Goal: Find specific page/section: Find specific page/section

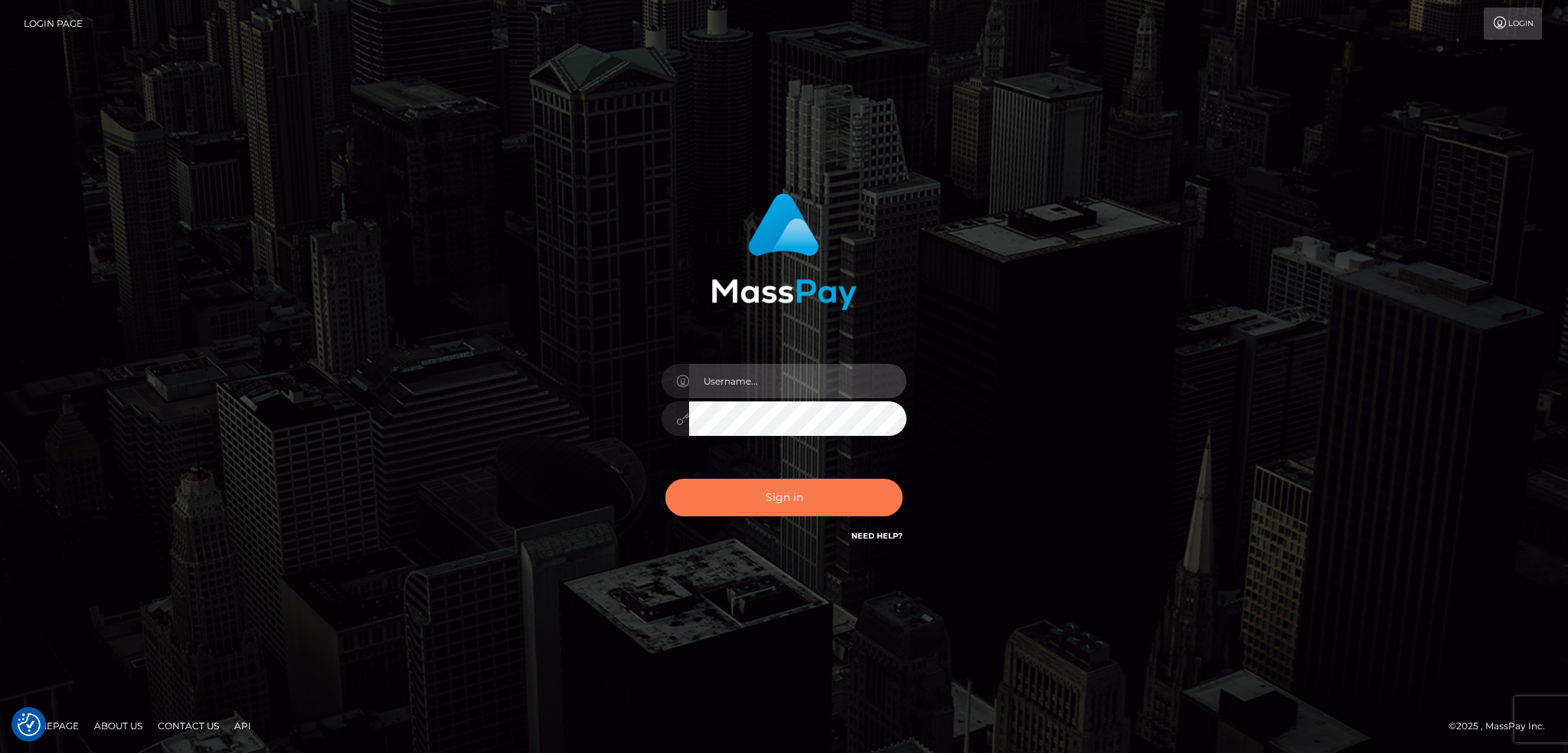
type input "alexstef"
click at [791, 505] on button "Sign in" at bounding box center [784, 497] width 237 height 38
type input "alexstef"
click at [767, 500] on button "Sign in" at bounding box center [784, 497] width 237 height 38
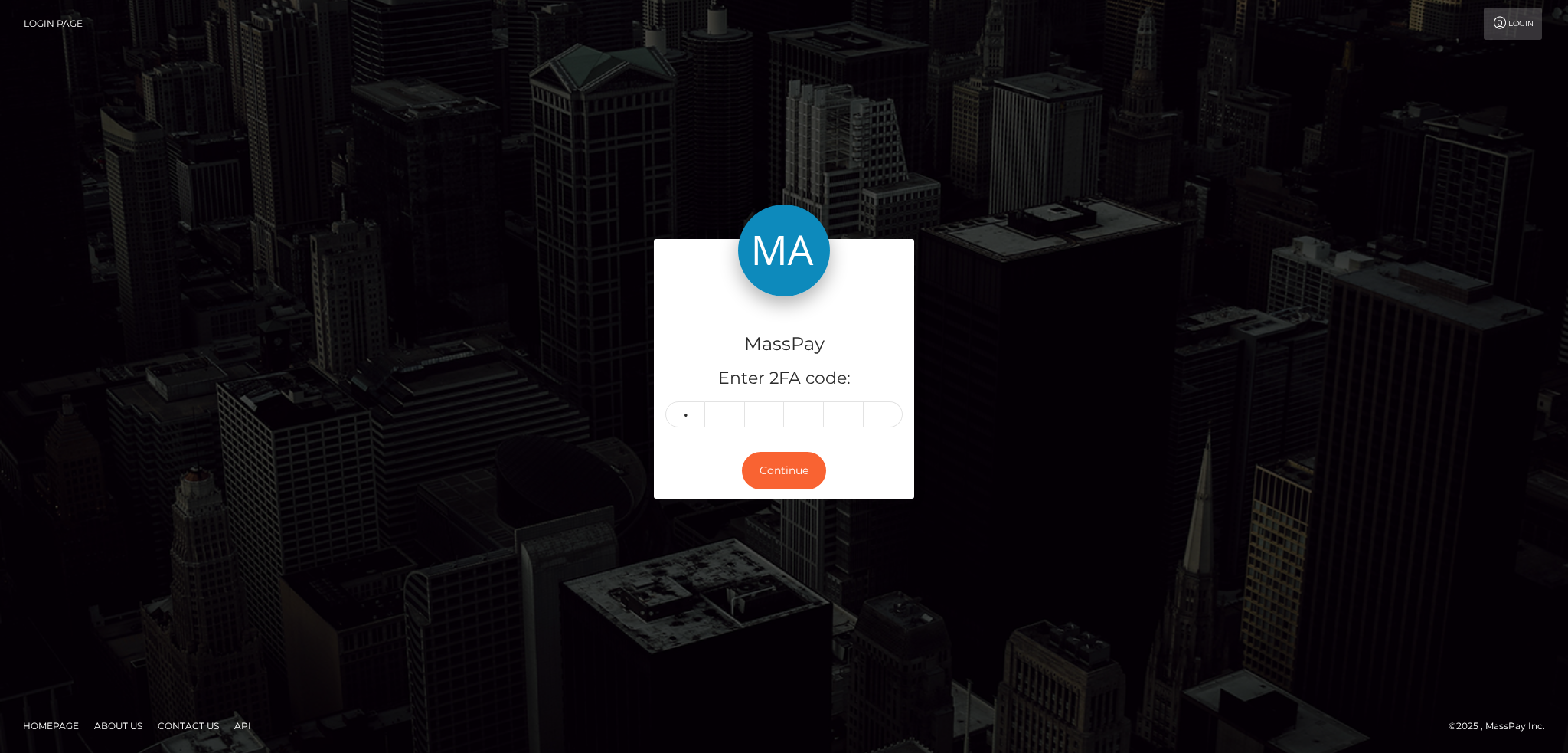
type input "2"
type input "0"
type input "9"
type input "7"
type input "9"
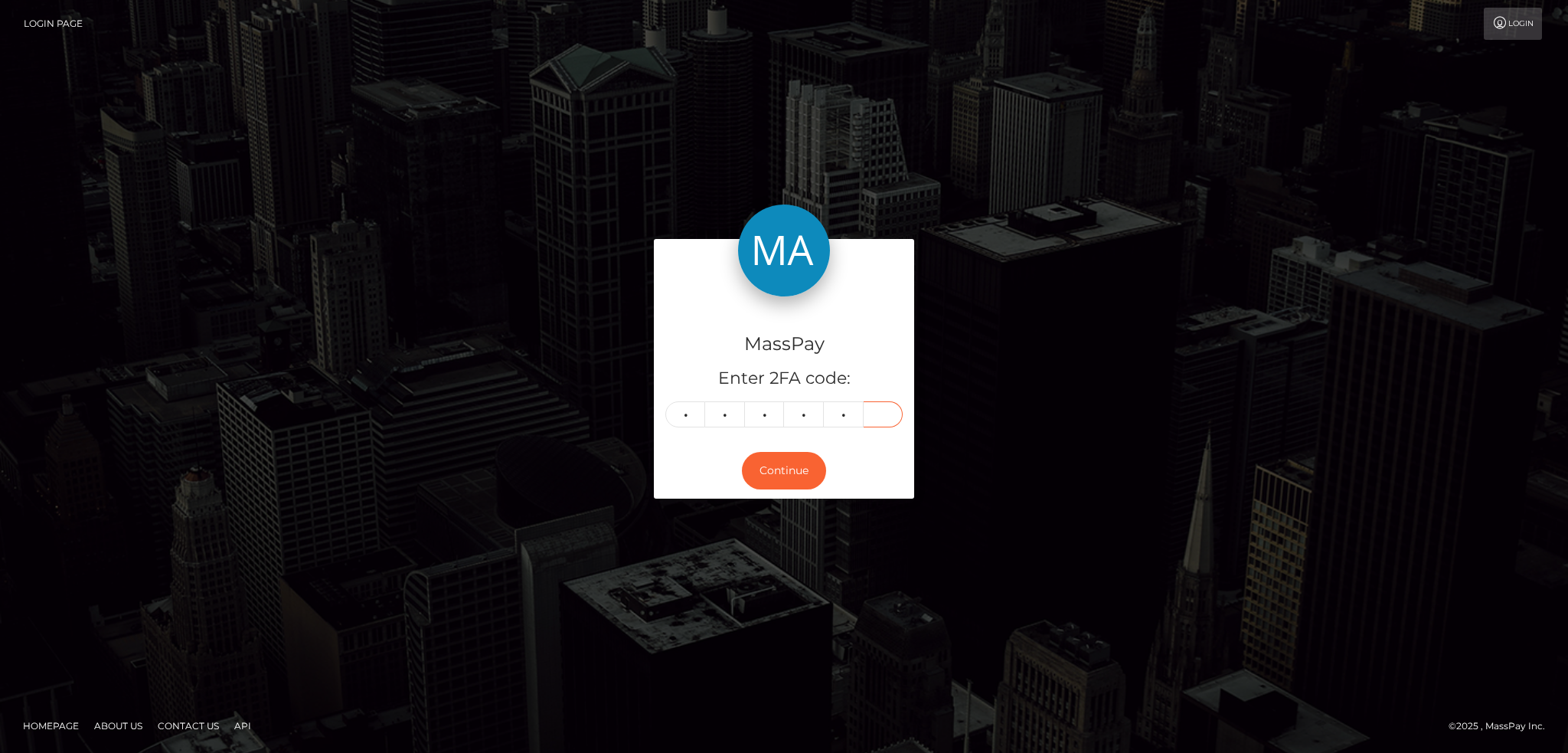
type input "2"
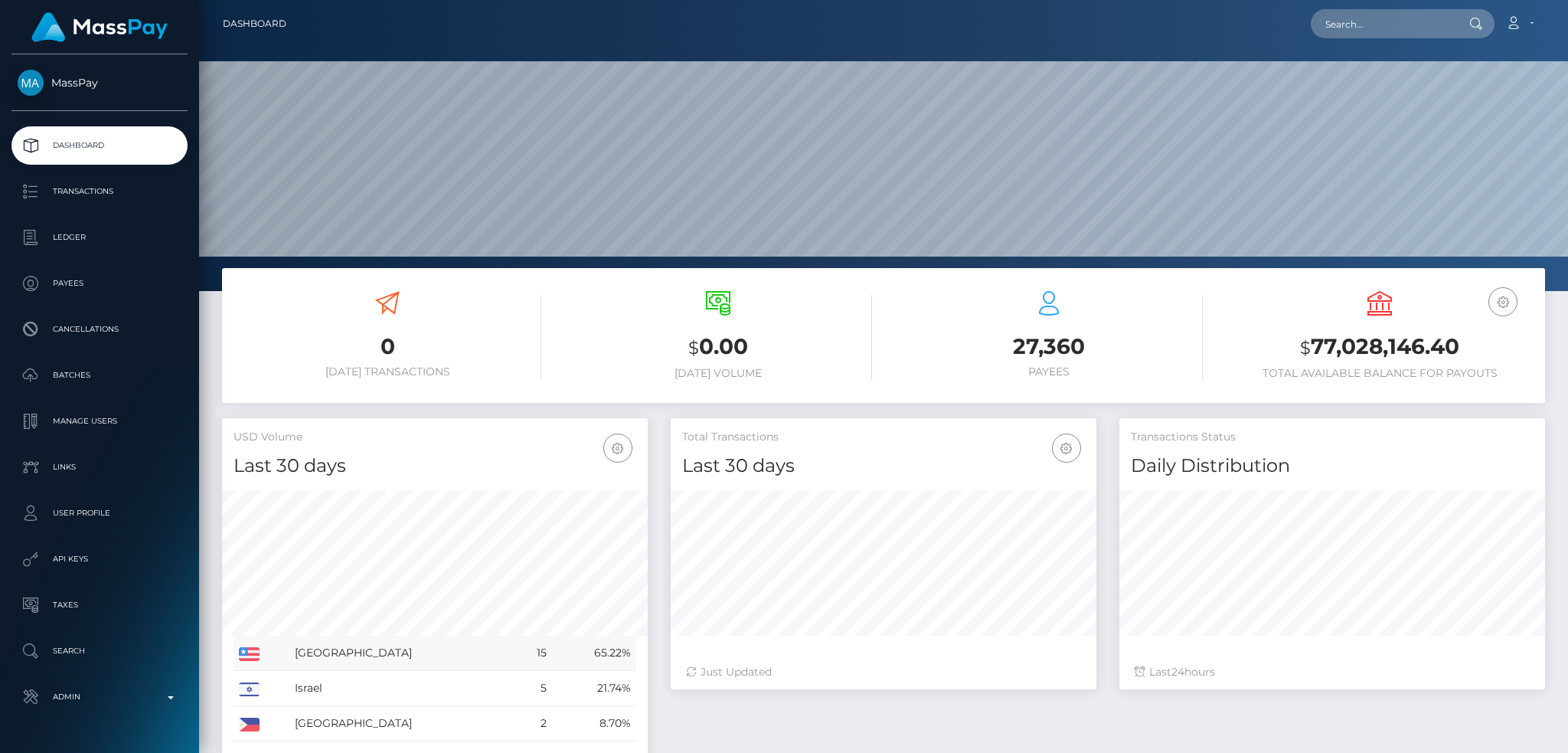
scroll to position [291, 1369]
click at [1365, 28] on input "text" at bounding box center [1383, 23] width 144 height 29
paste input "f1799b804a8e44b989586c19de8b7c99"
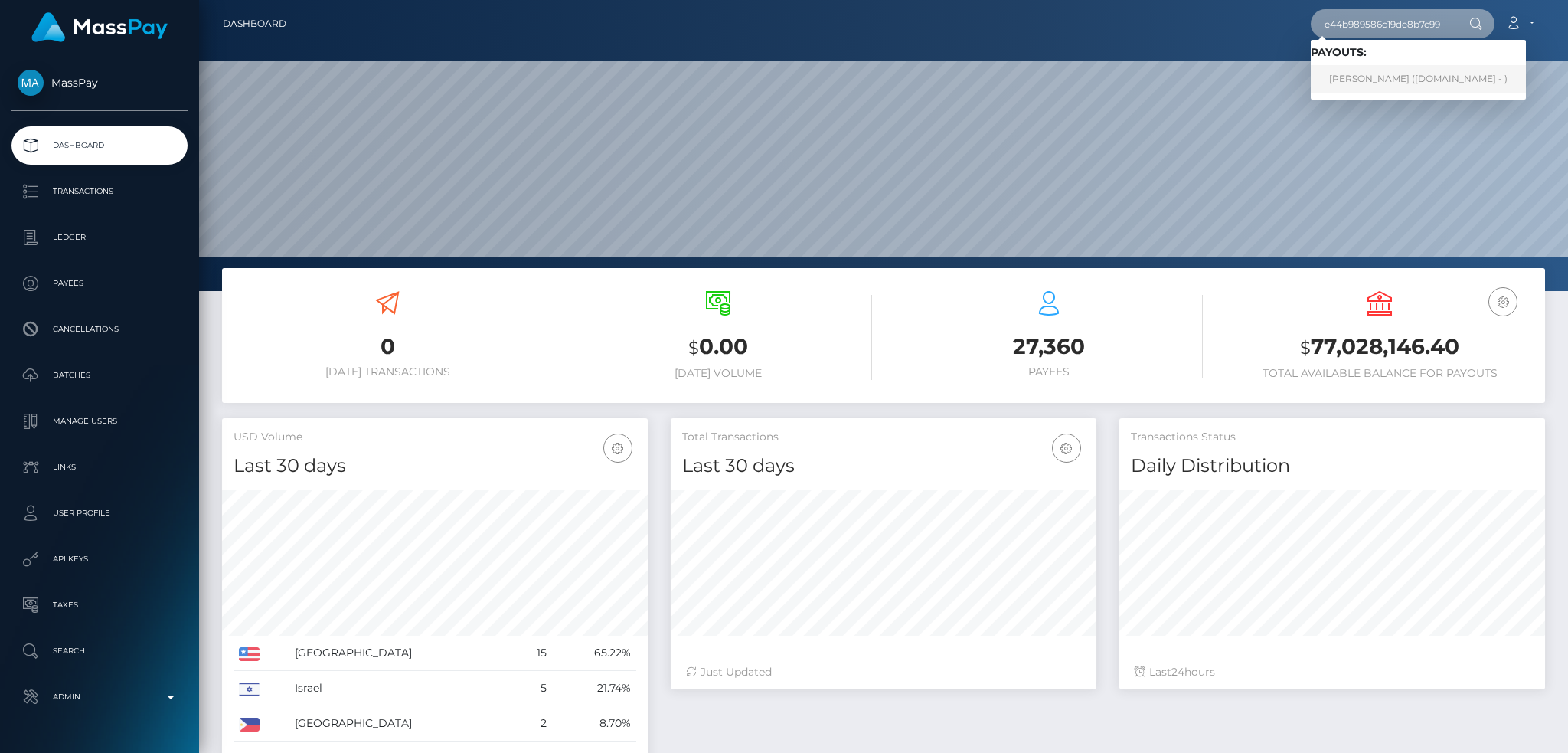
type input "f1799b804a8e44b989586c19de8b7c99"
click at [1394, 74] on link "IVY MICHELLE HEENAN (Unlockt.me - )" at bounding box center [1419, 79] width 215 height 28
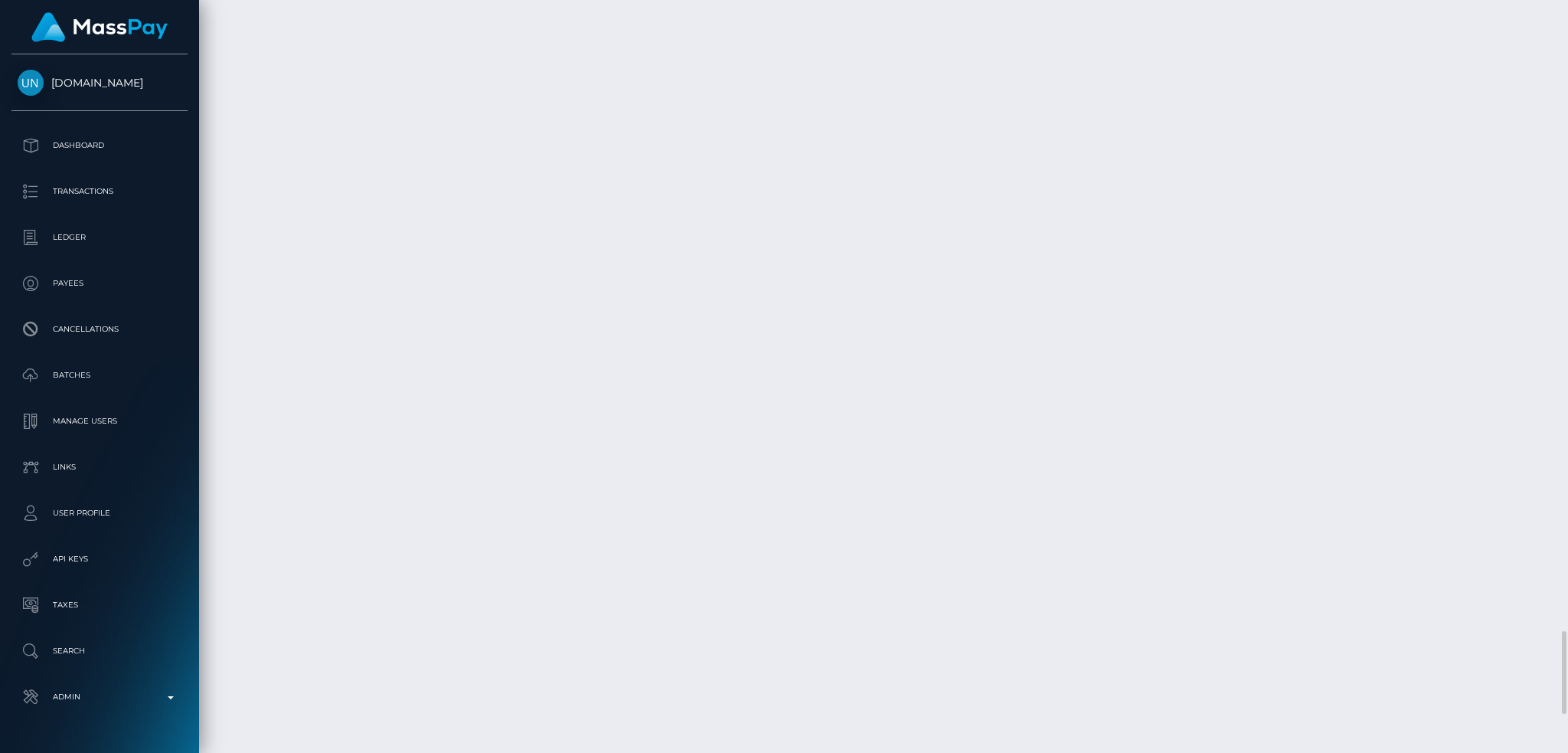
scroll to position [184, 425]
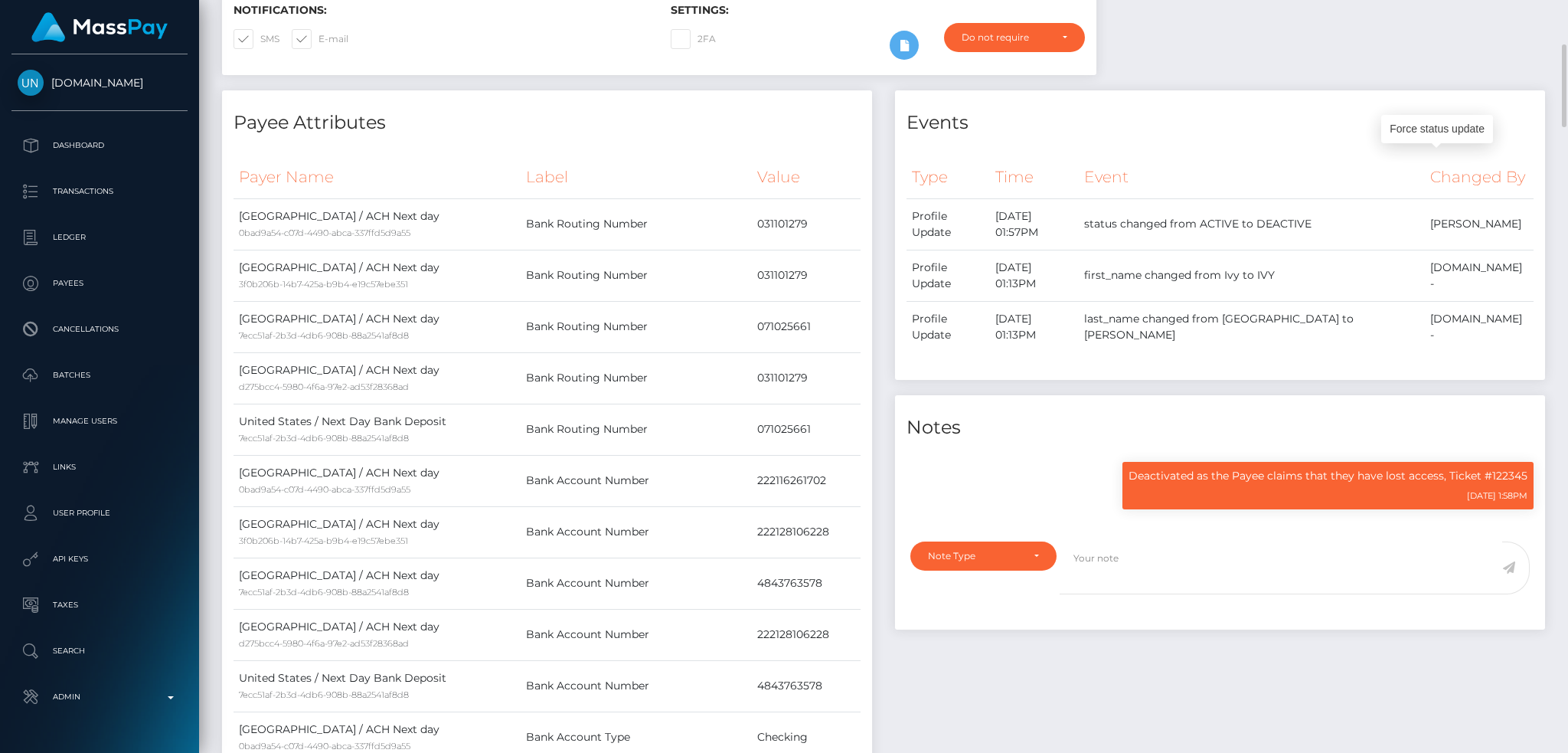
scroll to position [0, 0]
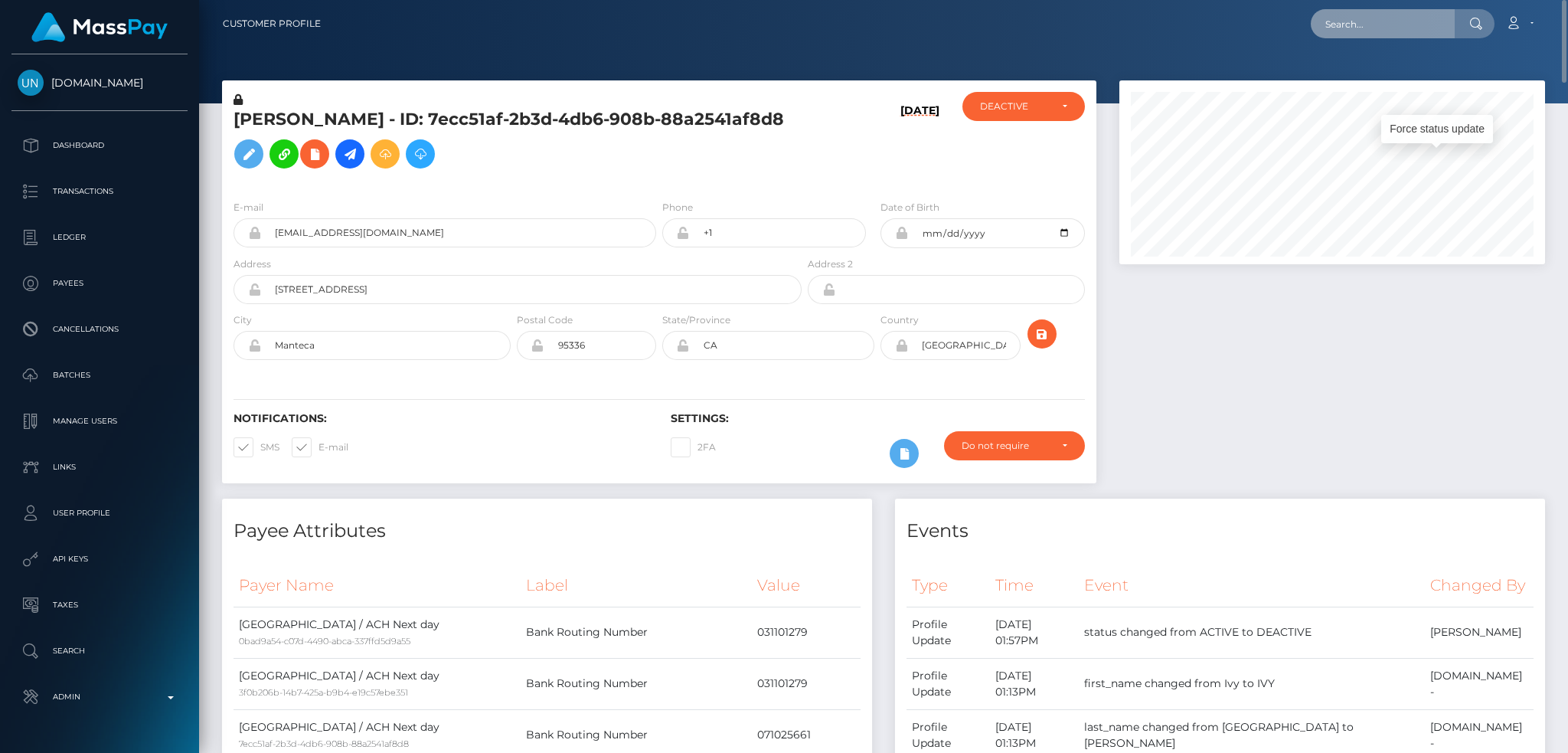
click at [1383, 18] on input "text" at bounding box center [1383, 23] width 144 height 29
paste input "540bdcf2-cc88-4c4f-8439-19238b535630"
type input "540bdcf2-cc88-4c4f-8439-19238b535630"
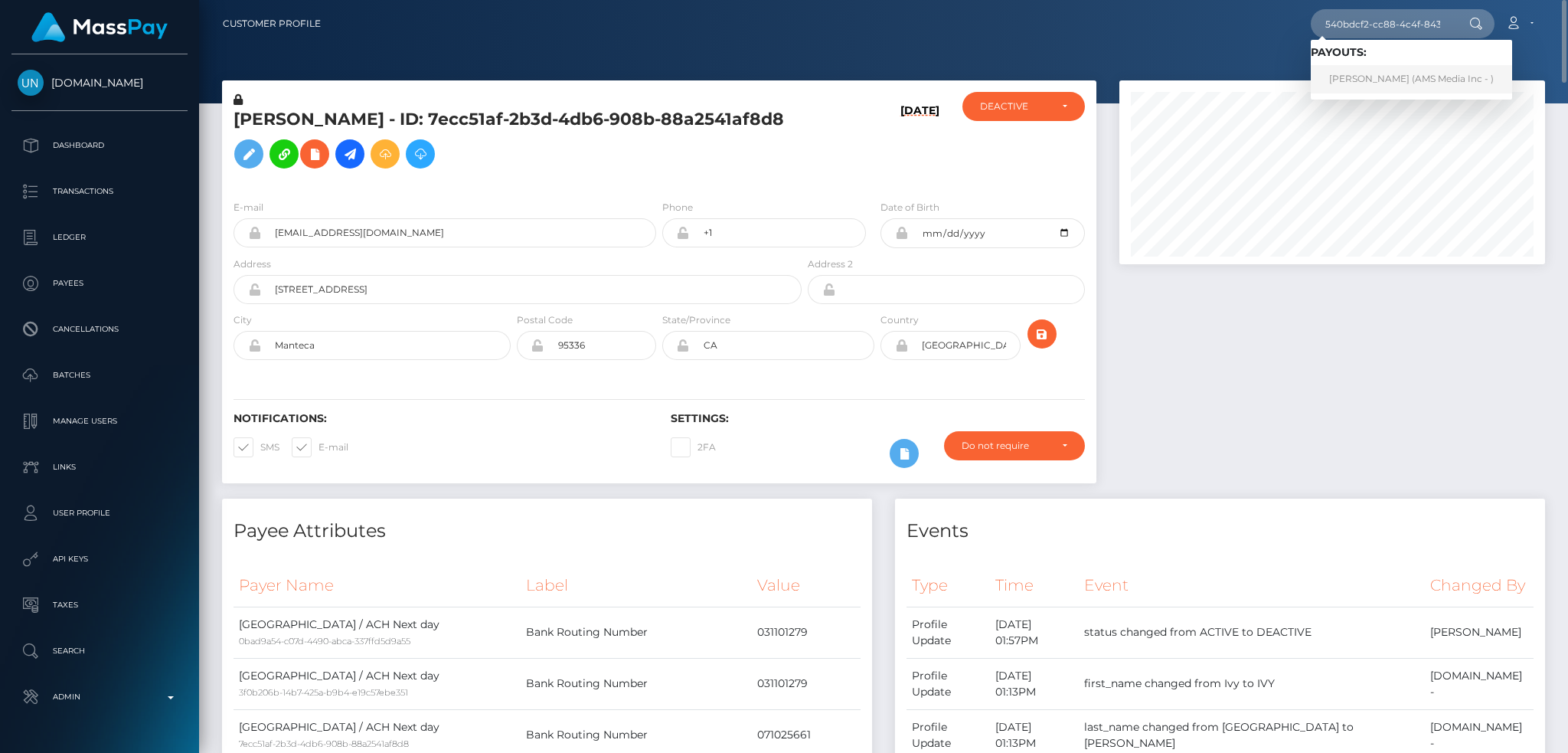
click at [1383, 74] on link "Alexa Curnuck (AMS Media Inc - )" at bounding box center [1411, 79] width 201 height 28
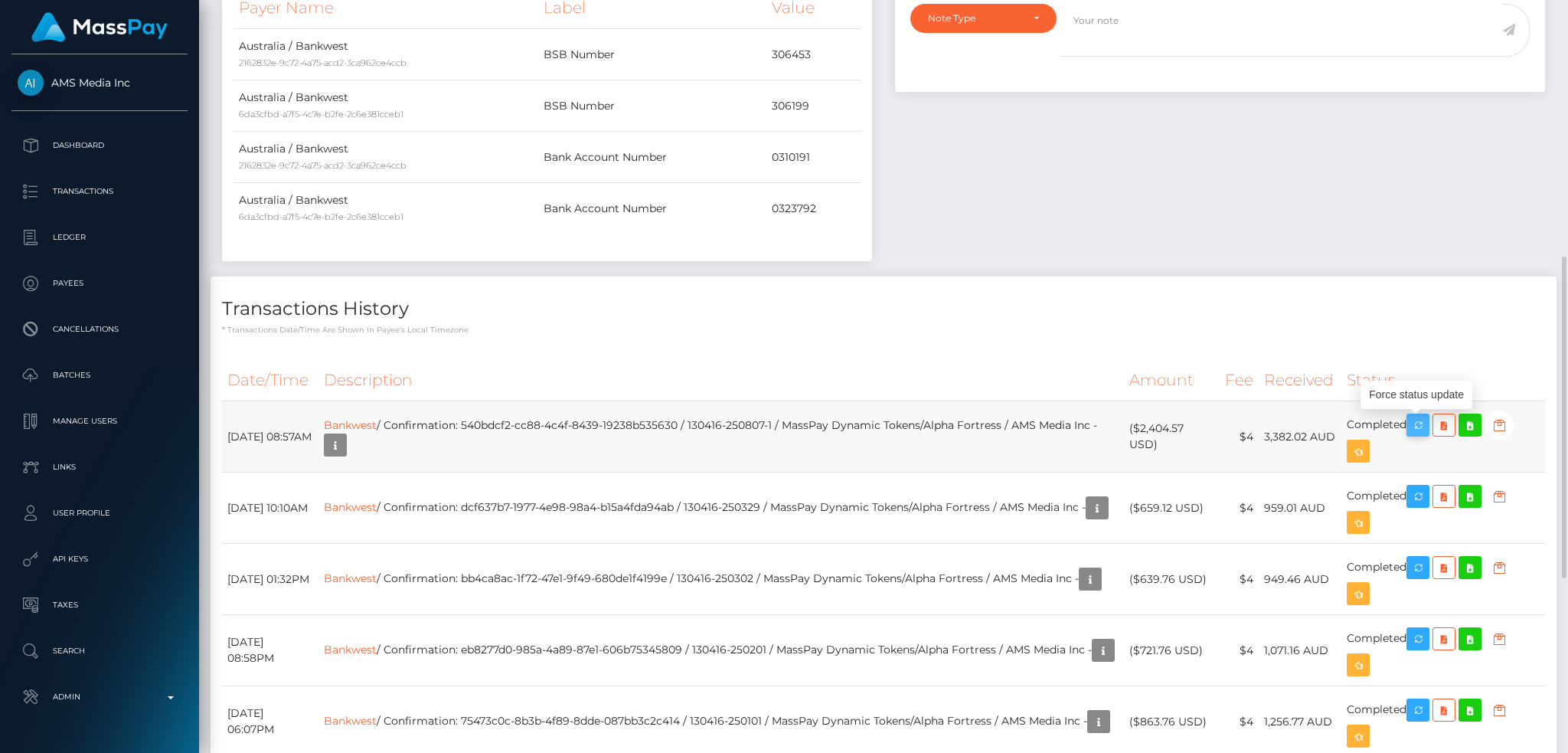
scroll to position [184, 425]
click at [1426, 427] on icon "button" at bounding box center [1418, 425] width 18 height 19
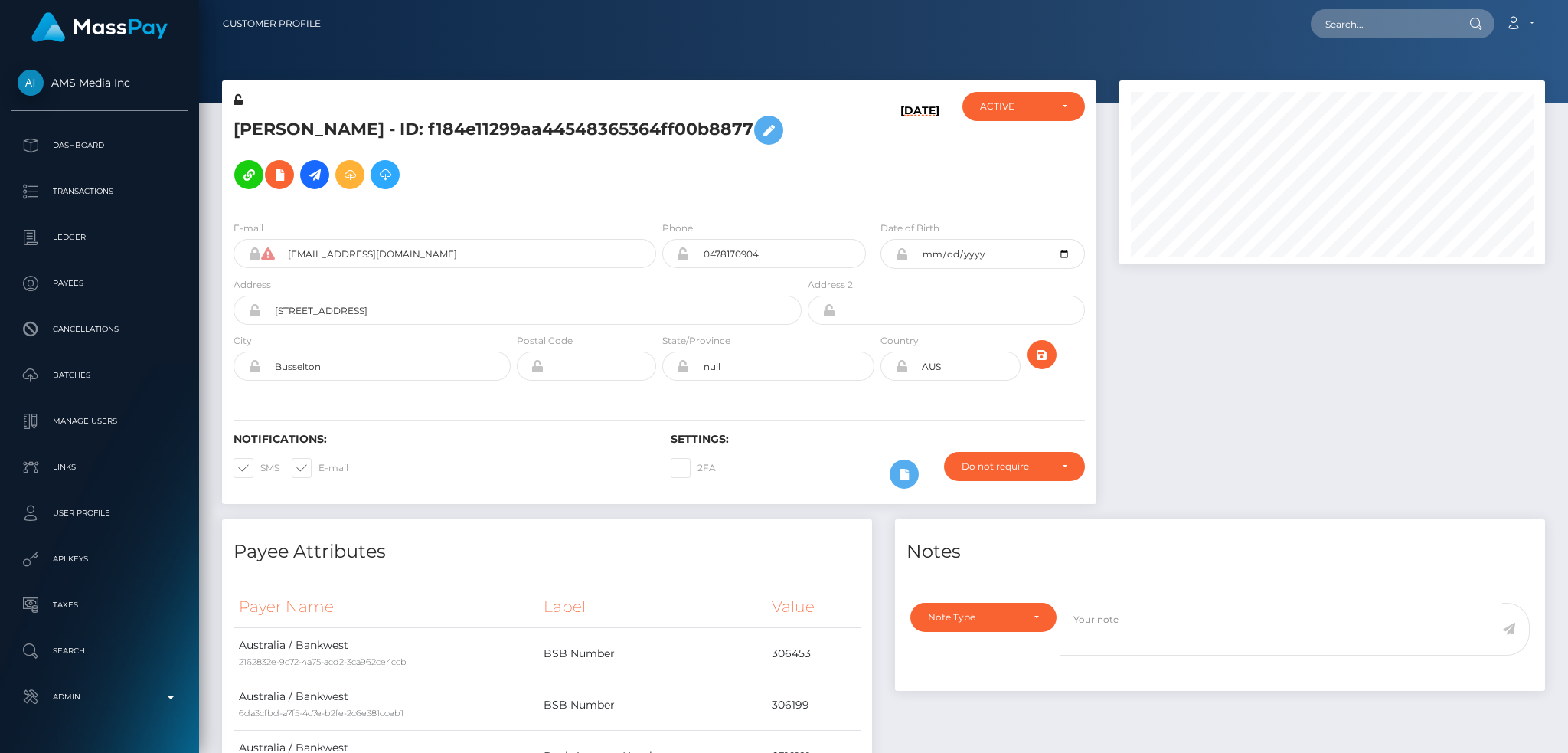
scroll to position [184, 425]
click at [1368, 28] on input "text" at bounding box center [1383, 23] width 144 height 29
paste input "poact_peXtZDrZYdnc"
type input "poact_peXtZDrZYdnc"
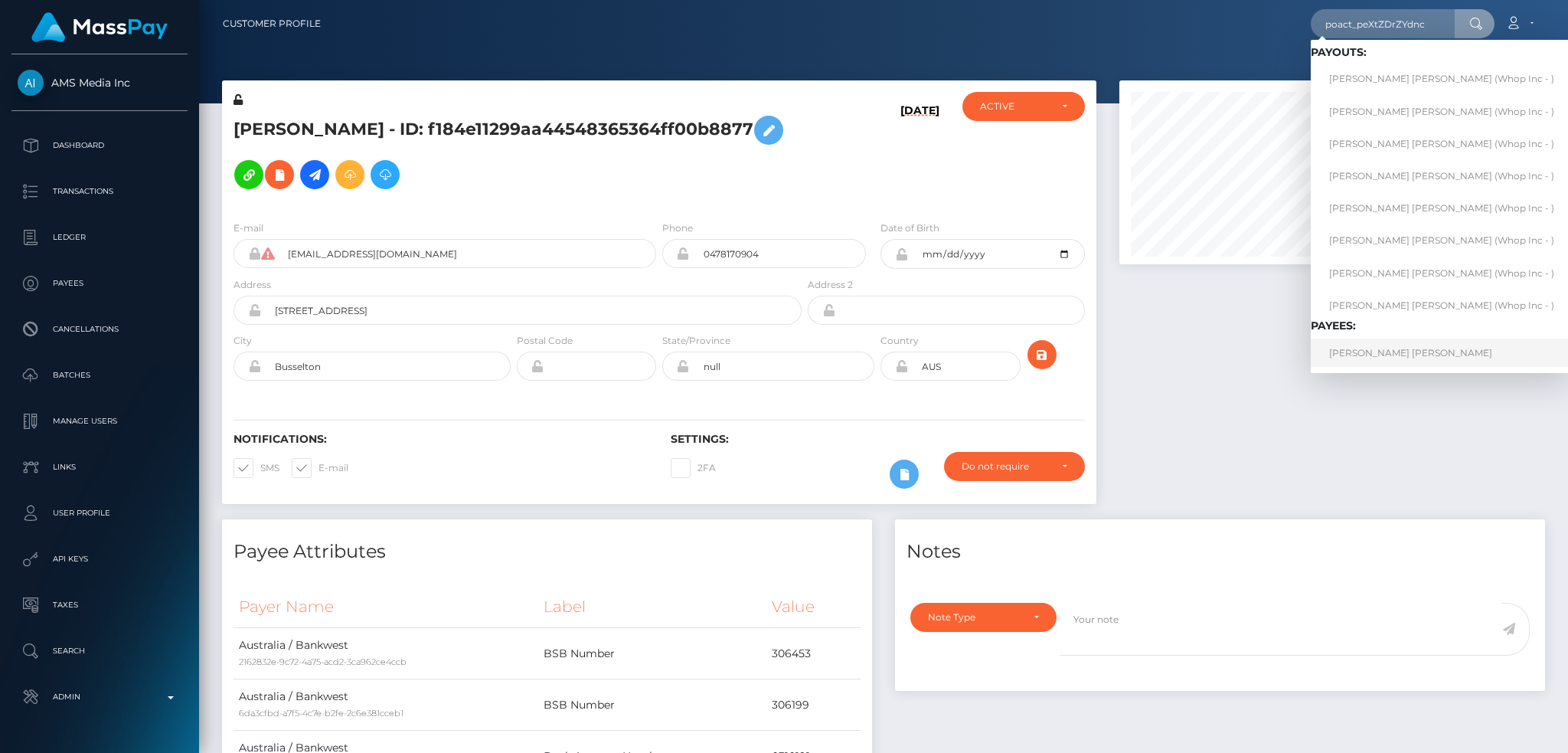
click at [1404, 354] on link "BRANDON LEMONT MORAN" at bounding box center [1442, 352] width 262 height 28
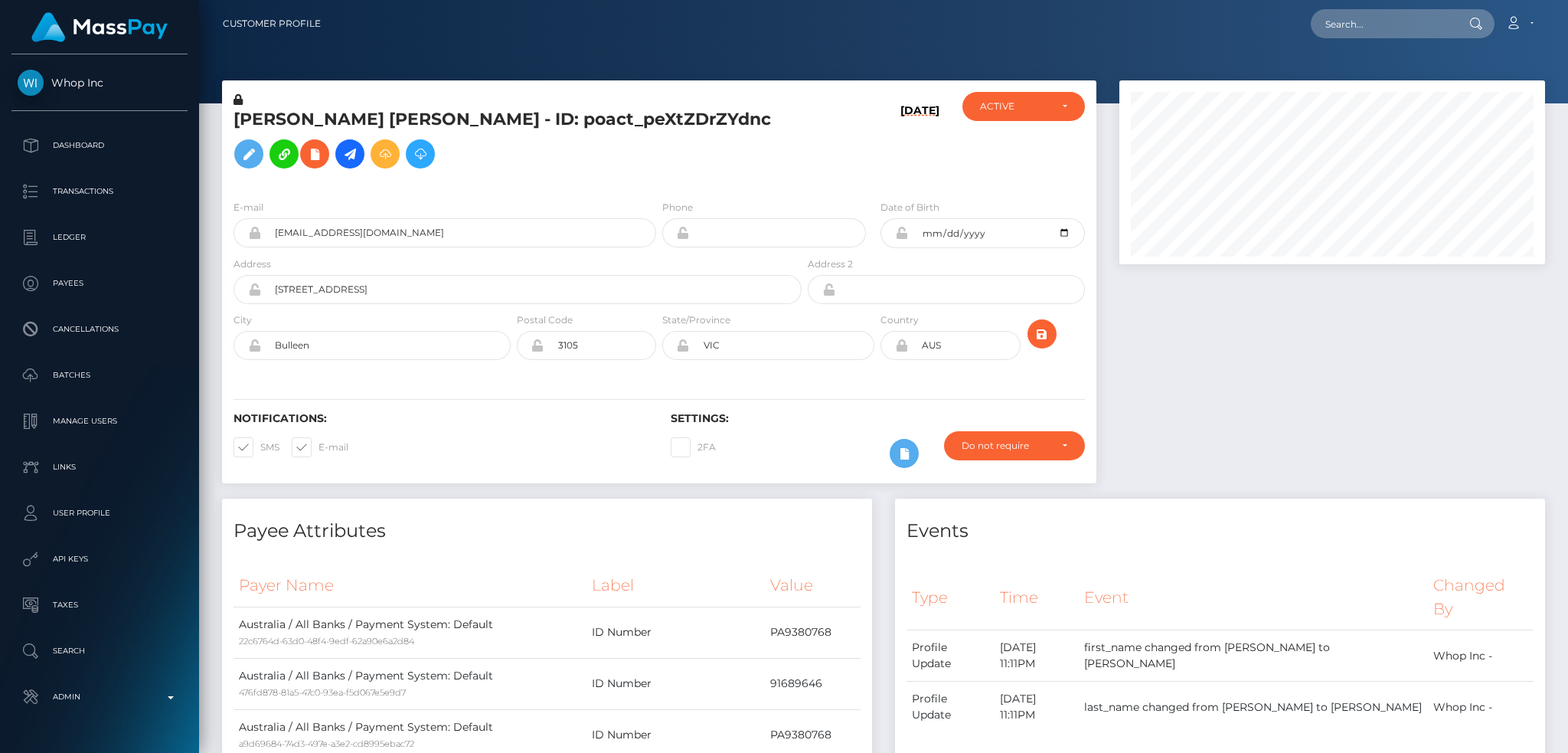
scroll to position [184, 425]
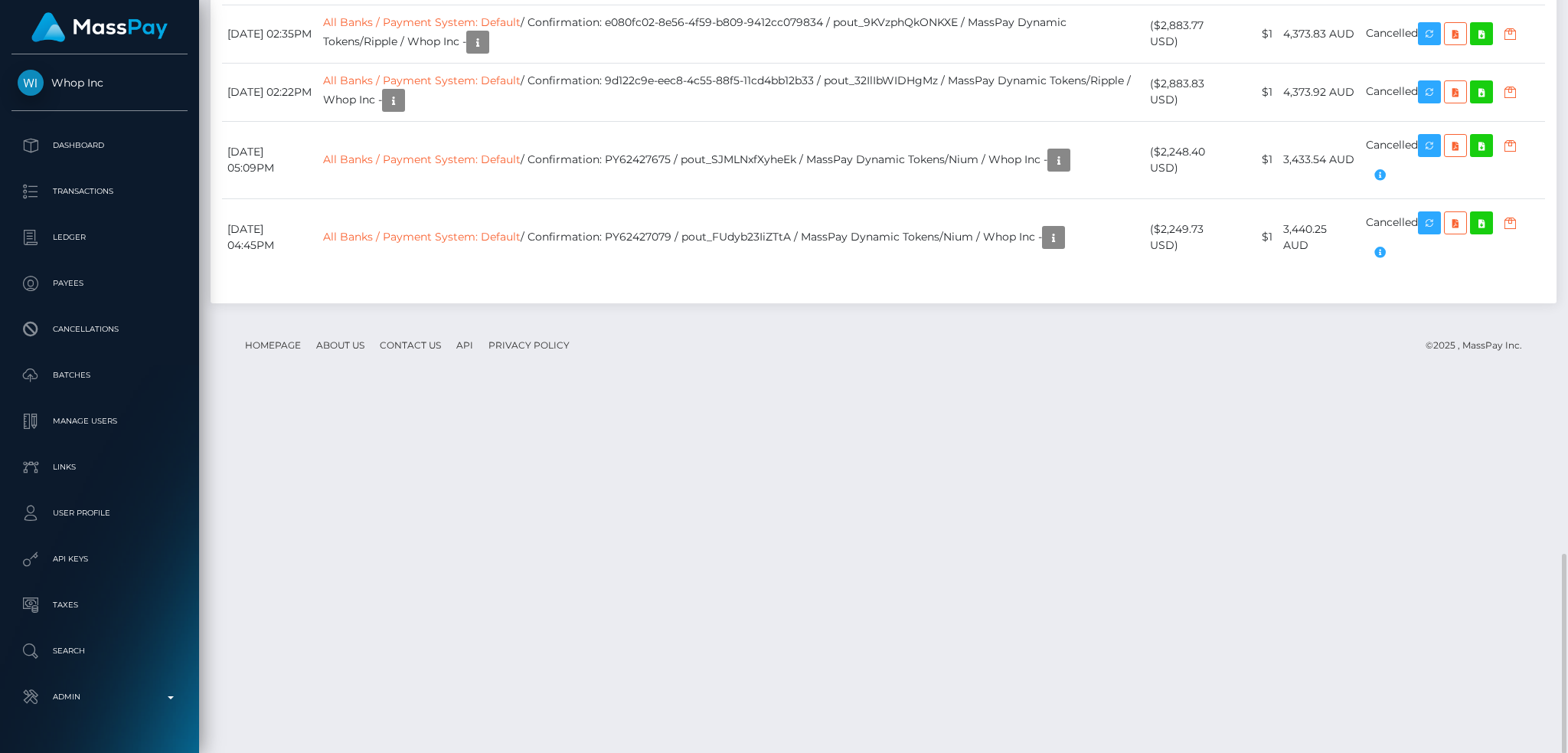
drag, startPoint x: 860, startPoint y: 145, endPoint x: 642, endPoint y: 144, distance: 218.0
copy td "7ba9ca5e-d43e-40b7-95f8-dd800a1f23c5"
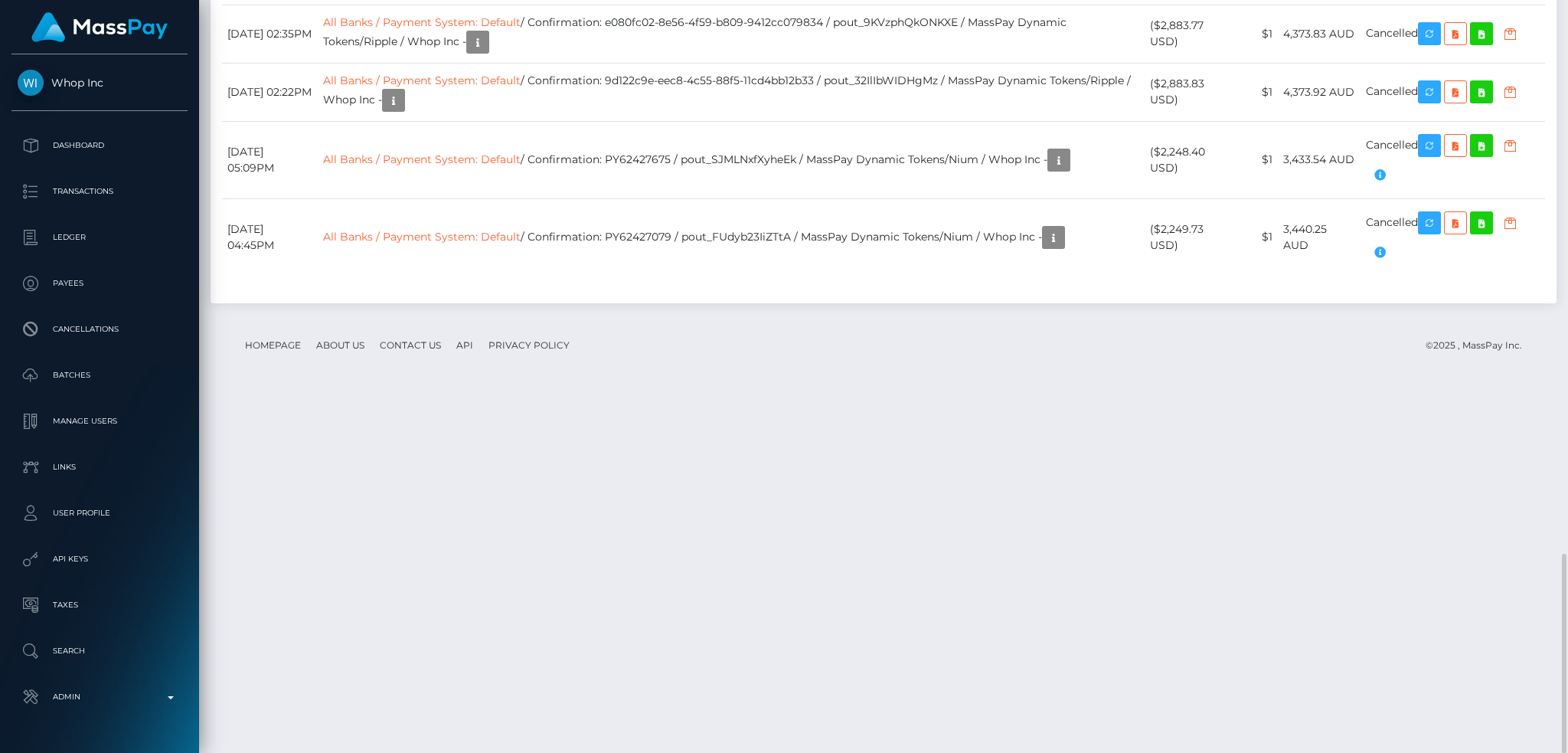
drag, startPoint x: 642, startPoint y: 144, endPoint x: 769, endPoint y: 147, distance: 127.0
drag, startPoint x: 811, startPoint y: 153, endPoint x: 855, endPoint y: 144, distance: 44.9
drag, startPoint x: 860, startPoint y: 143, endPoint x: 644, endPoint y: 142, distance: 216.0
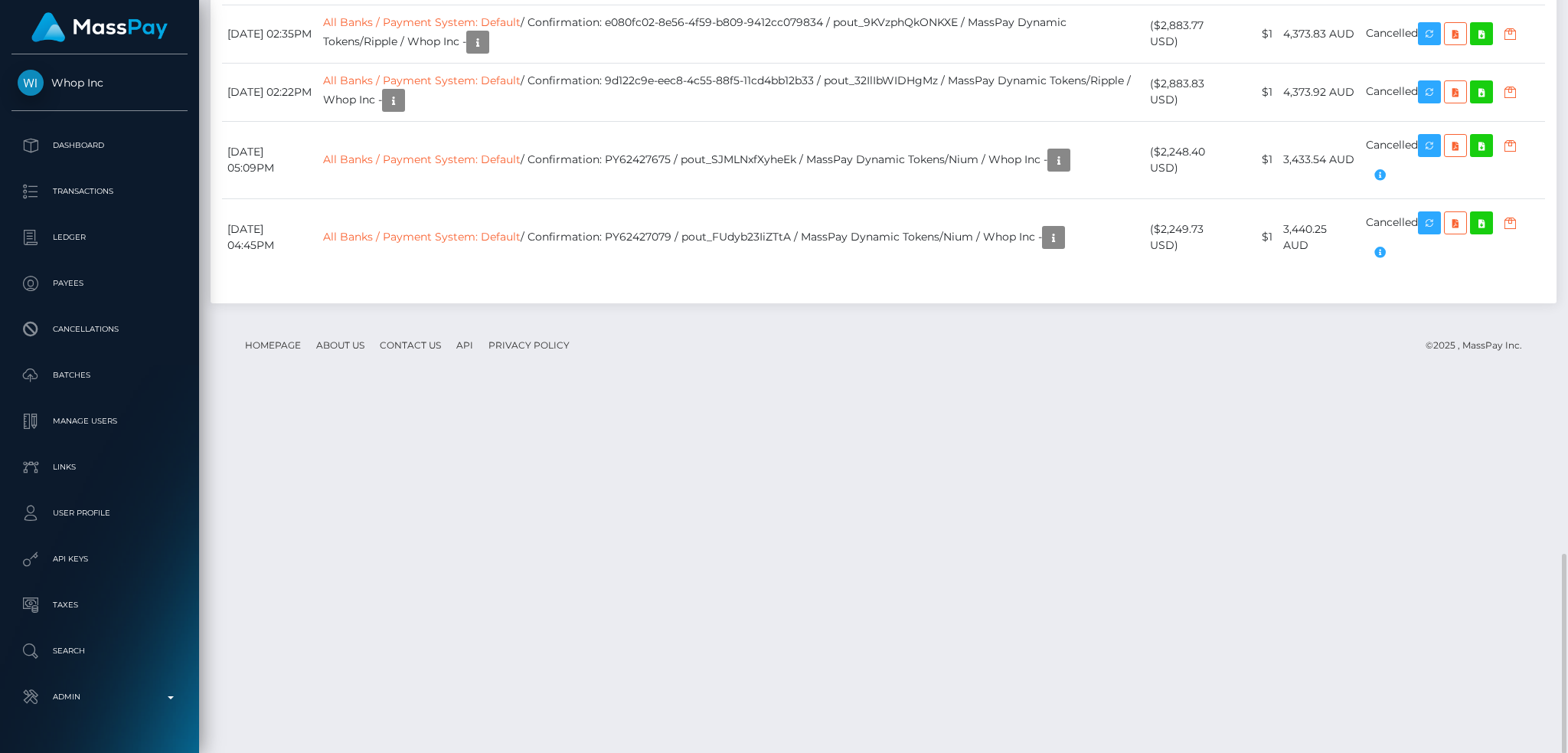
copy td "7ba9ca5e-d43e-40b7-95f8-dd800a1f23c5"
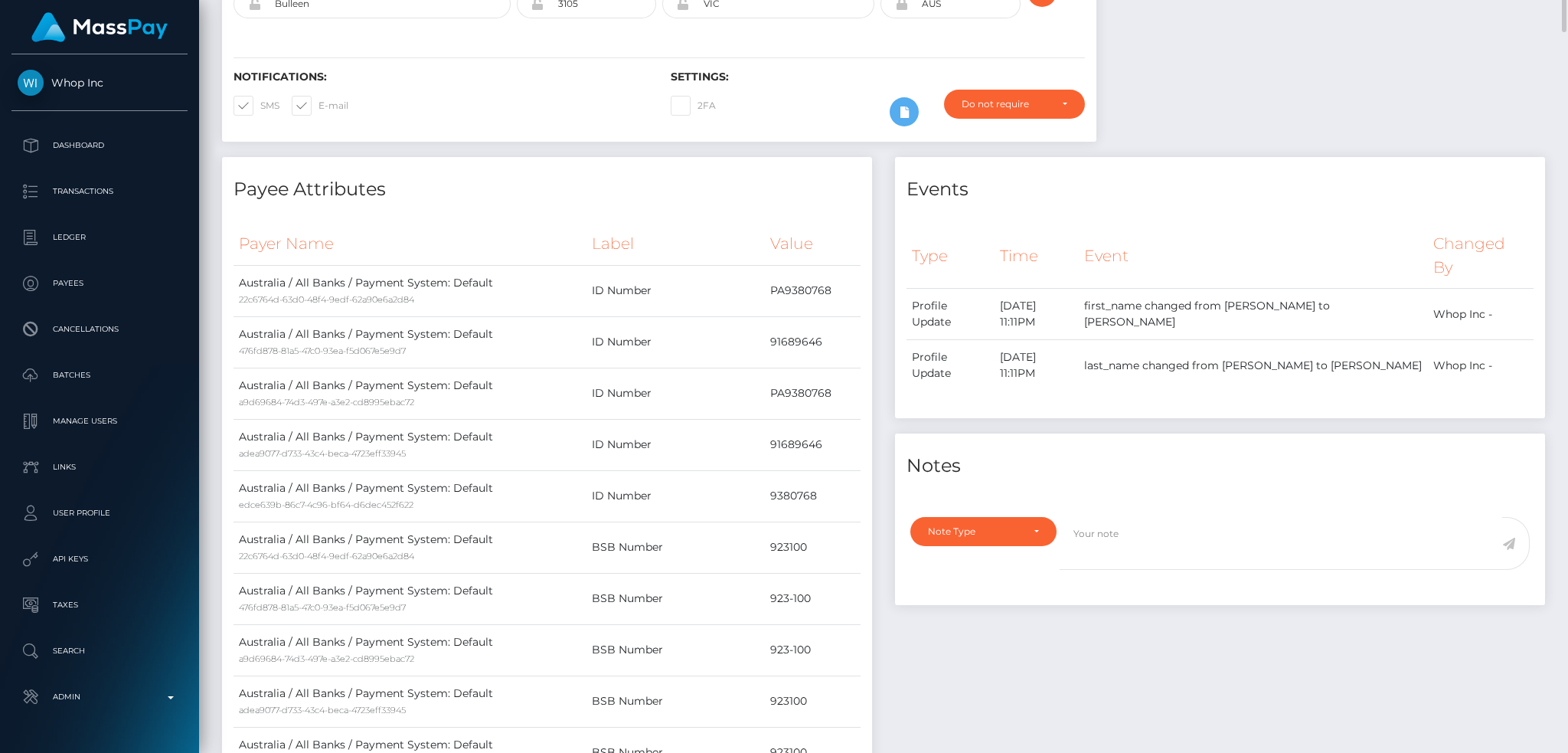
scroll to position [0, 0]
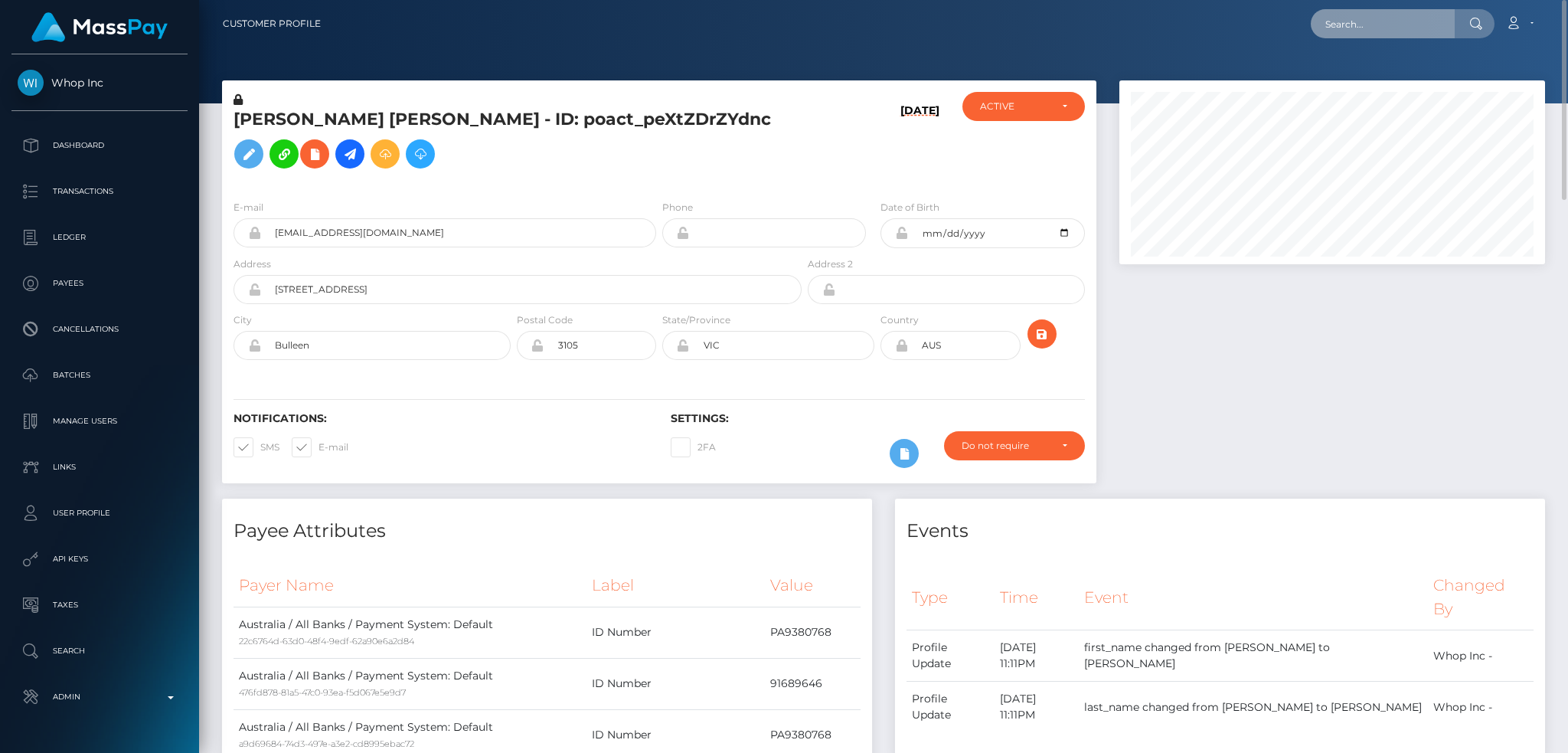
drag, startPoint x: 1374, startPoint y: 23, endPoint x: 1313, endPoint y: 25, distance: 61.0
click at [1374, 23] on input "text" at bounding box center [1383, 23] width 144 height 29
paste input "poact_oAv20HtG6GbY"
type input "poact_oAv20HtG6GbY"
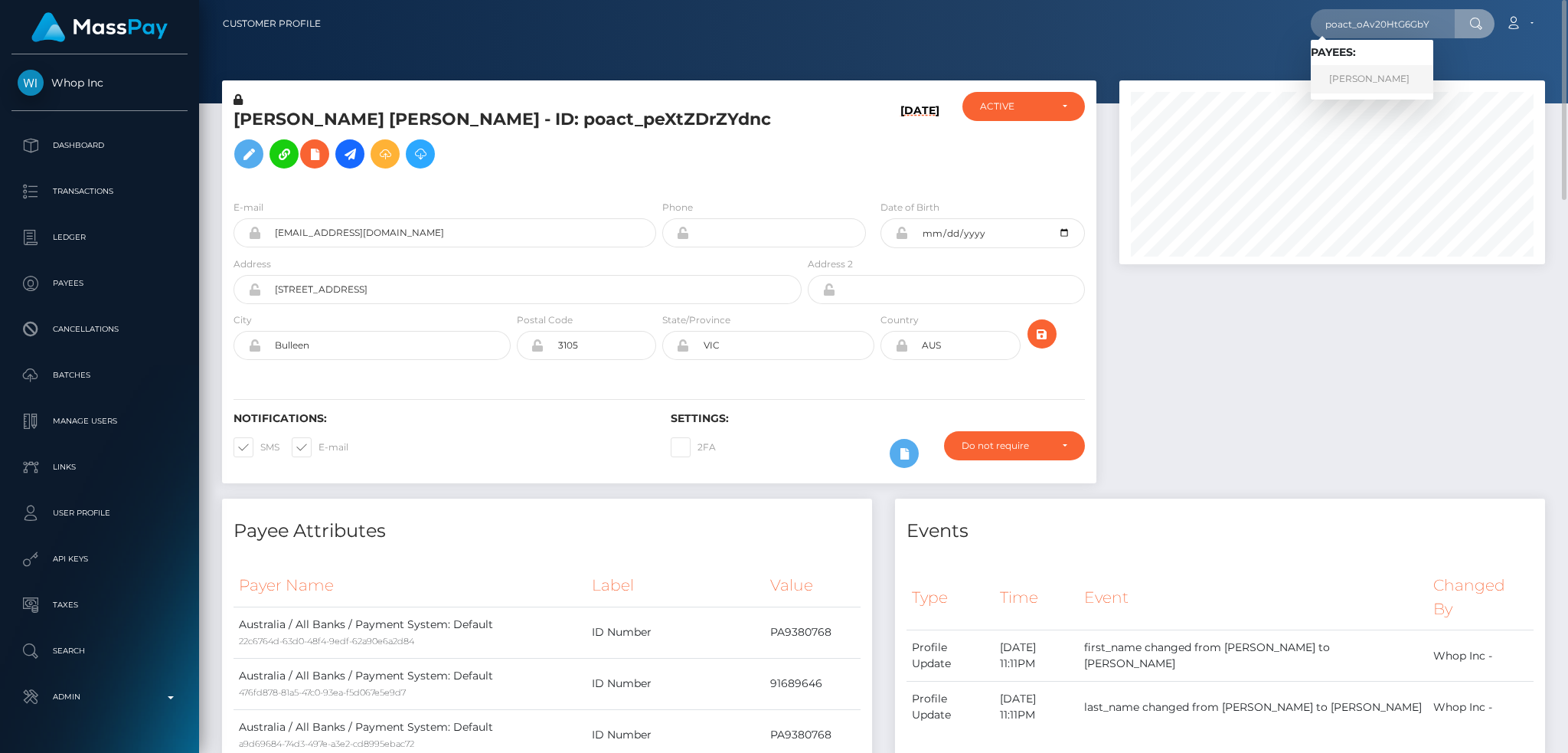
click at [1376, 83] on link "Ivan Dementev" at bounding box center [1372, 79] width 123 height 28
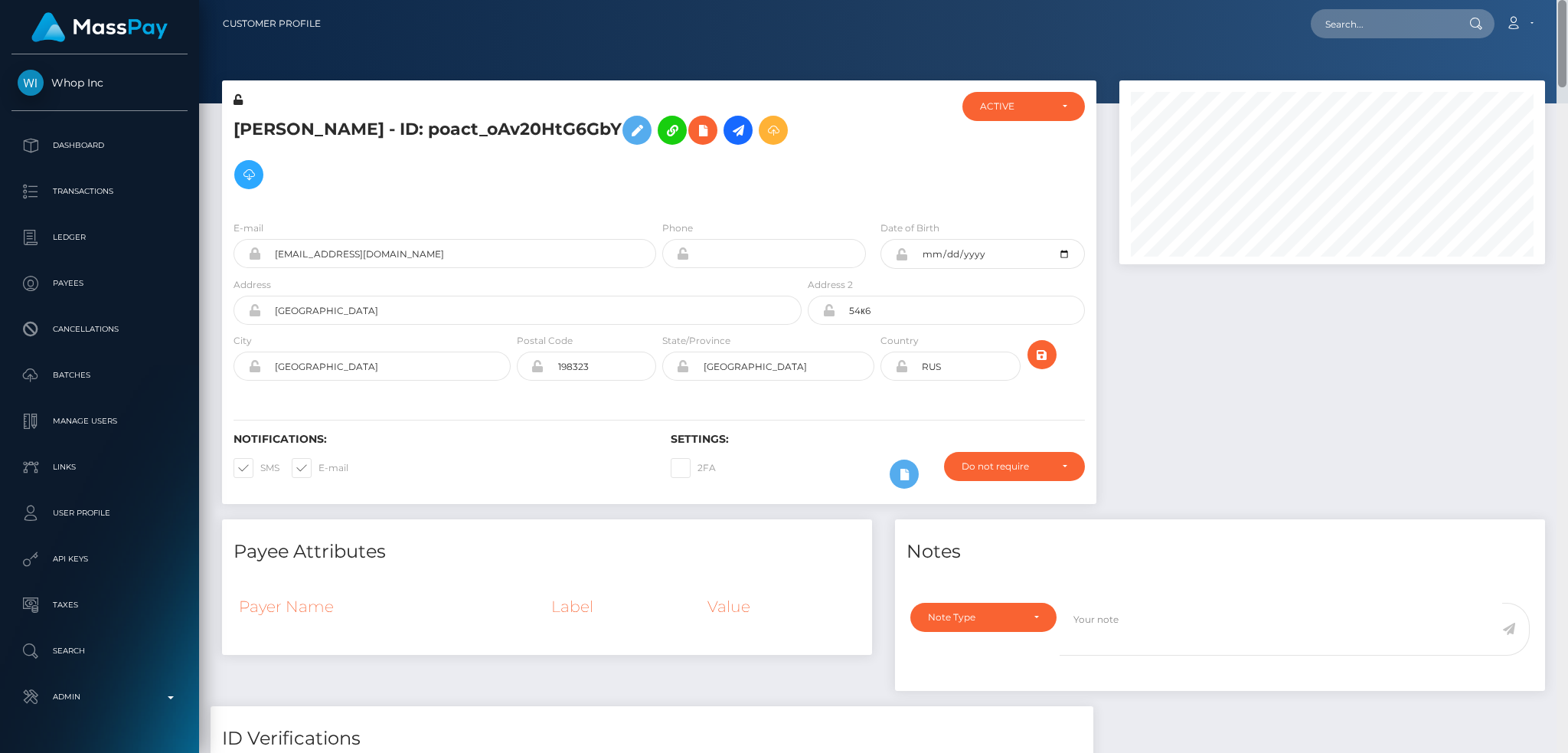
drag, startPoint x: 1561, startPoint y: 690, endPoint x: 1557, endPoint y: -2, distance: 692.0
click at [1557, 0] on html "Whop Inc Dashboard Transactions Ledger Payees Cancellations Links" at bounding box center [784, 376] width 1568 height 753
click at [1388, 18] on input "text" at bounding box center [1383, 23] width 144 height 29
paste input "poact_xyyJnjY5eVFZ"
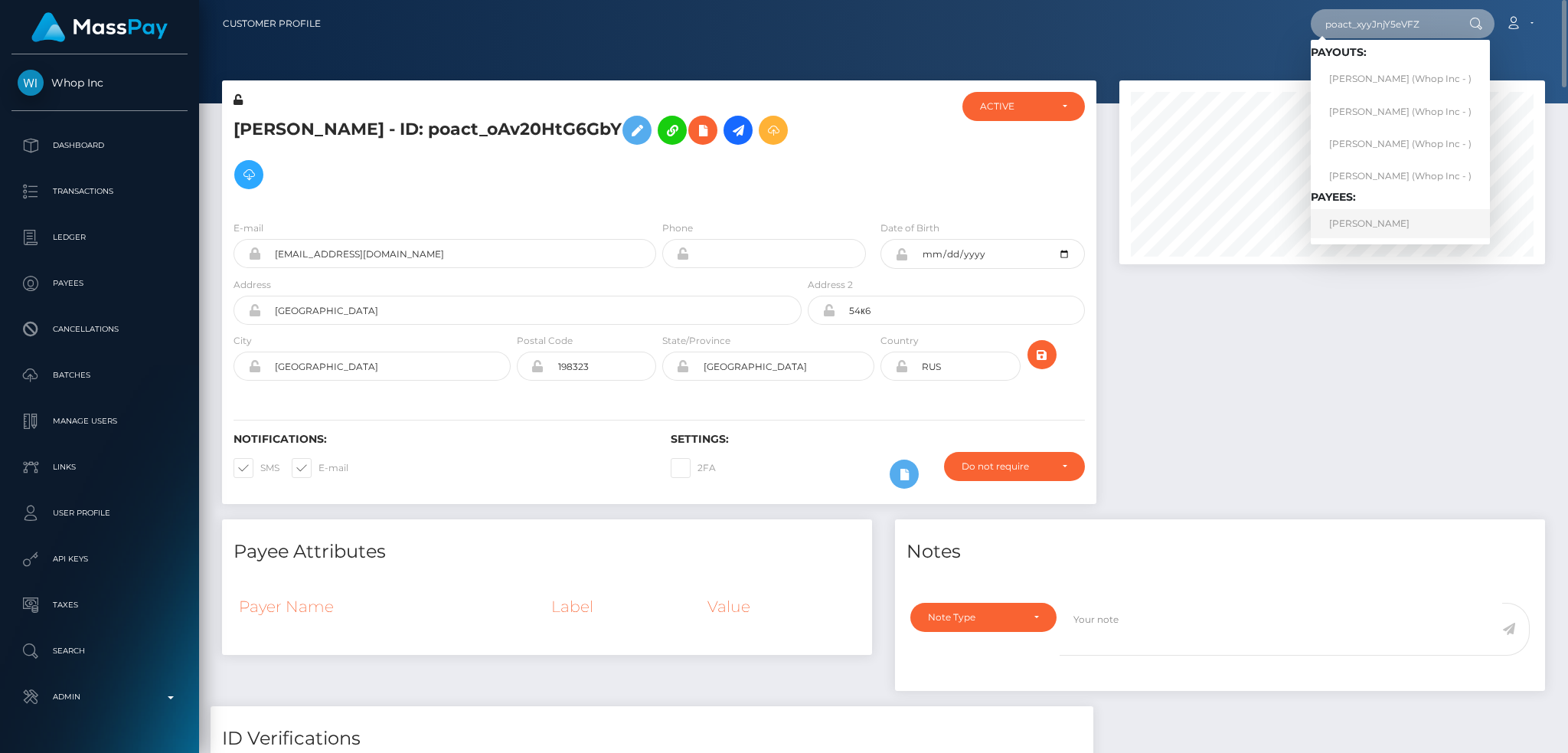
type input "poact_xyyJnjY5eVFZ"
click at [1367, 219] on link "HUSAIN RAHMAN" at bounding box center [1400, 223] width 179 height 28
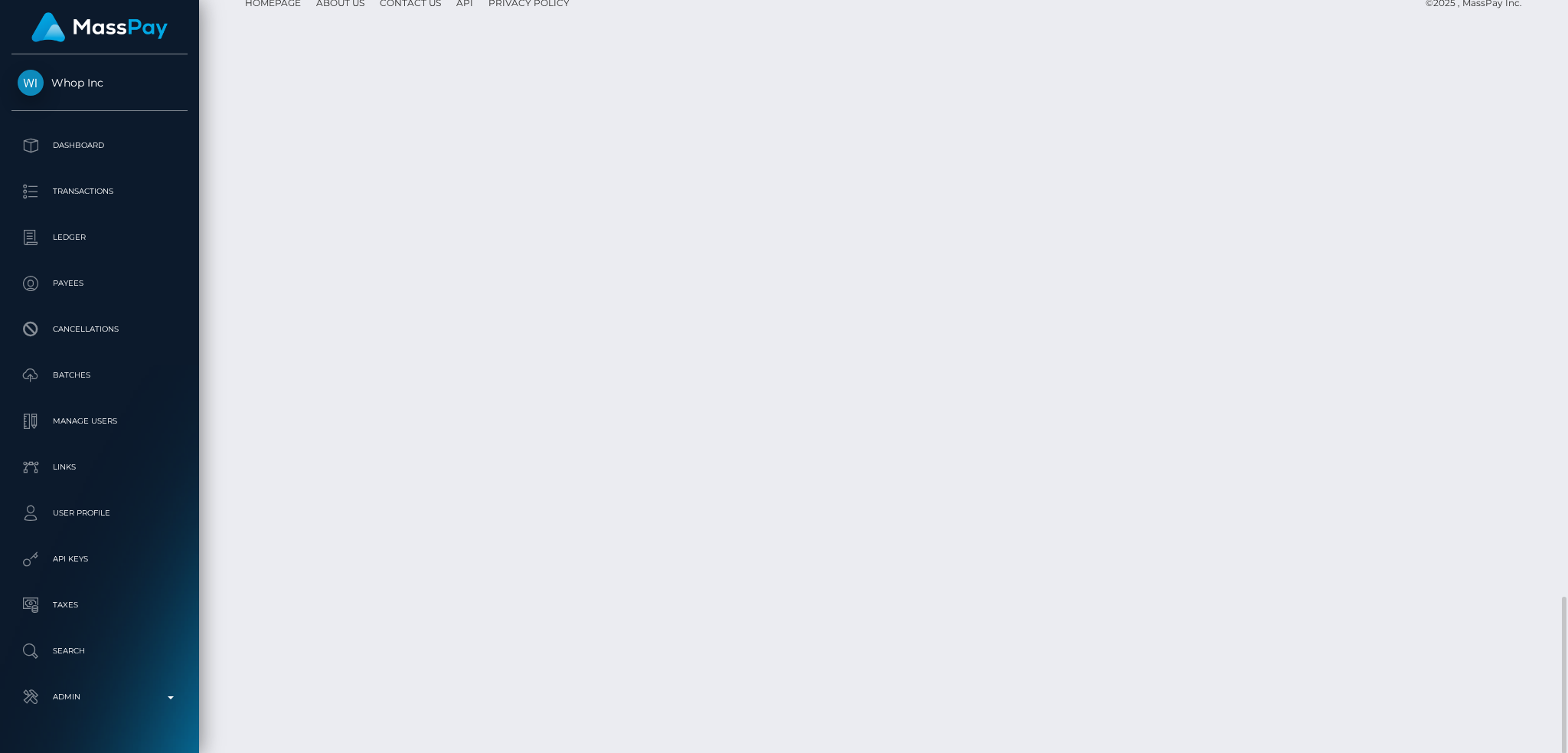
scroll to position [184, 425]
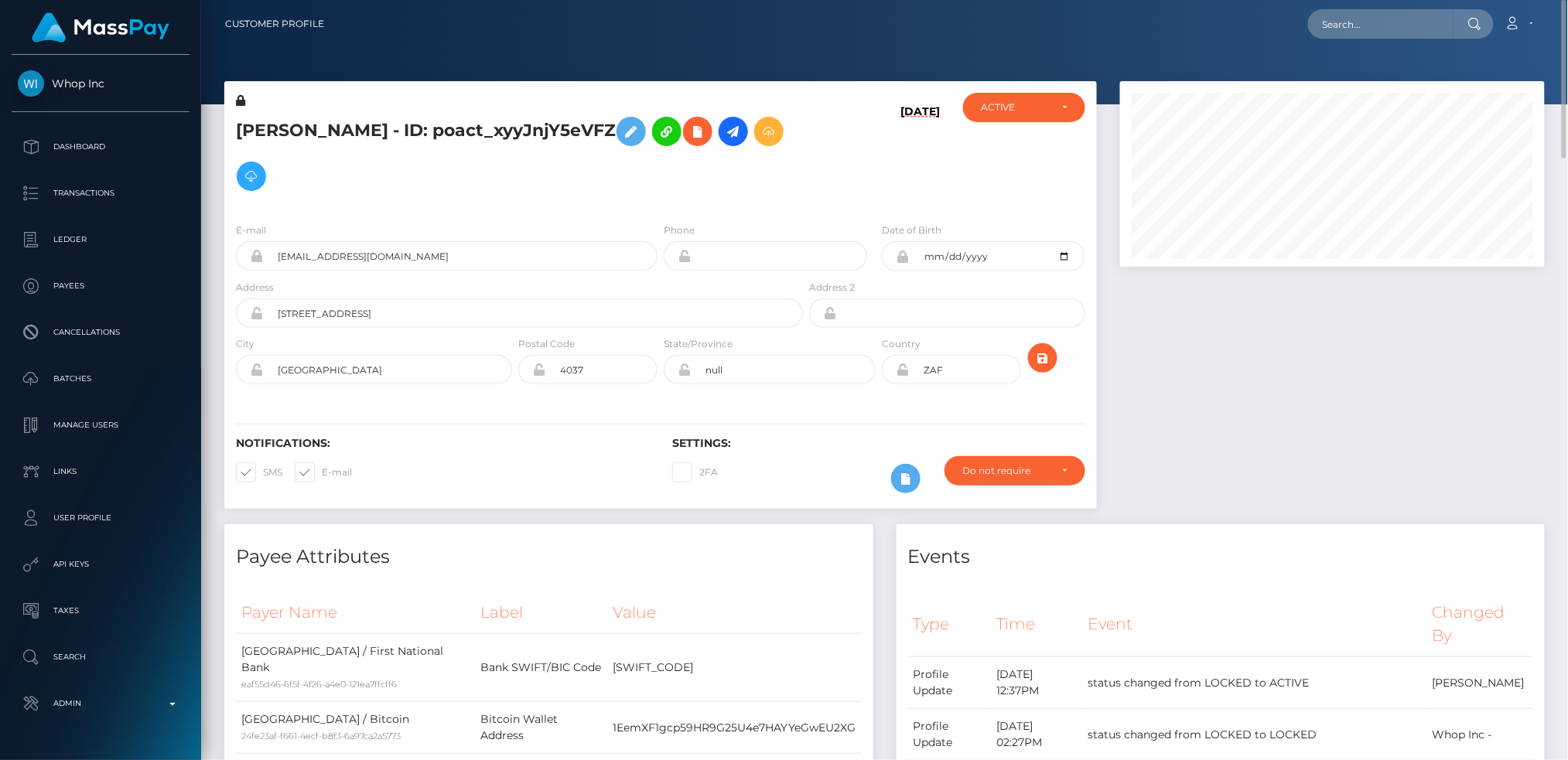
scroll to position [185, 425]
click at [1325, 23] on input "text" at bounding box center [1380, 24] width 145 height 29
paste input "1326615582"
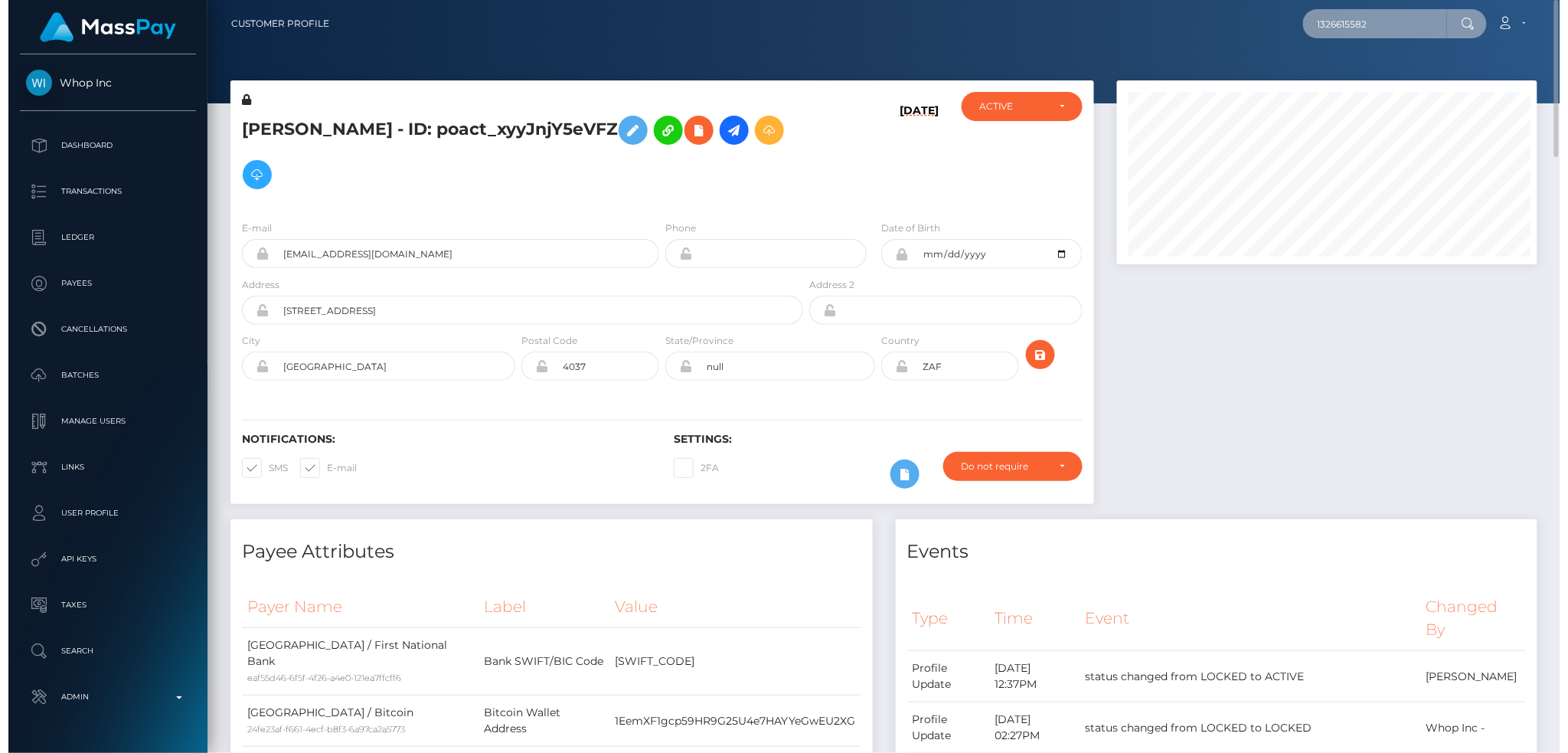
scroll to position [184, 425]
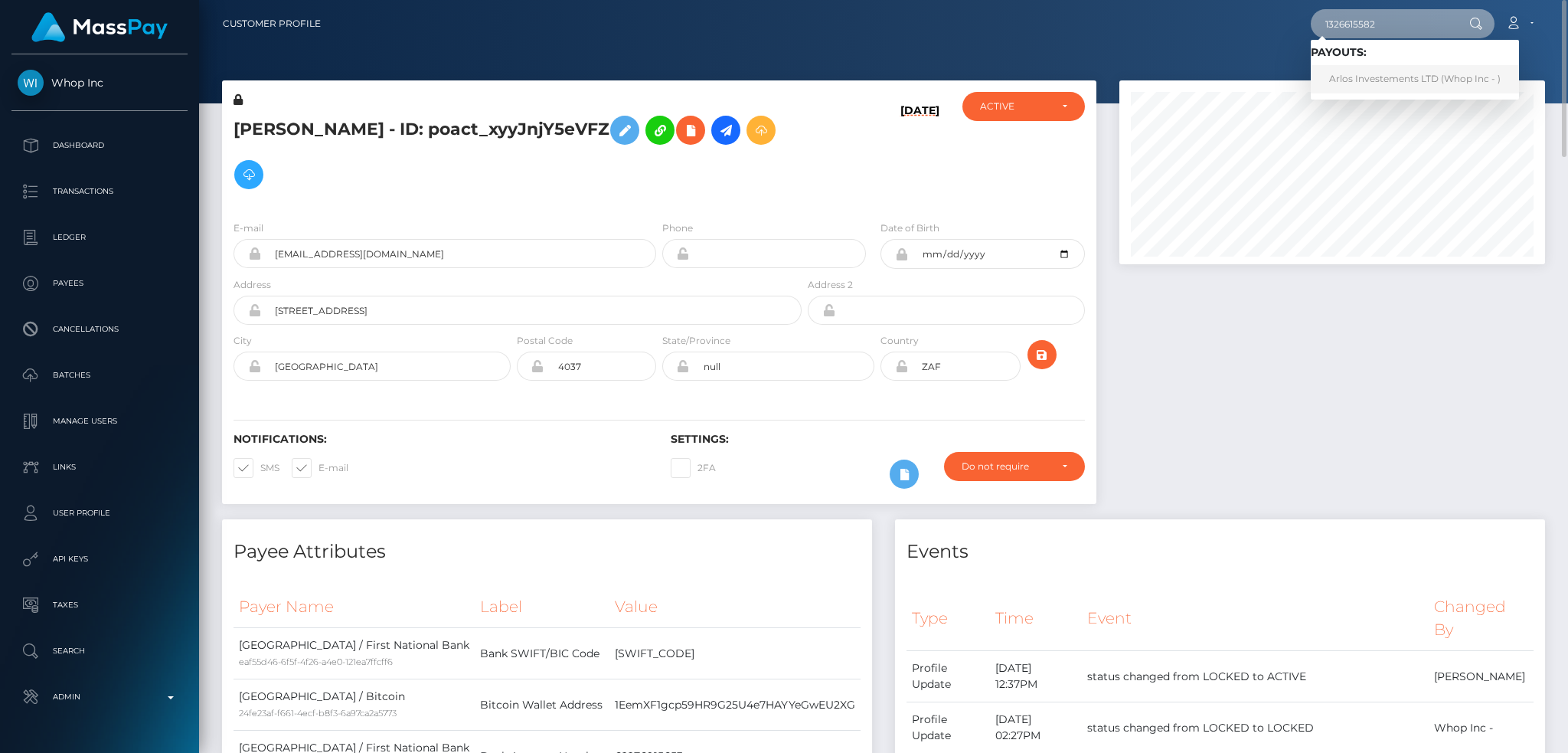
type input "1326615582"
click at [1399, 77] on link "Arlos Investements LTD (Whop Inc - )" at bounding box center [1415, 79] width 209 height 28
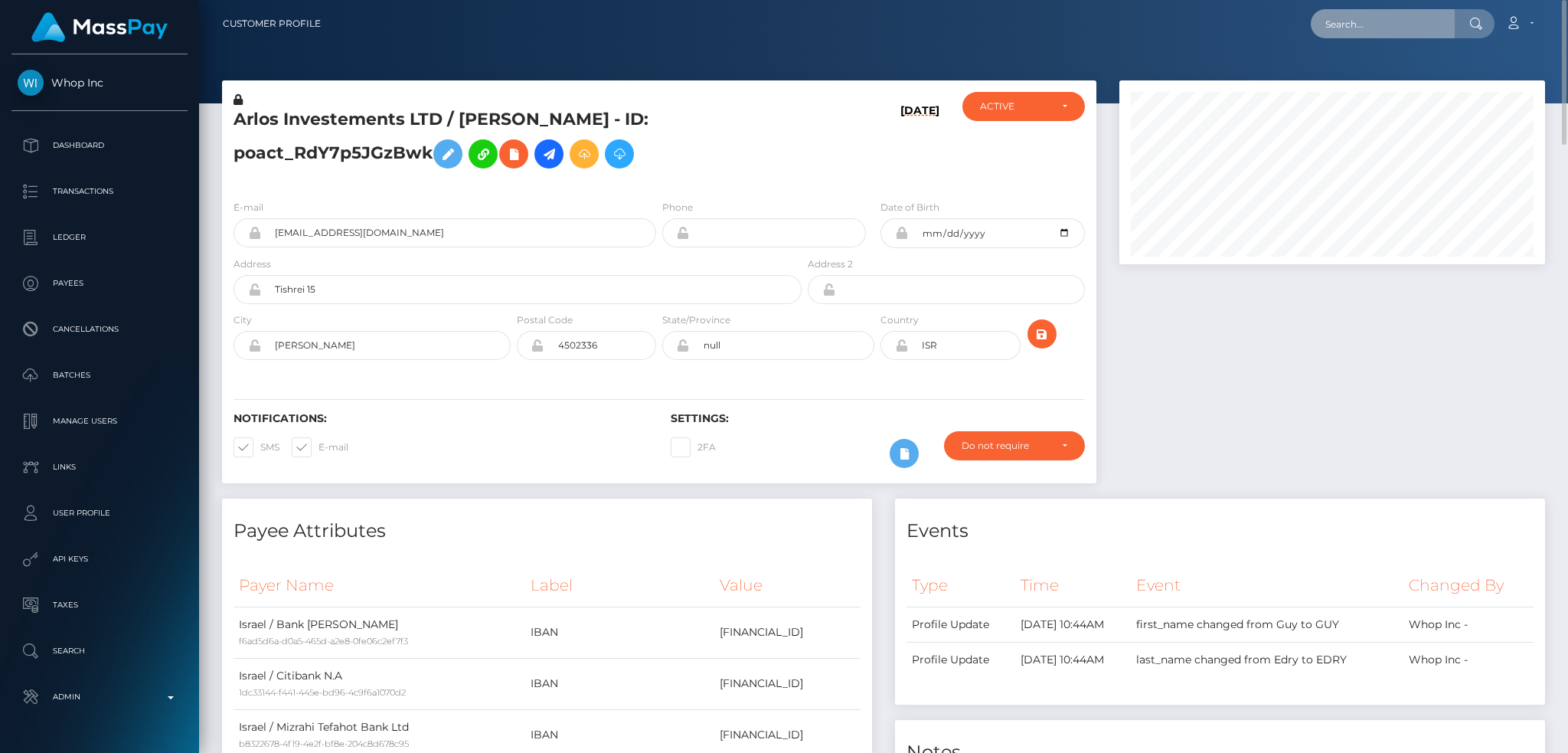
click at [1374, 23] on input "text" at bounding box center [1383, 23] width 144 height 29
paste input "pout_kfDtHIXmvbzWr"
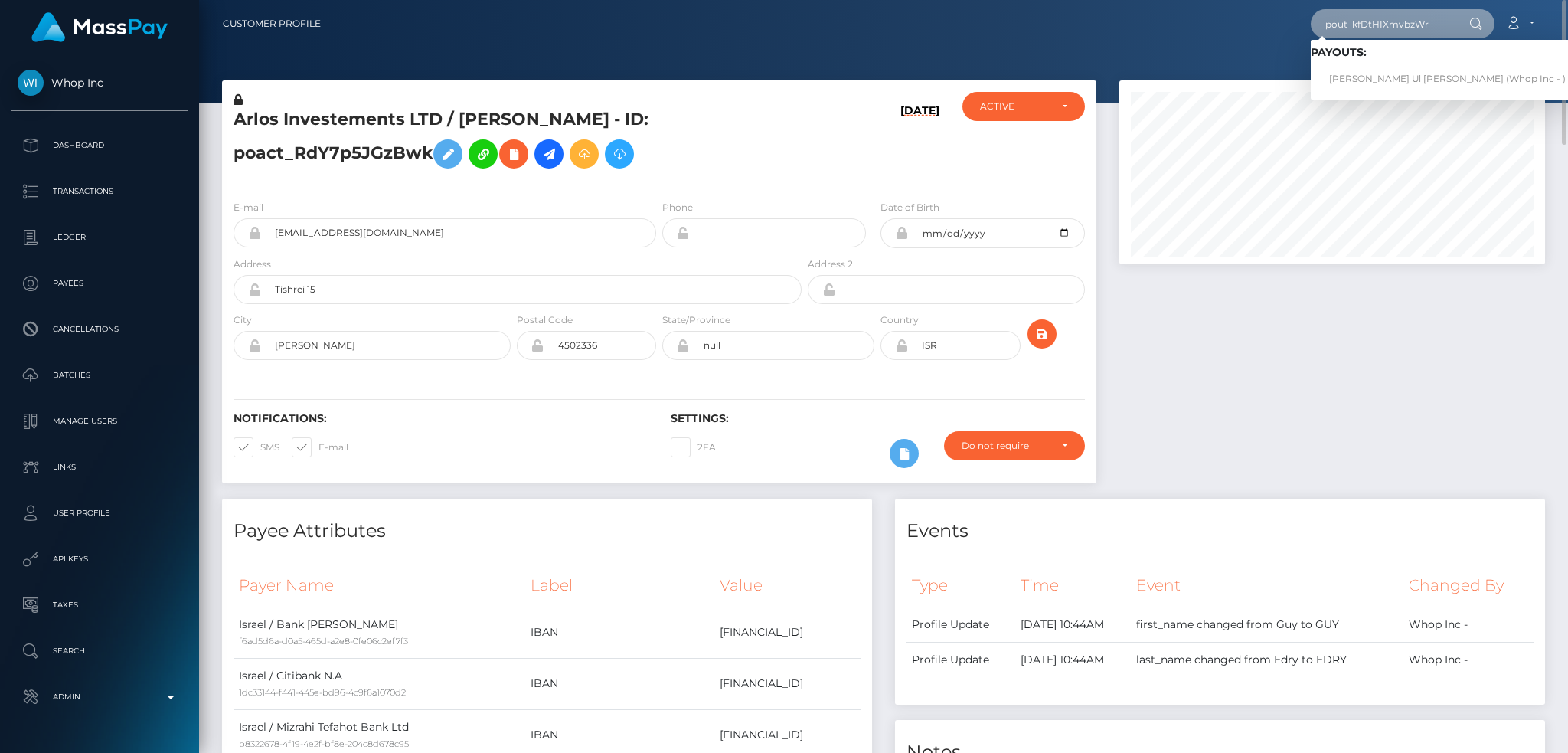
type input "pout_kfDtHIXmvbzWr"
click at [1366, 74] on link "Mehmood Ul Hassan Ateeq (Whop Inc - )" at bounding box center [1448, 79] width 274 height 28
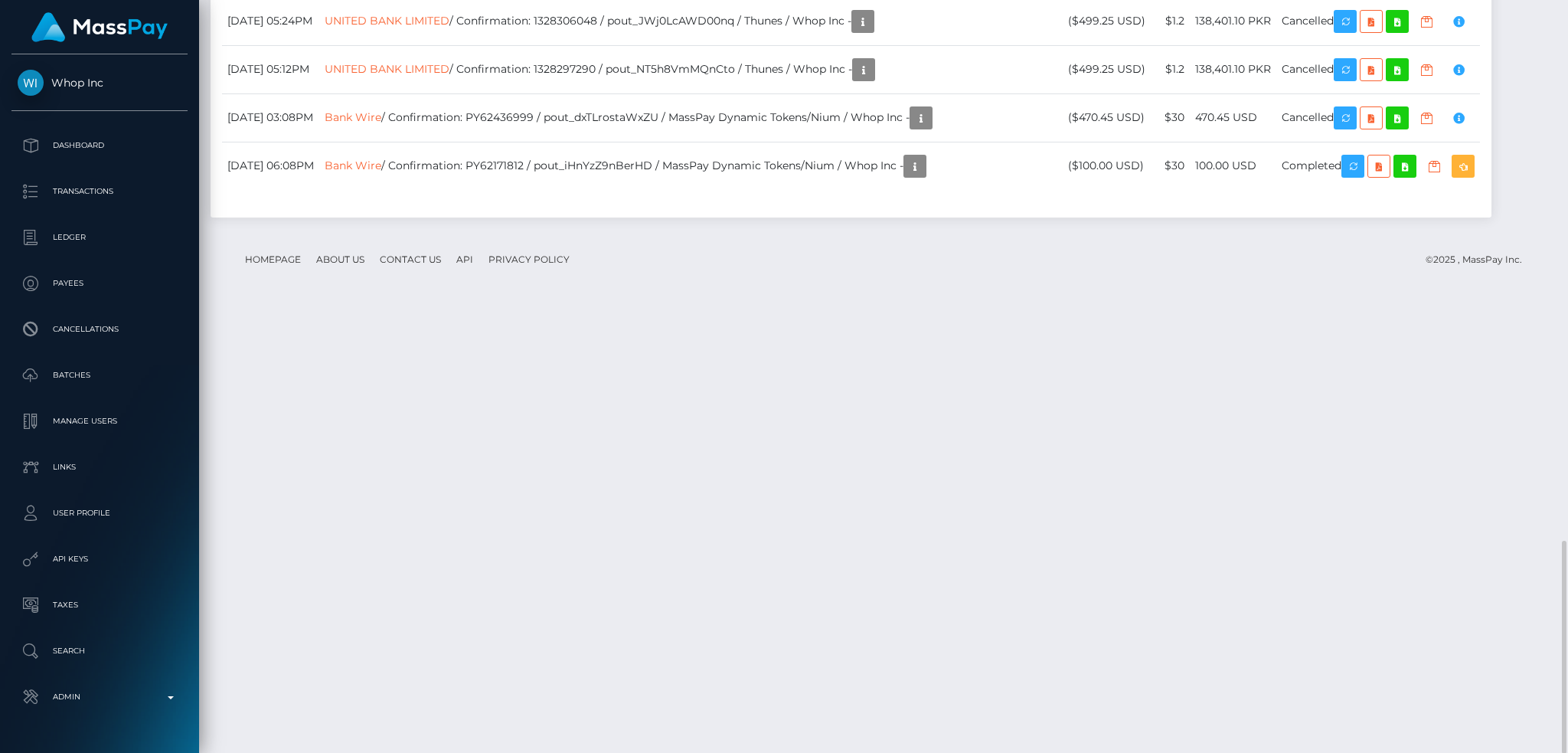
scroll to position [184, 425]
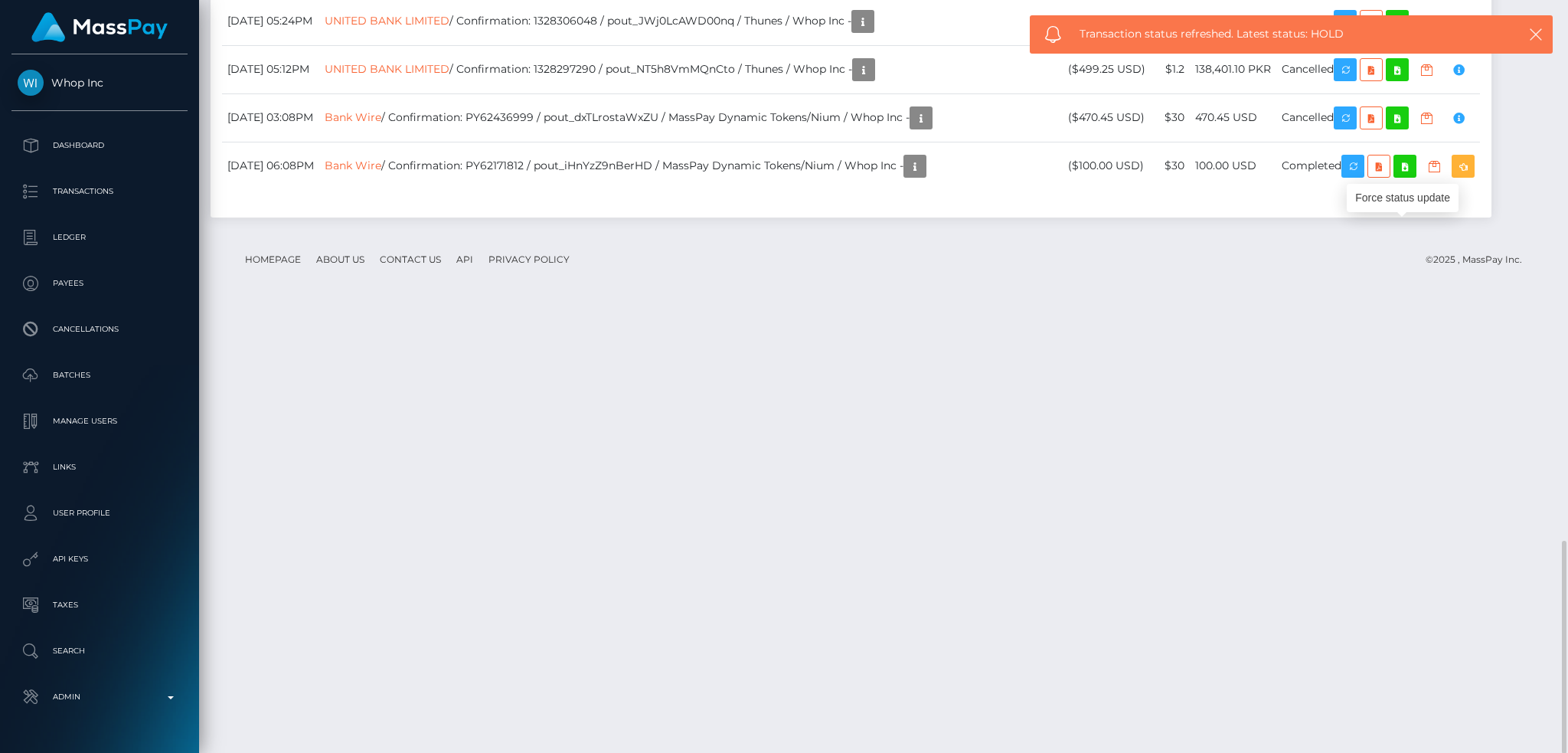
copy td "MSP0a19d133d9d327b"
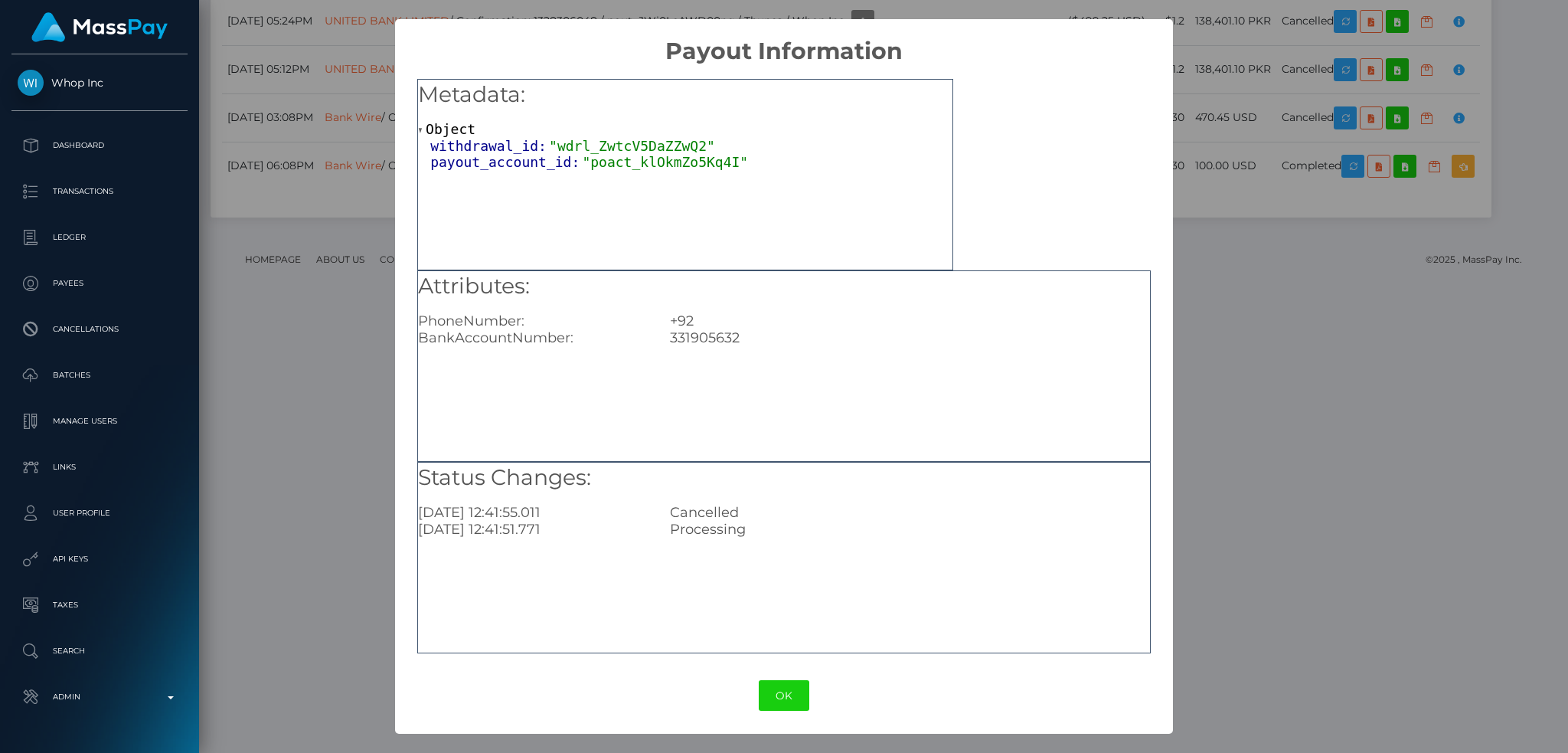
click at [709, 331] on div "331905632" at bounding box center [910, 337] width 503 height 17
copy div "331905632"
drag, startPoint x: 1187, startPoint y: 260, endPoint x: 1194, endPoint y: 257, distance: 7.6
click at [1191, 258] on div "× Payout Information Metadata: Object withdrawal_id: "wdrl_ZwtcV5DaZZwQ2" payou…" at bounding box center [784, 376] width 1568 height 753
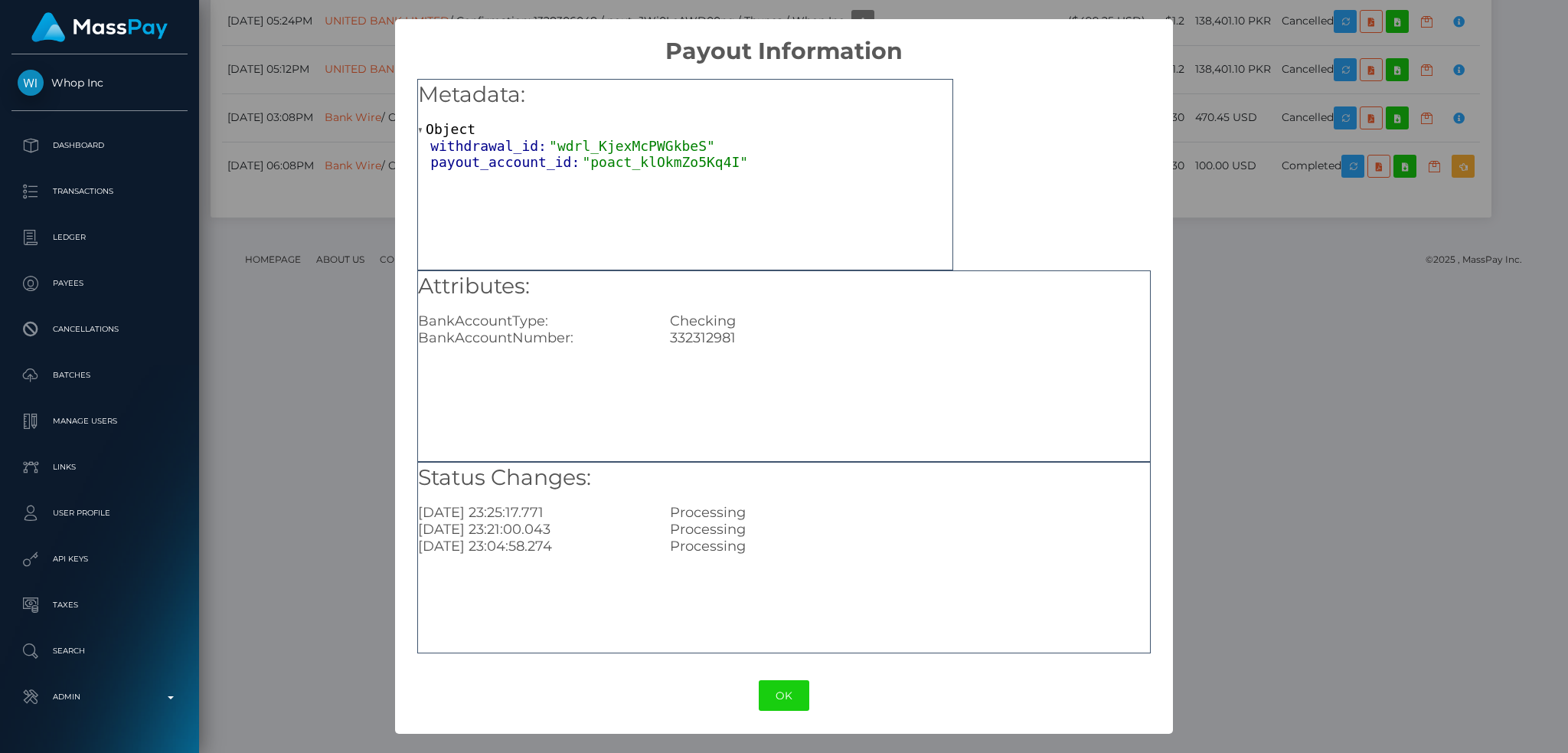
click at [715, 338] on div "332312981" at bounding box center [910, 337] width 503 height 17
copy div "332312981"
click at [1229, 325] on div "× Payout Information Metadata: Object withdrawal_id: "wdrl_KjexMcPWGkbeS" payou…" at bounding box center [784, 376] width 1568 height 753
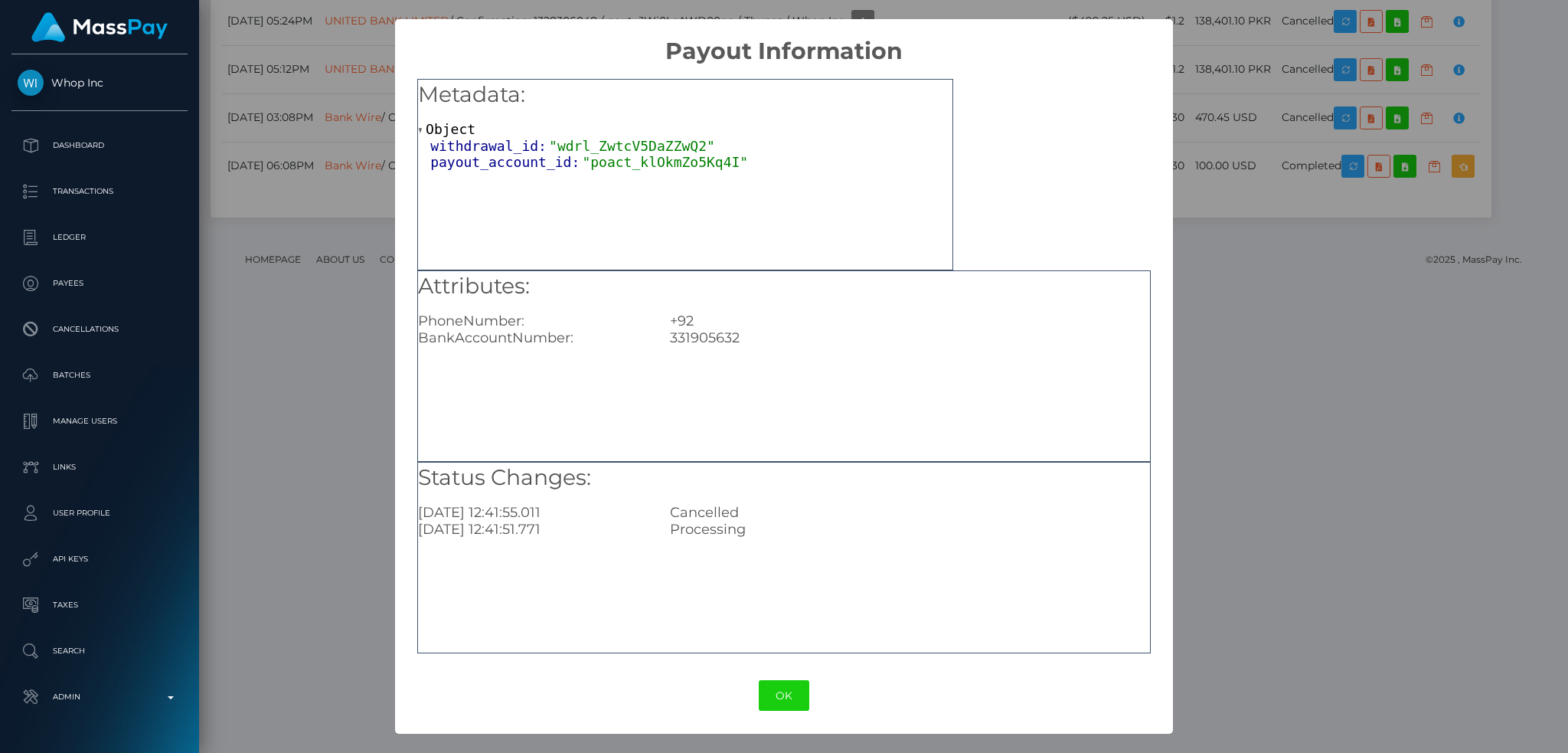
click at [310, 265] on div "× Payout Information Metadata: Object withdrawal_id: "wdrl_ZwtcV5DaZZwQ2" payou…" at bounding box center [784, 376] width 1568 height 753
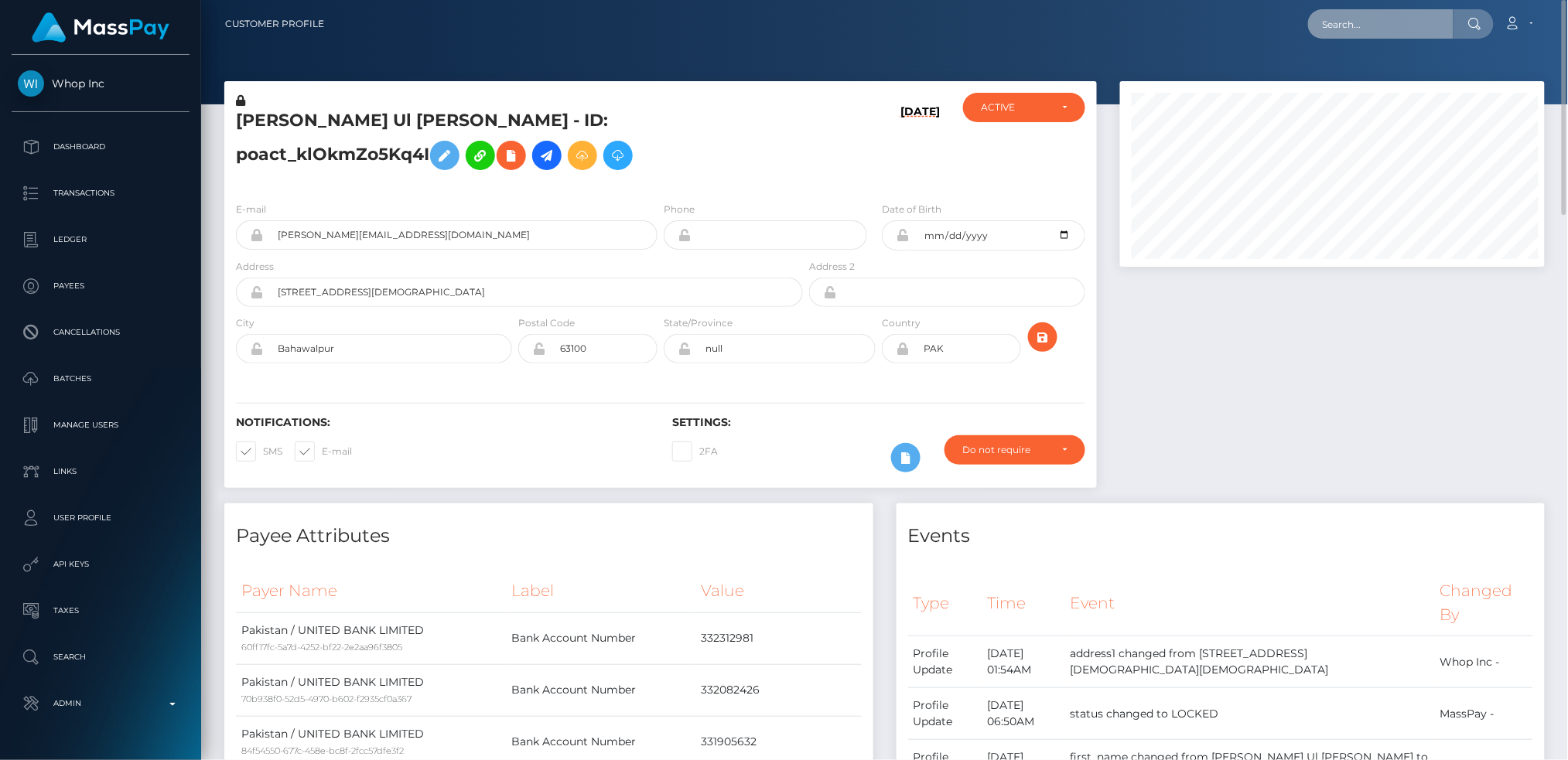
scroll to position [772785, 772948]
click at [1364, 10] on input "text" at bounding box center [1380, 24] width 145 height 29
paste input "12bf727c-a1a6-4f7a-88ac-a44fcdd00a6f"
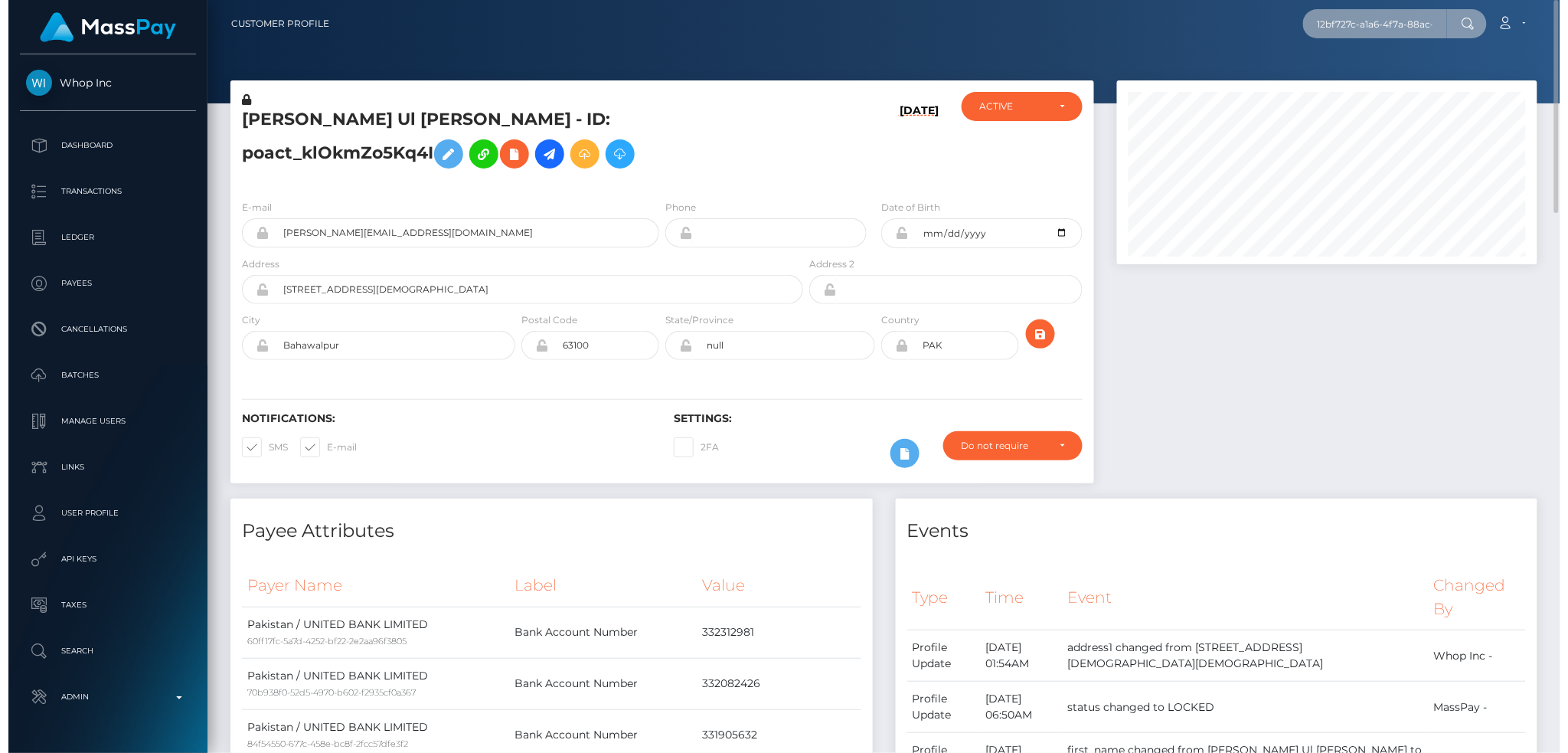
scroll to position [184, 425]
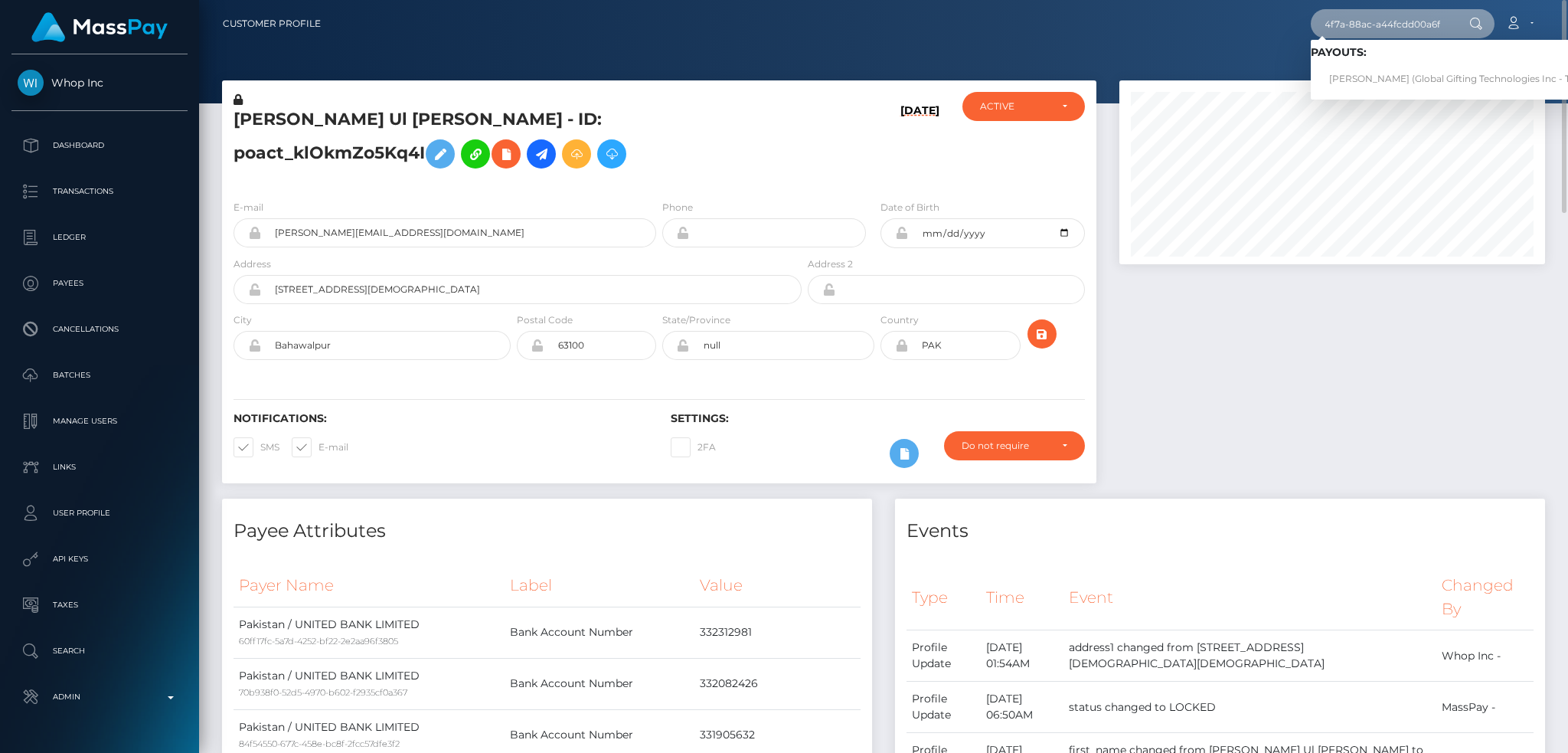
type input "12bf727c-a1a6-4f7a-88ac-a44fcdd00a6f"
click at [1373, 83] on link "SHELBY G DUPLER (Global Gifting Technologies Inc - Throne)" at bounding box center [1465, 79] width 309 height 28
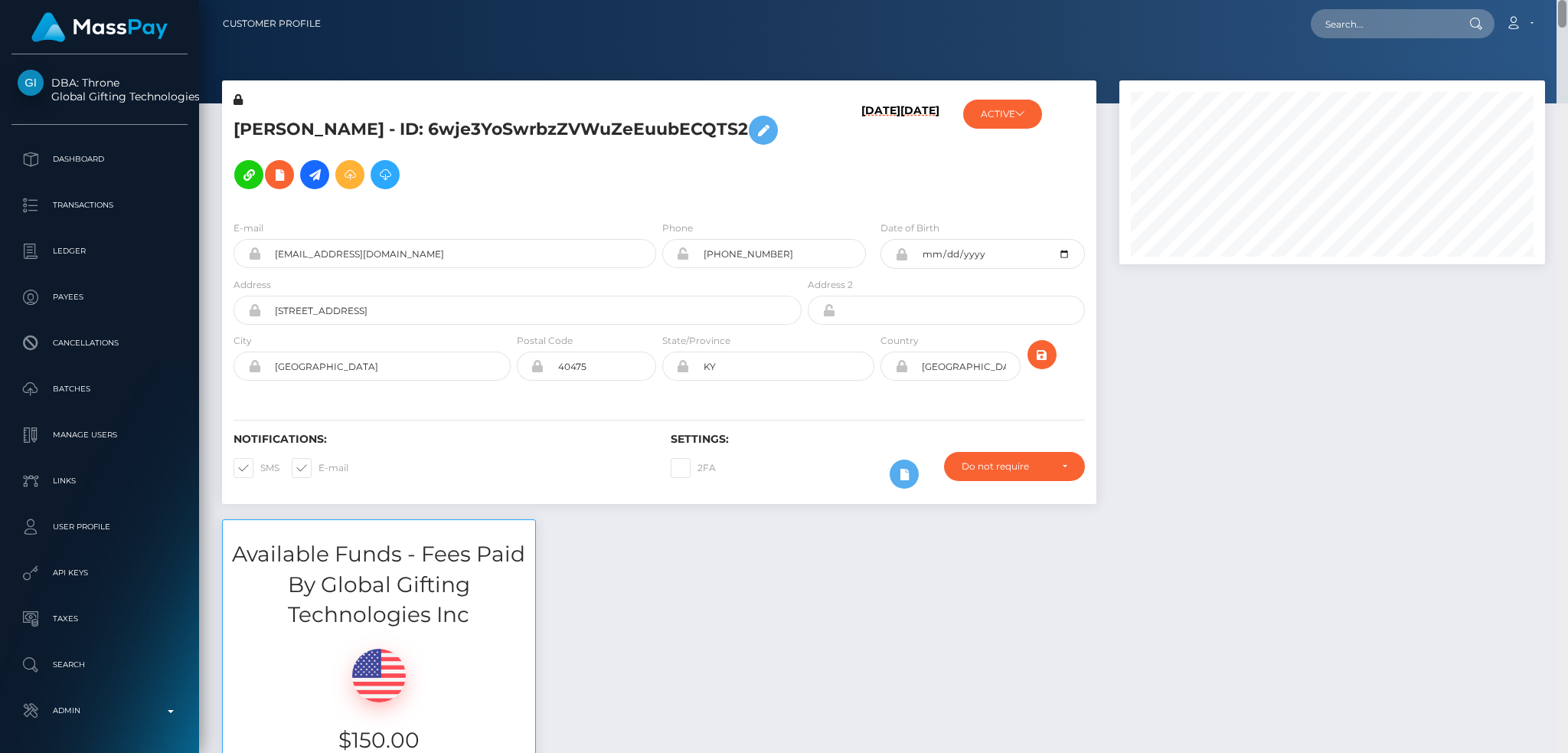
drag, startPoint x: 1560, startPoint y: 492, endPoint x: 1553, endPoint y: -48, distance: 540.0
click at [1553, 0] on html "DBA: Throne Global Gifting Technologies Inc Dashboard Transactions Ledger Payee…" at bounding box center [784, 376] width 1568 height 753
click at [1323, 18] on input "text" at bounding box center [1383, 23] width 144 height 29
paste input "poact_Bpo2wvOS6iWa"
type input "poact_Bpo2wvOS6iWa"
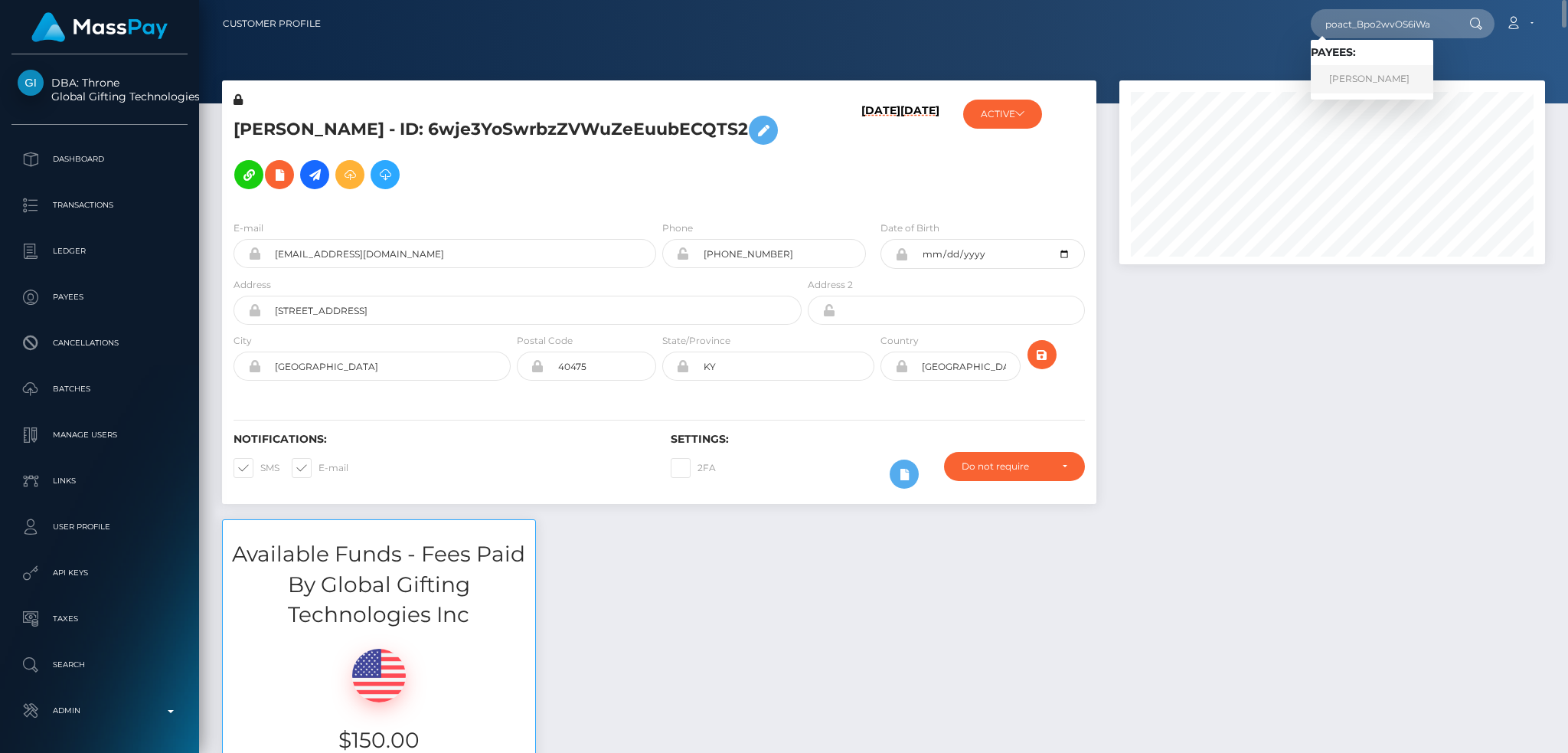
click at [1364, 75] on link "حازم محمود" at bounding box center [1372, 79] width 123 height 28
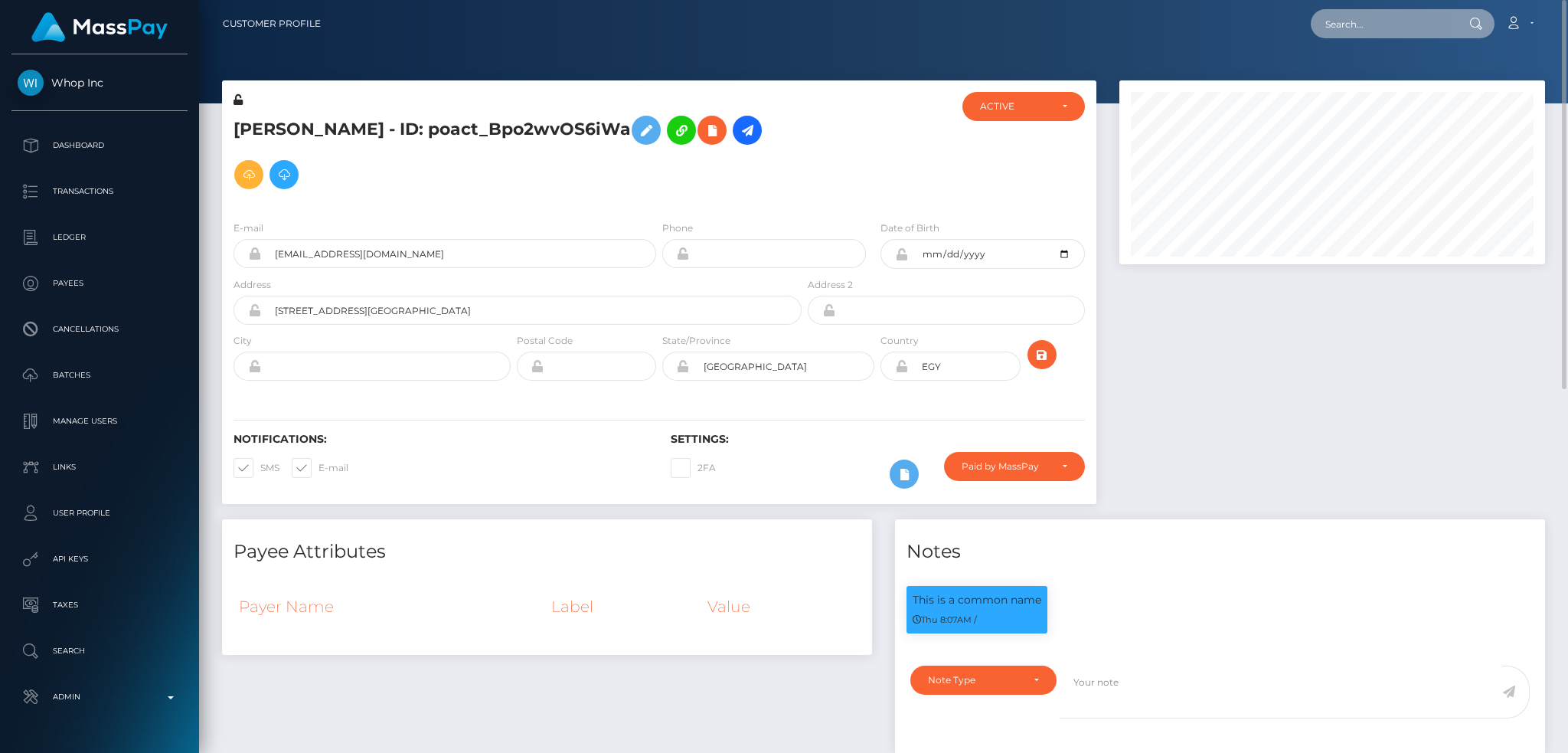
click at [1358, 38] on input "text" at bounding box center [1383, 23] width 144 height 29
paste input "[EMAIL_ADDRESS][DOMAIN_NAME]"
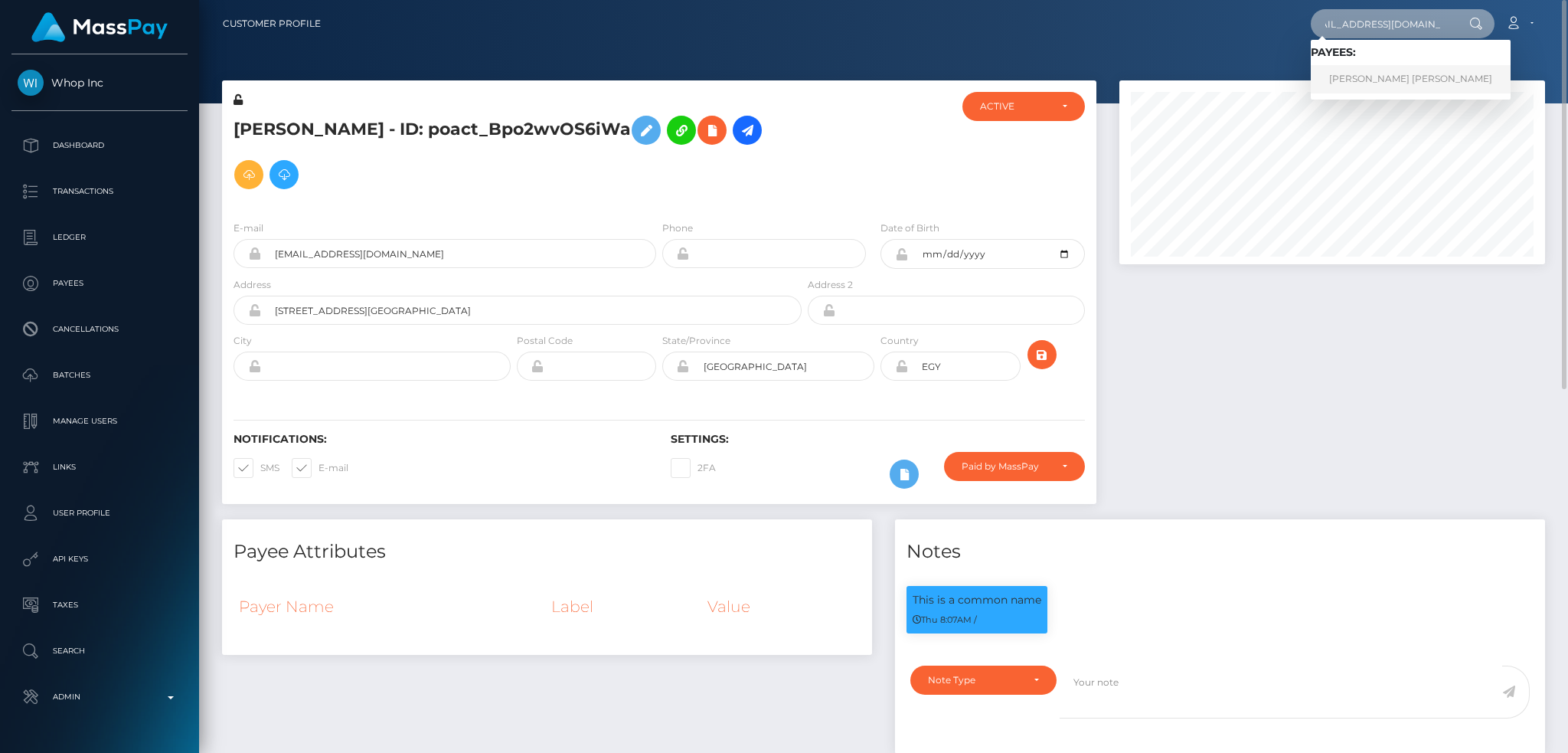
type input "[EMAIL_ADDRESS][DOMAIN_NAME]"
click at [1404, 80] on link "[PERSON_NAME] [PERSON_NAME]" at bounding box center [1410, 79] width 199 height 28
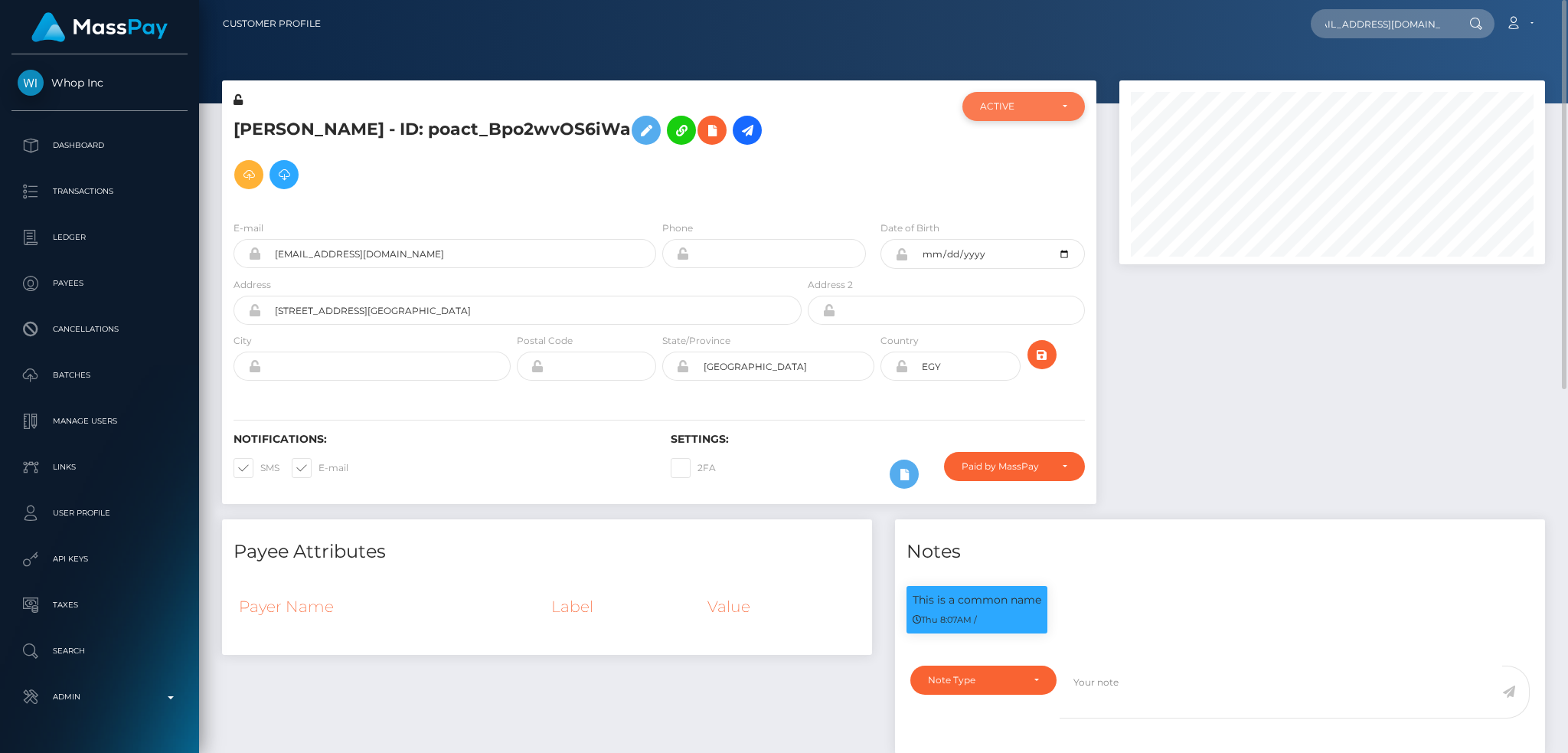
scroll to position [0, 0]
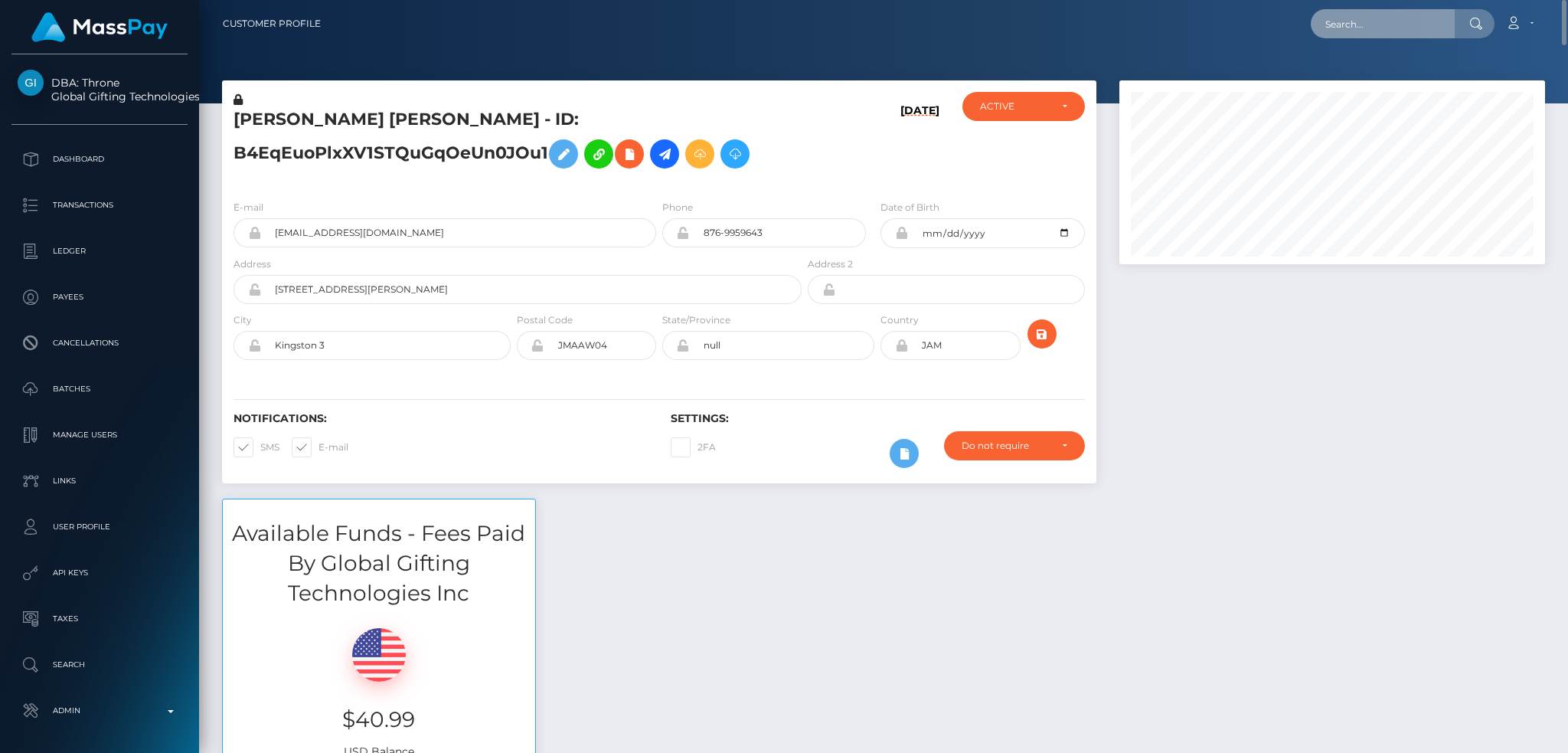
click at [1338, 23] on input "text" at bounding box center [1383, 23] width 144 height 29
paste input "[EMAIL_ADDRESS][DOMAIN_NAME]"
type input "[EMAIL_ADDRESS][DOMAIN_NAME]"
click at [1376, 79] on link "KAZUKI NAGAHIRA" at bounding box center [1372, 79] width 123 height 28
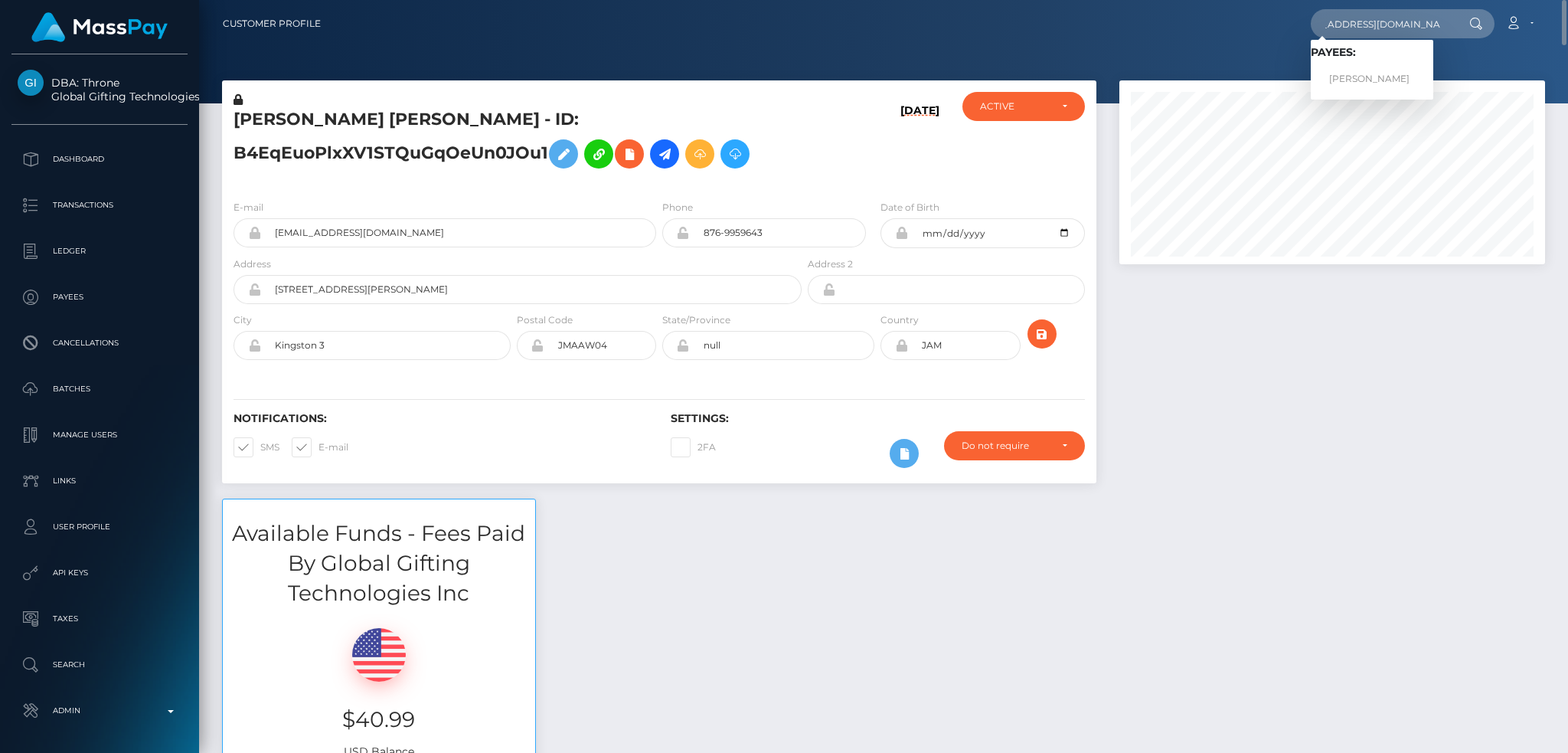
scroll to position [0, 0]
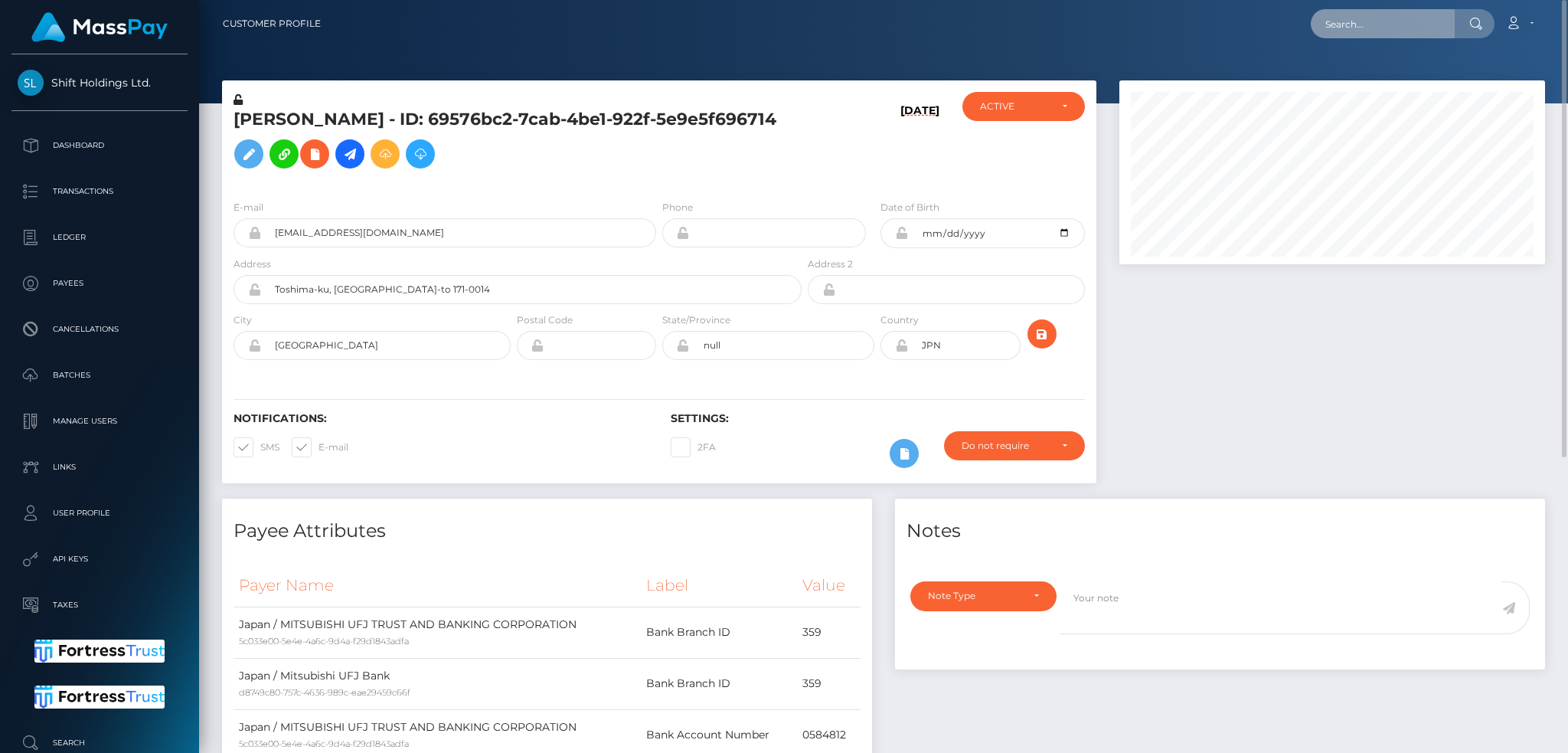
click at [1327, 24] on input "text" at bounding box center [1383, 23] width 144 height 29
paste input "3d747de6-bb4e-4ac0-bad0-ccce068c5b8a"
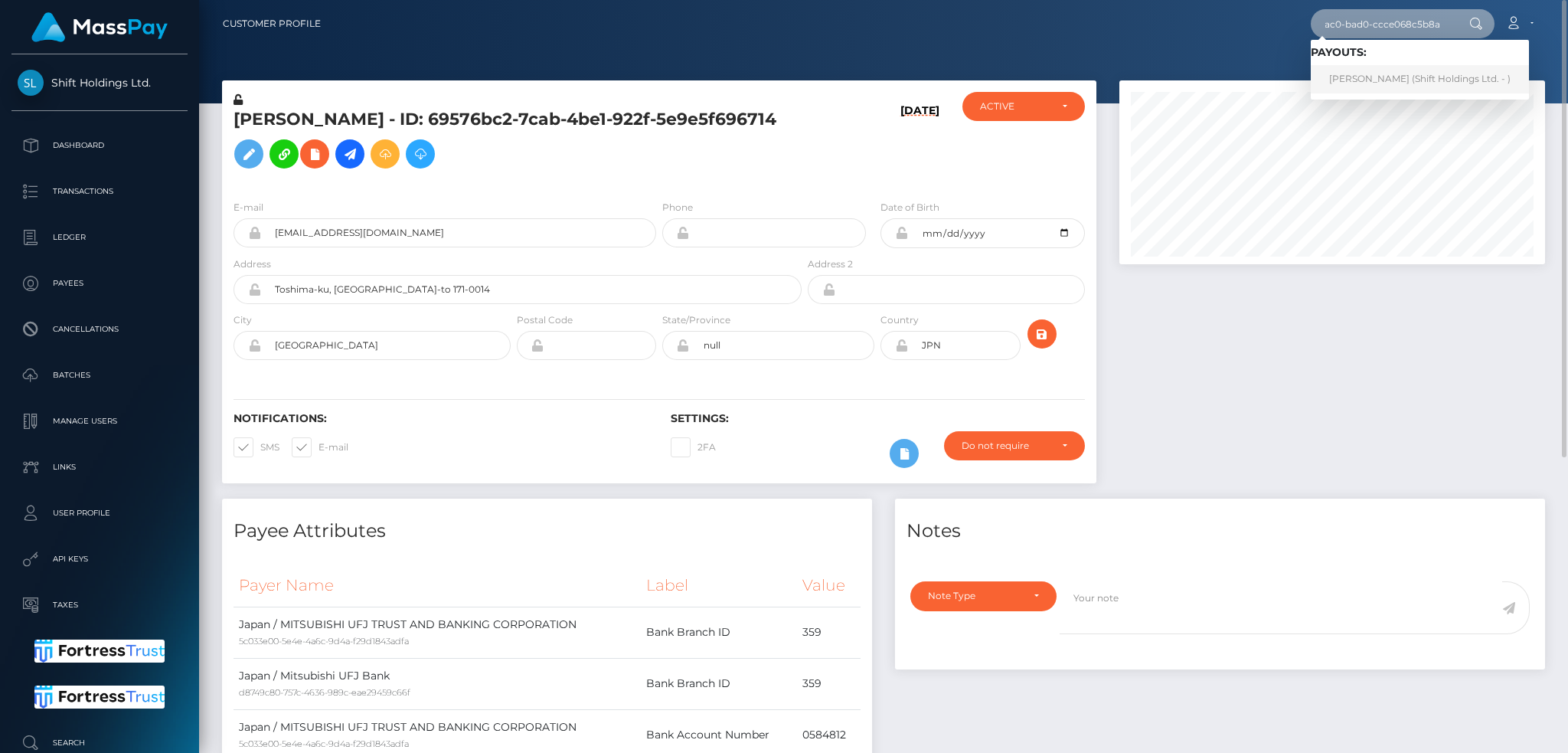
type input "3d747de6-bb4e-4ac0-bad0-ccce068c5b8a"
click at [1364, 80] on link "[PERSON_NAME] (Shift Holdings Ltd. - )" at bounding box center [1419, 79] width 218 height 28
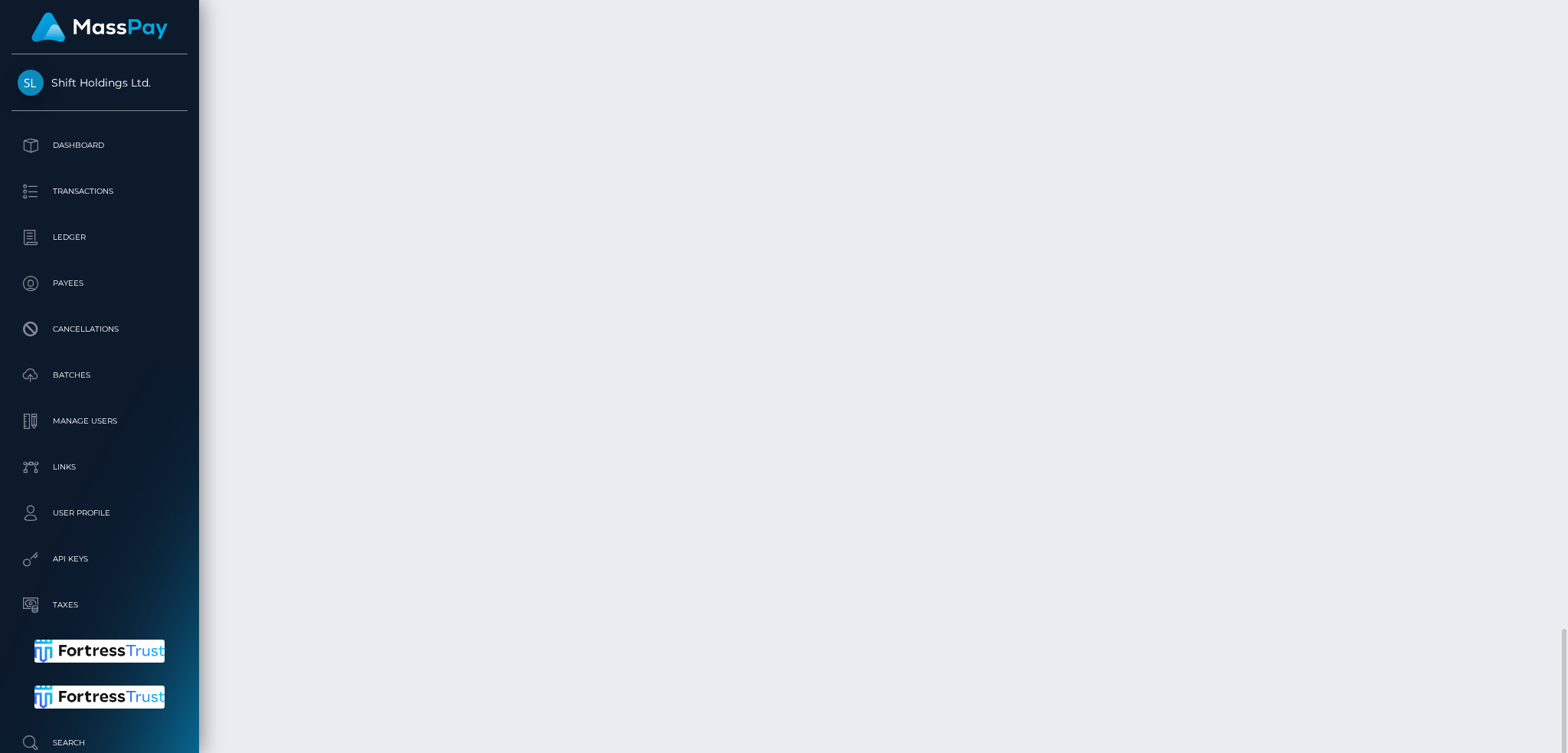
scroll to position [3485, 0]
drag, startPoint x: 562, startPoint y: 352, endPoint x: 678, endPoint y: 344, distance: 116.3
drag, startPoint x: 780, startPoint y: 347, endPoint x: 561, endPoint y: 349, distance: 219.0
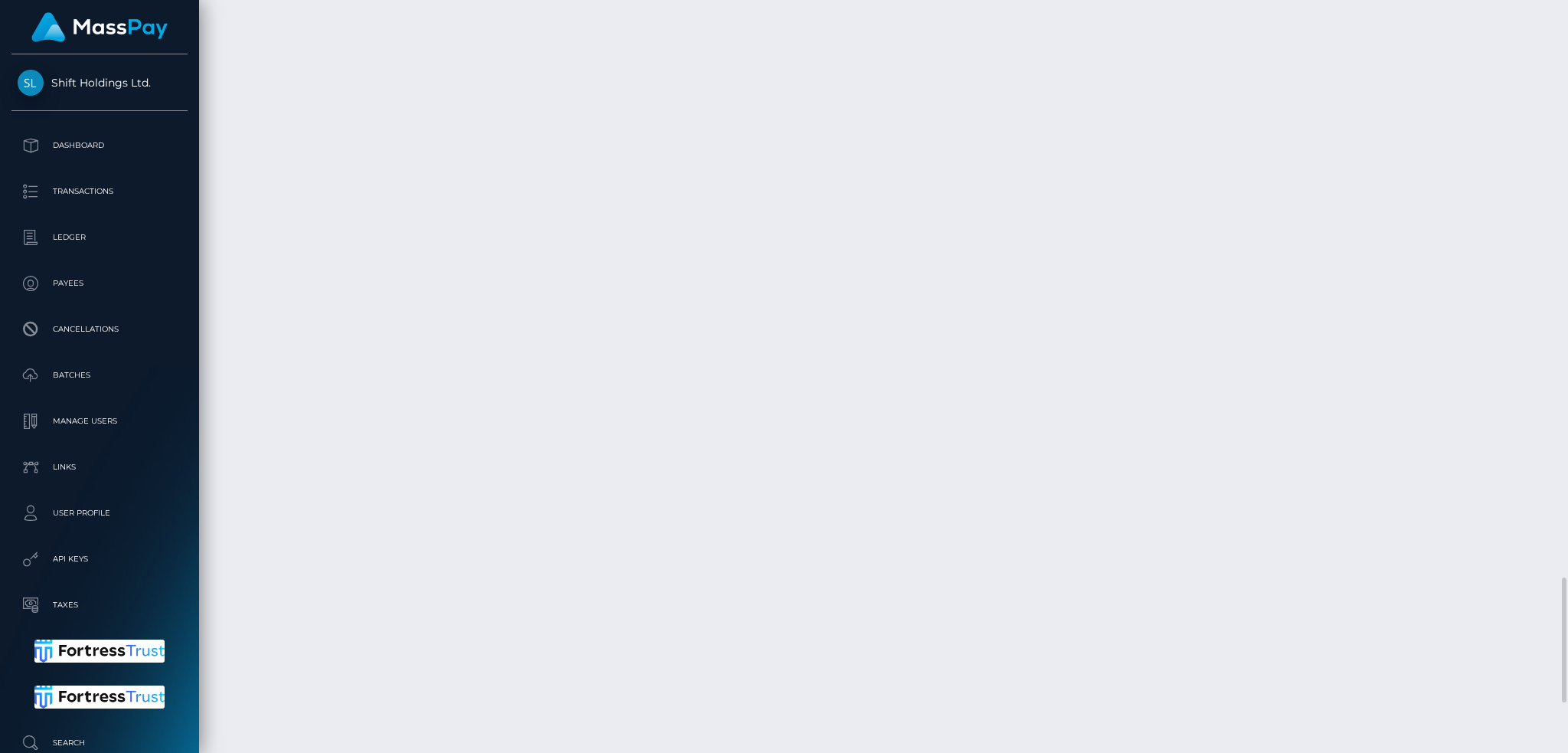
copy td "f5b67914-ae8e-4ba0-bc60-8be16a6bb3e3"
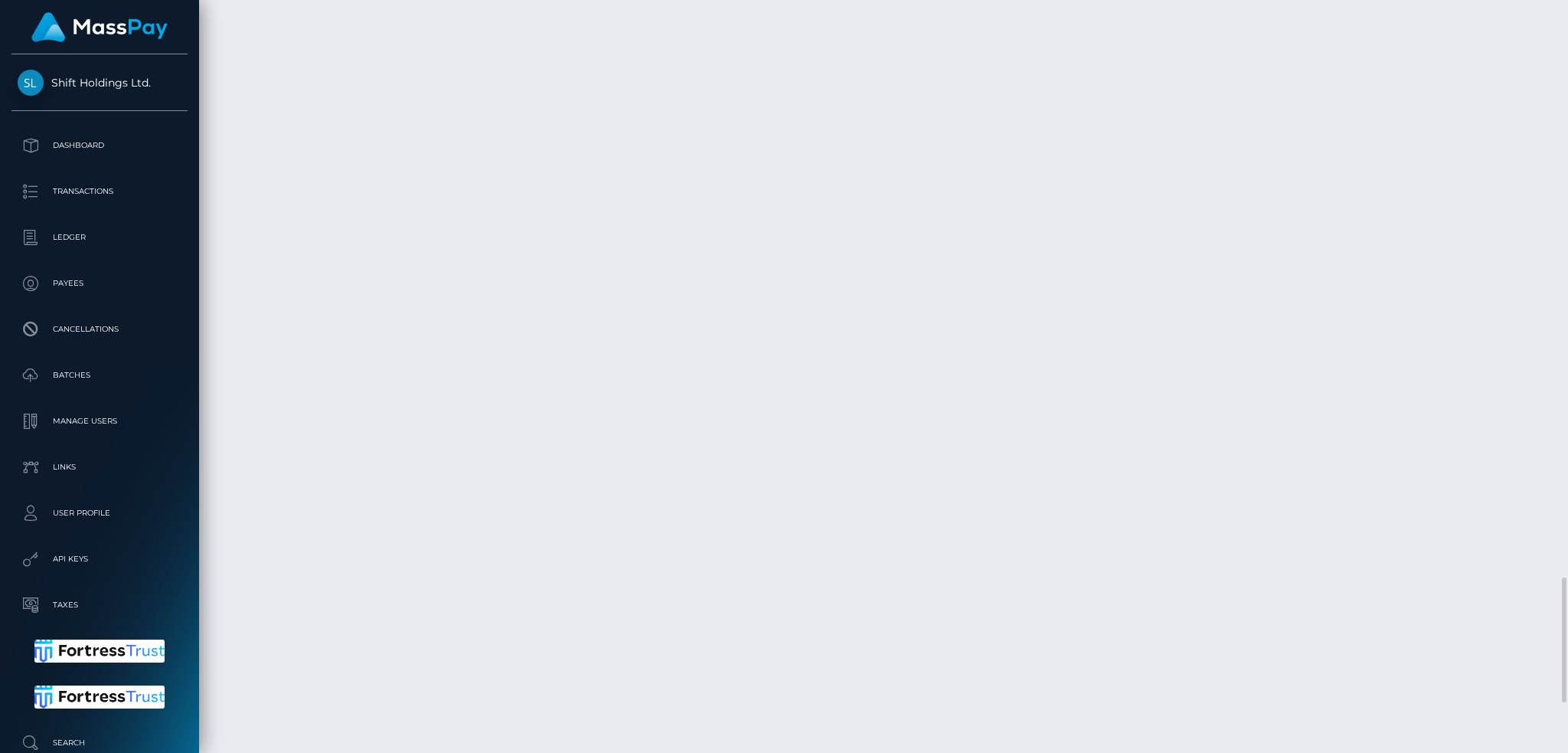
drag, startPoint x: 880, startPoint y: 350, endPoint x: 487, endPoint y: 347, distance: 393.0
copy td "Confirmation: f5b67914-ae8e-4ba0-bc60-8be16a6bb3e3 / FVW-20250827-4"
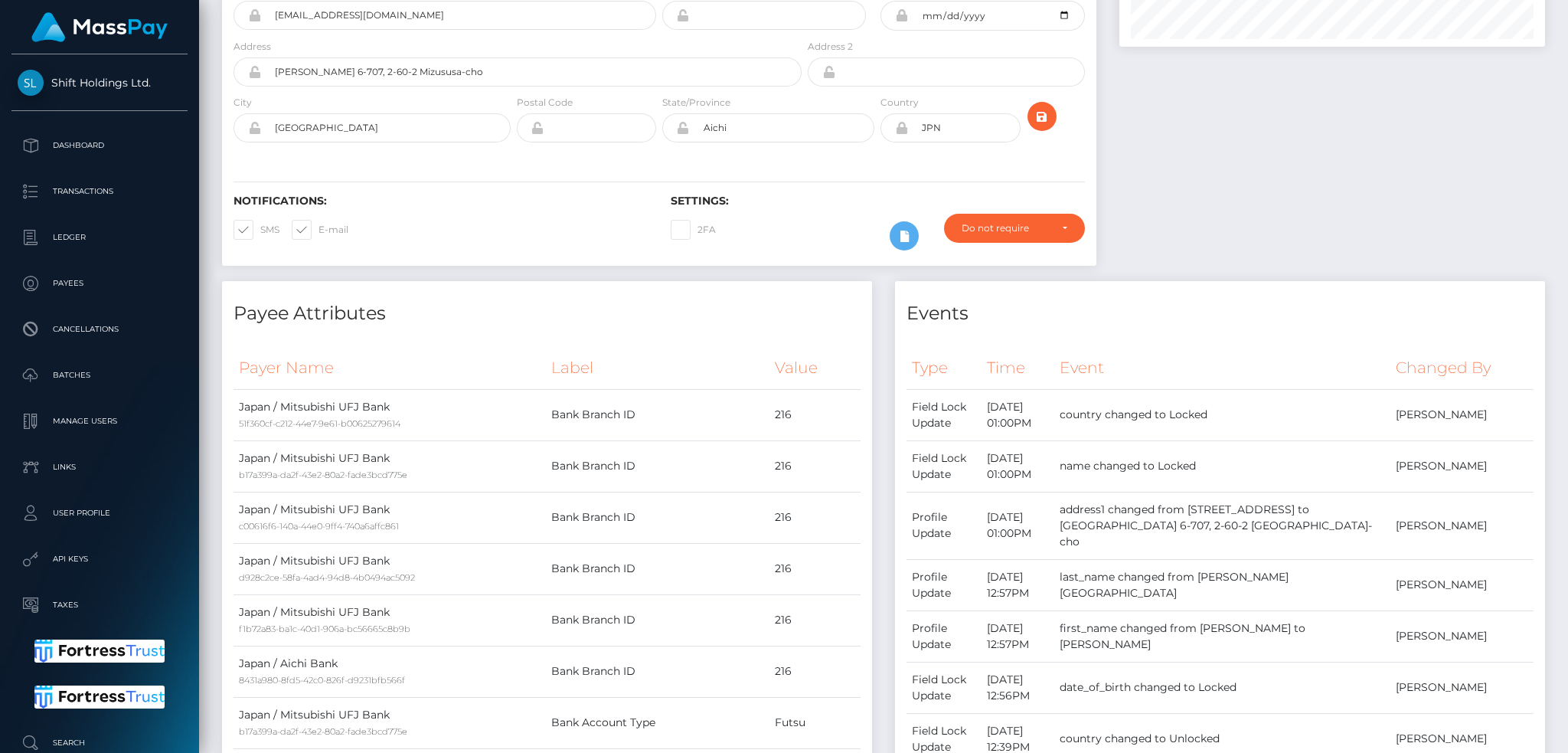
scroll to position [0, 0]
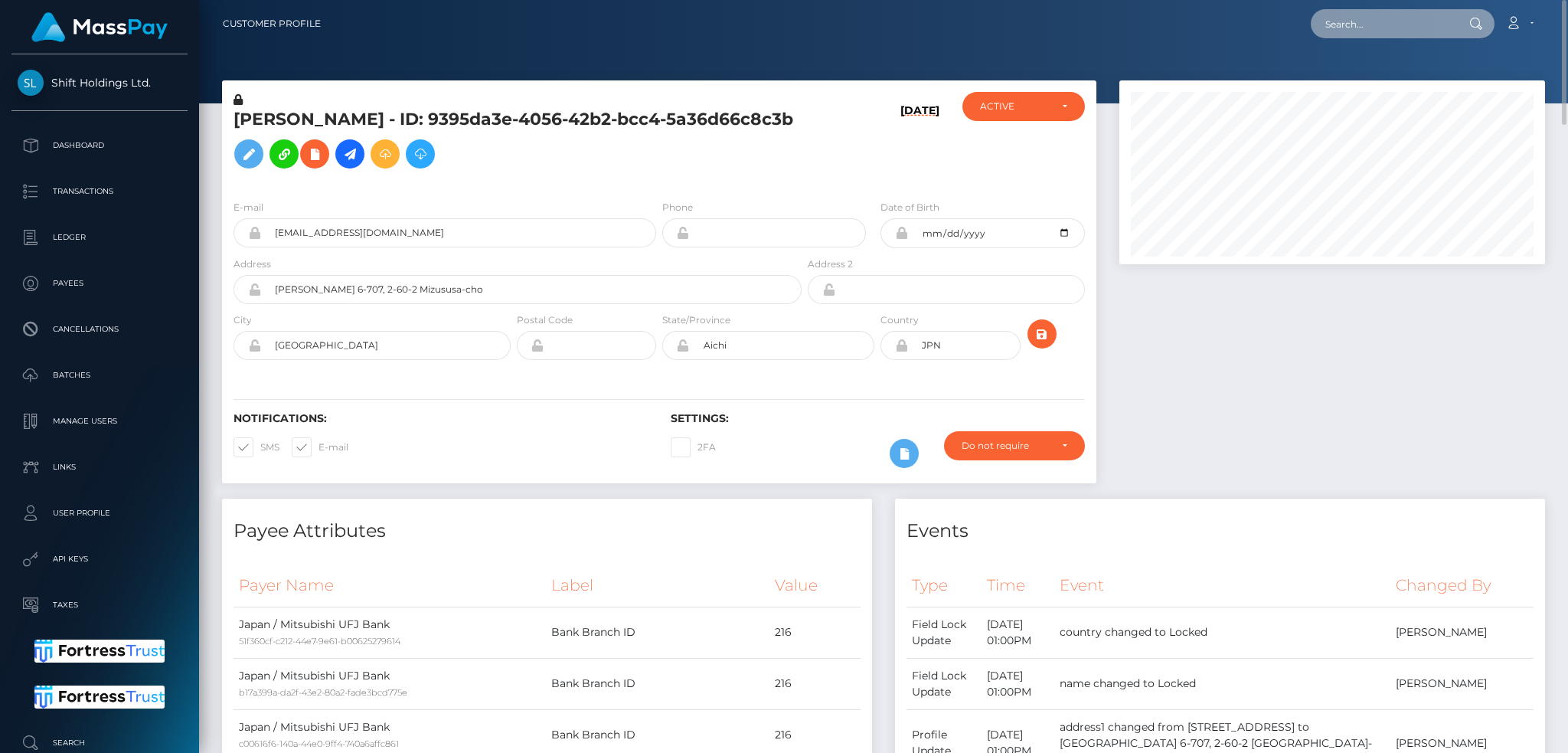
click at [1374, 22] on input "text" at bounding box center [1383, 23] width 144 height 29
paste input "61bea443e2ed4333abde43c0986c330f"
type input "61bea443e2ed4333abde43c0986c330f"
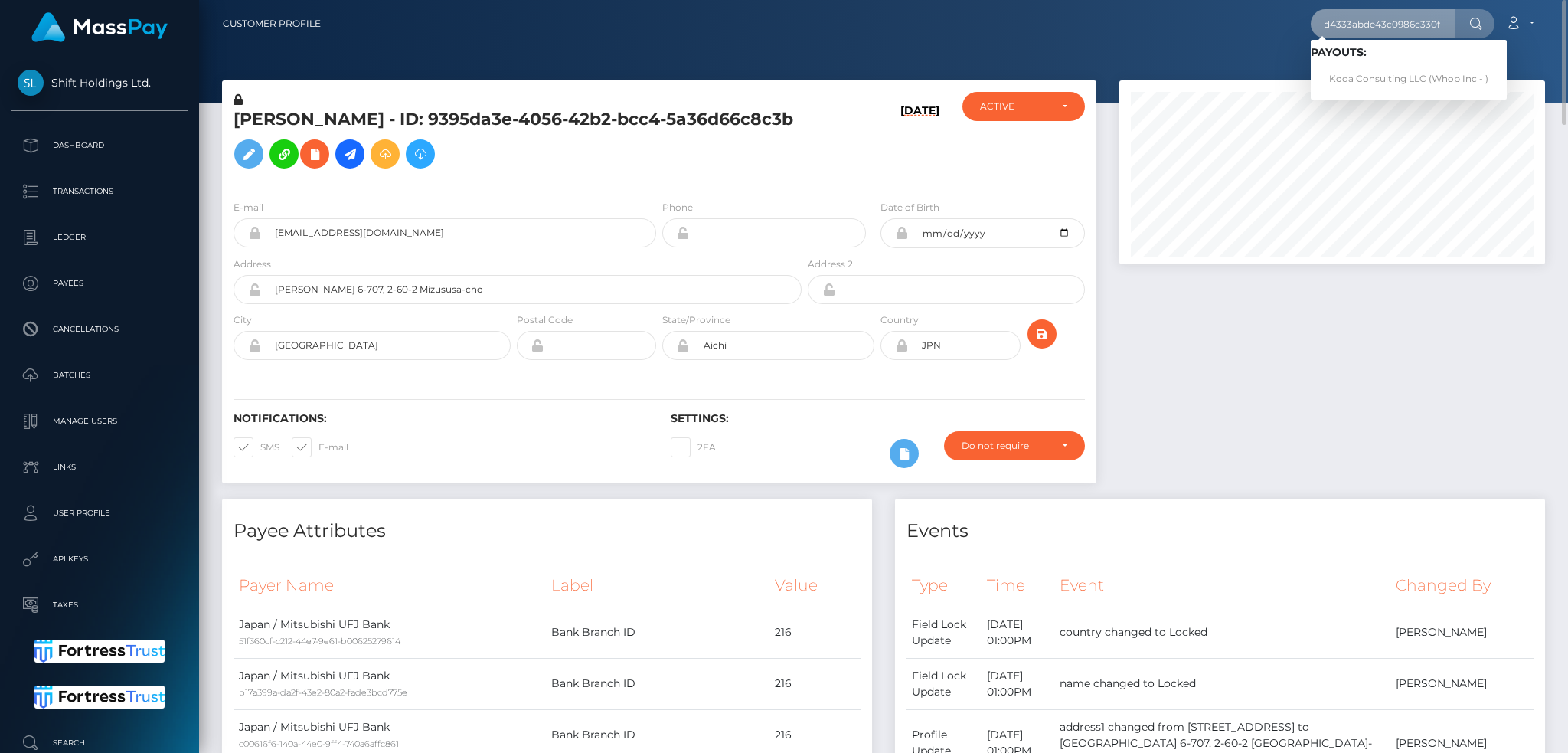
scroll to position [0, 0]
click at [1407, 76] on link "Koda Consulting LLC (Whop Inc - )" at bounding box center [1409, 79] width 196 height 28
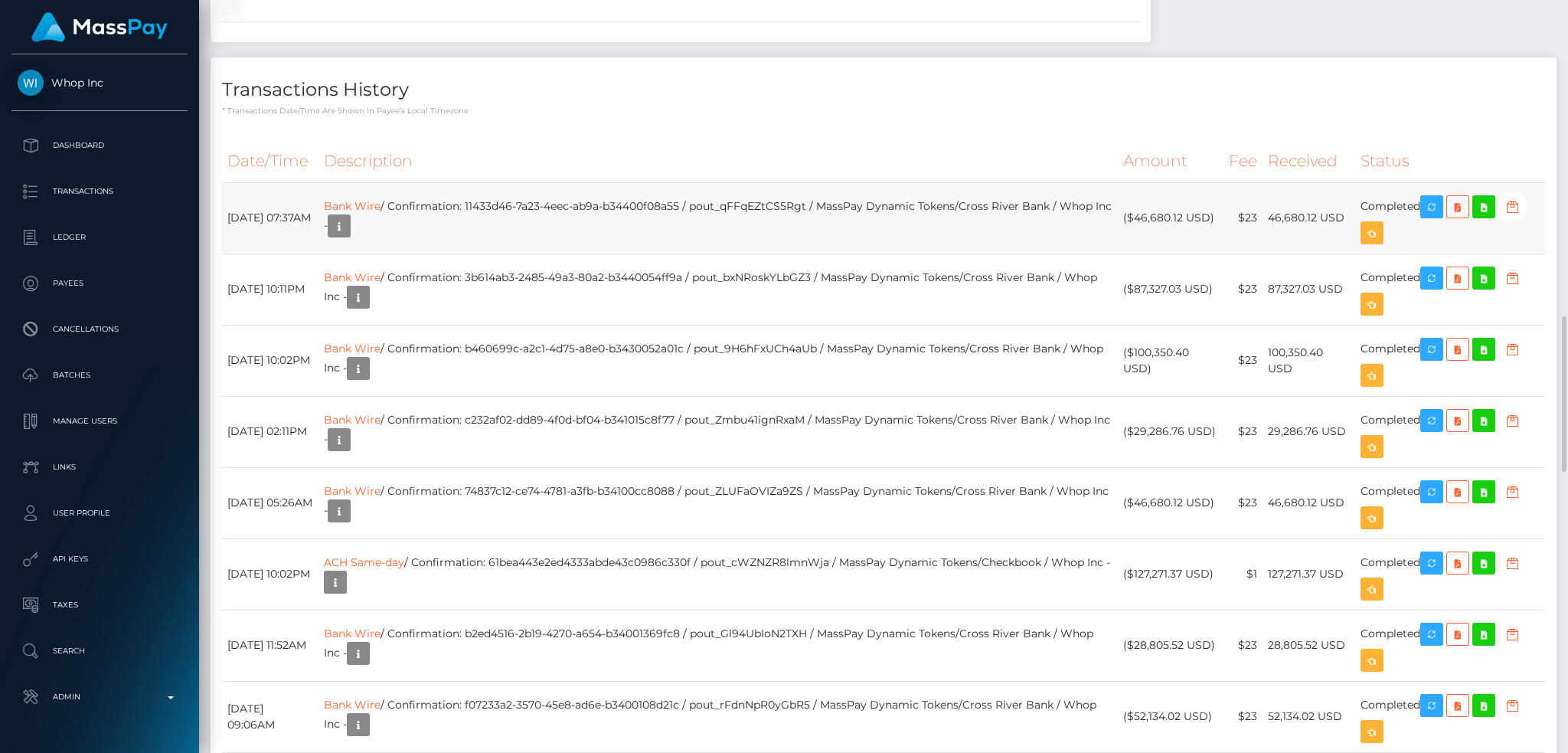
scroll to position [2246, 0]
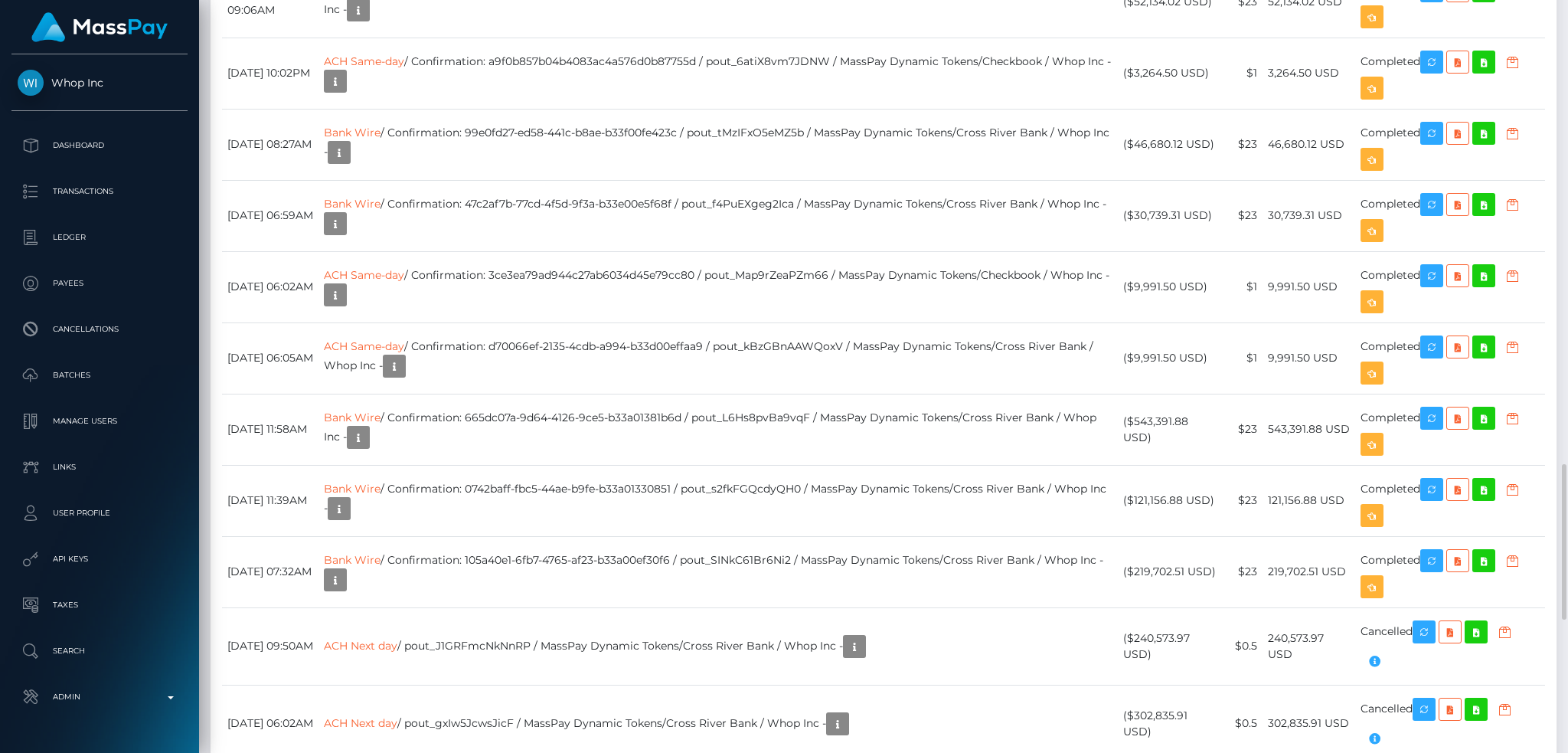
drag, startPoint x: 868, startPoint y: 292, endPoint x: 745, endPoint y: 293, distance: 123.0
copy td "pout_cWZNZR8lmnWja"
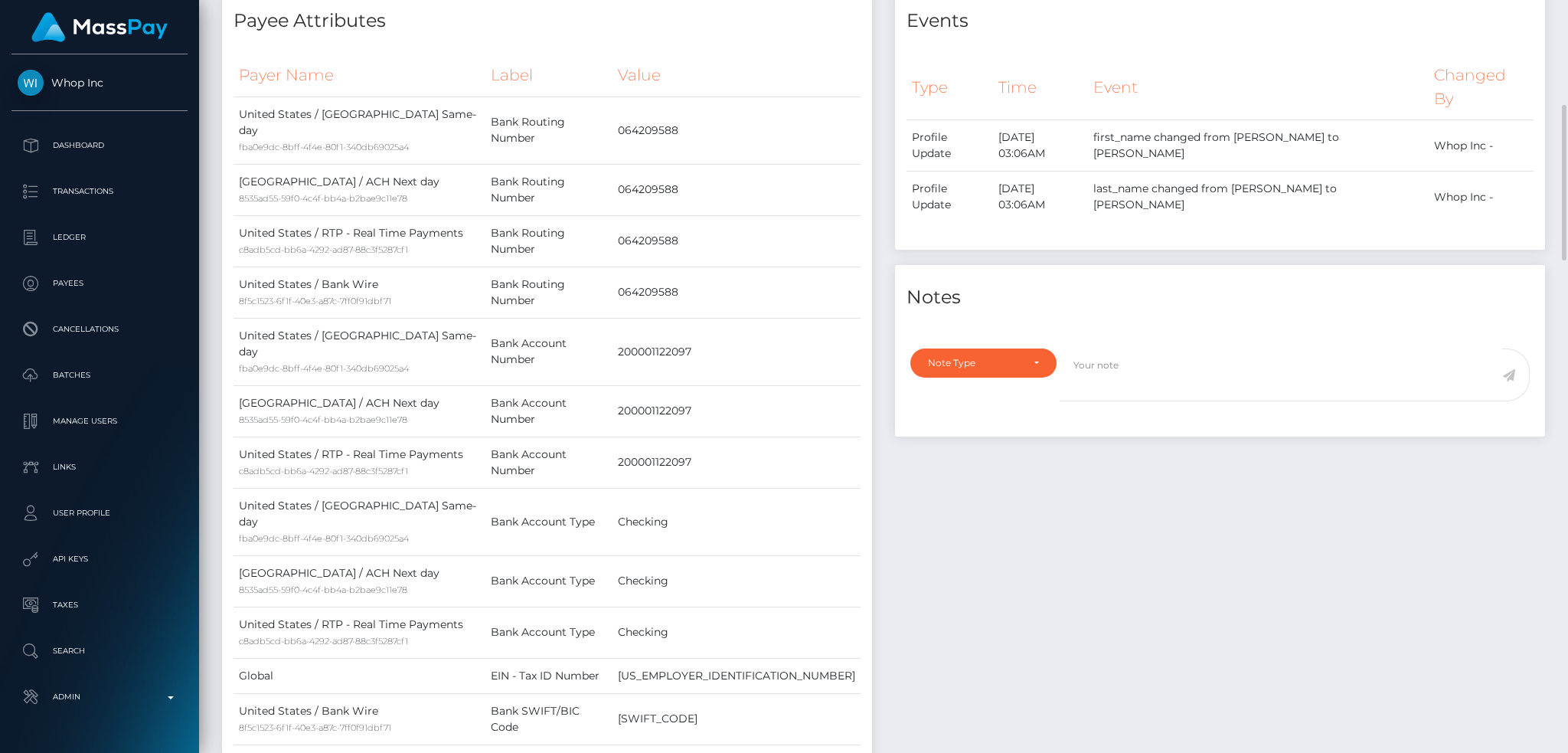
scroll to position [0, 0]
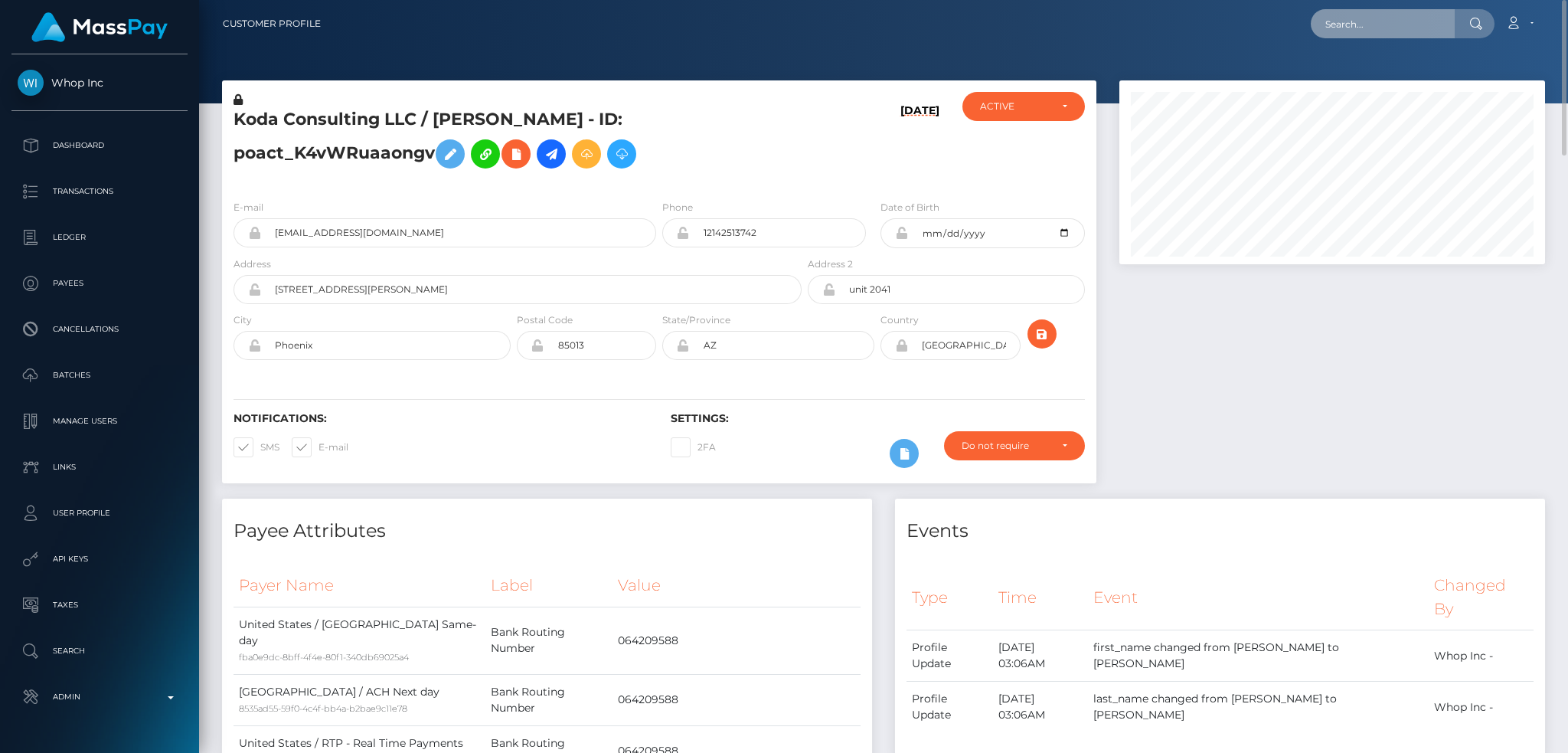
click at [1399, 23] on input "text" at bounding box center [1383, 23] width 144 height 29
paste input "femgoddess3@gmail.com"
type input "femgoddess3@gmail.com"
click at [1383, 79] on link "MEHANDI VERMA" at bounding box center [1372, 79] width 123 height 28
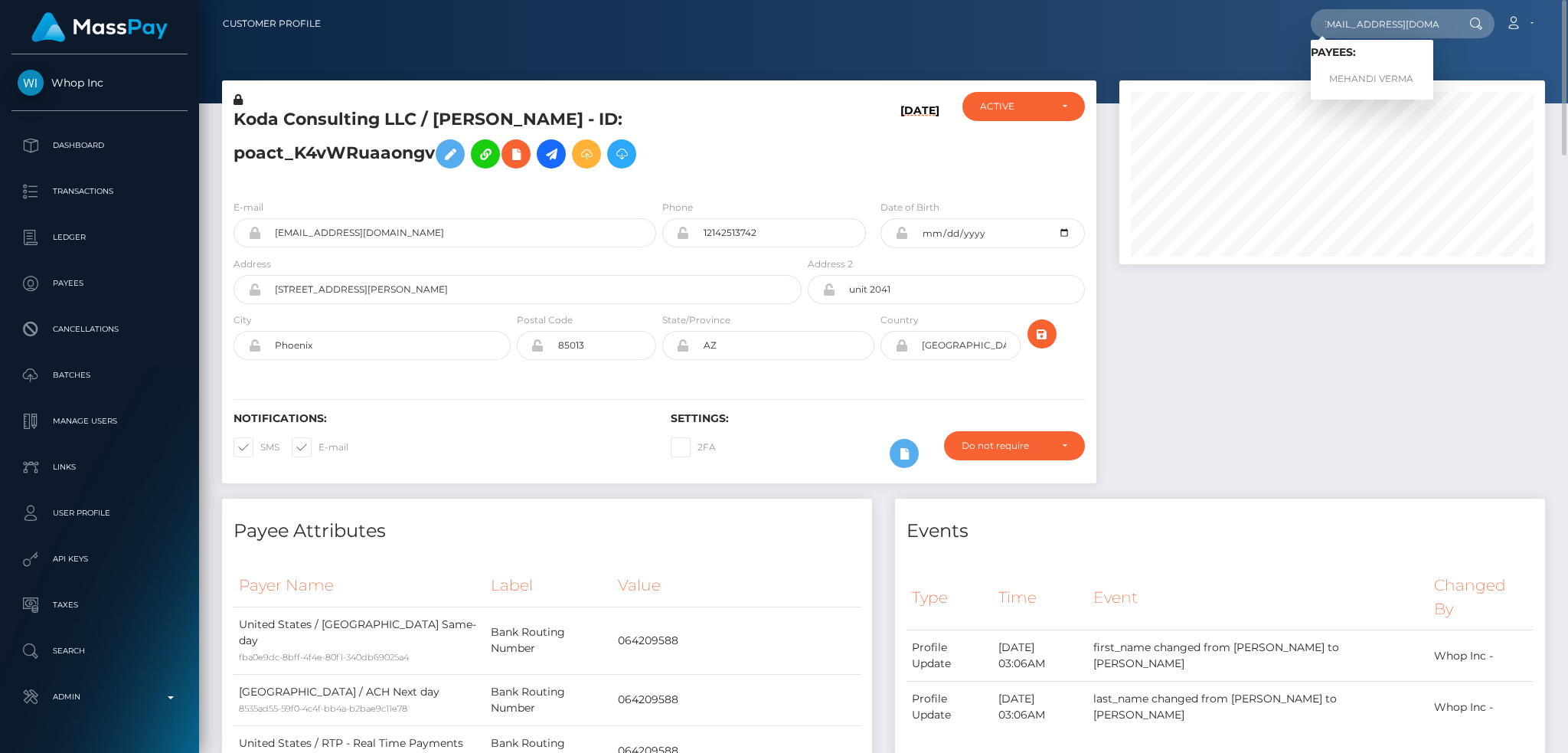
scroll to position [0, 0]
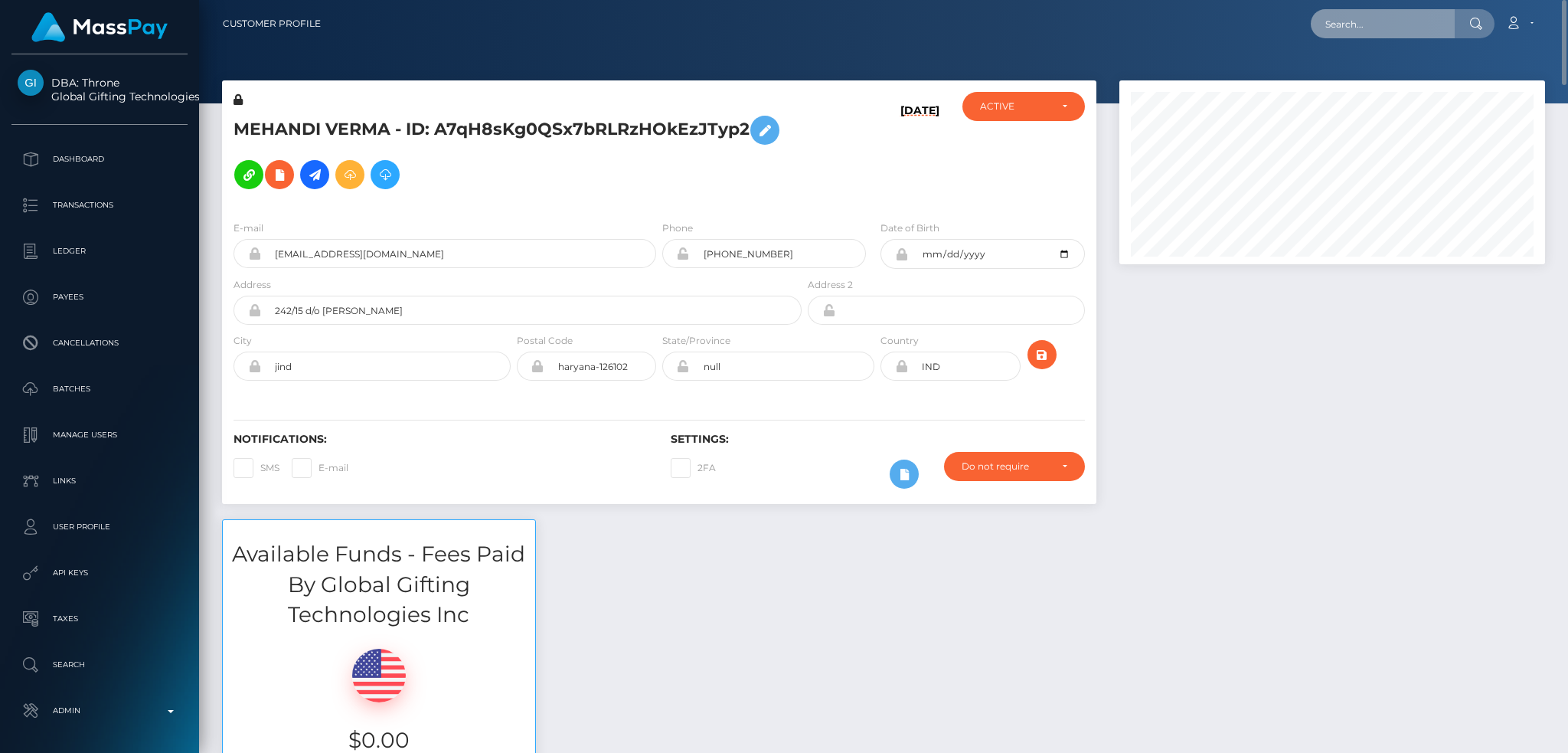
click at [1386, 23] on input "text" at bounding box center [1383, 23] width 144 height 29
paste input "heymarylin.10@icloud.com"
click at [1392, 18] on input "heymarylin.10@icloud.com" at bounding box center [1383, 23] width 144 height 29
paste input "68adfc7f4444b"
type input "68adfc7f4444b"
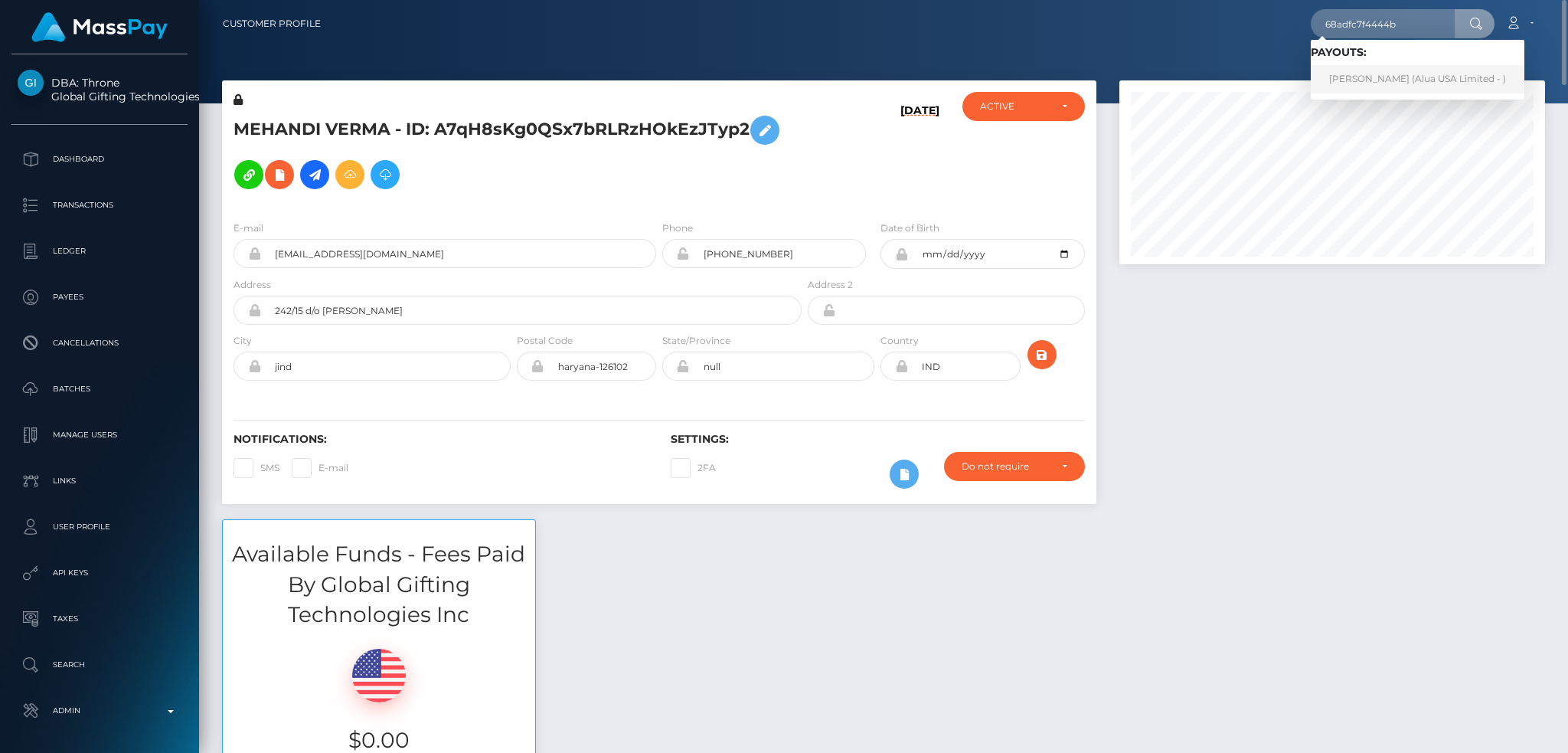
click at [1367, 75] on link "Mary lin xena Sarcon (Alua USA Limited - )" at bounding box center [1418, 79] width 214 height 28
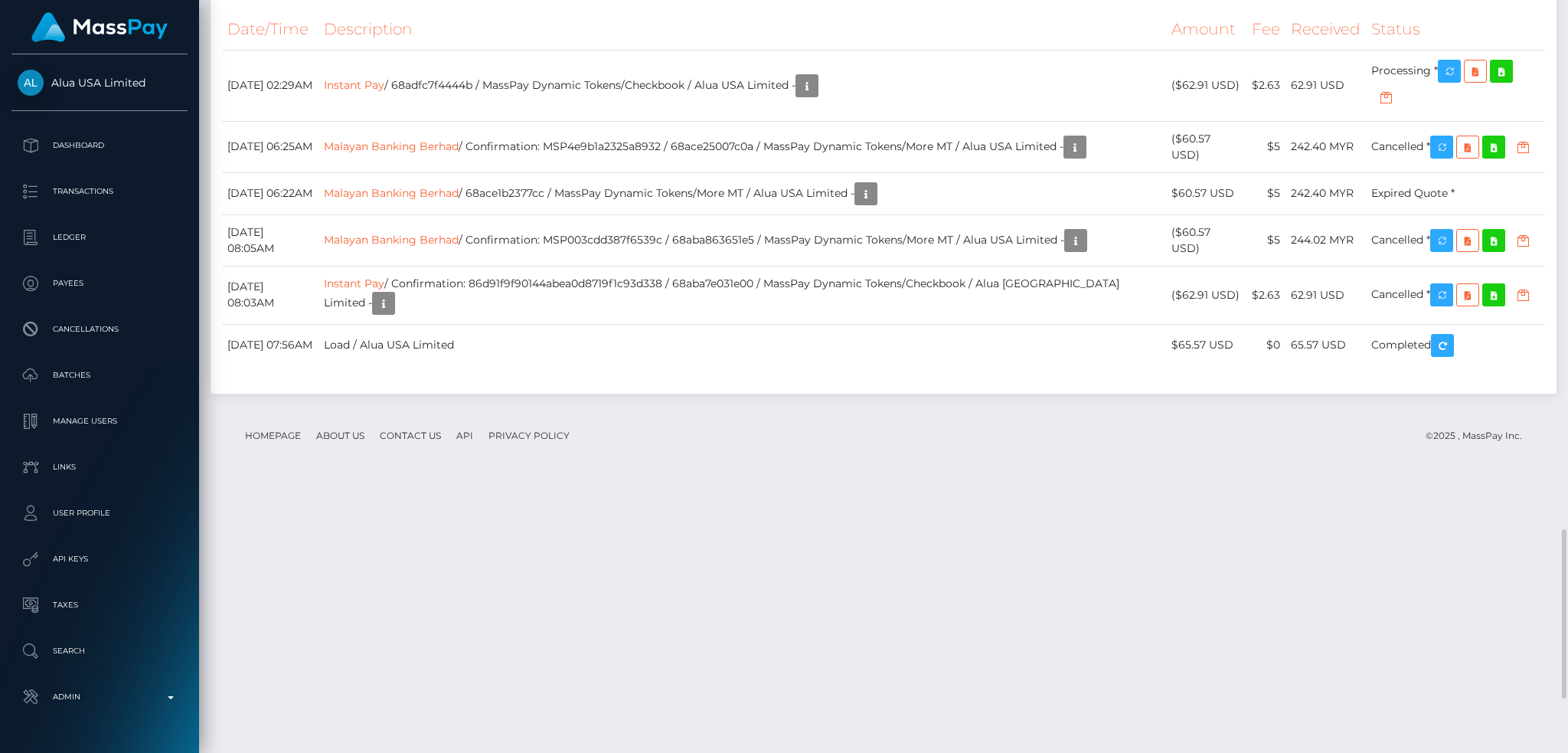
scroll to position [2590, 0]
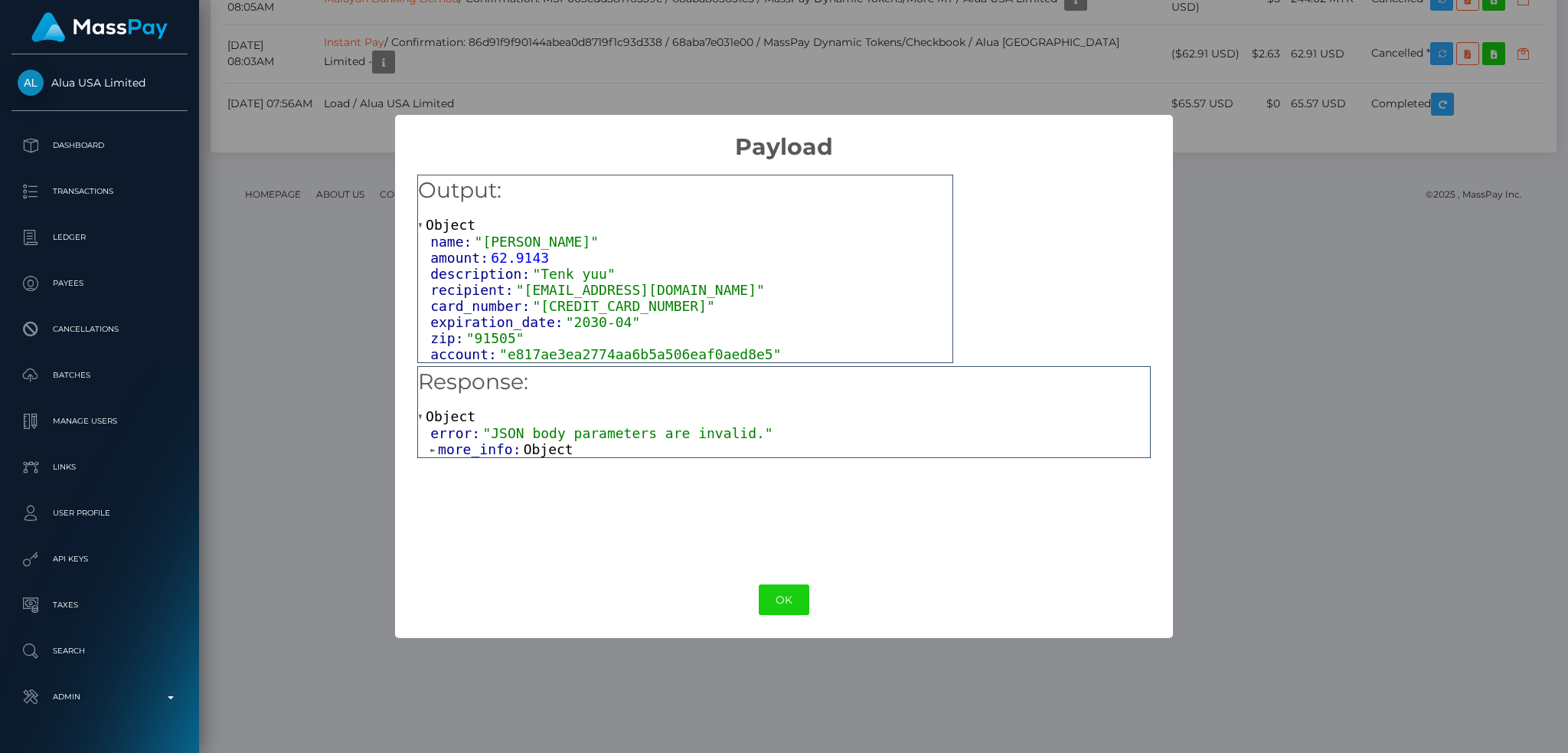
click at [539, 447] on span "Object" at bounding box center [548, 448] width 50 height 16
click at [793, 603] on button "OK" at bounding box center [784, 600] width 51 height 32
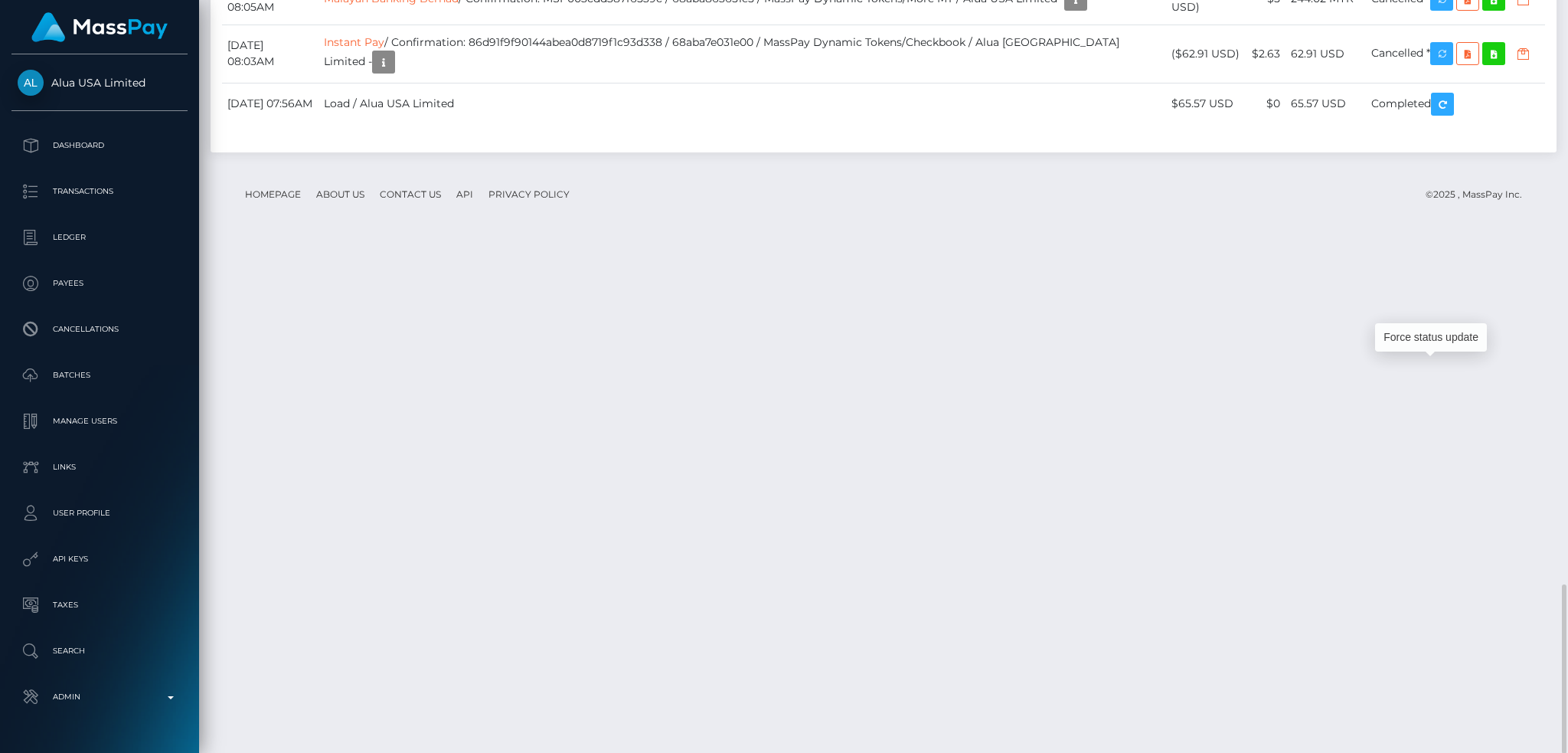
scroll to position [184, 425]
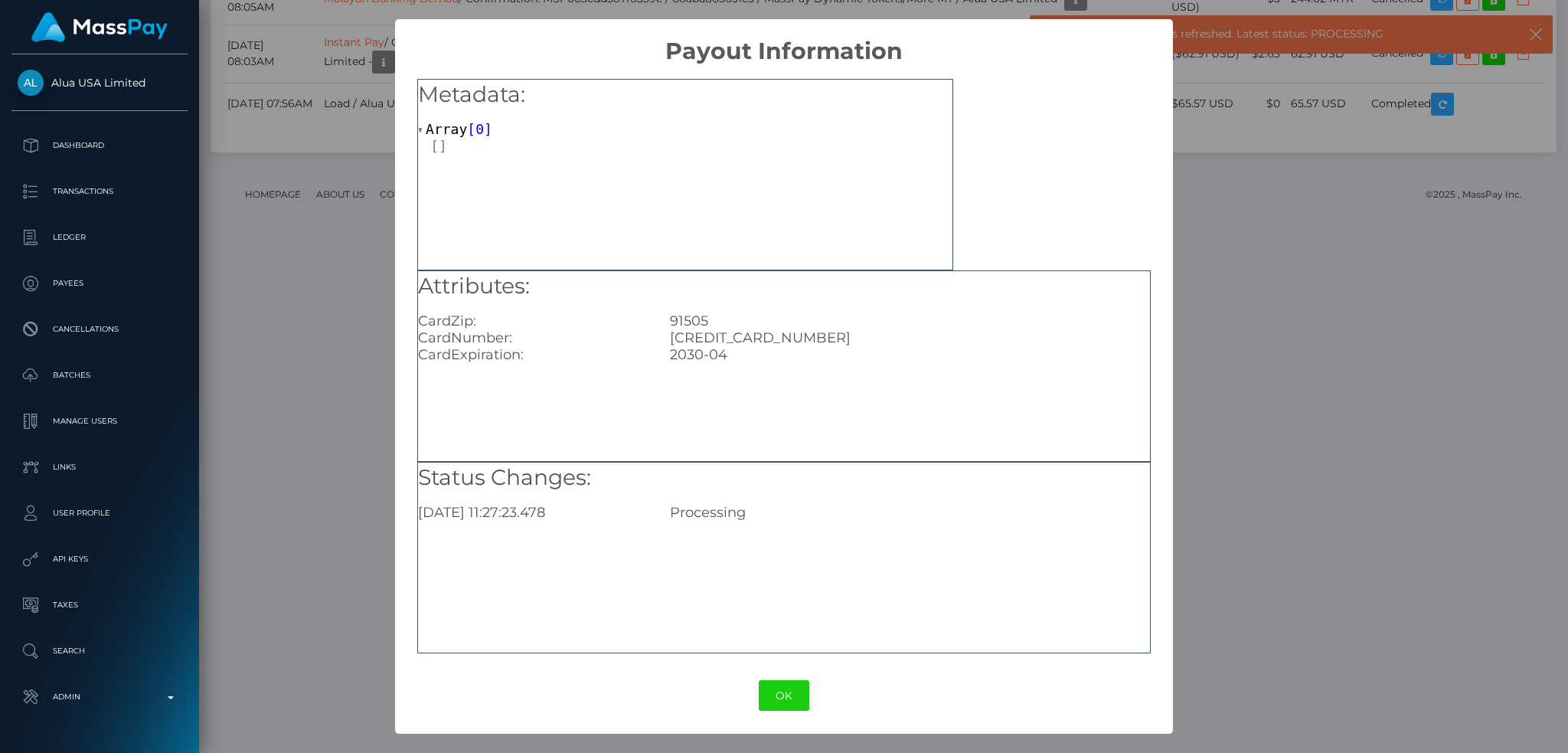
click at [350, 248] on div "× Payout Information Metadata: Array [ 0 ] Attributes: CardZip: 91505 CardNumbe…" at bounding box center [784, 376] width 1568 height 753
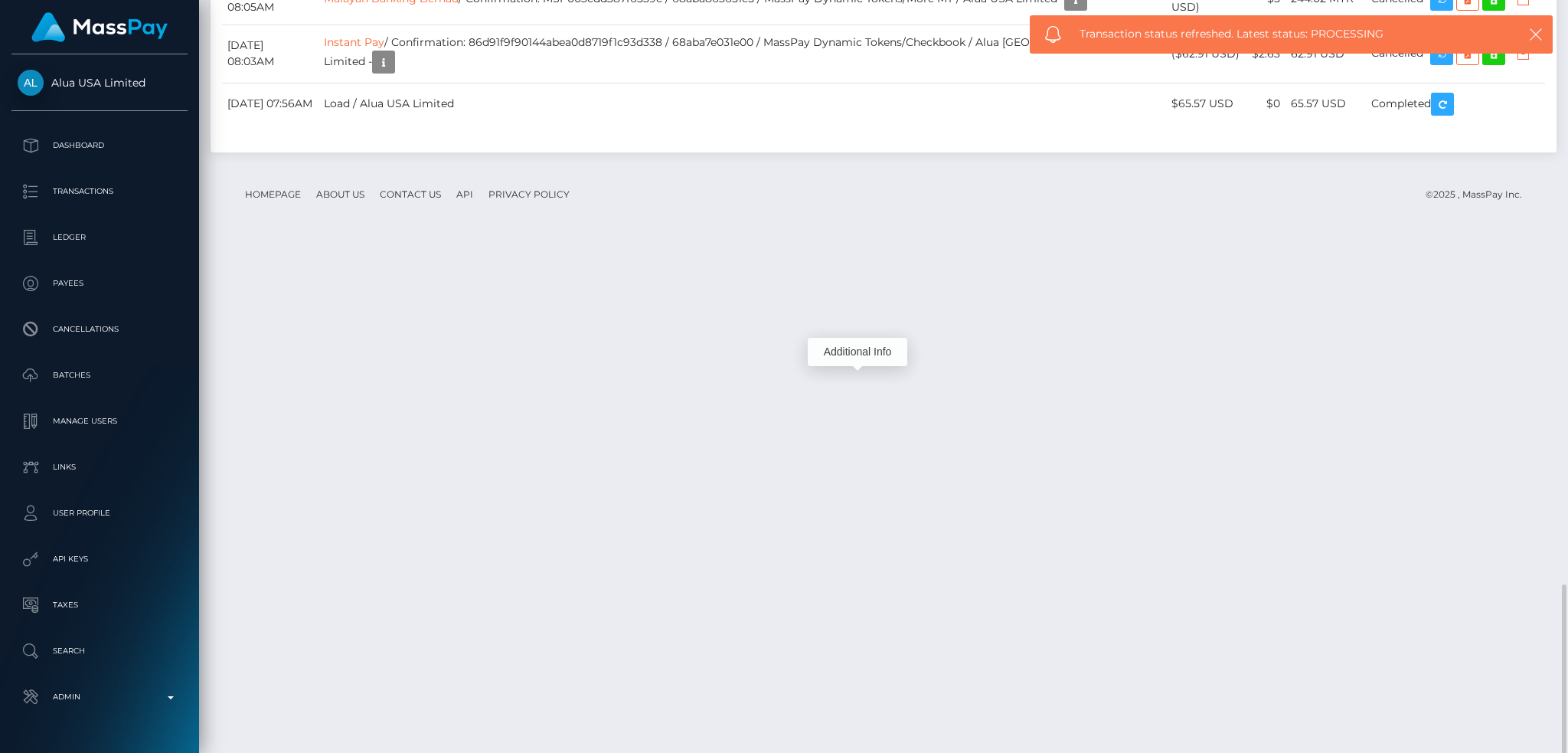
copy td "Instant Pay / 68adfc7f4444b / MassPay Dynamic Tokens/Checkbook / Alua USA Limit…"
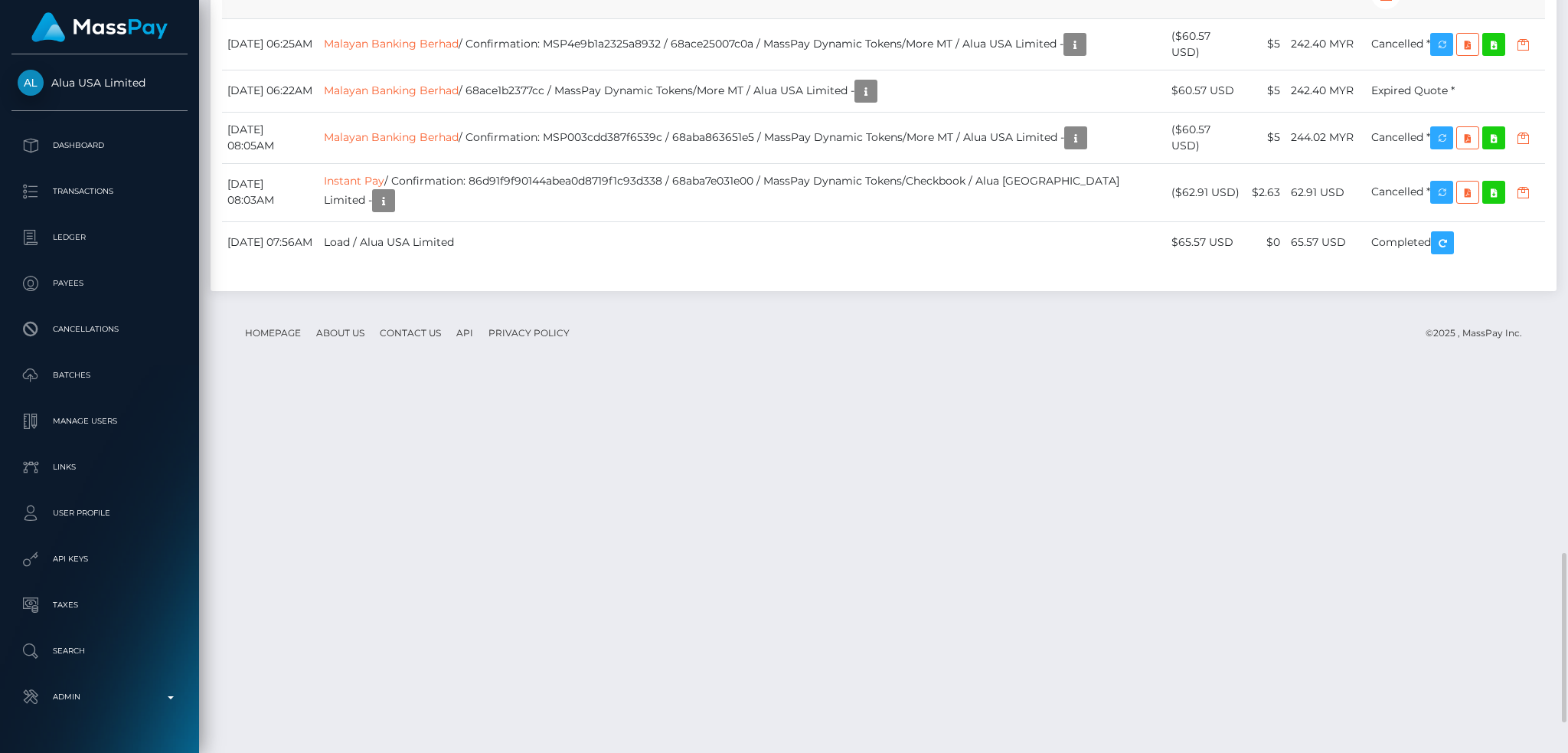
scroll to position [2590, 0]
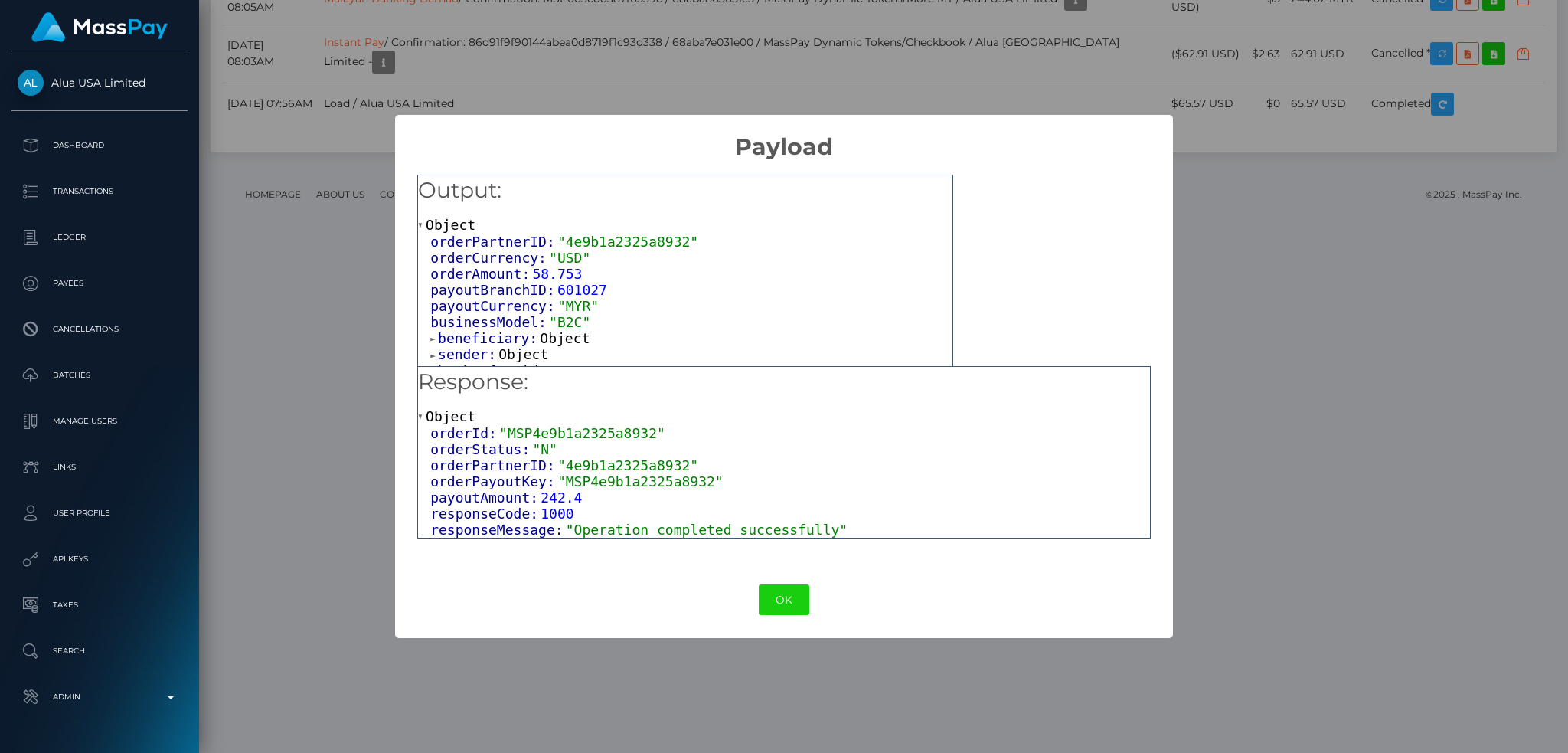
click at [787, 599] on button "OK" at bounding box center [784, 600] width 51 height 32
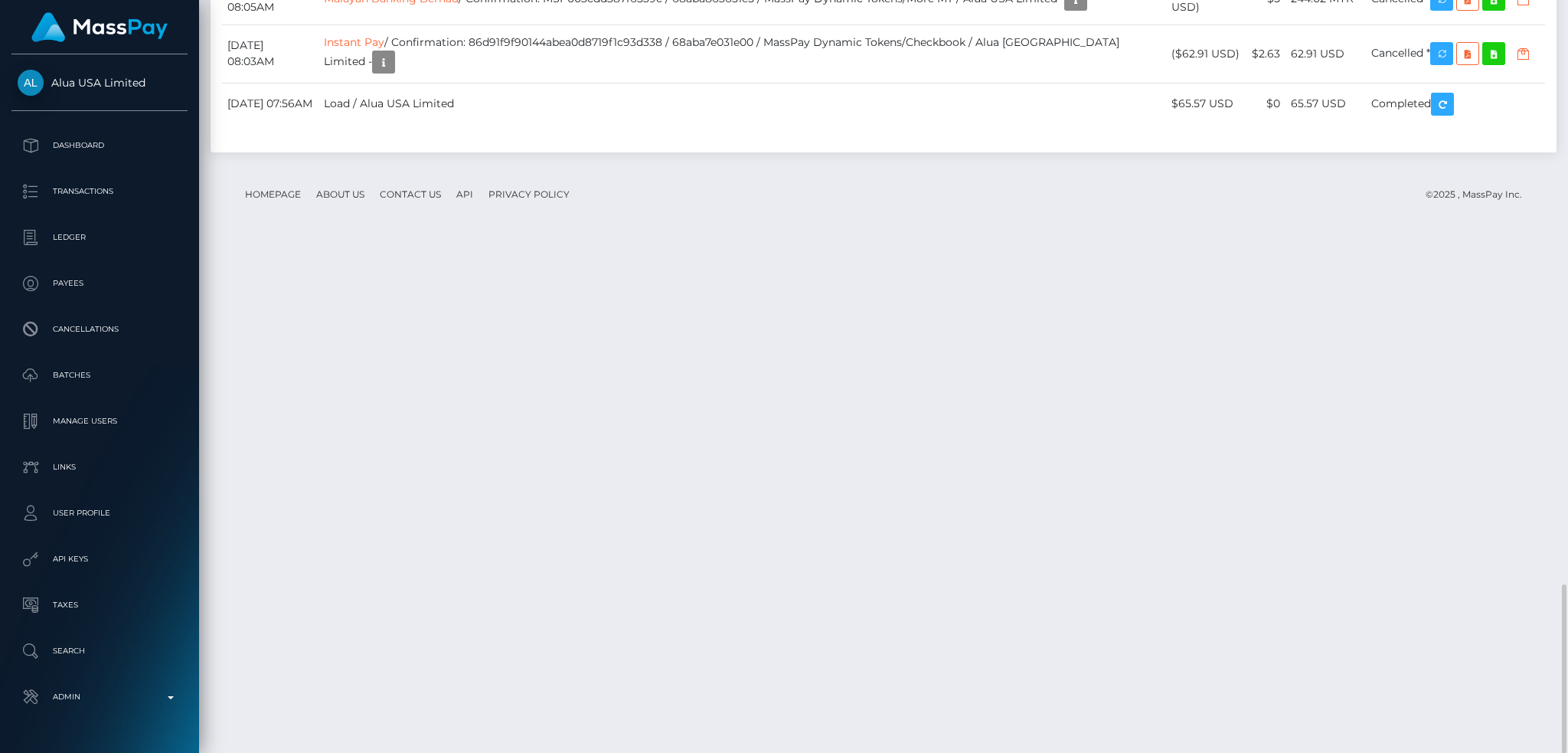
copy td "MSP4e9b1a2325a8932"
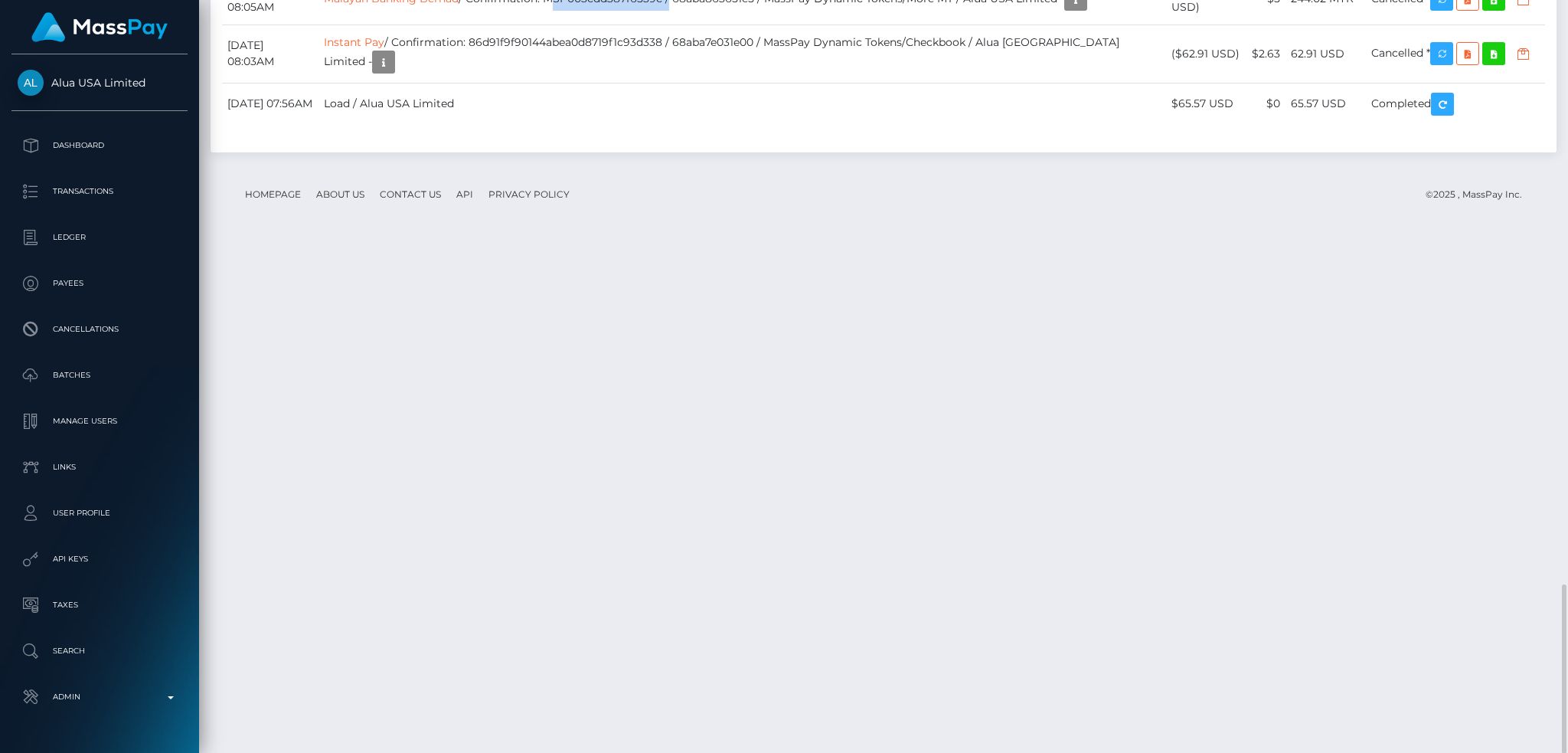
copy td "MSP003cdd387f6539c"
click at [393, 72] on icon "button" at bounding box center [384, 62] width 18 height 19
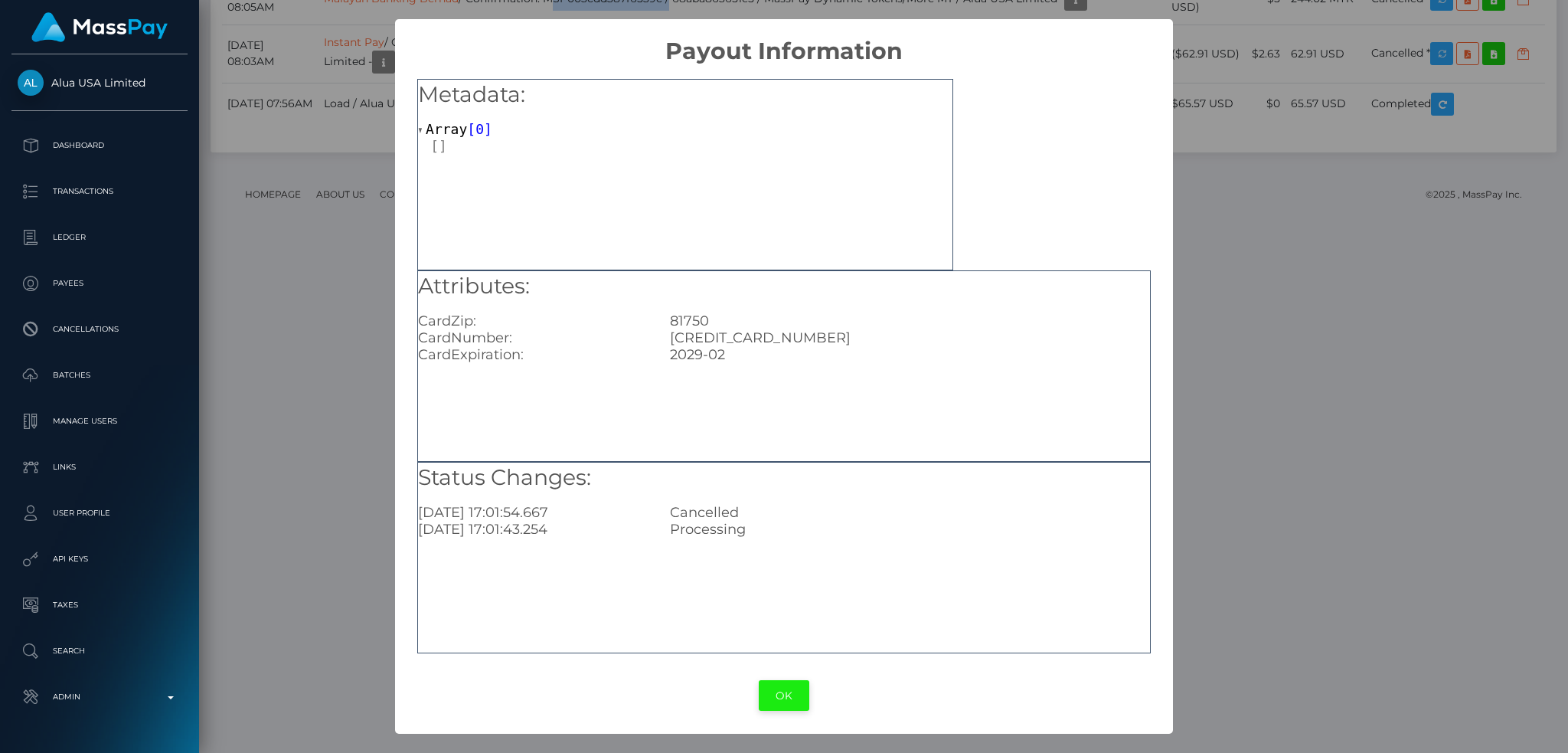
click at [786, 700] on button "OK" at bounding box center [784, 696] width 51 height 32
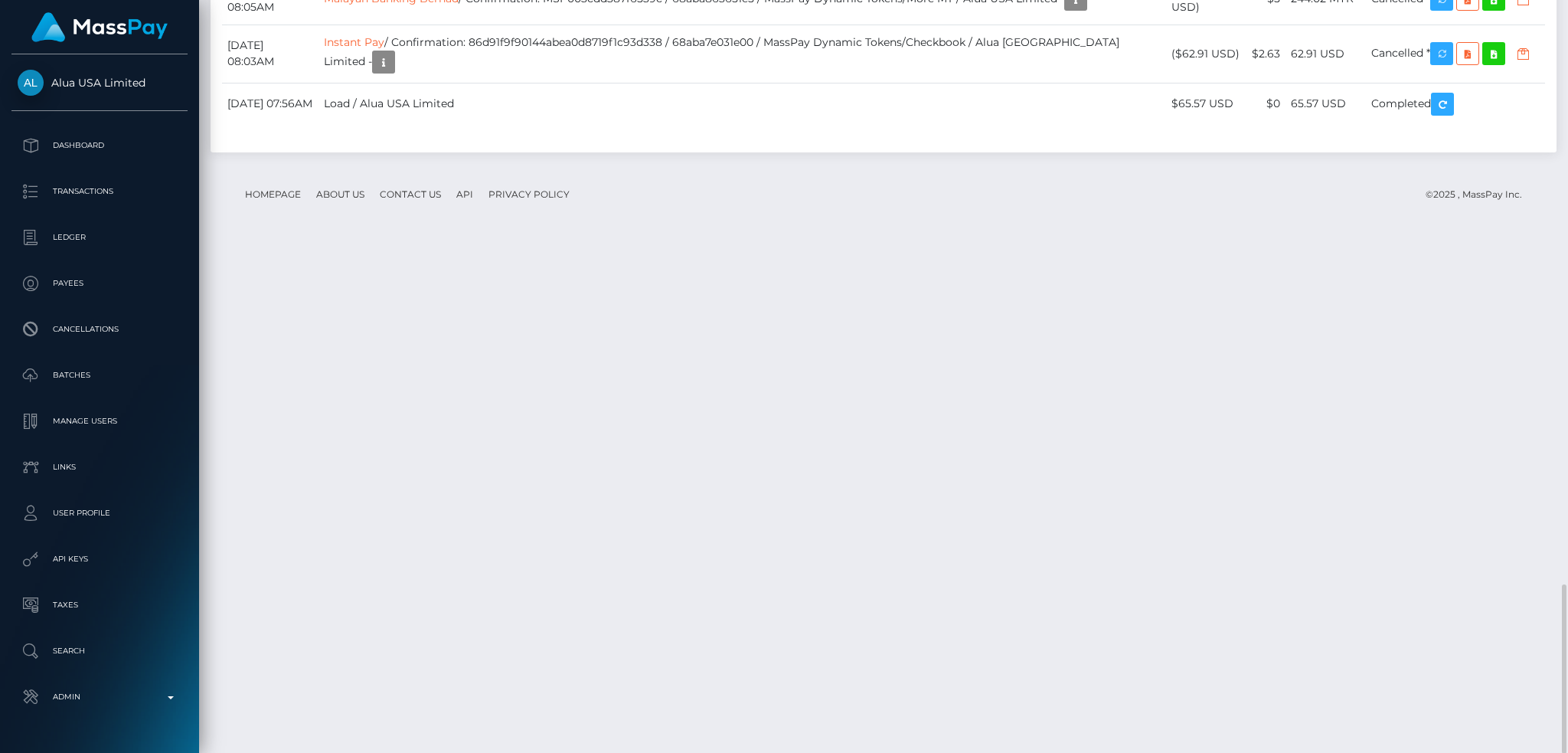
copy td "Instant Pay / 68adfc7f4444b / MassPay Dynamic Tokens/Checkbook / Alua USA Limit…"
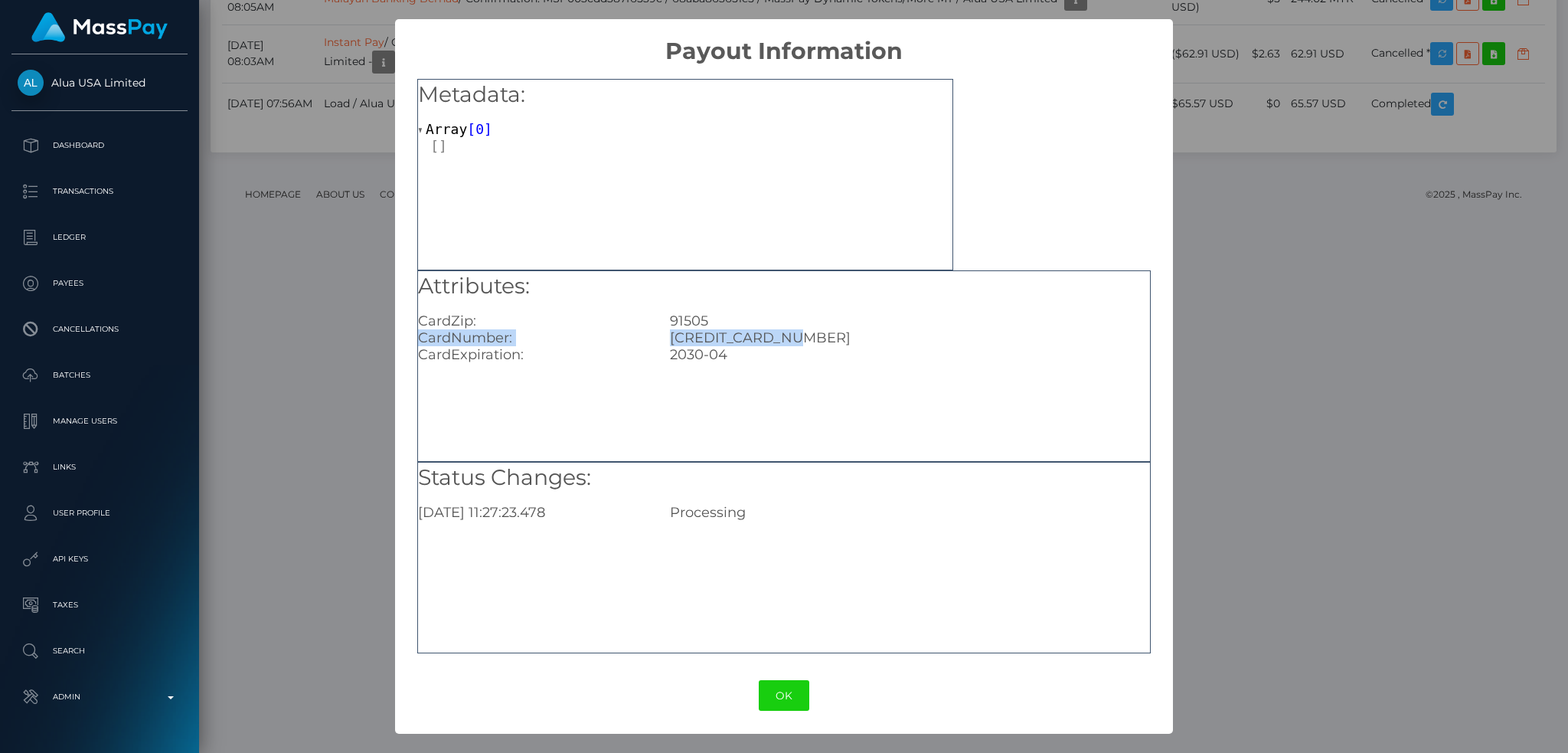
drag, startPoint x: 419, startPoint y: 334, endPoint x: 805, endPoint y: 341, distance: 386.1
click at [805, 341] on div "CardNumber: 375190173913381" at bounding box center [784, 337] width 755 height 17
copy div "CardNumber: 375190173913381"
click at [351, 387] on div "× Payout Information Metadata: Array [ 0 ] Attributes: CardZip: 91505 CardNumbe…" at bounding box center [784, 376] width 1568 height 753
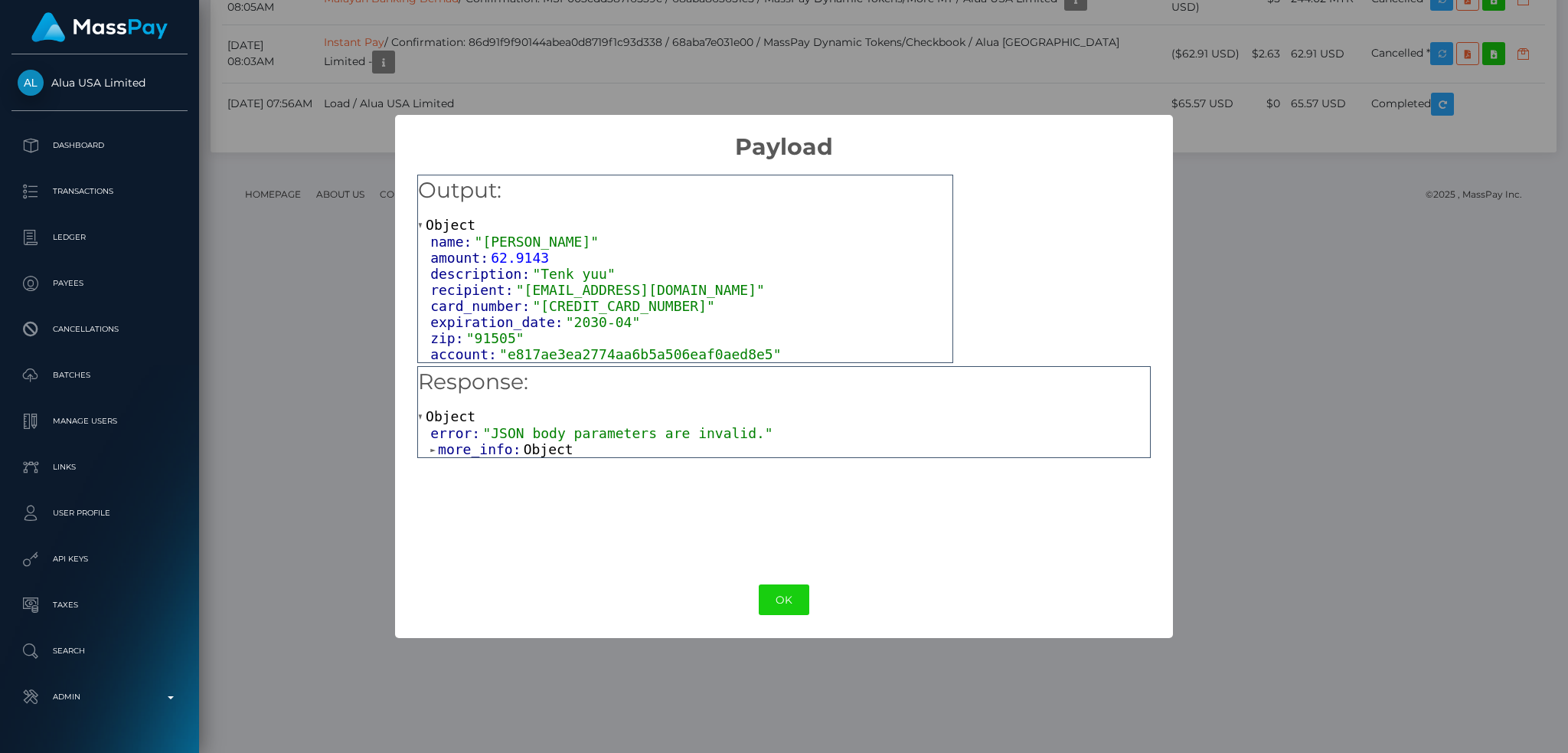
click at [678, 432] on span ""JSON body parameters are invalid."" at bounding box center [628, 432] width 290 height 16
click at [542, 450] on span "Object" at bounding box center [548, 448] width 50 height 16
click at [616, 467] on span ""Must be a valid card number"" at bounding box center [664, 465] width 240 height 16
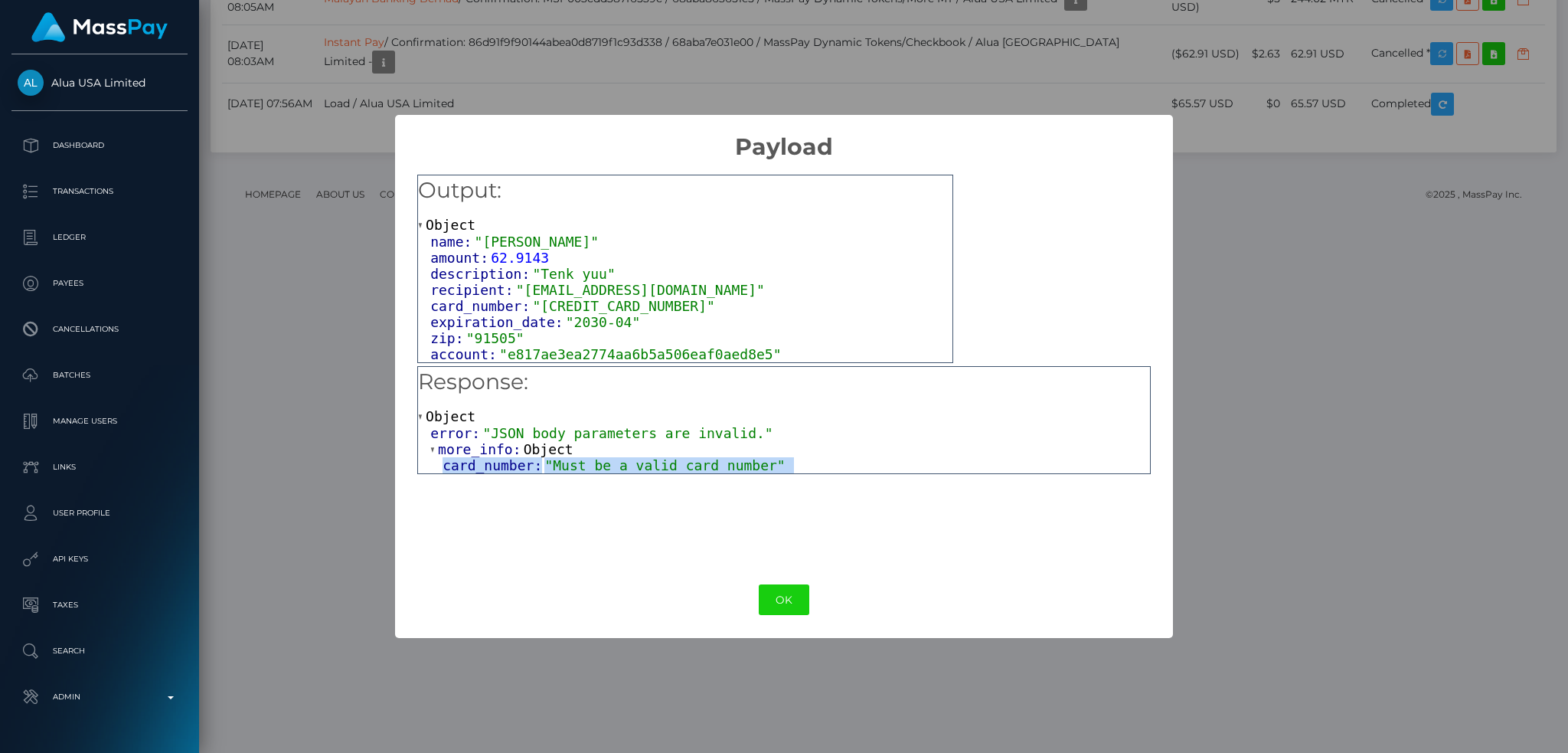
copy div "card_number: "Must be a valid card number" OK No Cancel"
drag, startPoint x: 721, startPoint y: 468, endPoint x: 429, endPoint y: 416, distance: 296.6
click at [429, 416] on div "Object error: "JSON body parameters are invalid." more_info: Object card_number…" at bounding box center [784, 441] width 732 height 65
copy div "Object error: "JSON body parameters are invalid." more_info: Object card_number…"
click at [295, 405] on div "× Payload Output: Object name: "Mary lin xena Sarcon" amount: 62.9143 descripti…" at bounding box center [784, 376] width 1568 height 753
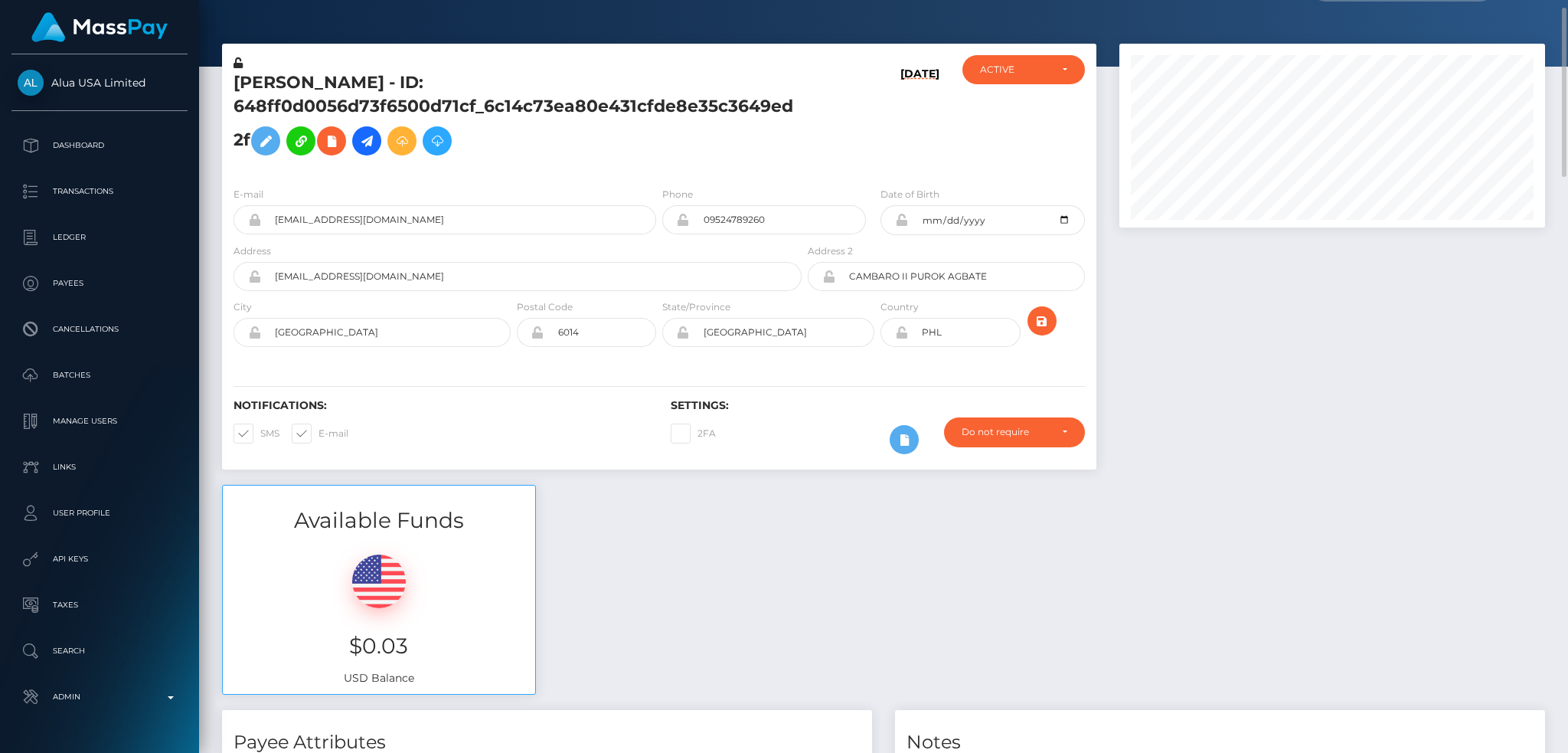
scroll to position [0, 0]
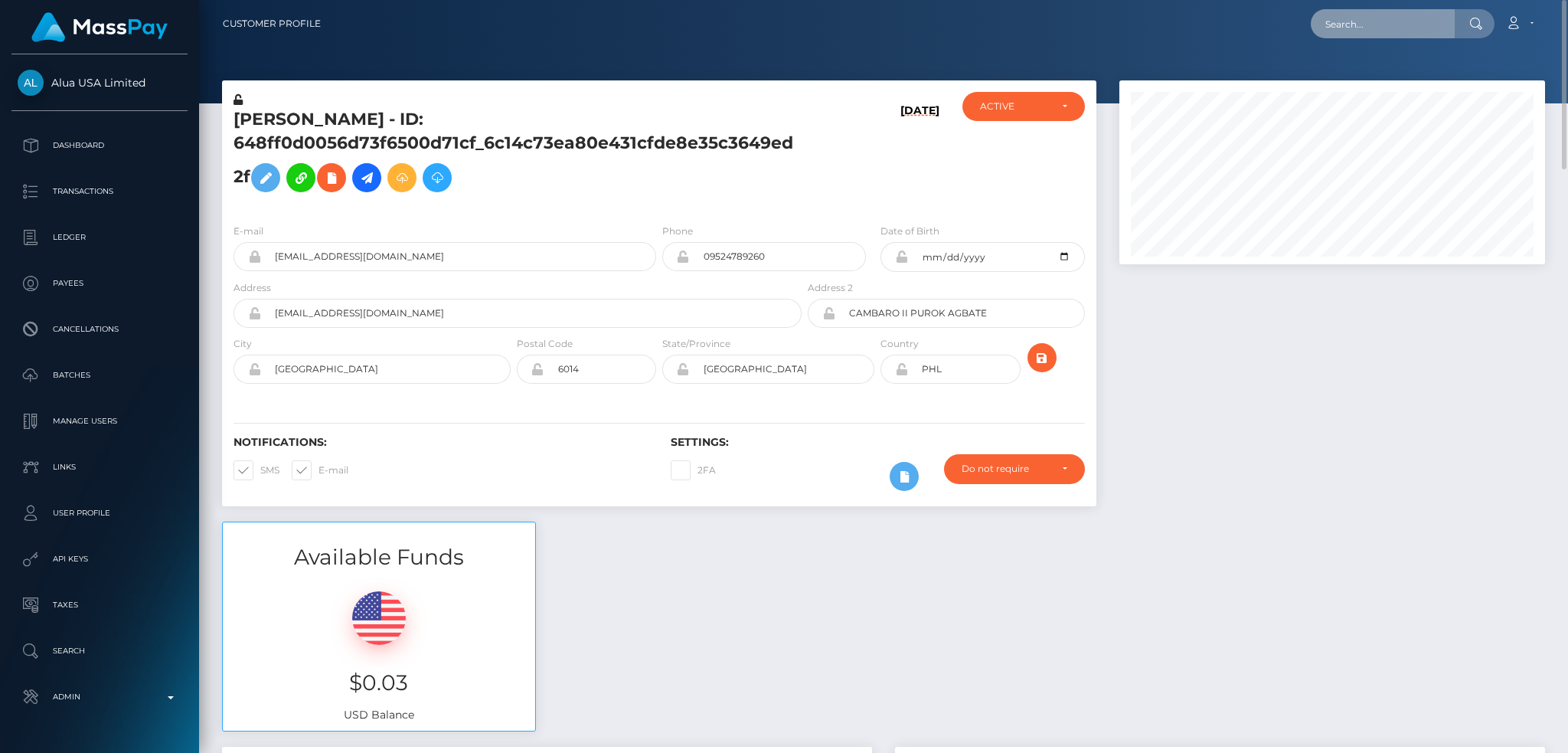
click at [1400, 24] on input "text" at bounding box center [1383, 23] width 144 height 29
paste input "rUvEOLcnXeQEFJ3OVeksVZLtR1I3"
type input "rUvEOLcnXeQEFJ3OVeksVZLtR1I3"
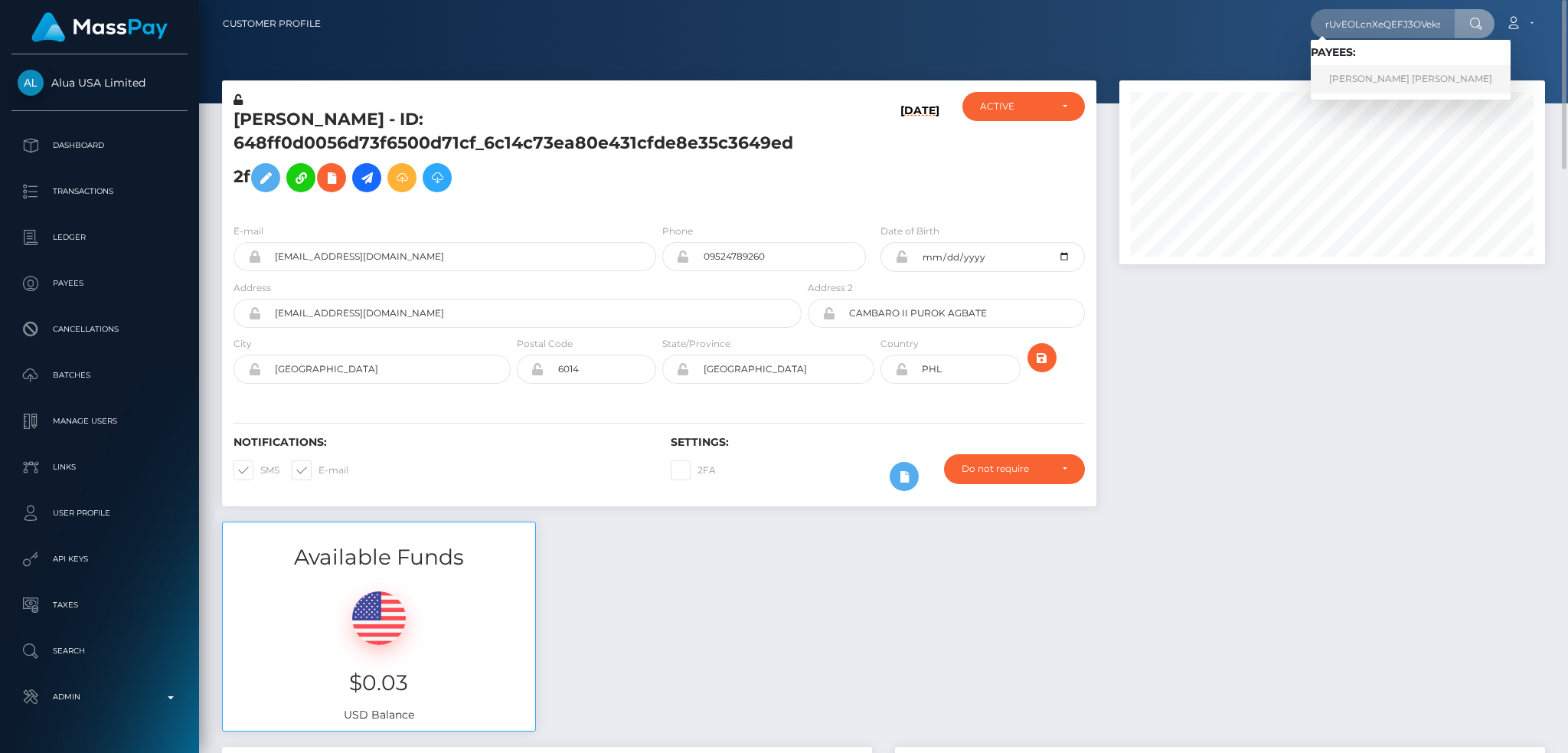
click at [1376, 85] on link "TROY JAMES CAMERON" at bounding box center [1410, 79] width 199 height 28
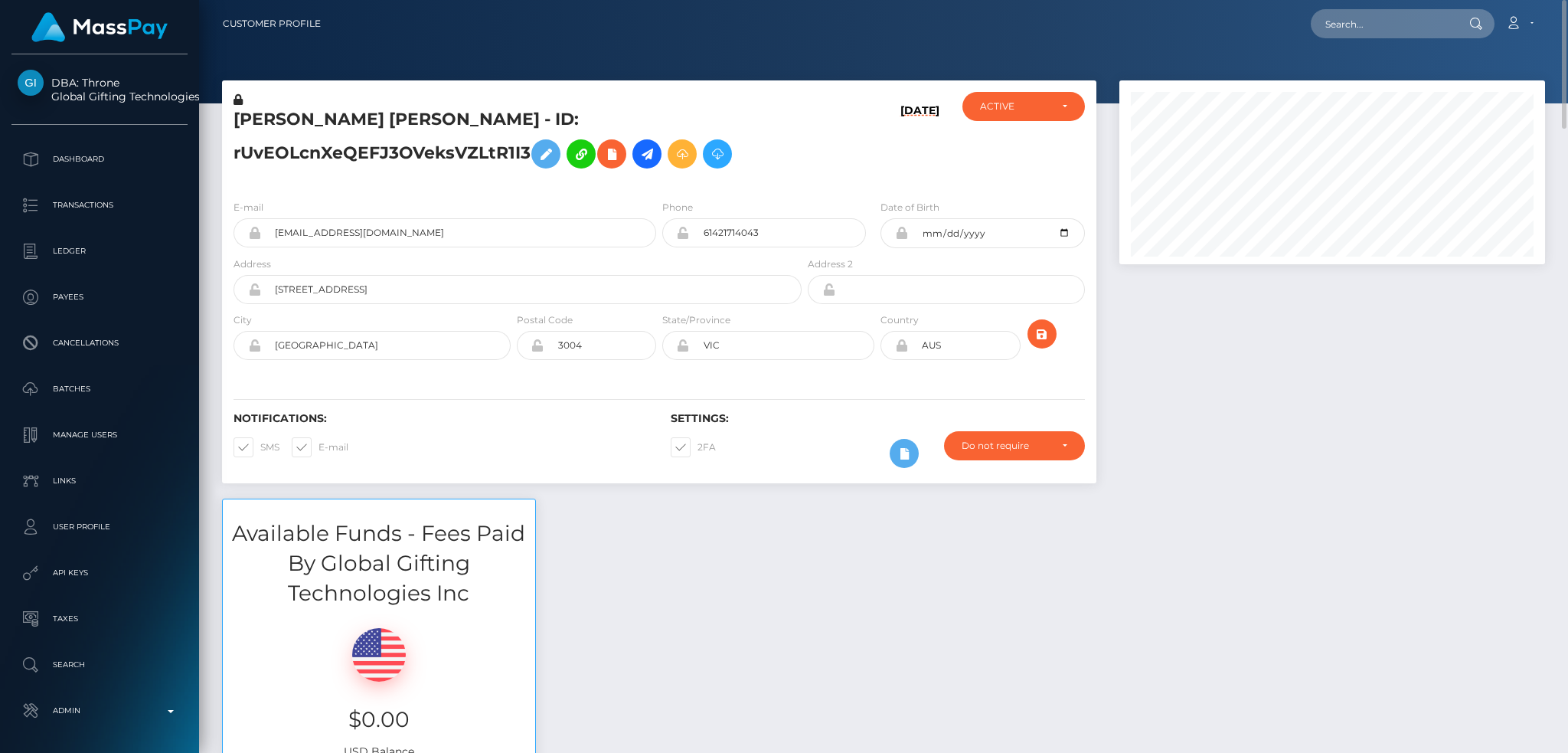
click at [1335, 43] on nav "Customer Profile Loading... Loading... Account" at bounding box center [884, 23] width 1369 height 48
click at [1339, 29] on input "text" at bounding box center [1383, 23] width 144 height 29
paste input "poact_8raNpCaZarYh"
type input "poact_8raNpCaZarYh"
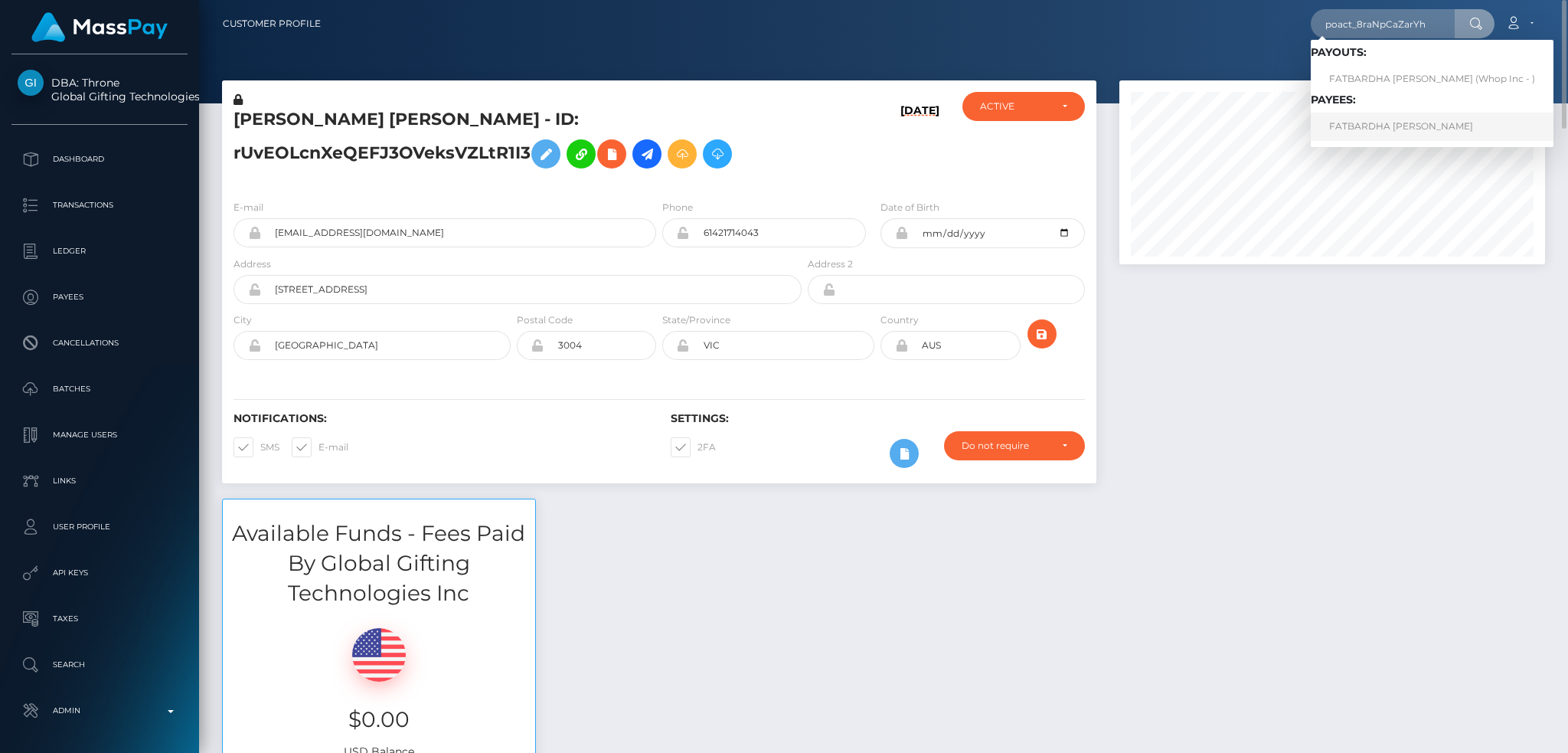
click at [1376, 129] on link "FATBARDHA [PERSON_NAME]" at bounding box center [1432, 127] width 243 height 28
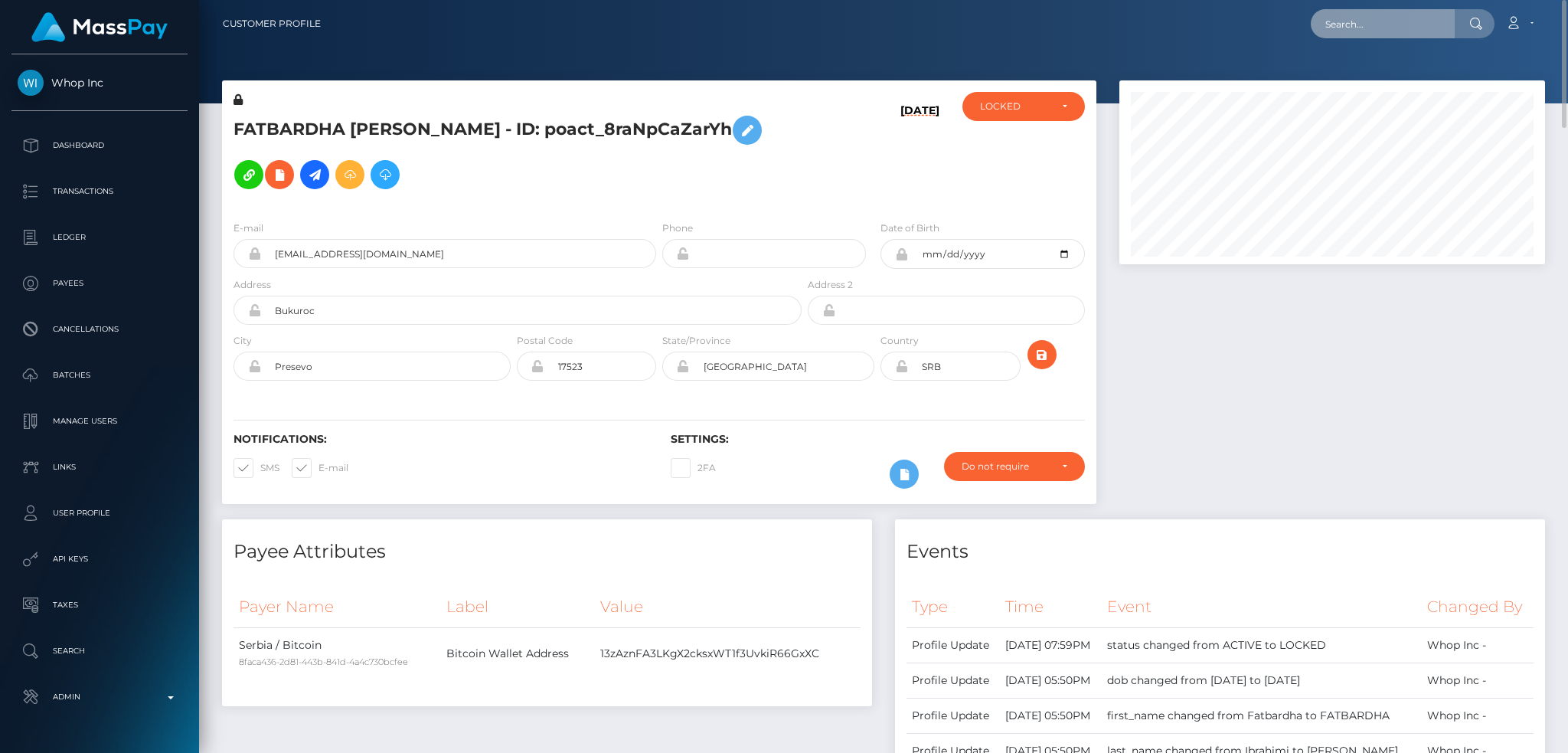
click at [1411, 18] on input "text" at bounding box center [1383, 23] width 144 height 29
paste input "poact_qWJG7Fmw4BJC"
type input "poact_qWJG7Fmw4BJC"
click at [1385, 74] on link "[PERSON_NAME]" at bounding box center [1372, 79] width 123 height 28
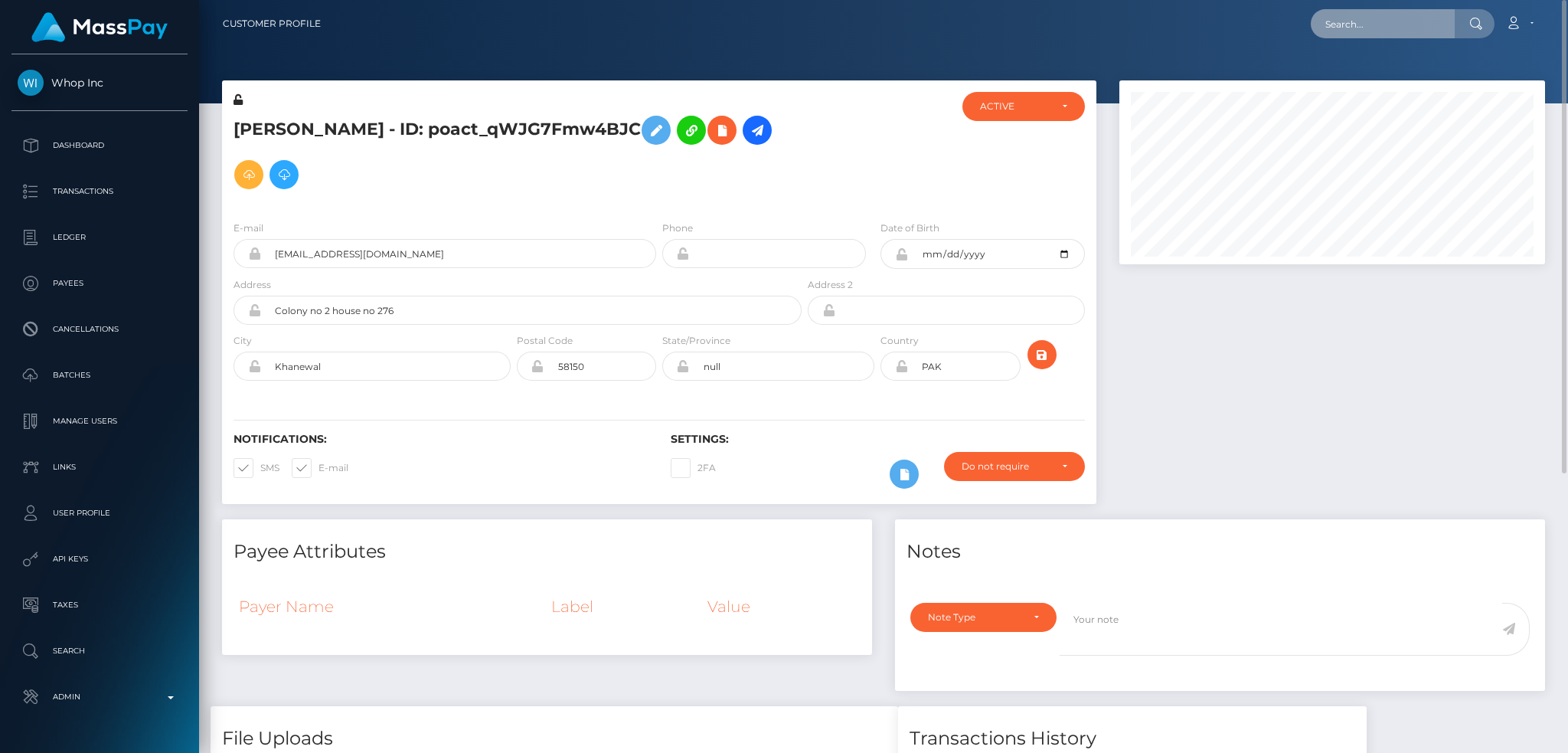
click at [1375, 37] on input "text" at bounding box center [1383, 23] width 144 height 29
paste input "pout_G1bWzSqm5zTan"
click at [1389, 25] on input "pout_G1bWzSqm5zTan" at bounding box center [1383, 23] width 144 height 29
paste input "Star-35967"
type input "Star-35967"
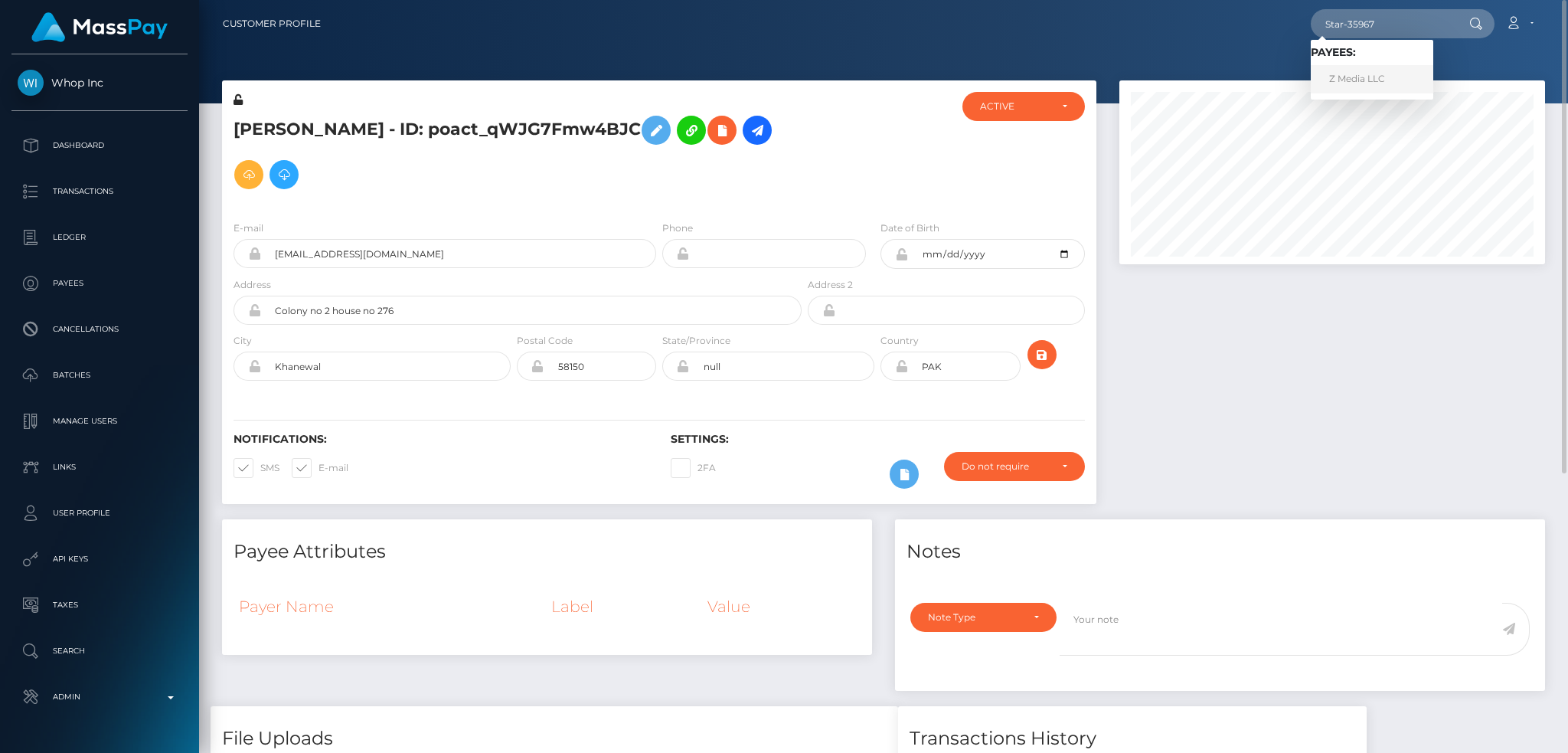
click at [1369, 78] on link "Z Media LLC" at bounding box center [1372, 79] width 123 height 28
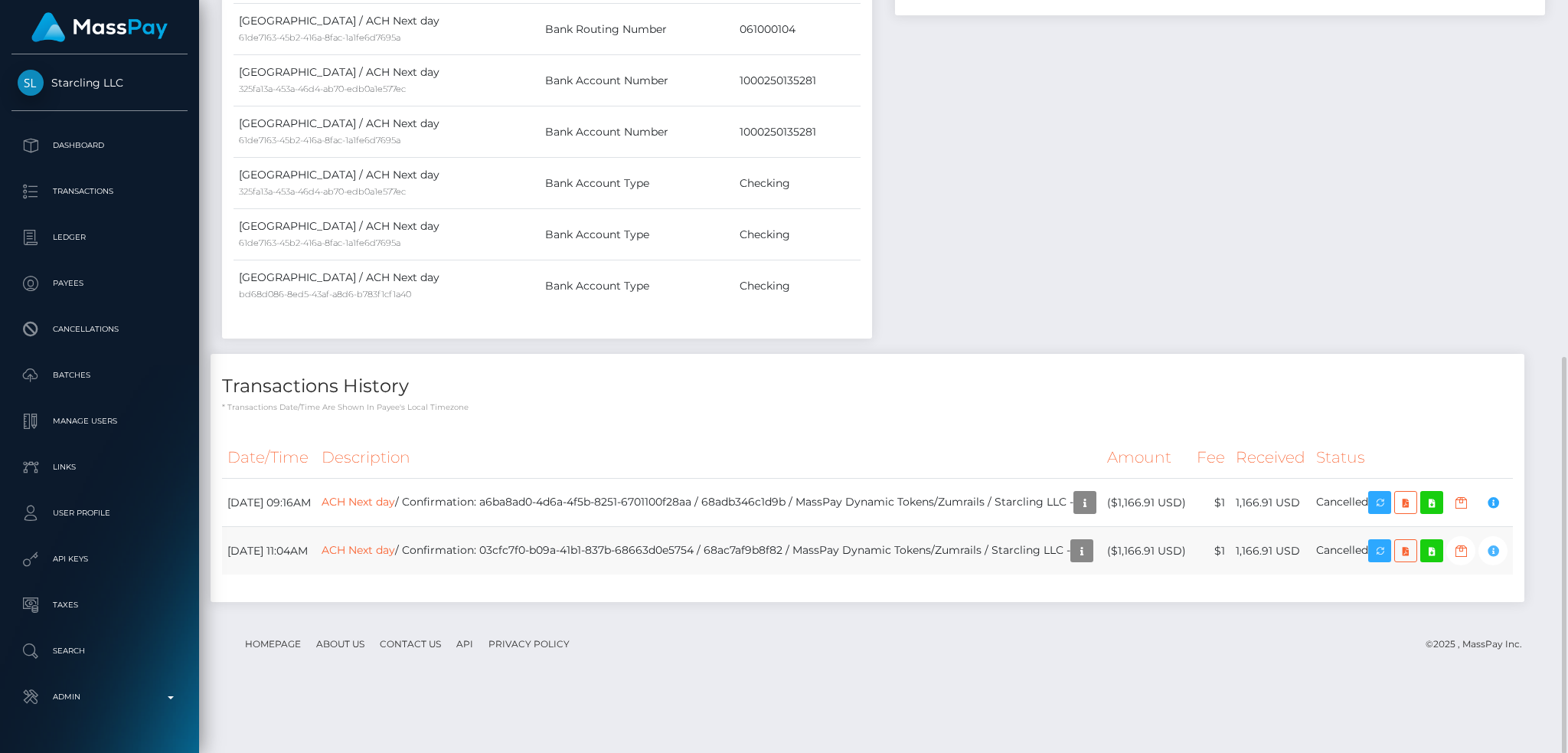
scroll to position [184, 425]
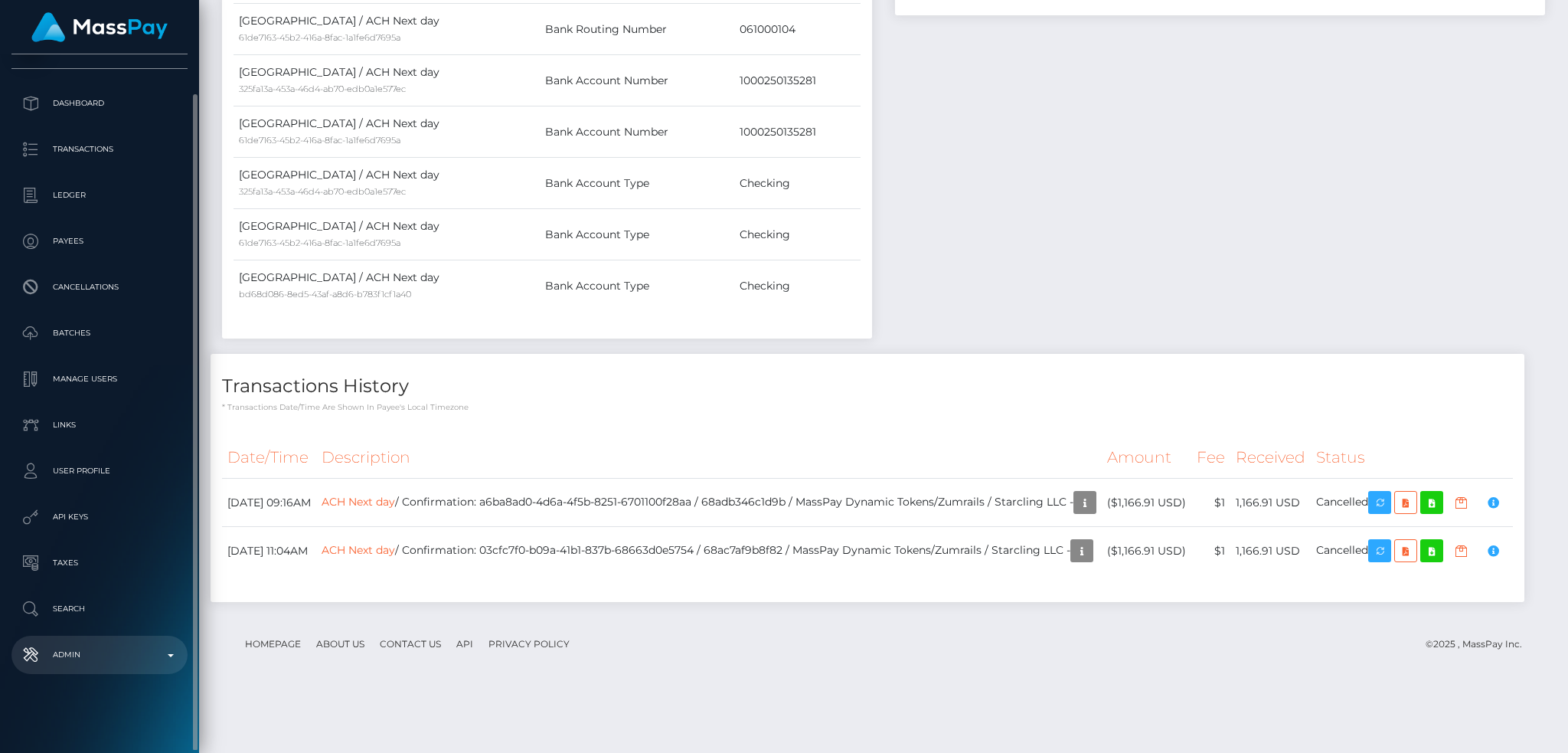
click at [144, 651] on p "Admin" at bounding box center [99, 655] width 164 height 23
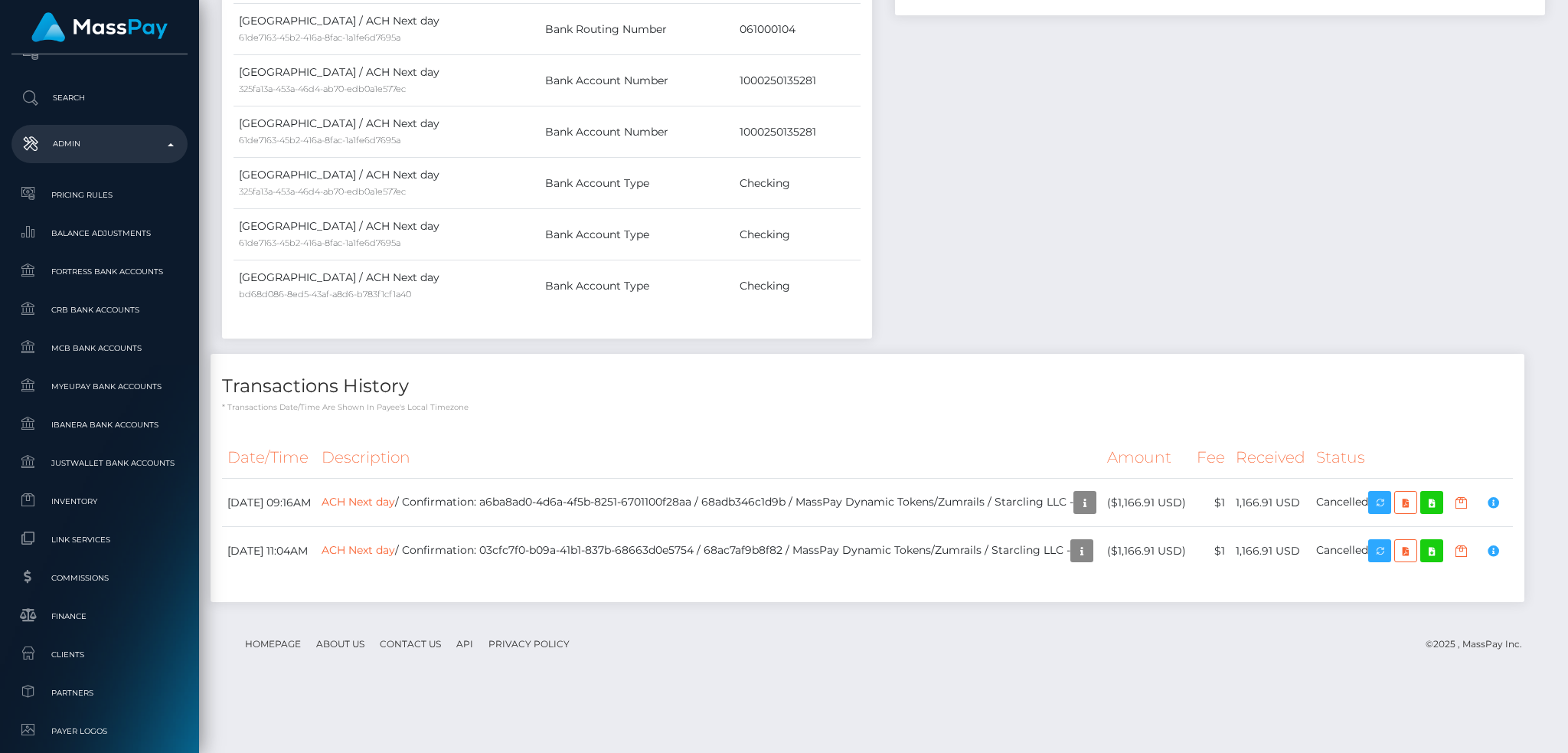
scroll to position [897, 0]
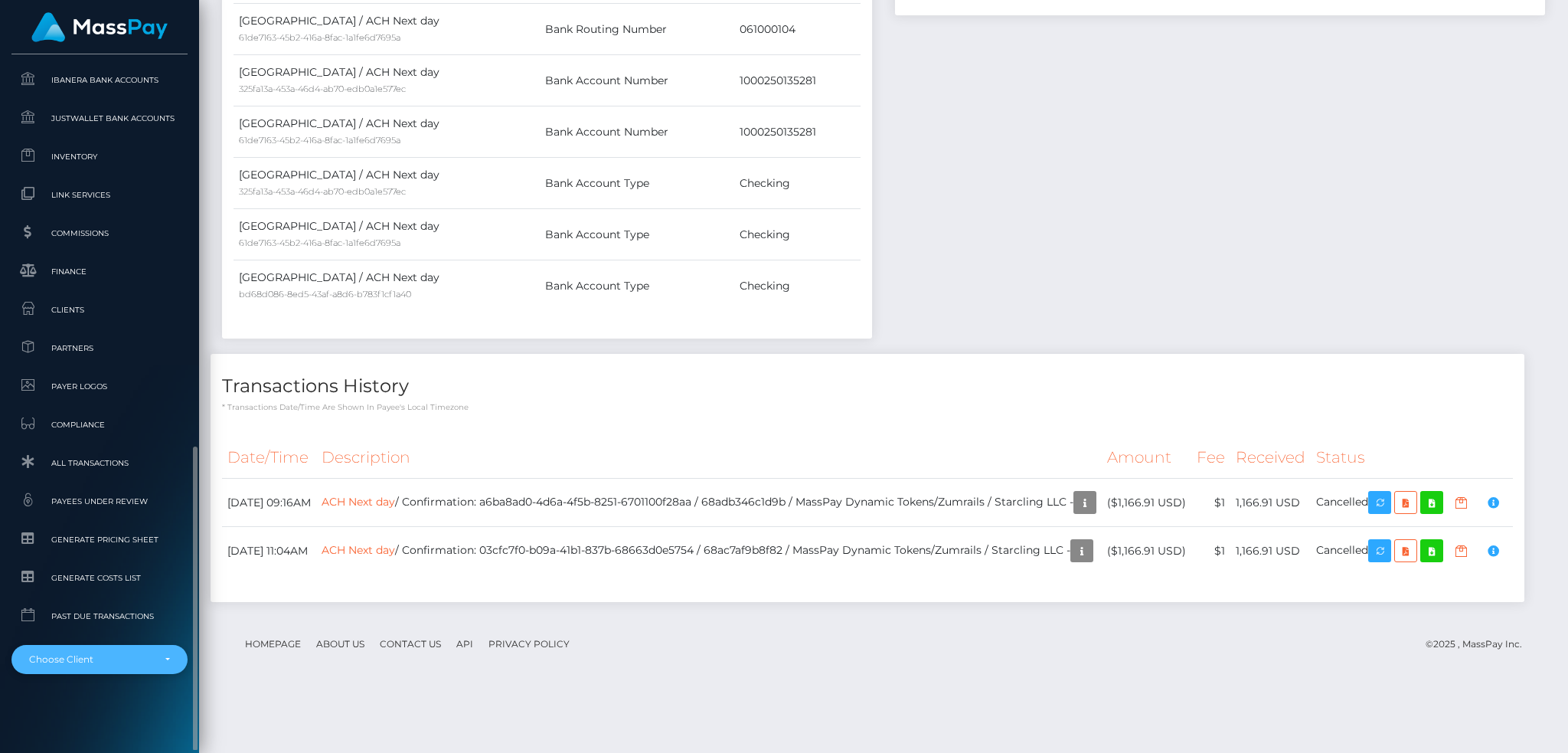
click at [108, 651] on div "Choose Client" at bounding box center [99, 659] width 176 height 29
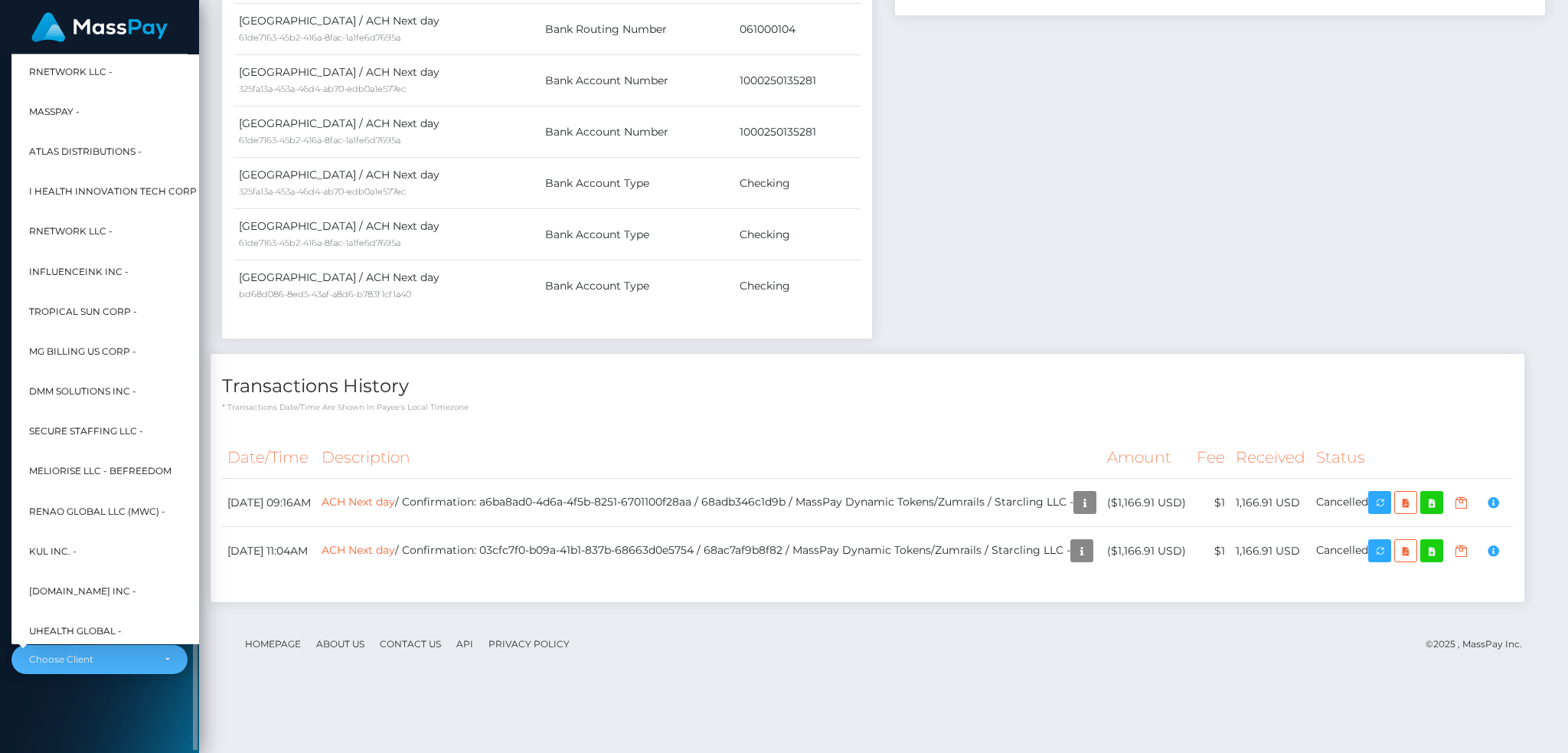
scroll to position [735, 0]
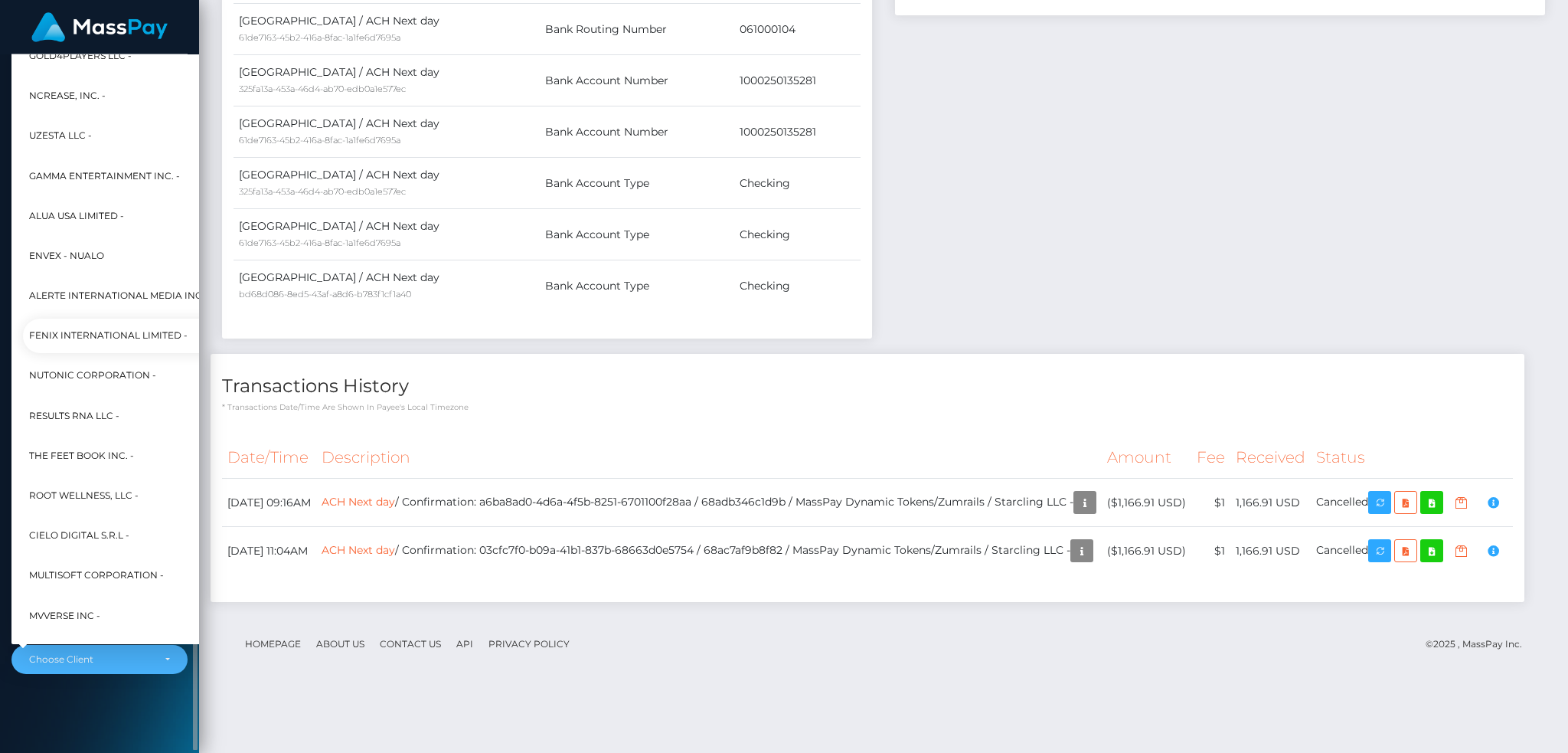
click at [118, 323] on link "Fenix International Limited -" at bounding box center [198, 336] width 349 height 34
select select "26"
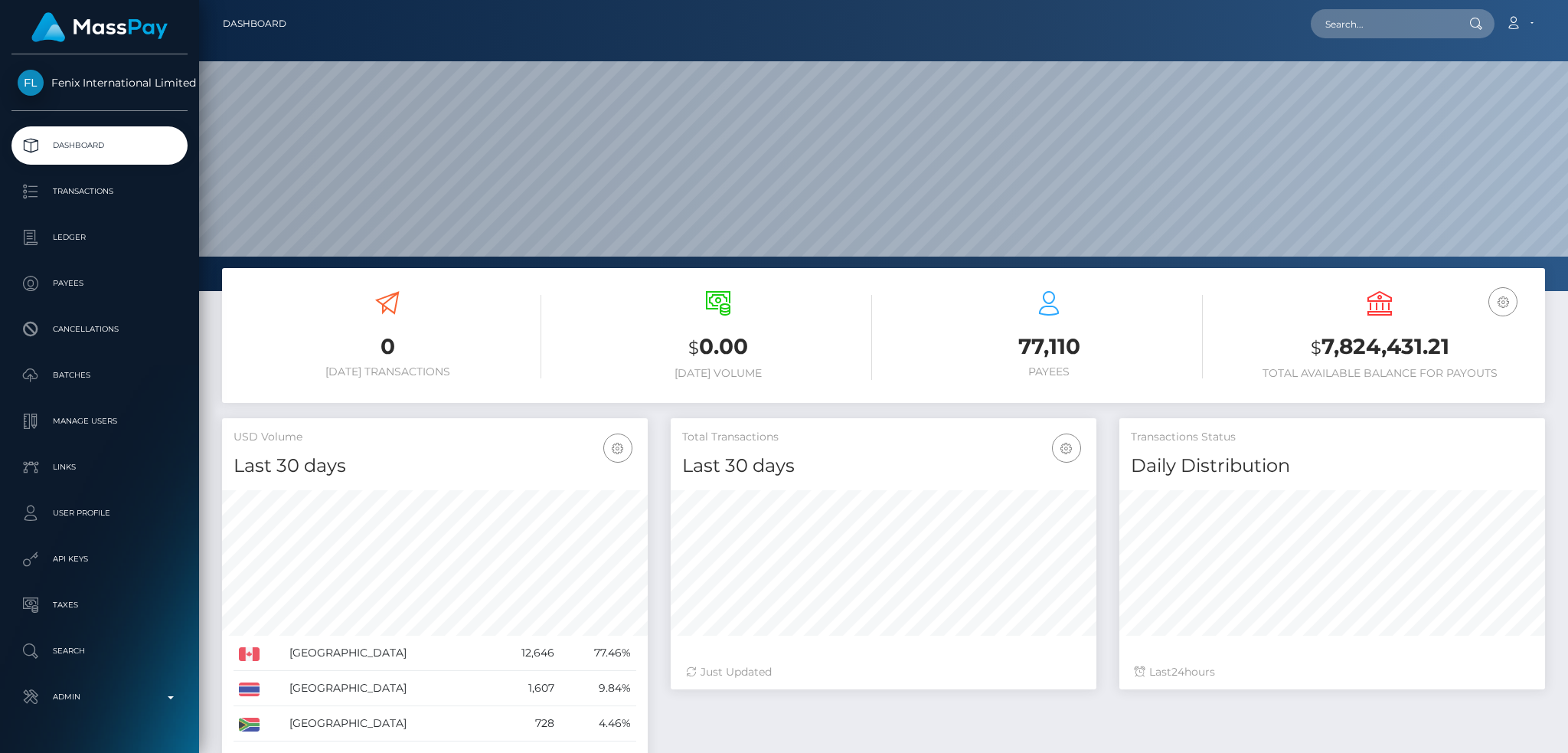
scroll to position [272, 425]
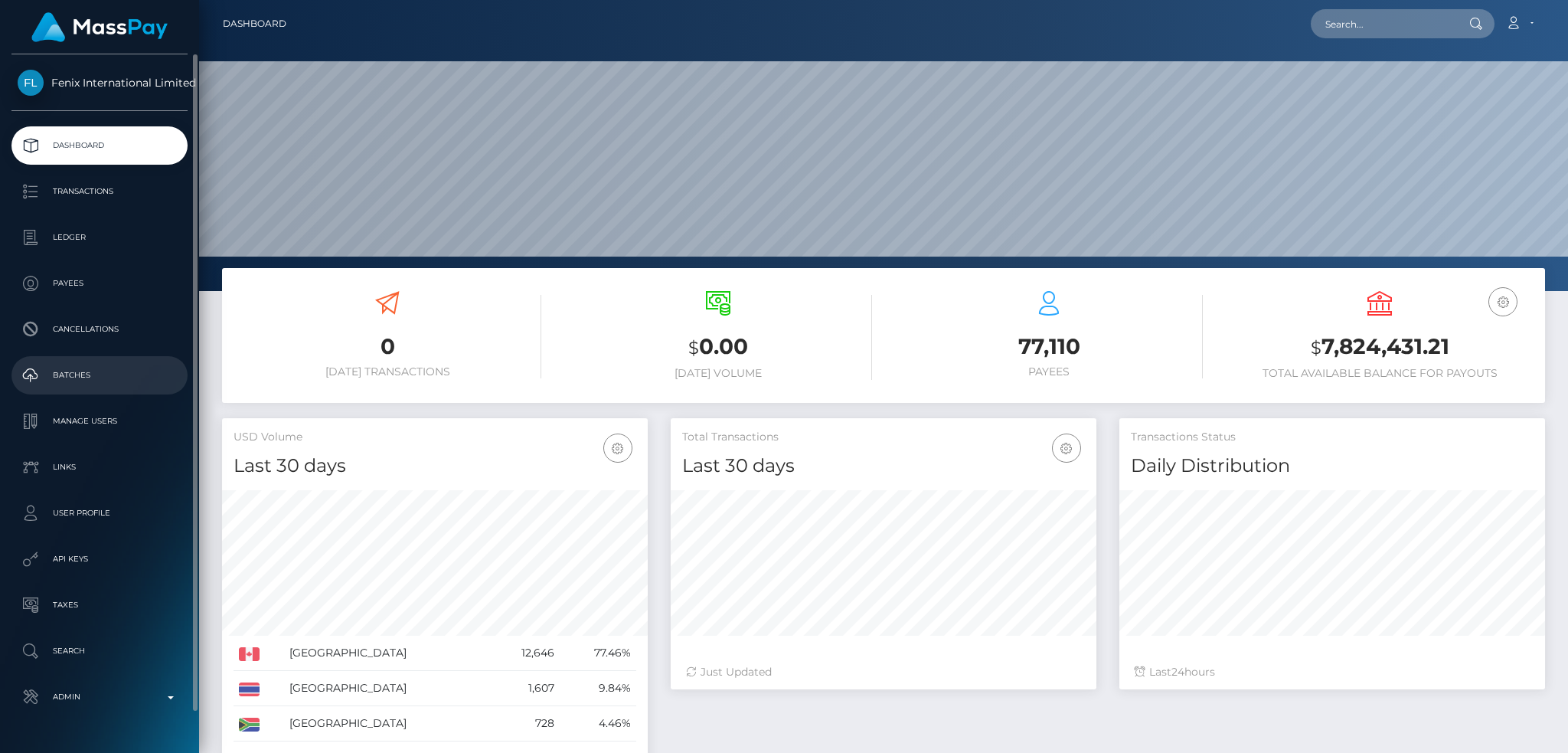
click at [103, 383] on p "Batches" at bounding box center [99, 376] width 164 height 23
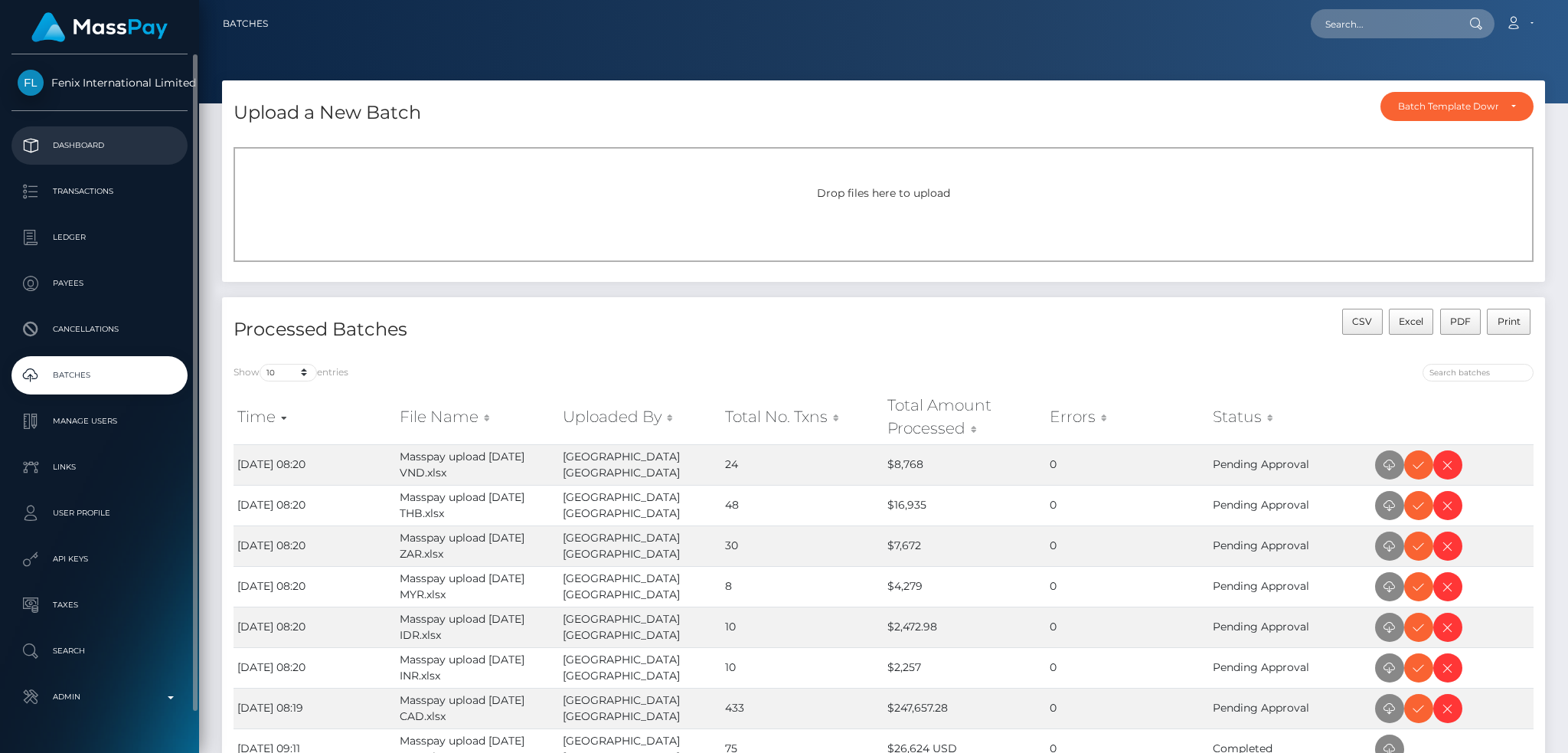
click at [104, 132] on link "Dashboard" at bounding box center [99, 145] width 176 height 38
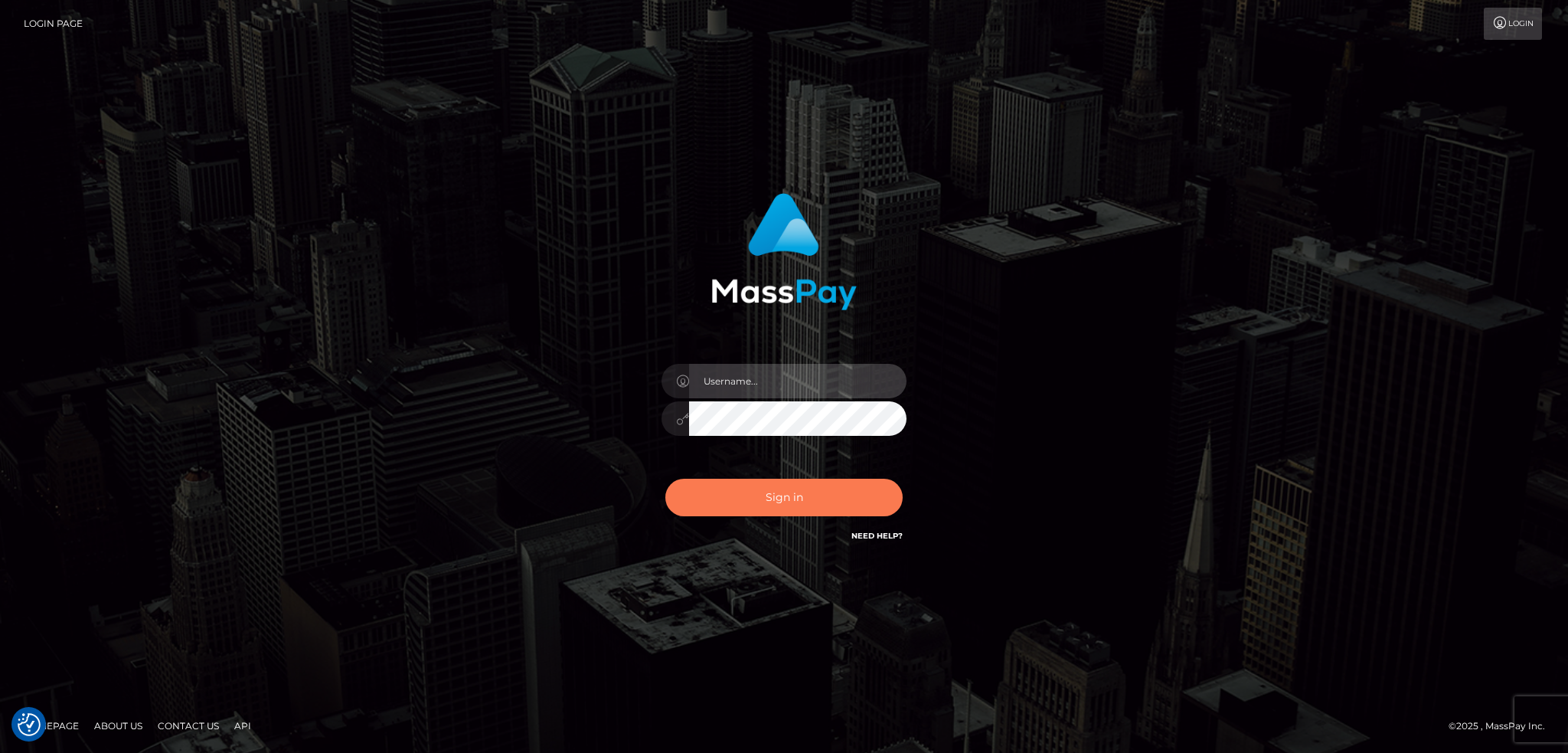
type input "alexstef"
click at [783, 495] on button "Sign in" at bounding box center [784, 497] width 237 height 38
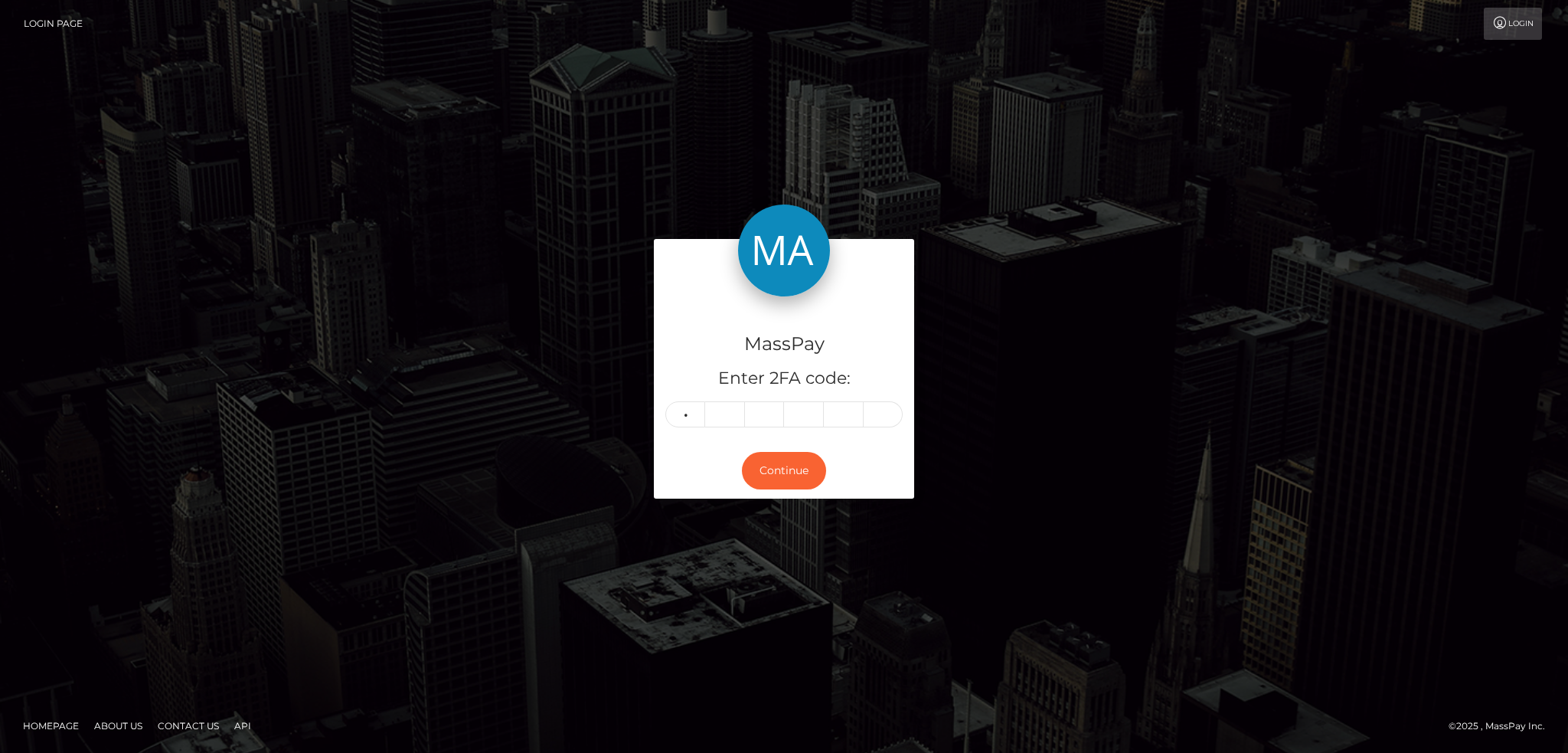
type input "0"
type input "4"
type input "6"
type input "7"
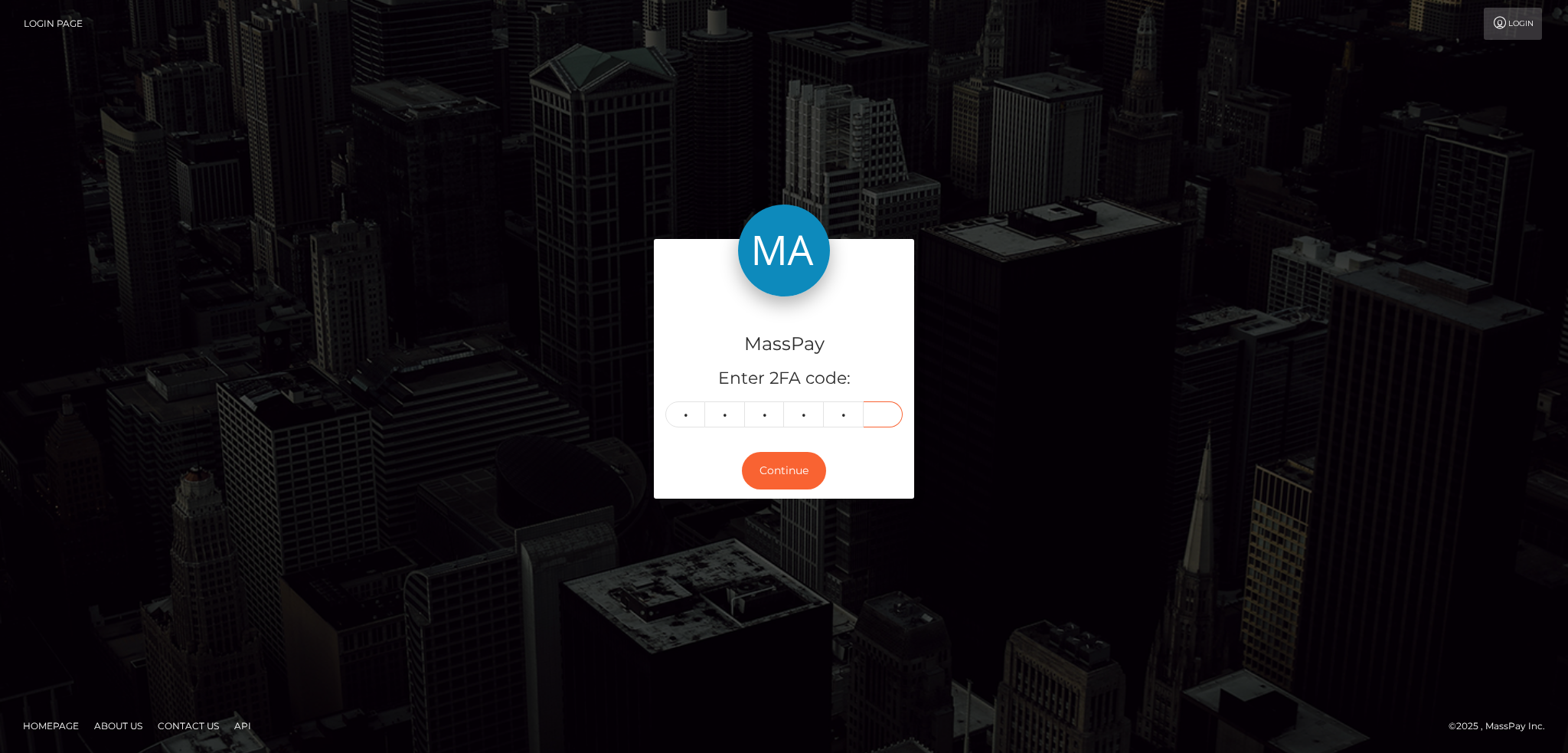
type input "6"
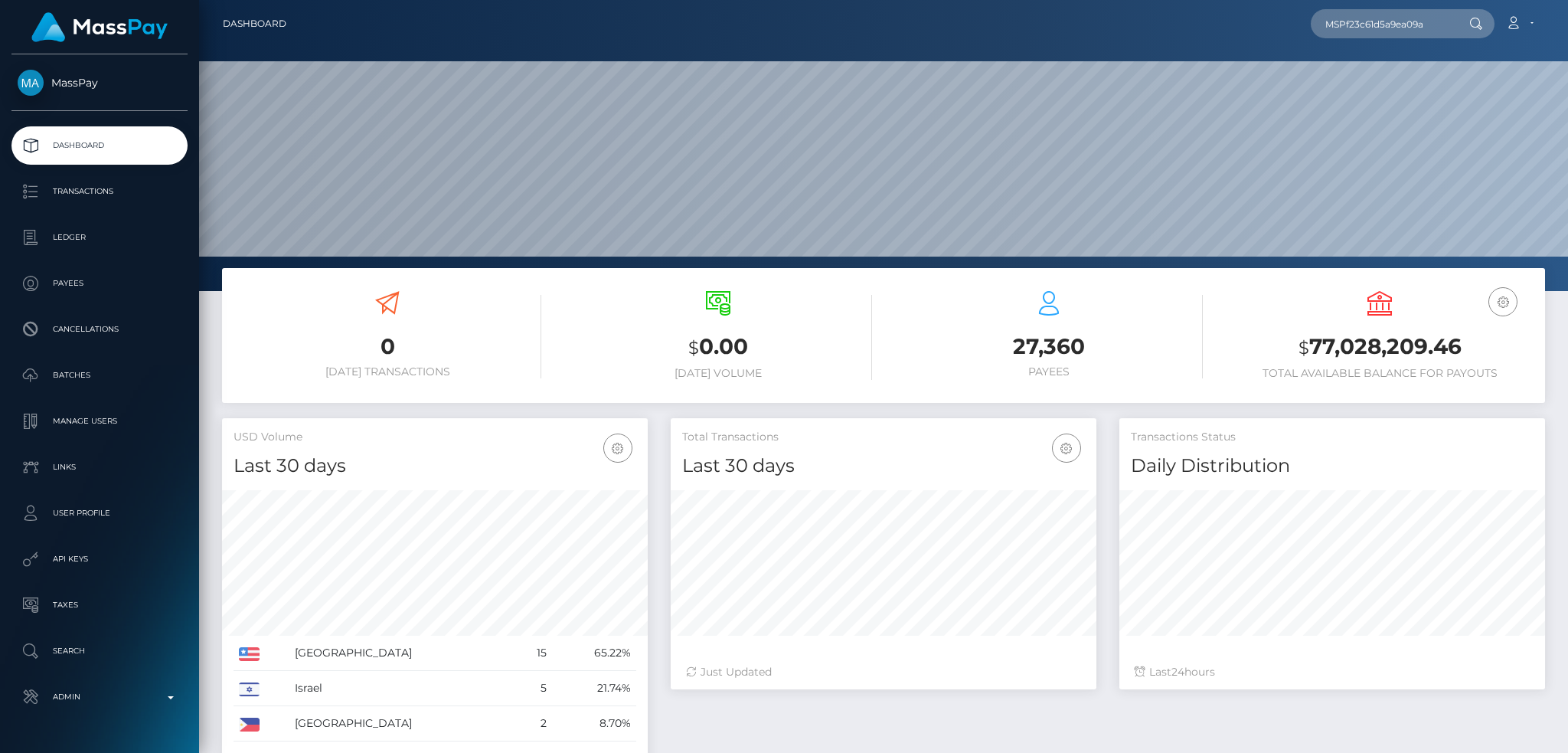
scroll to position [272, 425]
type input "MSPf23c61d5a9ea09a"
click at [1401, 89] on link "Jarid BOJA Corcilles (Select Media LLC - )" at bounding box center [1416, 79] width 211 height 28
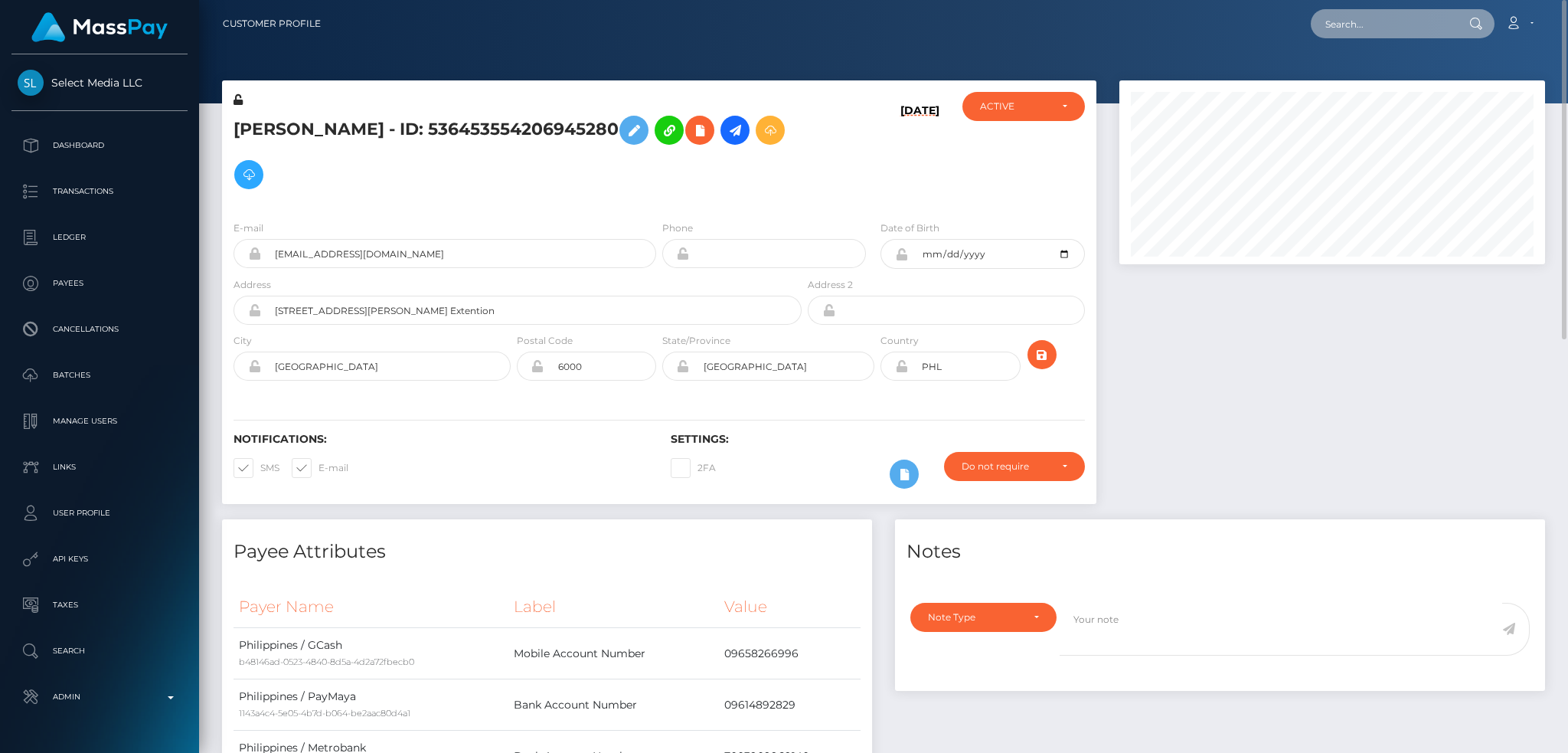
click at [1357, 23] on input "text" at bounding box center [1383, 23] width 144 height 29
paste input "d69f69979da94a6e95676aa6bc39be5c"
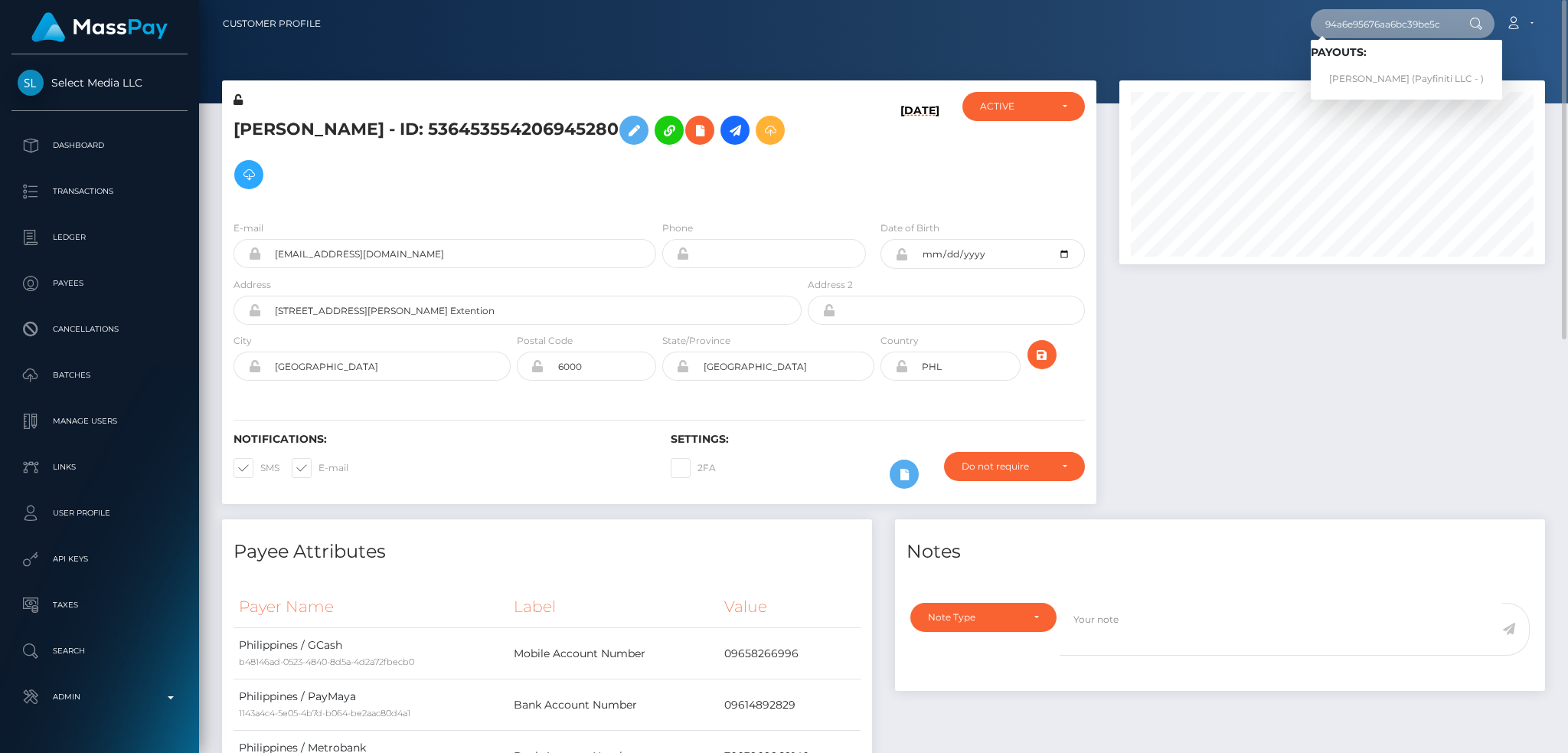
type input "d69f69979da94a6e95676aa6bc39be5c"
click at [1385, 77] on link "Francois Claessens (Payfiniti LLC - )" at bounding box center [1406, 79] width 191 height 28
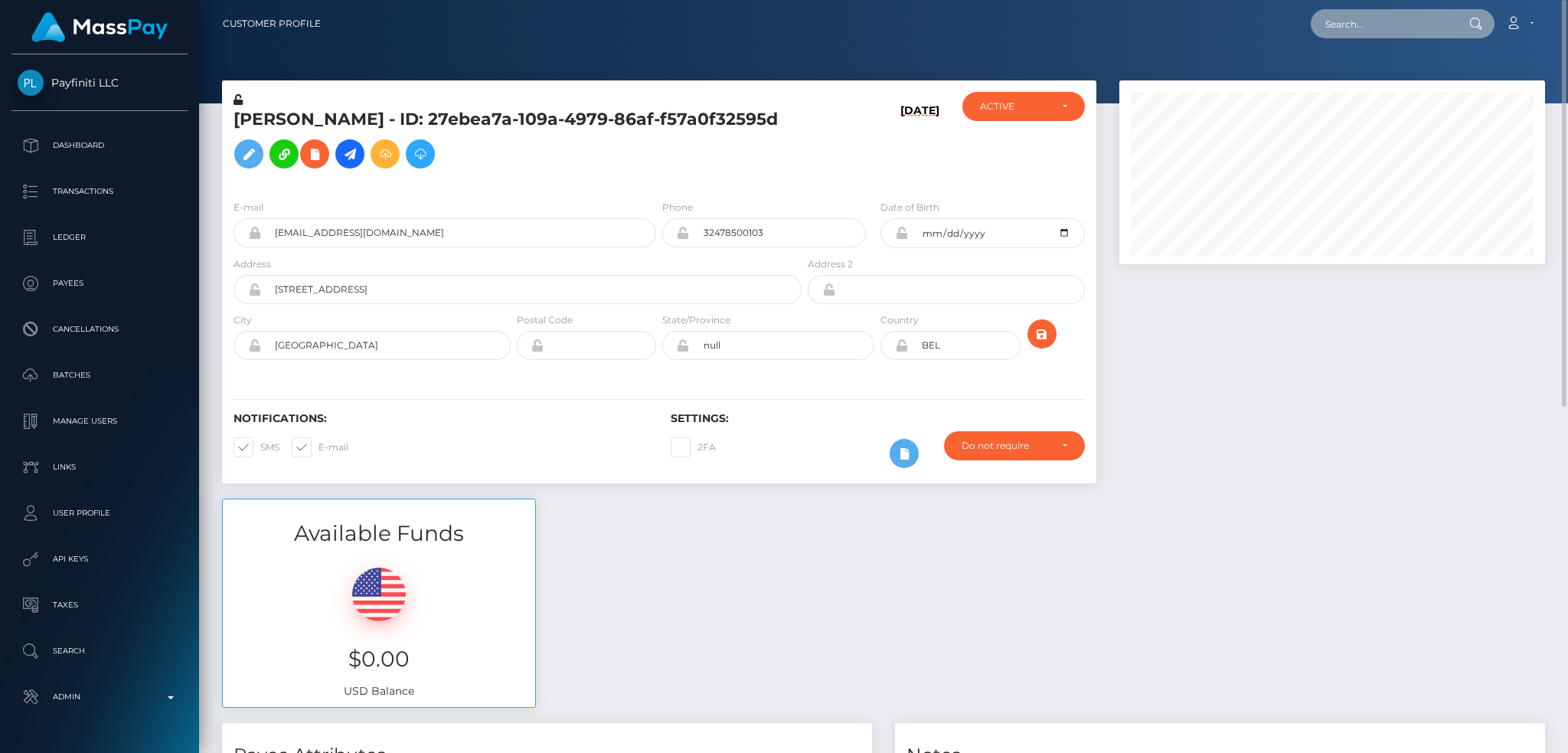
click at [1335, 25] on input "text" at bounding box center [1383, 23] width 144 height 29
paste input "103774429"
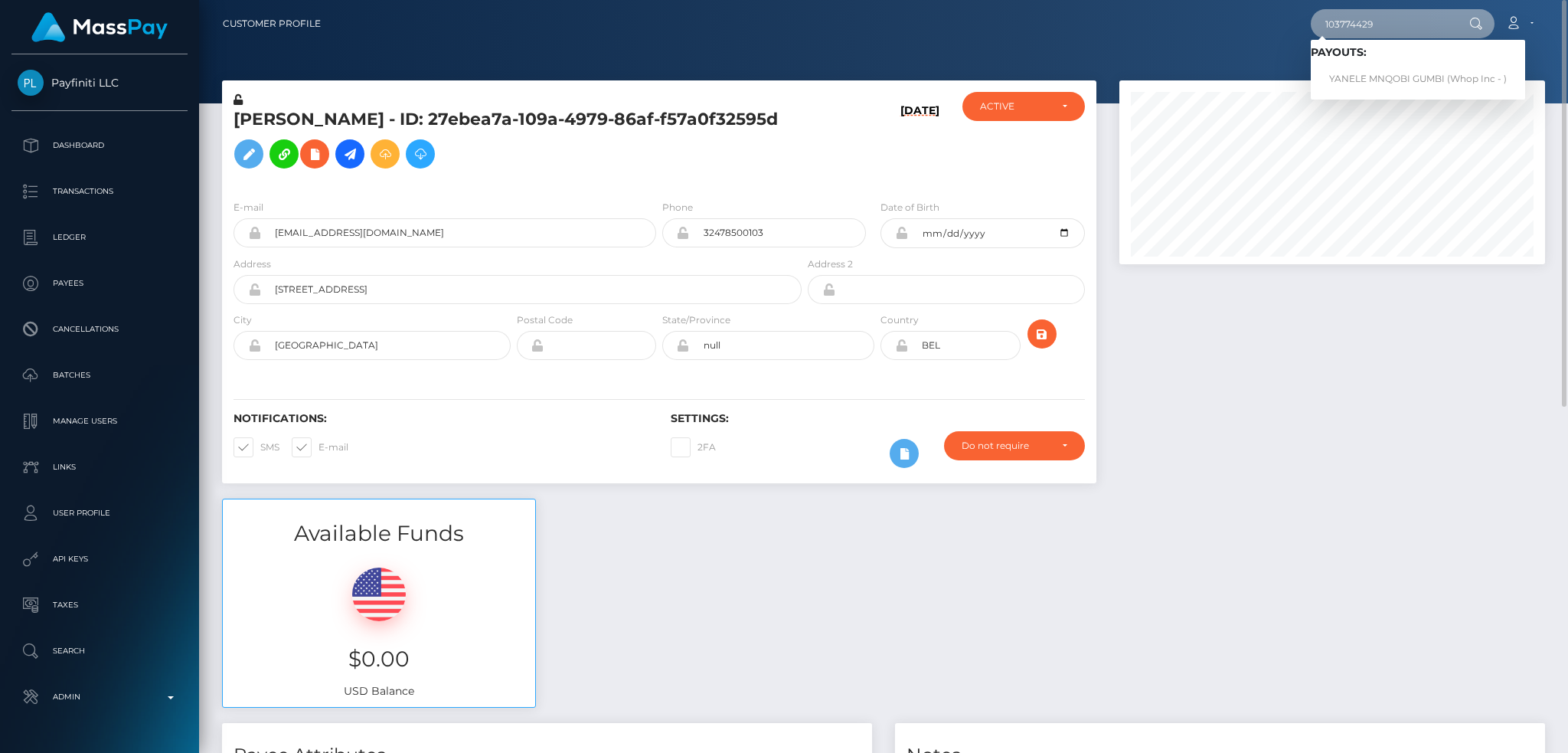
type input "103774429"
click at [1385, 78] on link "YANELE MNQOBI GUMBI (Whop Inc - )" at bounding box center [1418, 79] width 214 height 28
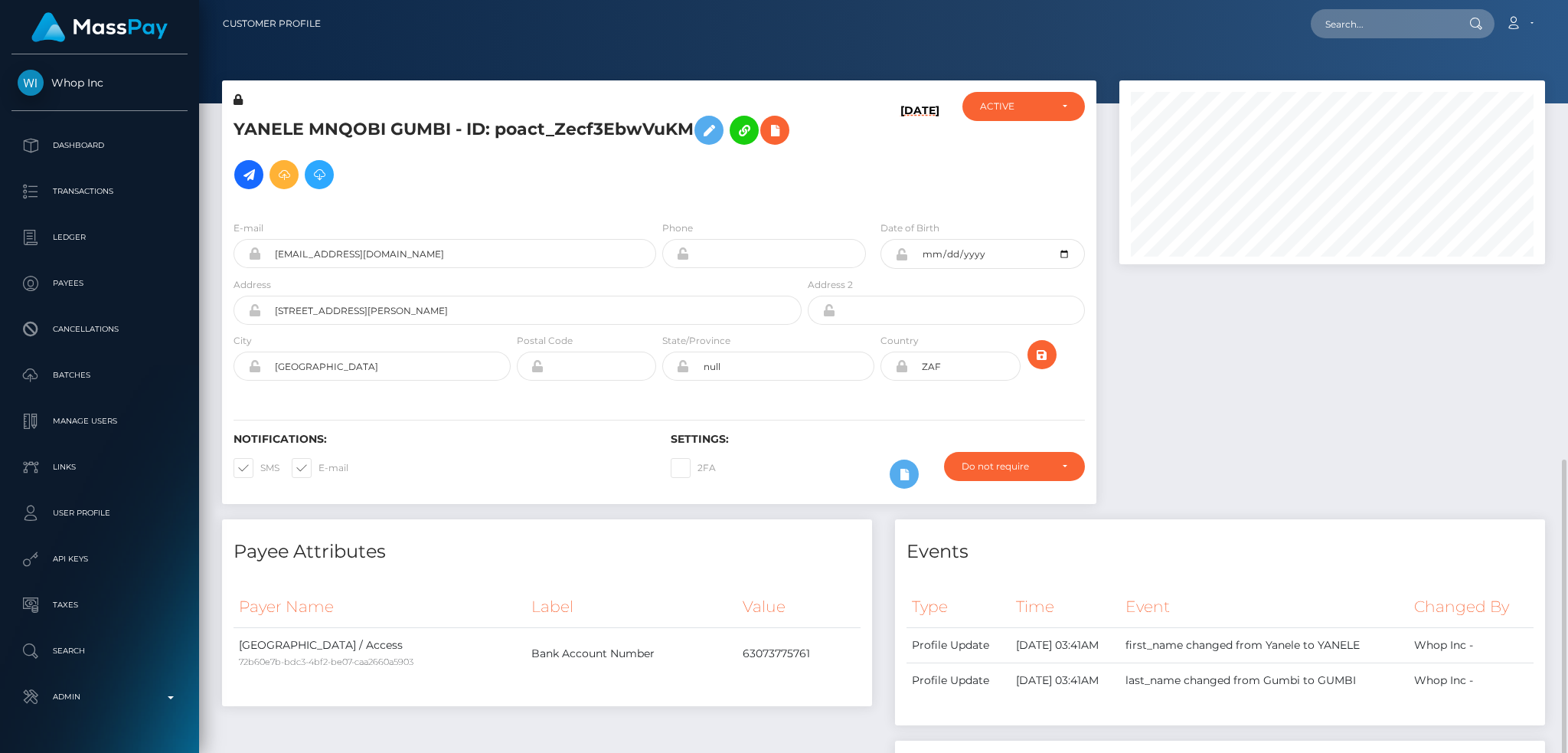
scroll to position [755, 0]
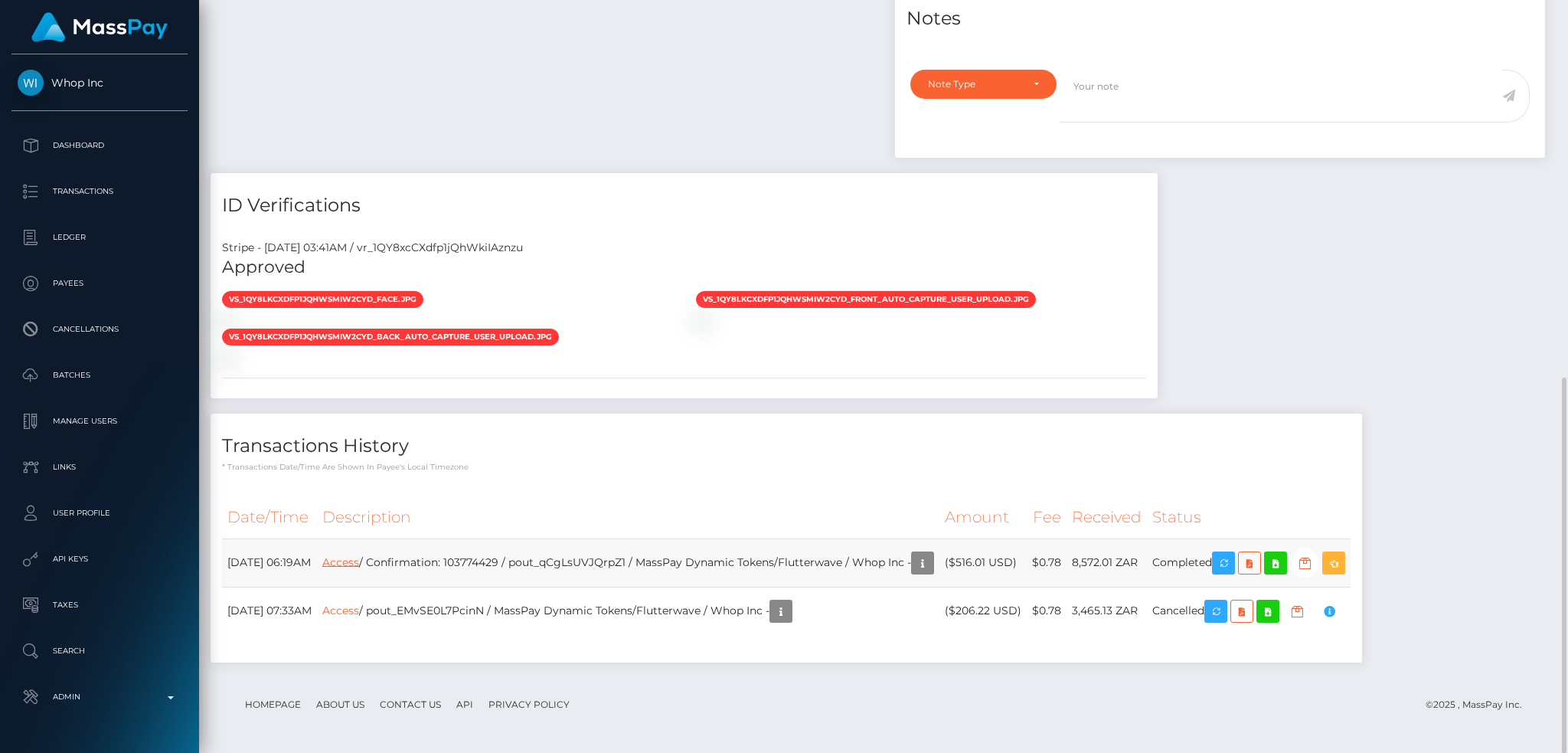
click at [359, 558] on link "Access" at bounding box center [340, 561] width 37 height 14
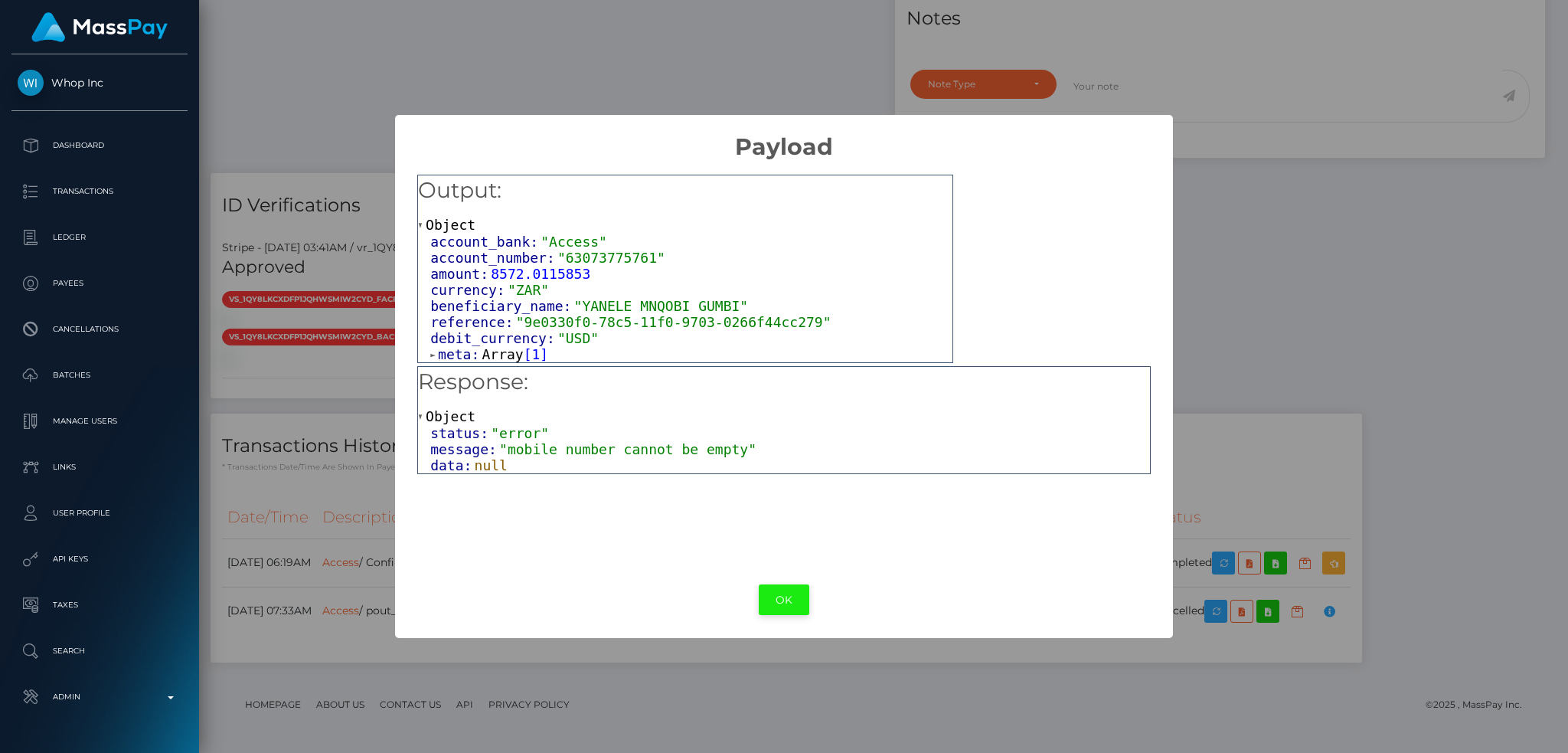
click at [779, 602] on button "OK" at bounding box center [784, 600] width 51 height 32
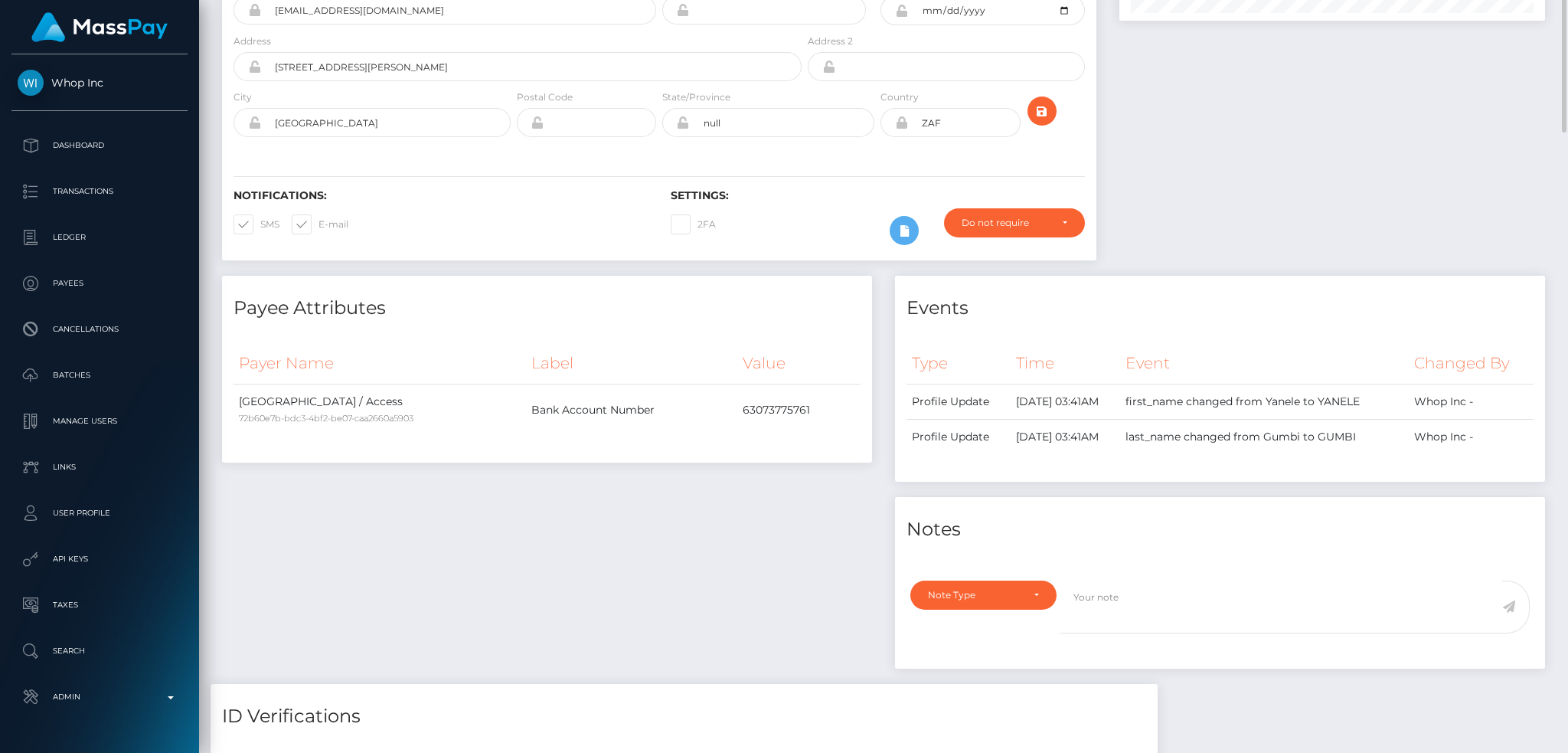
scroll to position [0, 0]
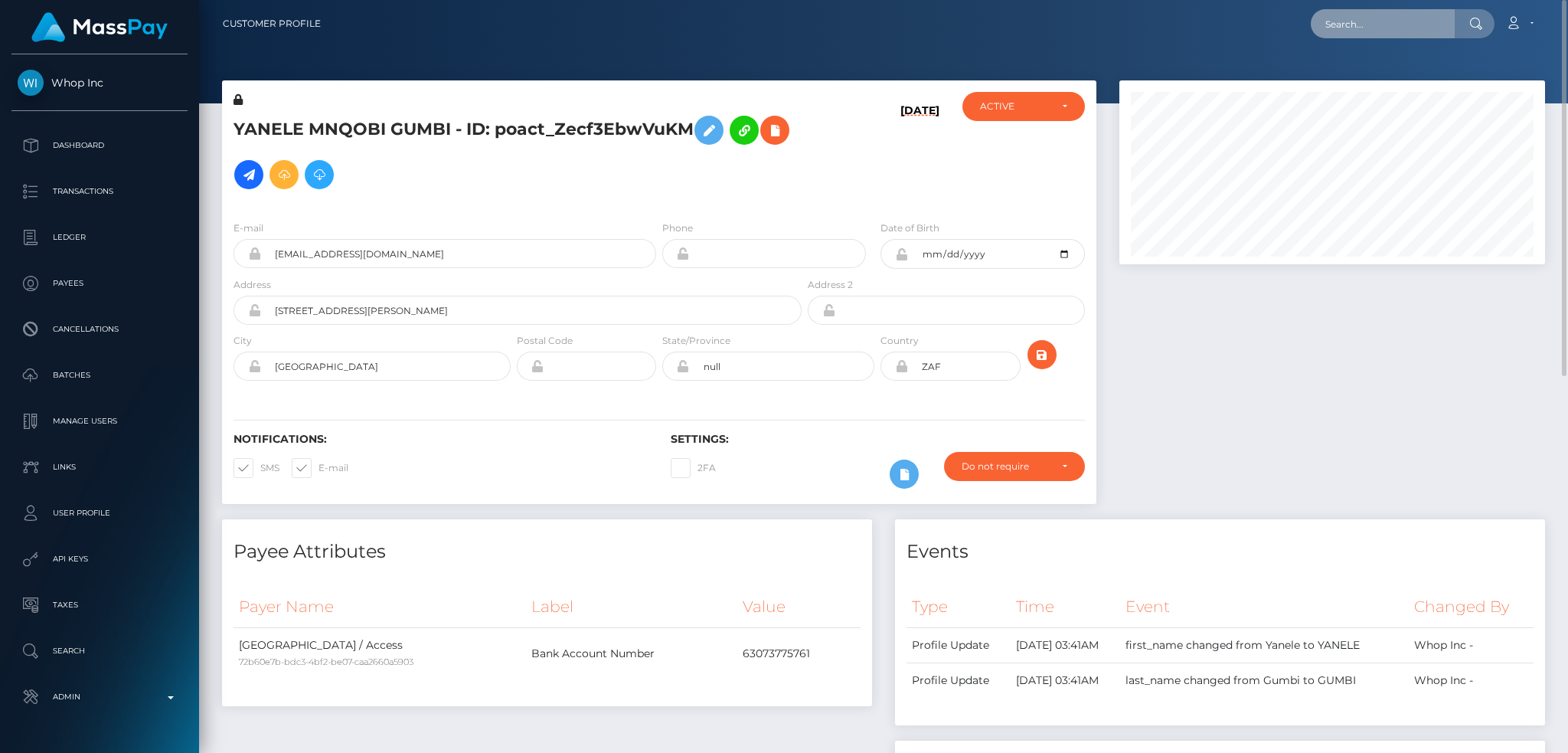
paste input "PY62308531"
click at [1402, 14] on input "text" at bounding box center [1383, 23] width 144 height 29
type input "PY62308531"
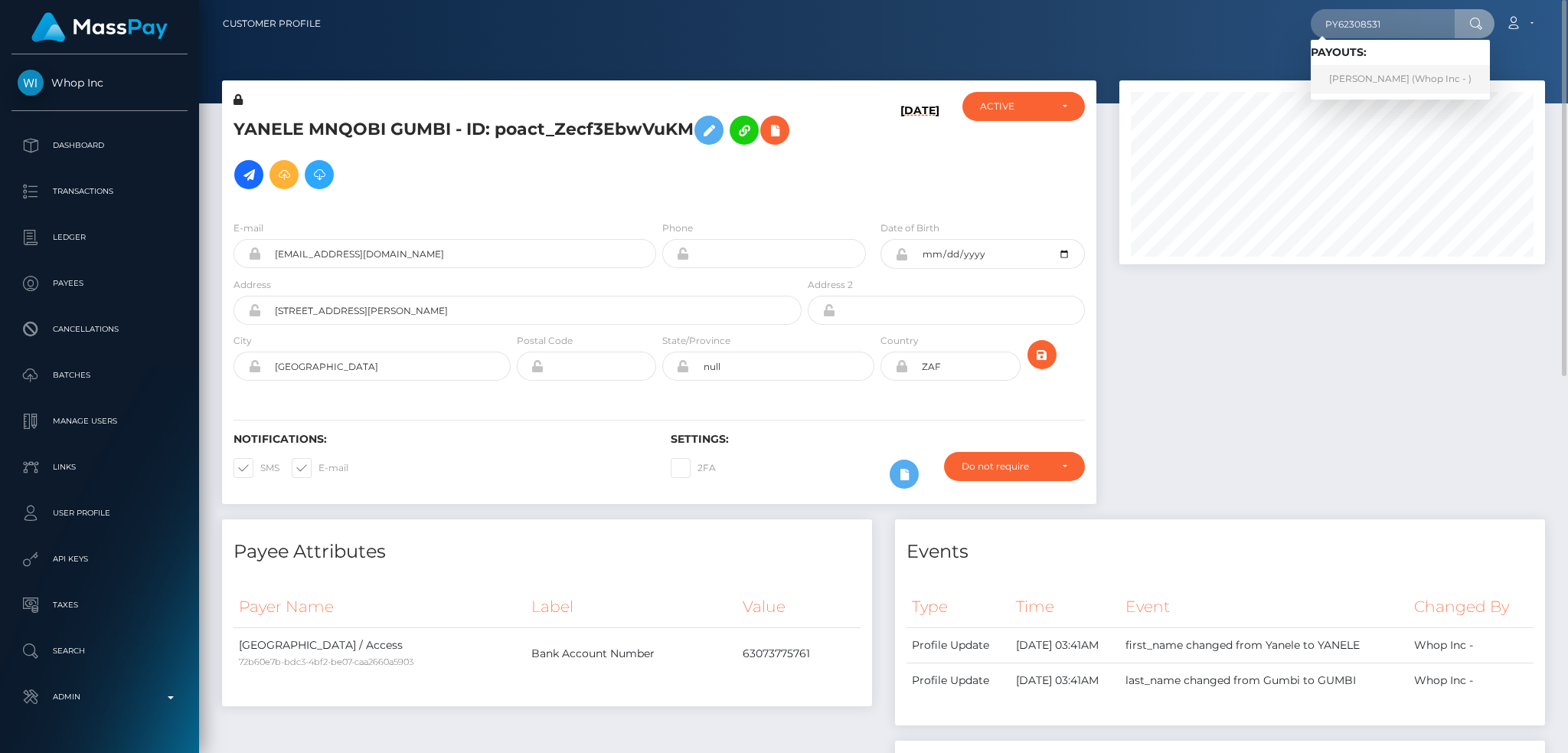
click at [1346, 85] on link "Hayat Ullah (Whop Inc - )" at bounding box center [1400, 79] width 179 height 28
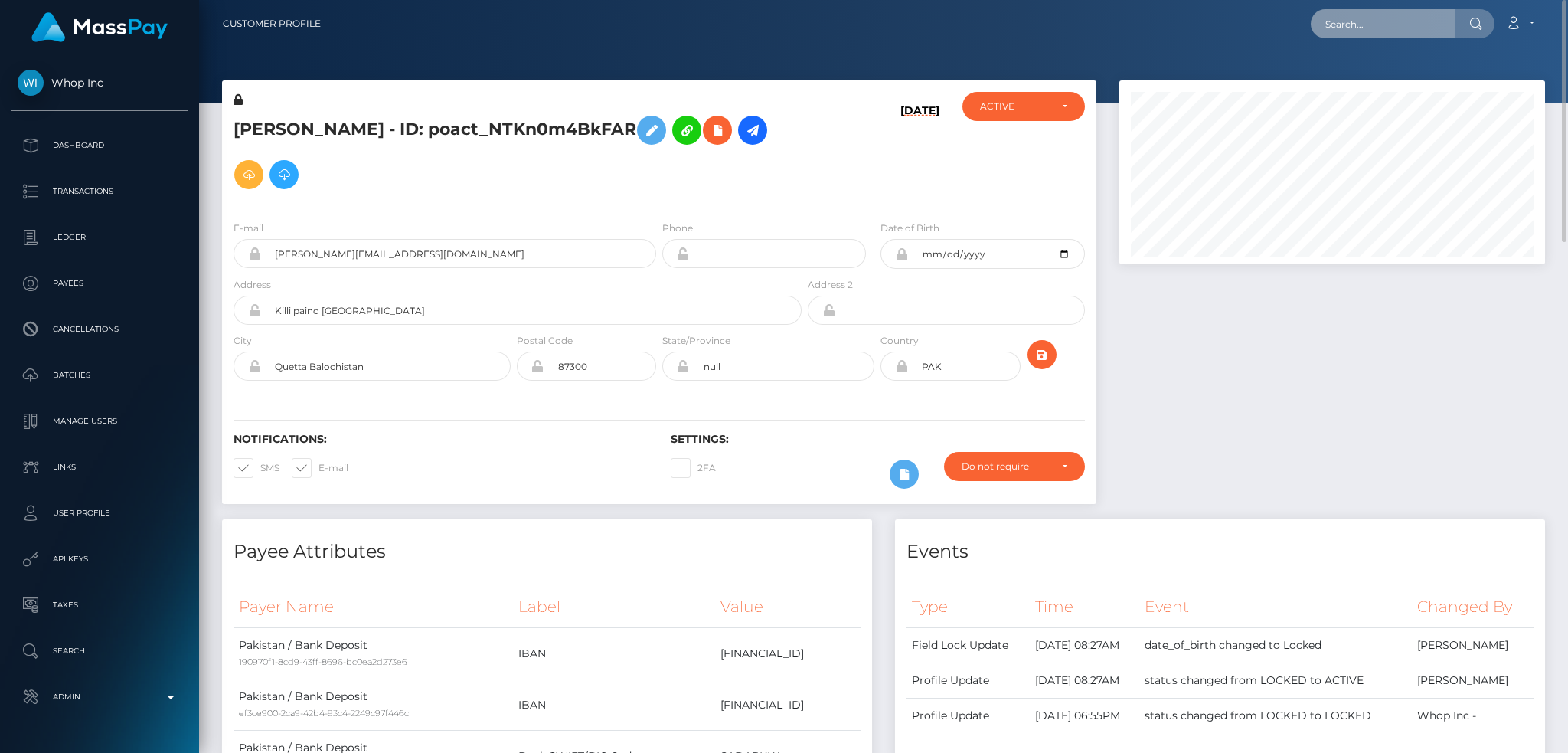
click at [1385, 28] on input "text" at bounding box center [1383, 23] width 144 height 29
paste input "0203e5de-1ed7-4785-add6-4f39240ae1f3"
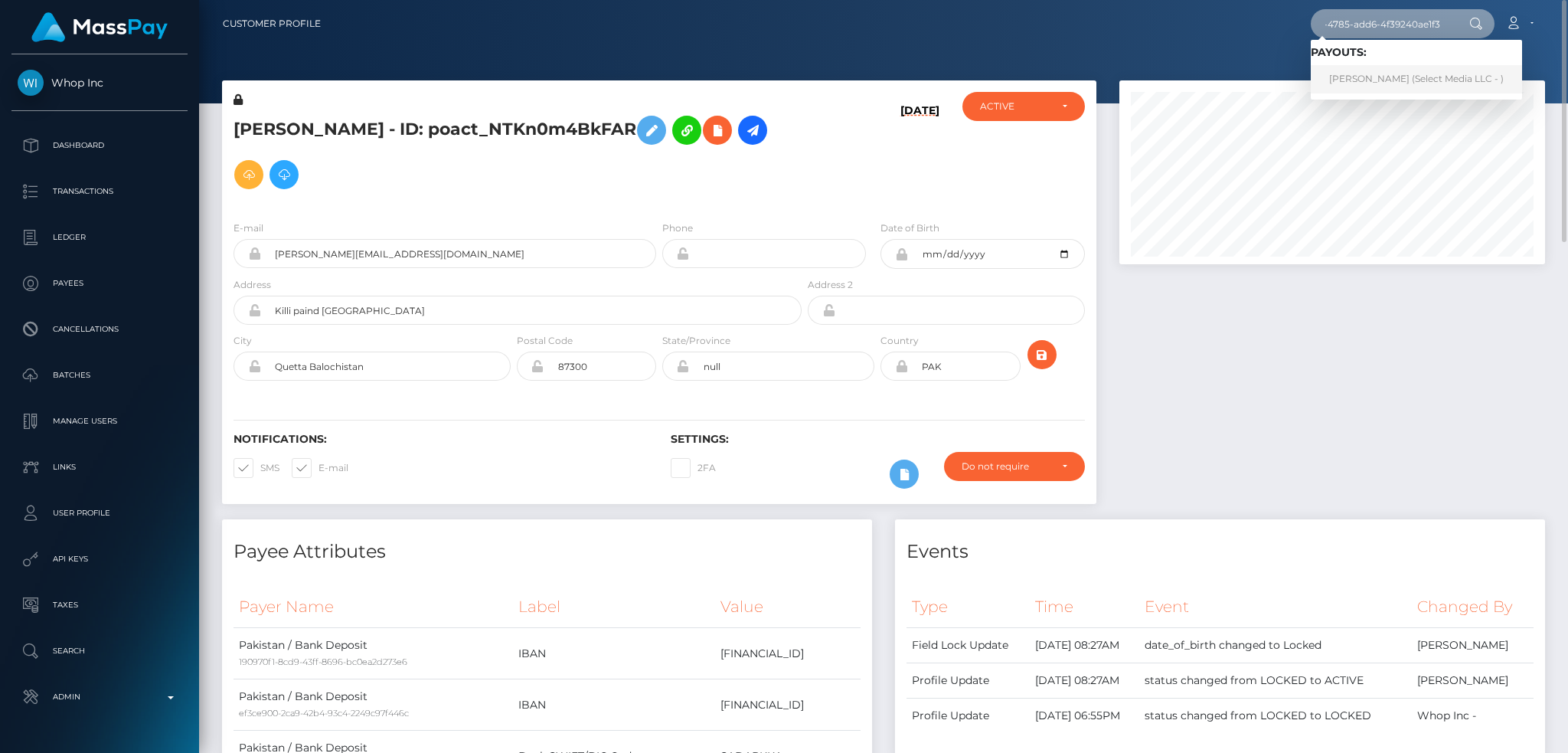
type input "0203e5de-1ed7-4785-add6-4f39240ae1f3"
click at [1379, 78] on link "[PERSON_NAME] (Select Media LLC - )" at bounding box center [1416, 79] width 211 height 28
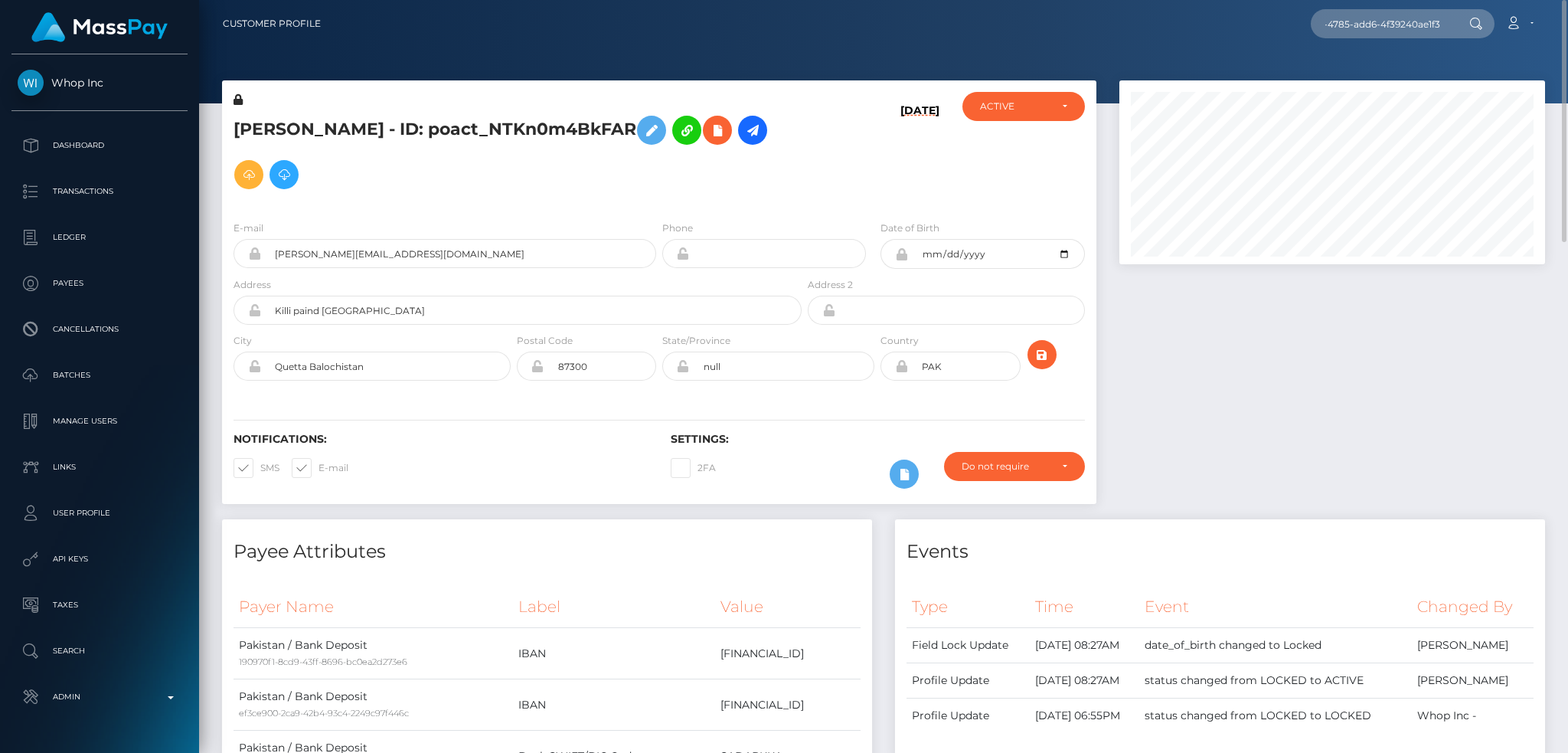
scroll to position [0, 0]
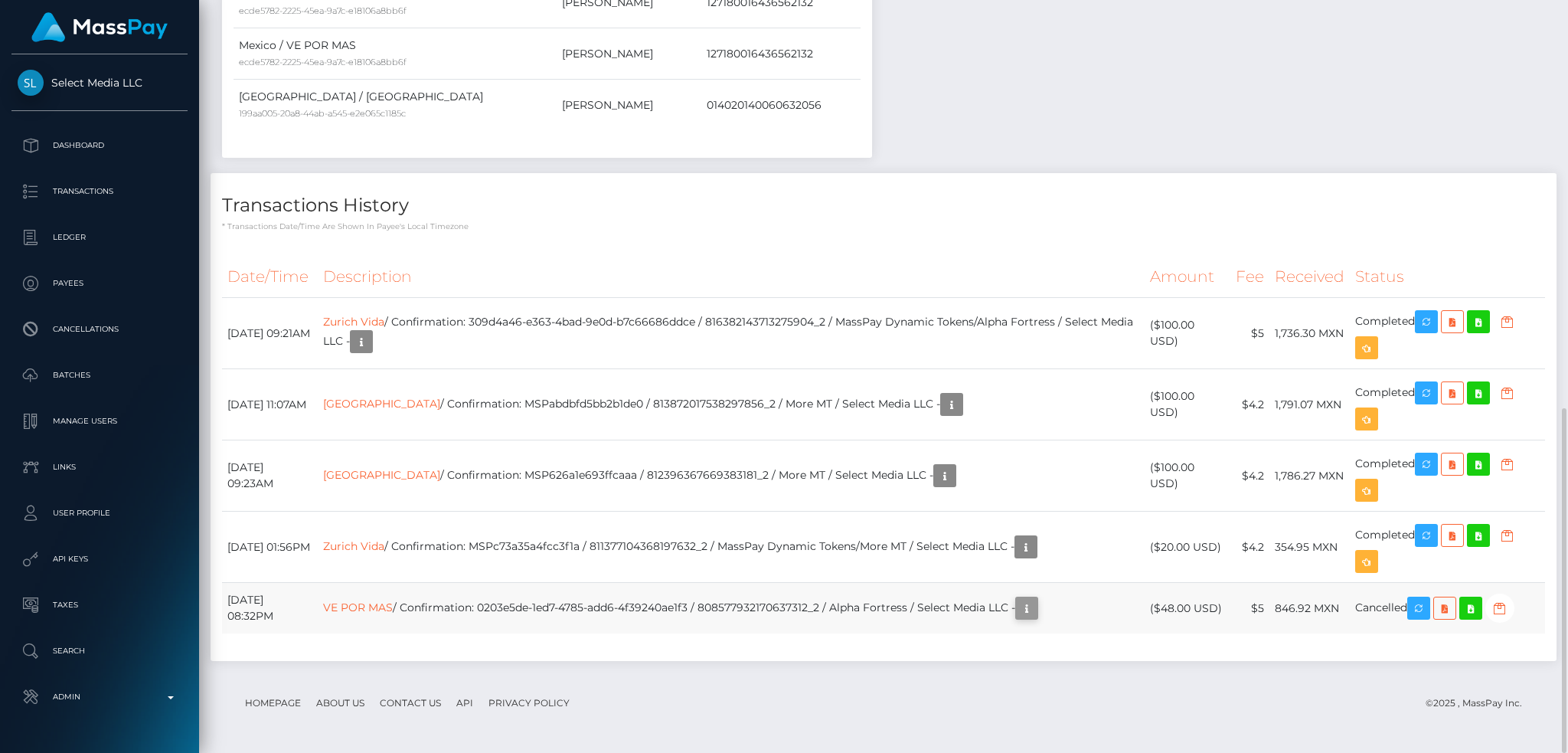
scroll to position [184, 425]
click at [1036, 612] on icon "button" at bounding box center [1026, 608] width 18 height 19
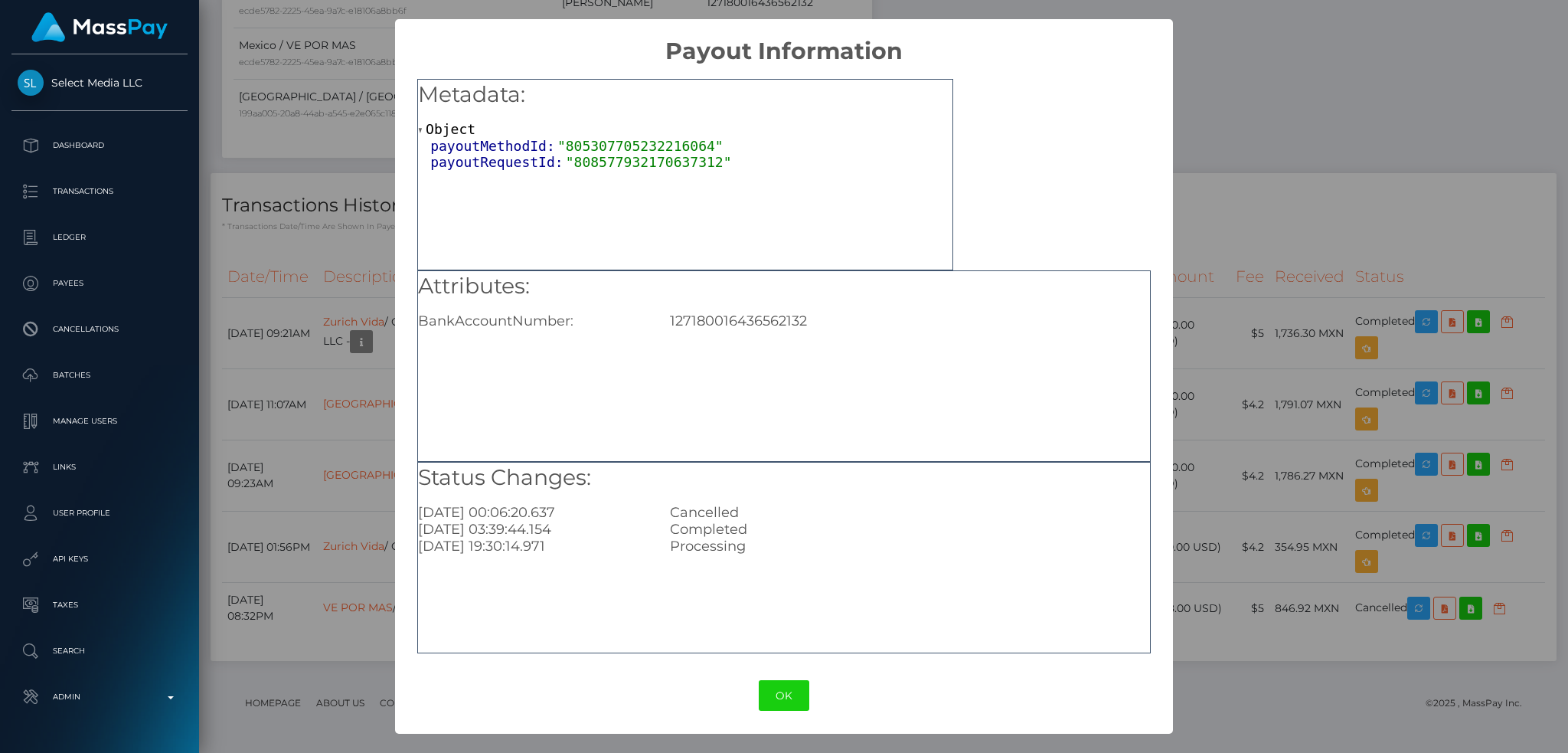
click at [340, 403] on div "× Payout Information Metadata: Object payoutMethodId: "805307705232216064" payo…" at bounding box center [784, 376] width 1568 height 753
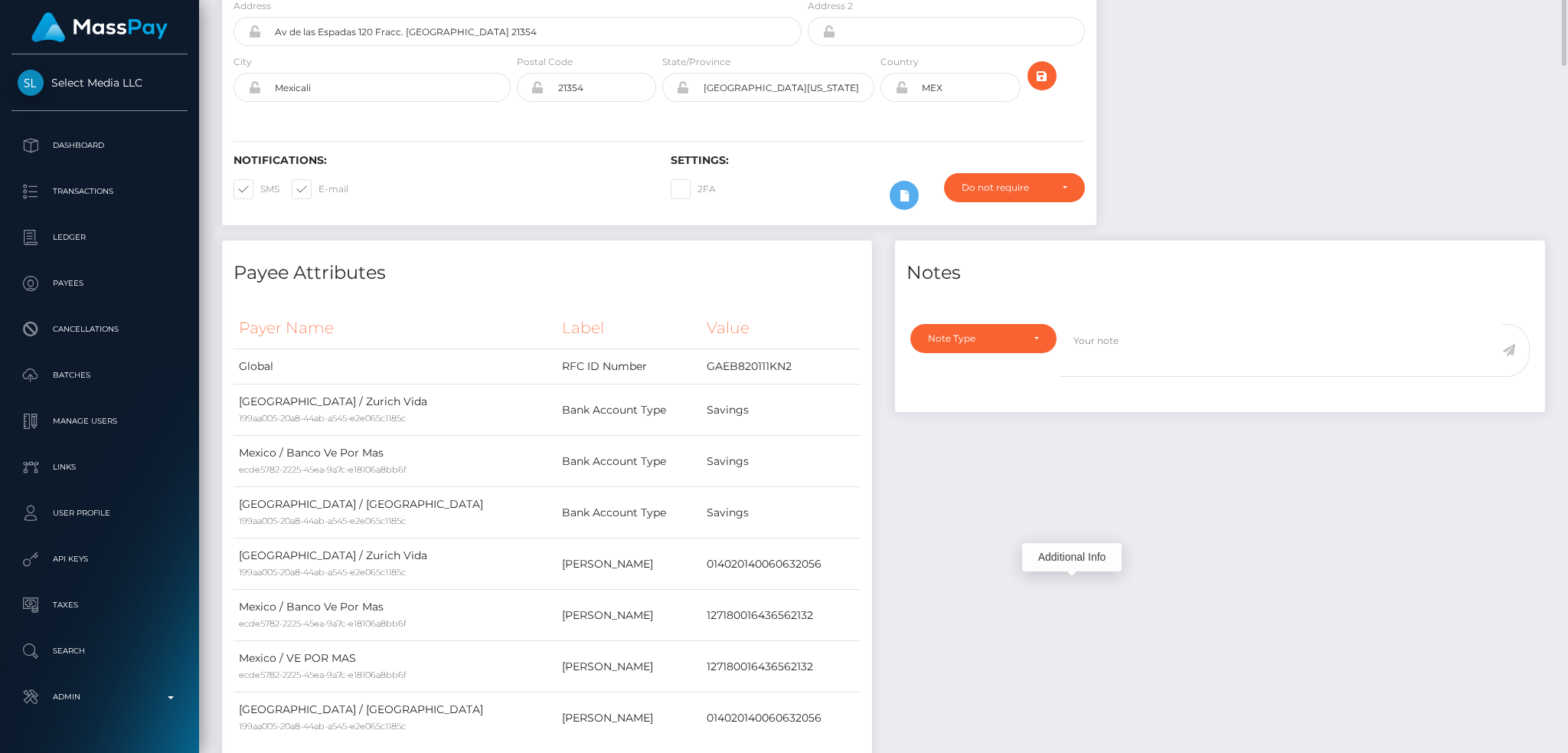
scroll to position [0, 0]
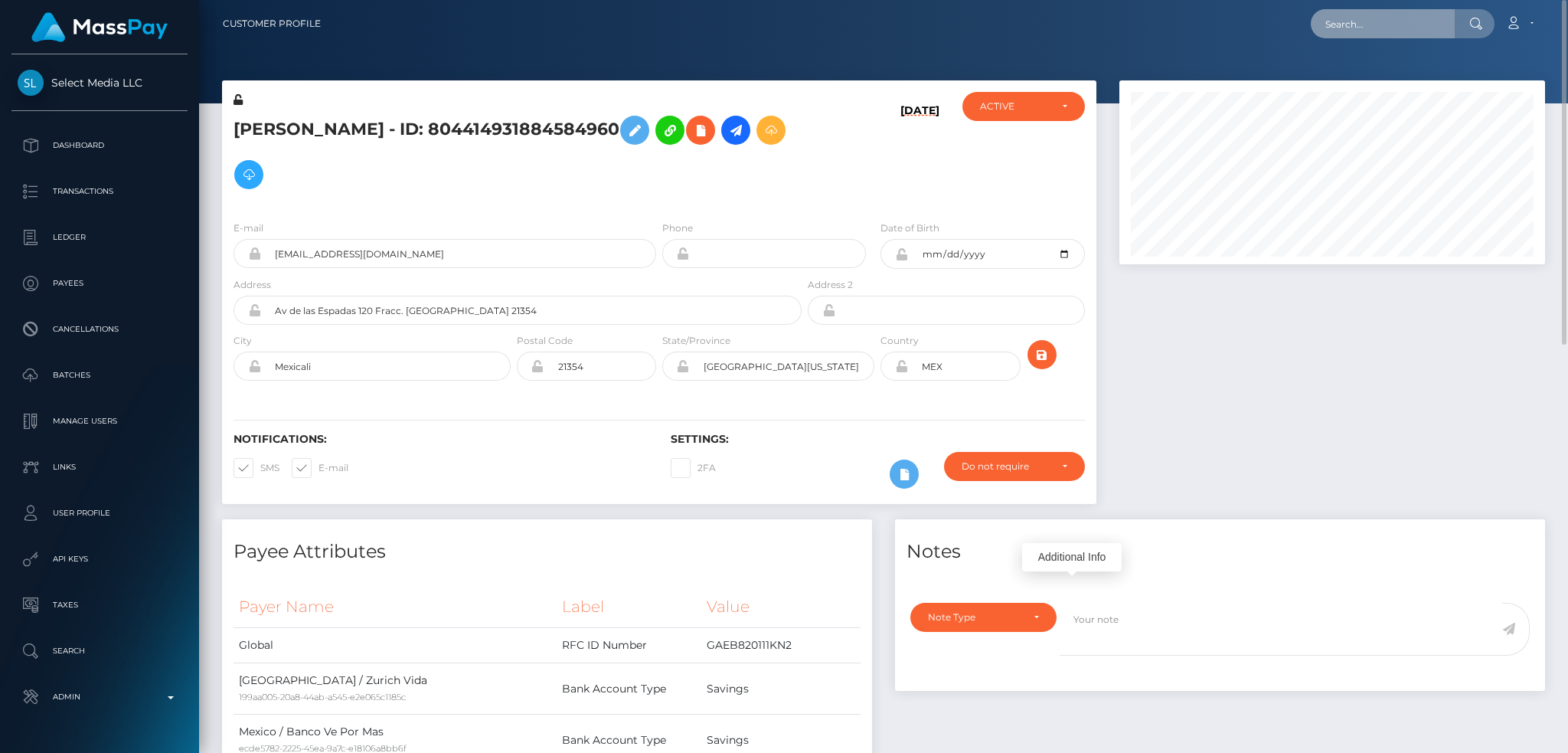
click at [1330, 30] on input "text" at bounding box center [1383, 23] width 144 height 29
paste input "706bfeb6-6b16-4de4-adfb-d21a9d4db61f"
type input "706bfeb6-6b16-4de4-adfb-d21a9d4db61f"
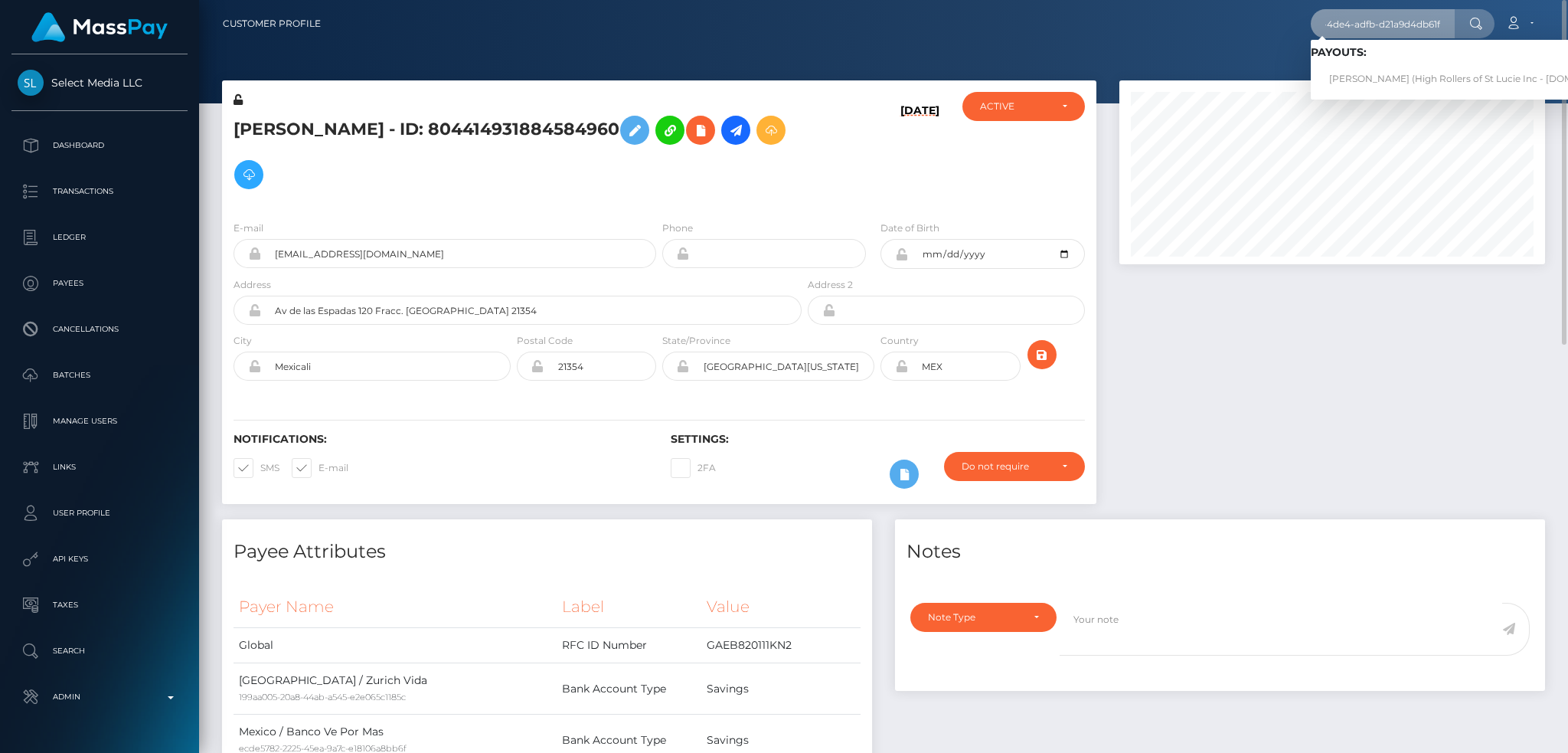
scroll to position [0, 0]
drag, startPoint x: 1369, startPoint y: 74, endPoint x: 1177, endPoint y: 84, distance: 192.3
click at [1369, 74] on link "JUDITH MOLINA (High Rollers of St Lucie Inc - Luckyrush.io)" at bounding box center [1480, 79] width 338 height 28
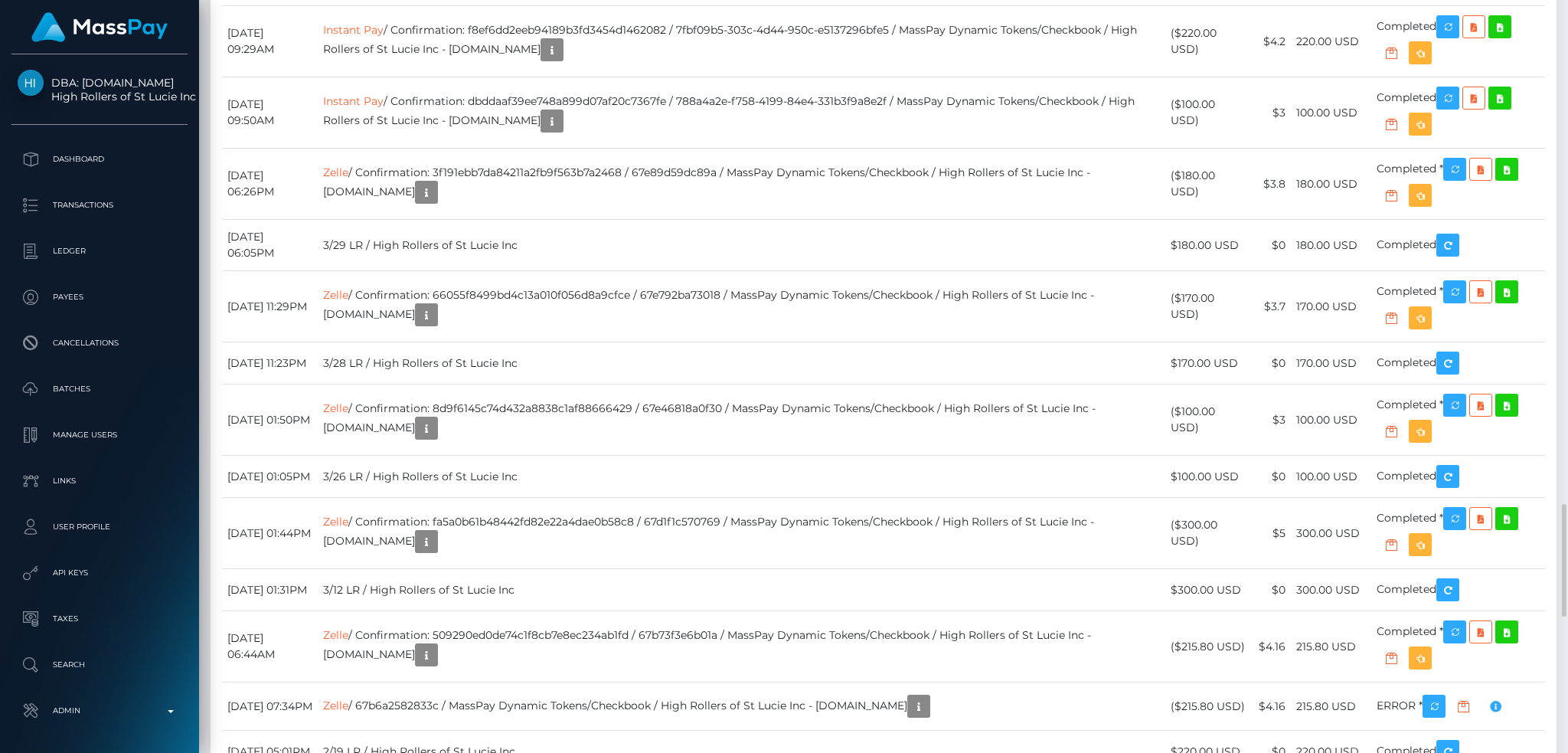
scroll to position [184, 425]
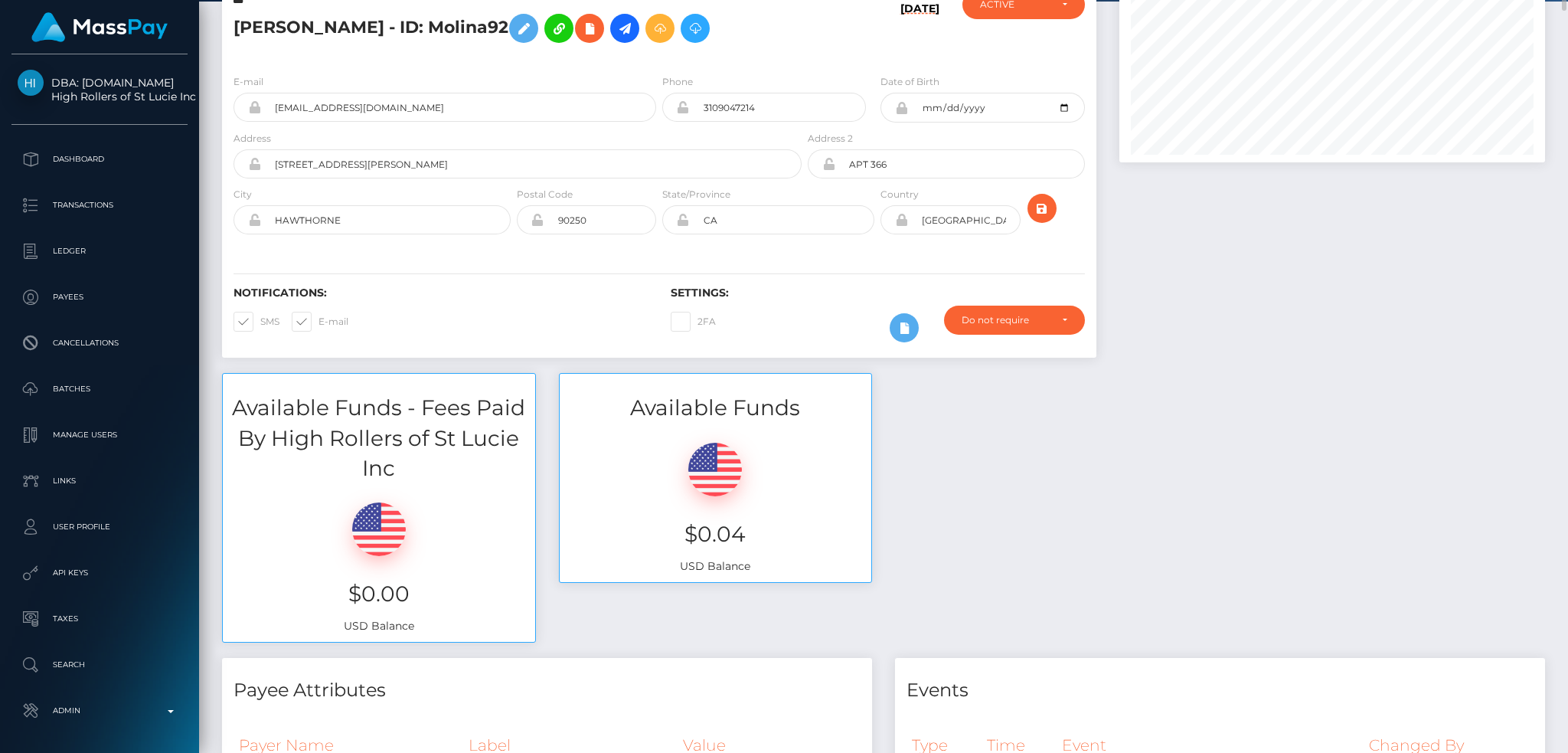
scroll to position [0, 0]
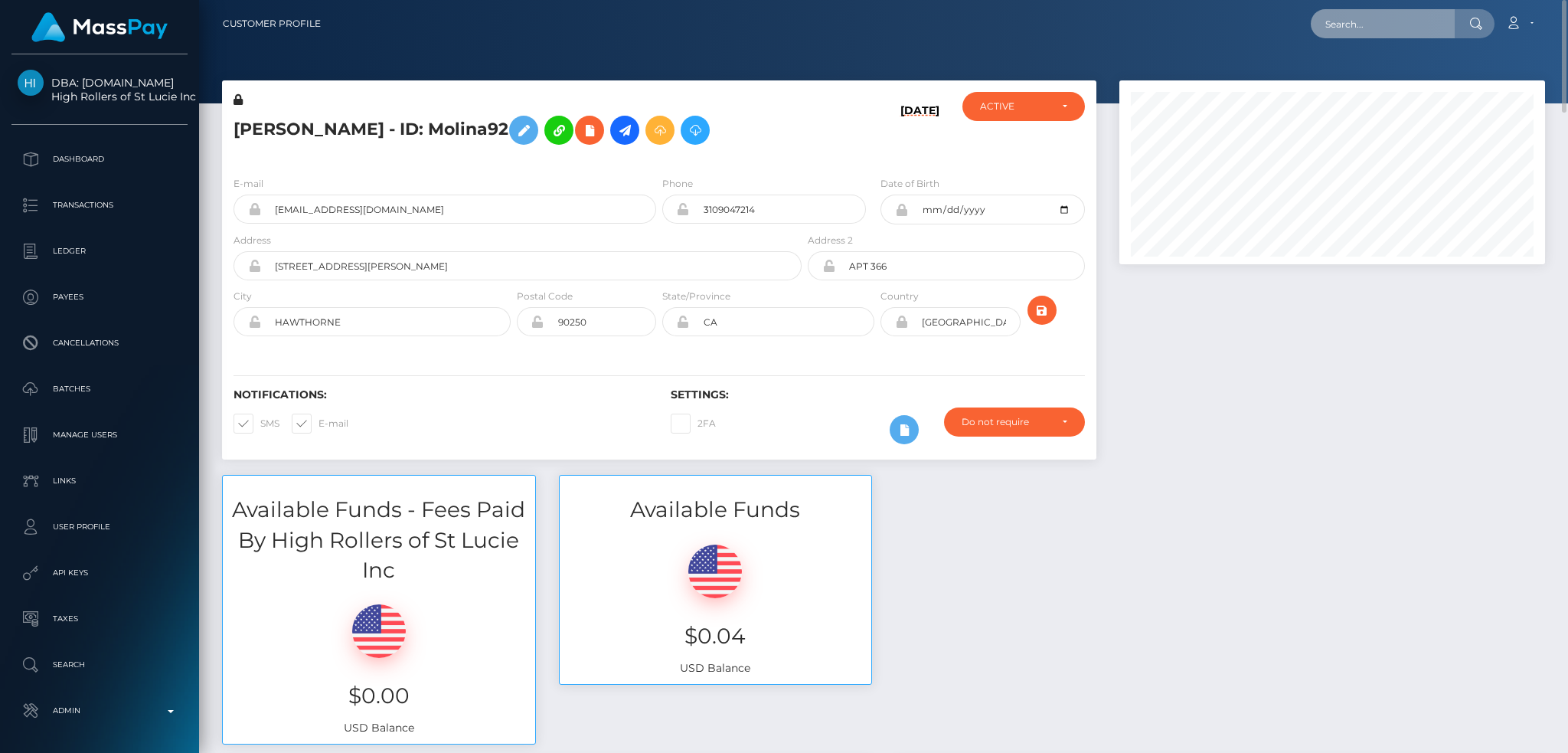
click at [1414, 23] on input "text" at bounding box center [1383, 23] width 144 height 29
paste input "PY62417951"
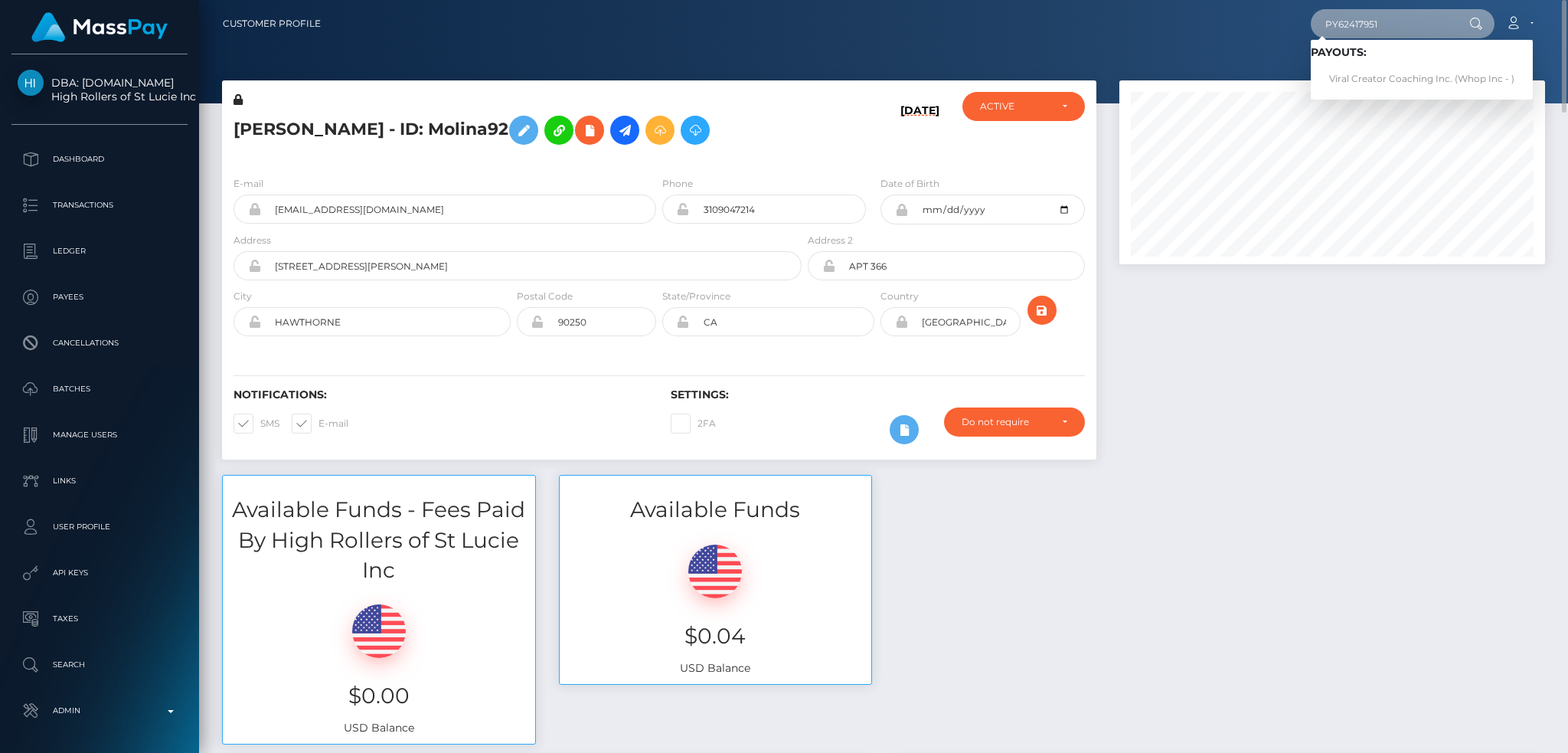
type input "PY62417951"
click at [1369, 84] on link "Viral Creator Coaching Inc. (Whop Inc - )" at bounding box center [1422, 79] width 222 height 28
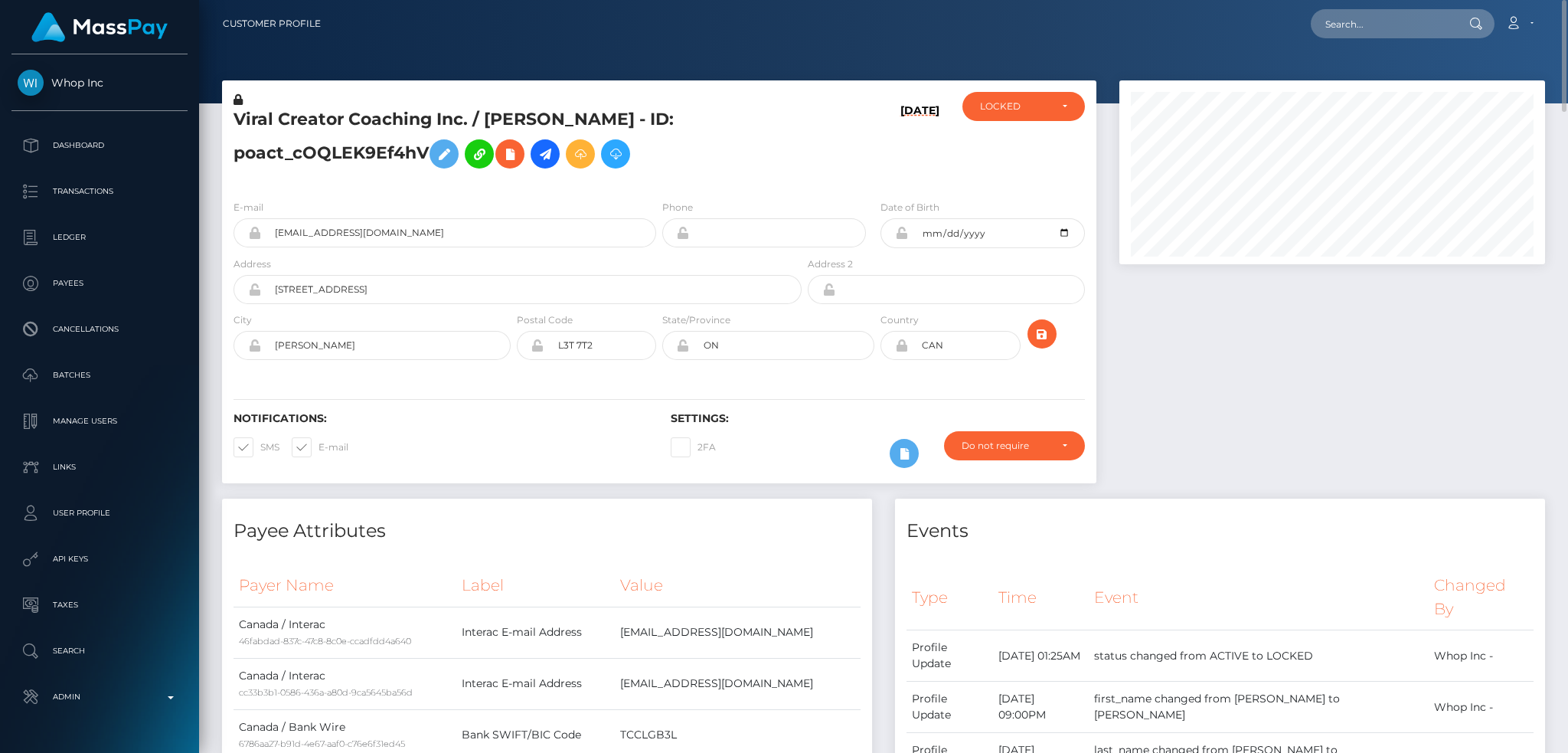
click at [1352, 3] on nav "Customer Profile Loading... Loading... Account" at bounding box center [884, 23] width 1369 height 48
drag, startPoint x: 1359, startPoint y: 13, endPoint x: 1340, endPoint y: 16, distance: 19.2
click at [1361, 13] on input "text" at bounding box center [1383, 23] width 144 height 29
paste input "poact_peXtZDrZYdnc"
type input "poact_peXtZDrZYdnc"
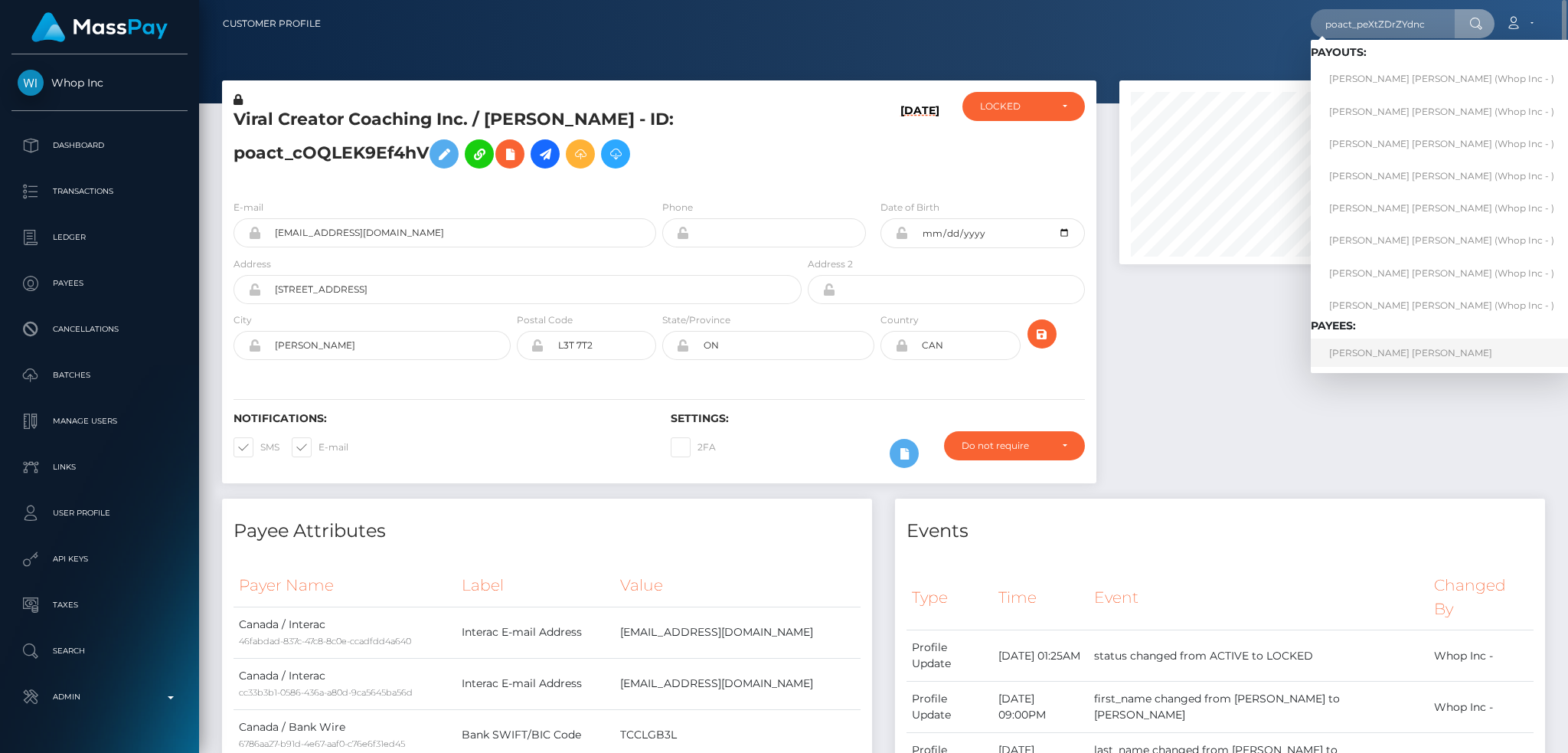
click at [1399, 355] on link "BRANDON LEMONT MORAN" at bounding box center [1442, 352] width 262 height 28
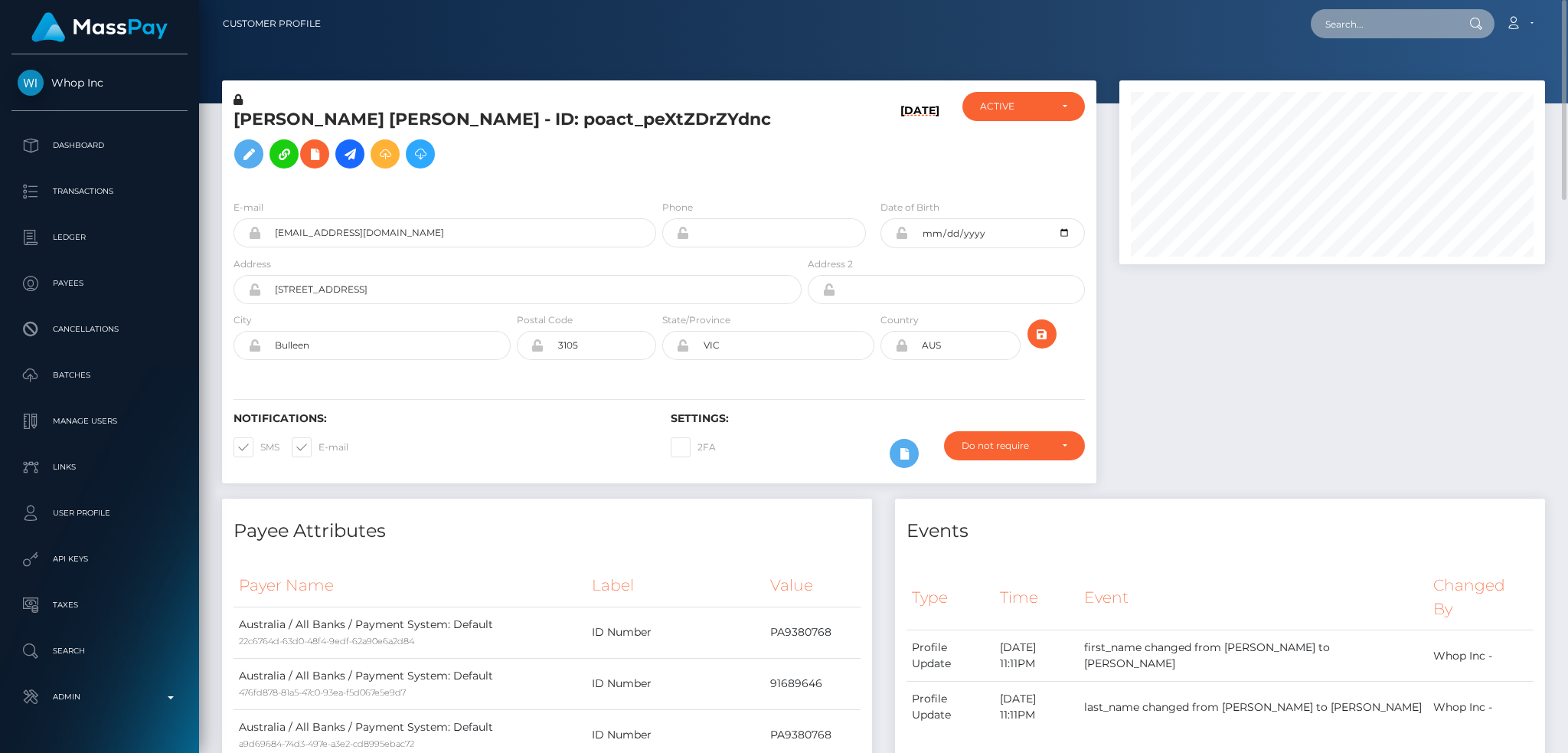
click at [1356, 16] on input "text" at bounding box center [1383, 23] width 144 height 29
paste input "poact_fHyT7PSOq5ZD"
type input "poact_fHyT7PSOq5ZD"
click at [1404, 73] on link "[PERSON_NAME]" at bounding box center [1372, 79] width 123 height 28
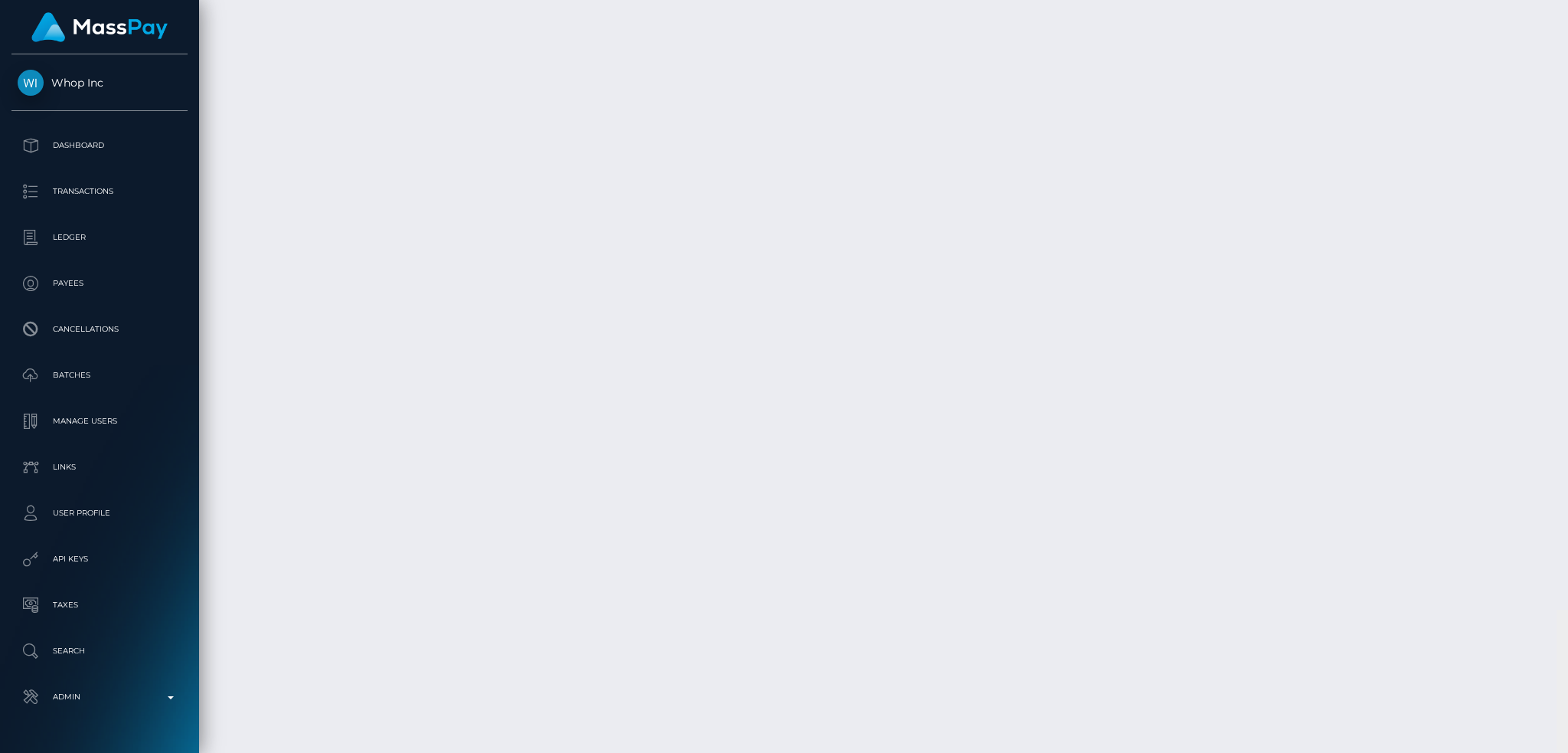
scroll to position [11336, 0]
drag, startPoint x: 1561, startPoint y: 407, endPoint x: 1542, endPoint y: 681, distance: 274.7
click at [1542, 685] on div "Customer Profile Loading... Loading..." at bounding box center [884, 376] width 1369 height 753
drag, startPoint x: 1563, startPoint y: 533, endPoint x: 1556, endPoint y: 689, distance: 156.2
click at [1552, 729] on div "Customer Profile Loading... Loading..." at bounding box center [884, 376] width 1369 height 753
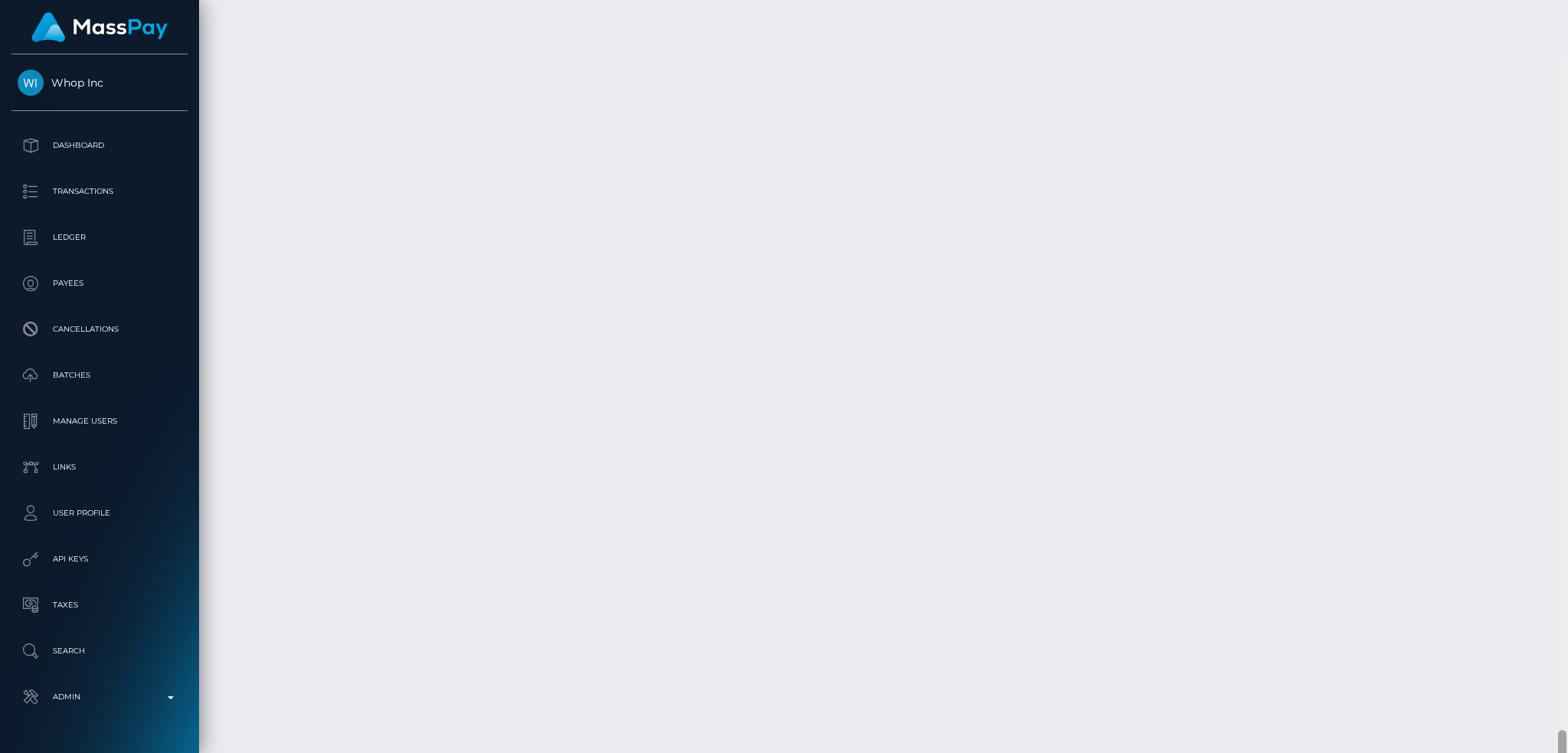
scroll to position [17967, 0]
drag, startPoint x: 1560, startPoint y: 681, endPoint x: 1560, endPoint y: 765, distance: 84.0
click at [1560, 752] on html "Whop Inc Dashboard Transactions Ledger Payees Cancellations Links" at bounding box center [784, 376] width 1568 height 753
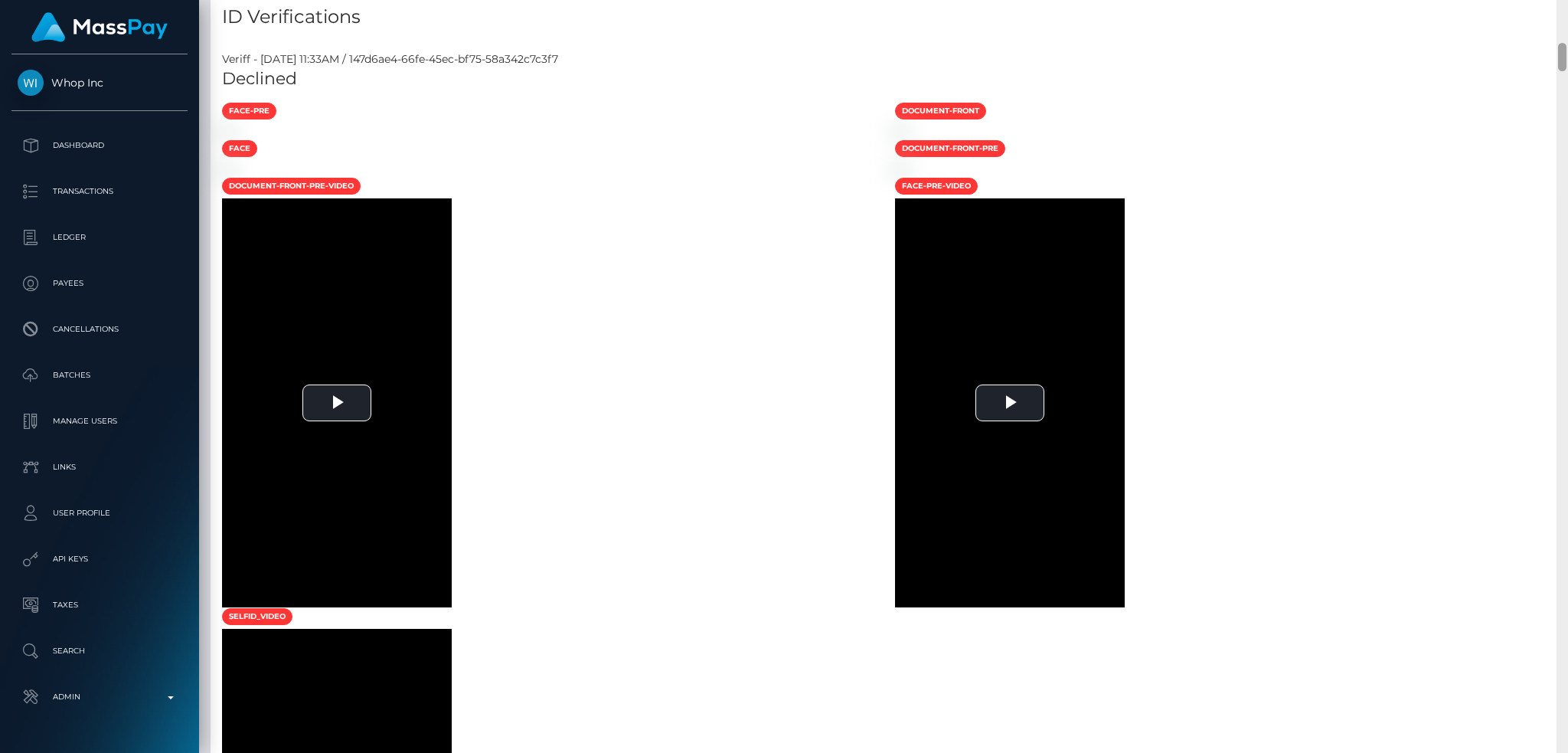
scroll to position [184, 425]
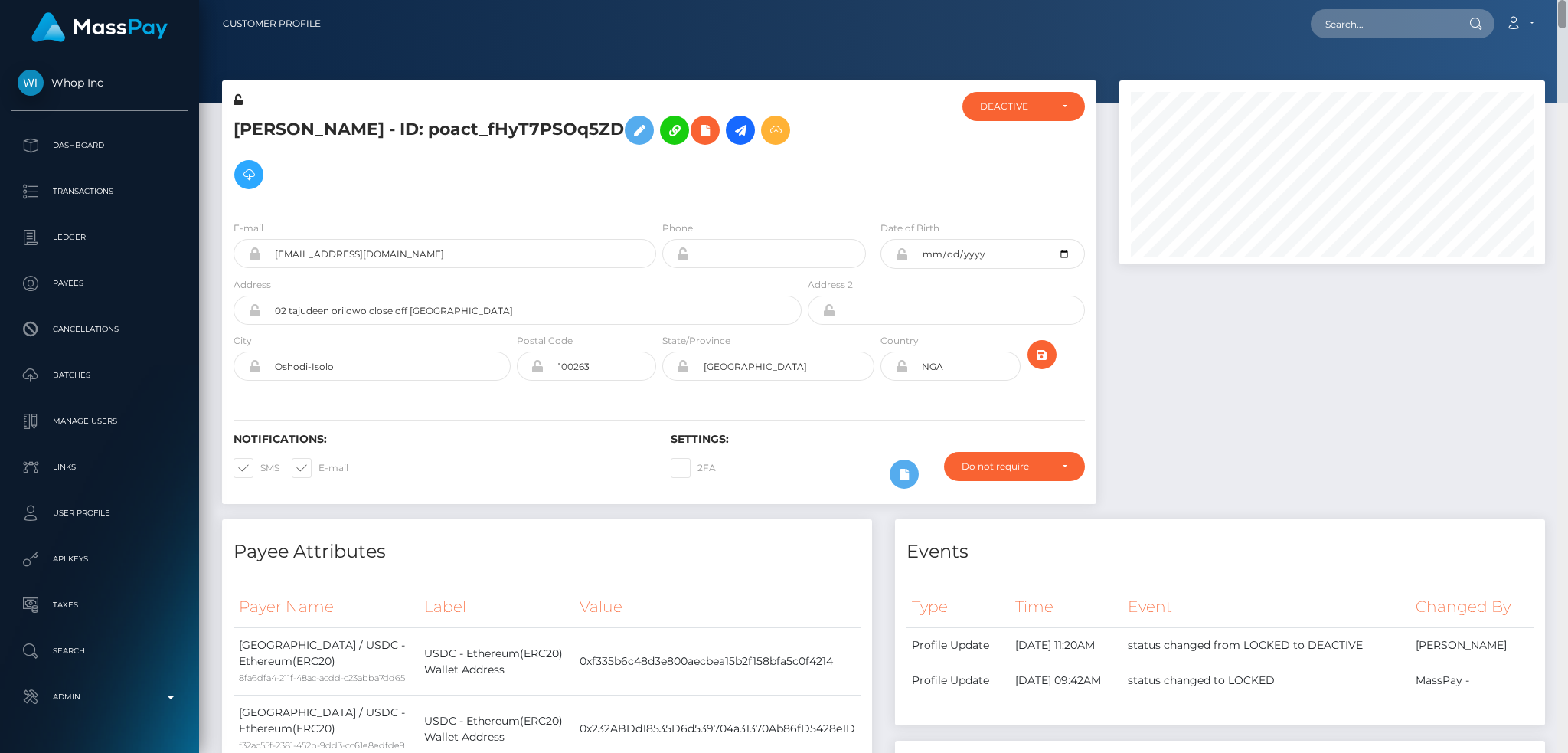
drag, startPoint x: 1562, startPoint y: 700, endPoint x: 1510, endPoint y: -44, distance: 745.8
click at [1510, 0] on html "Whop Inc Dashboard Transactions Ledger Payees Cancellations Links" at bounding box center [784, 376] width 1568 height 753
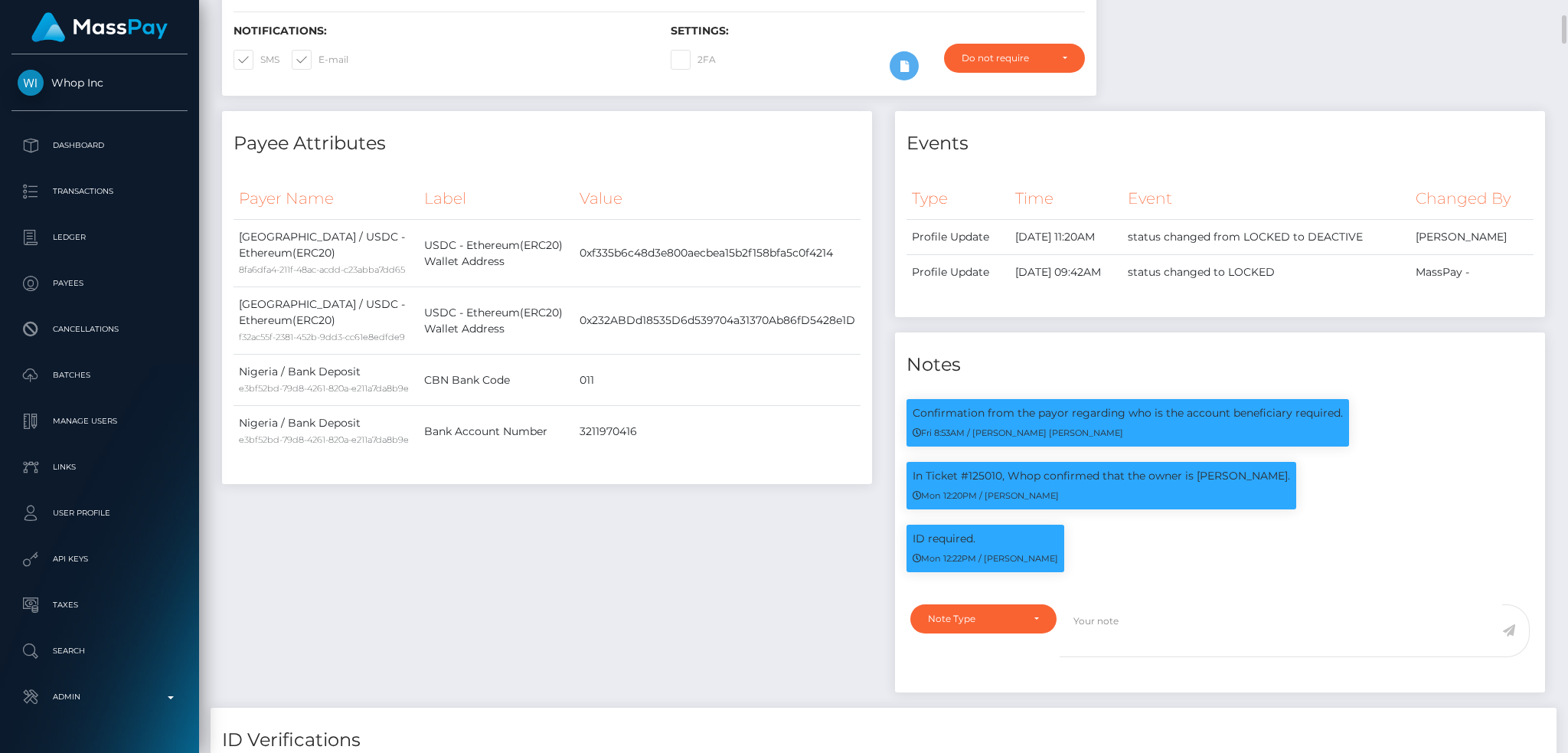
scroll to position [0, 0]
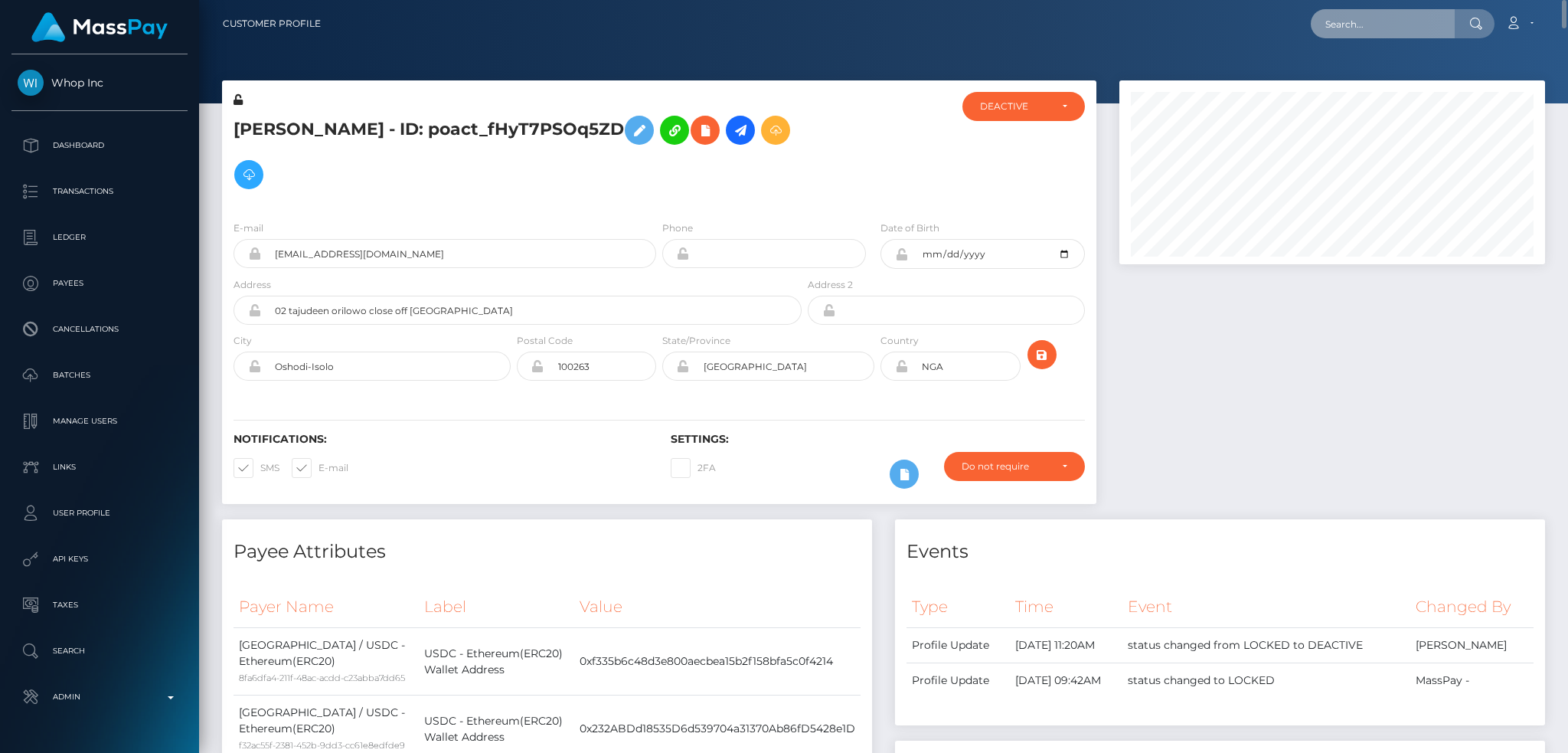
click at [1342, 27] on input "text" at bounding box center [1383, 23] width 144 height 29
paste input "poact_PRLhzLxyvO5O"
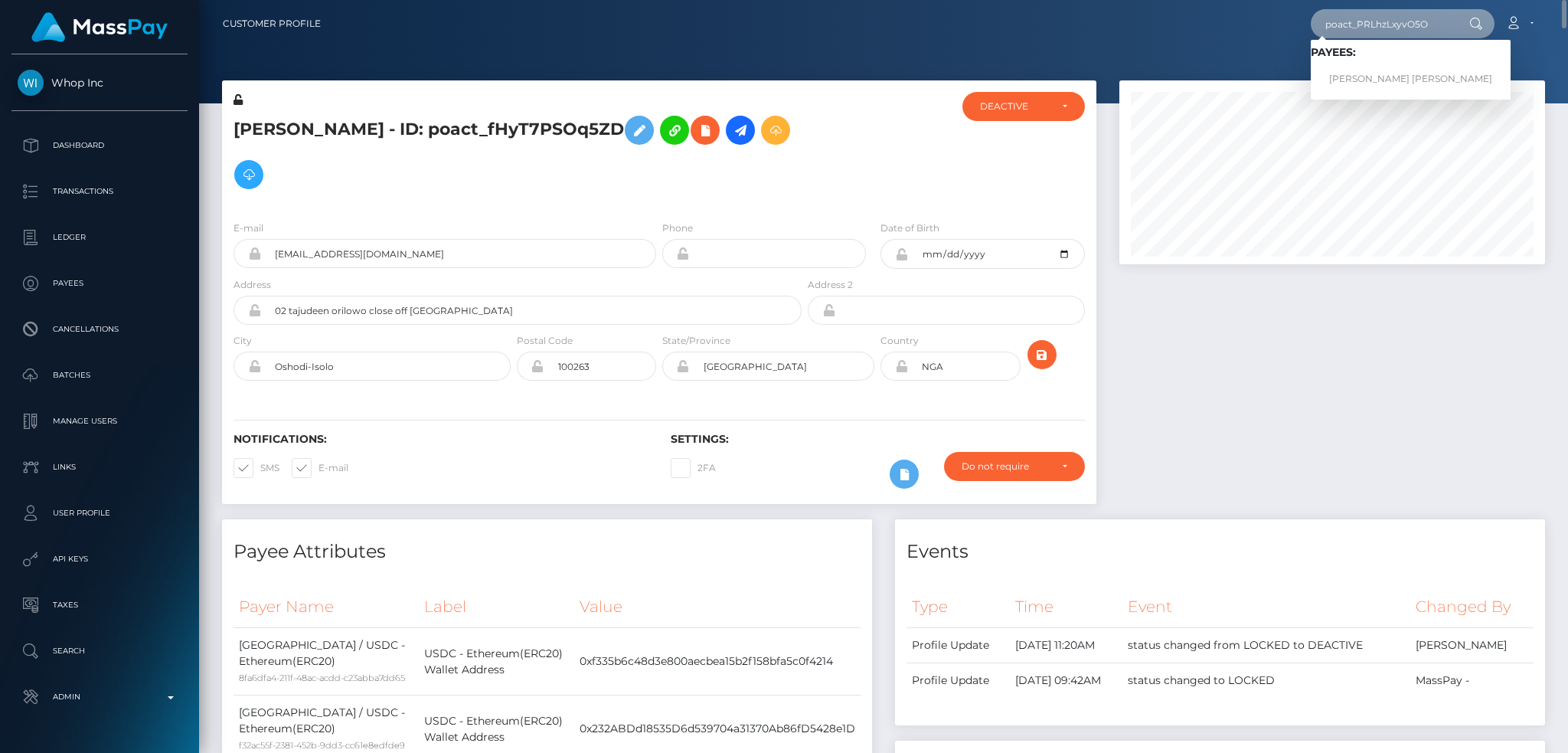
type input "poact_PRLhzLxyvO5O"
click at [1389, 78] on link "DAVID CHRISTIAN NIES" at bounding box center [1410, 79] width 199 height 28
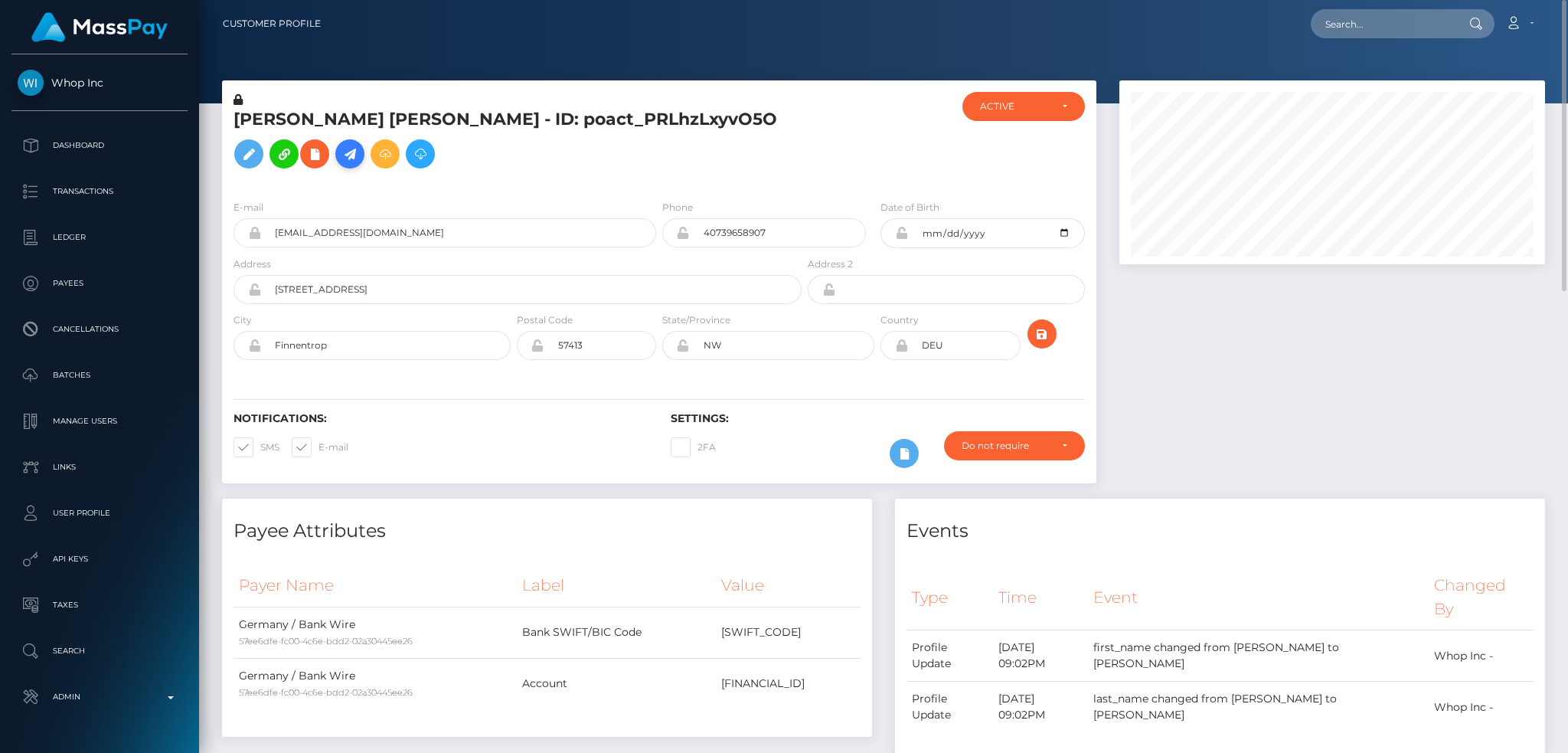
click at [335, 169] on link at bounding box center [350, 154] width 29 height 29
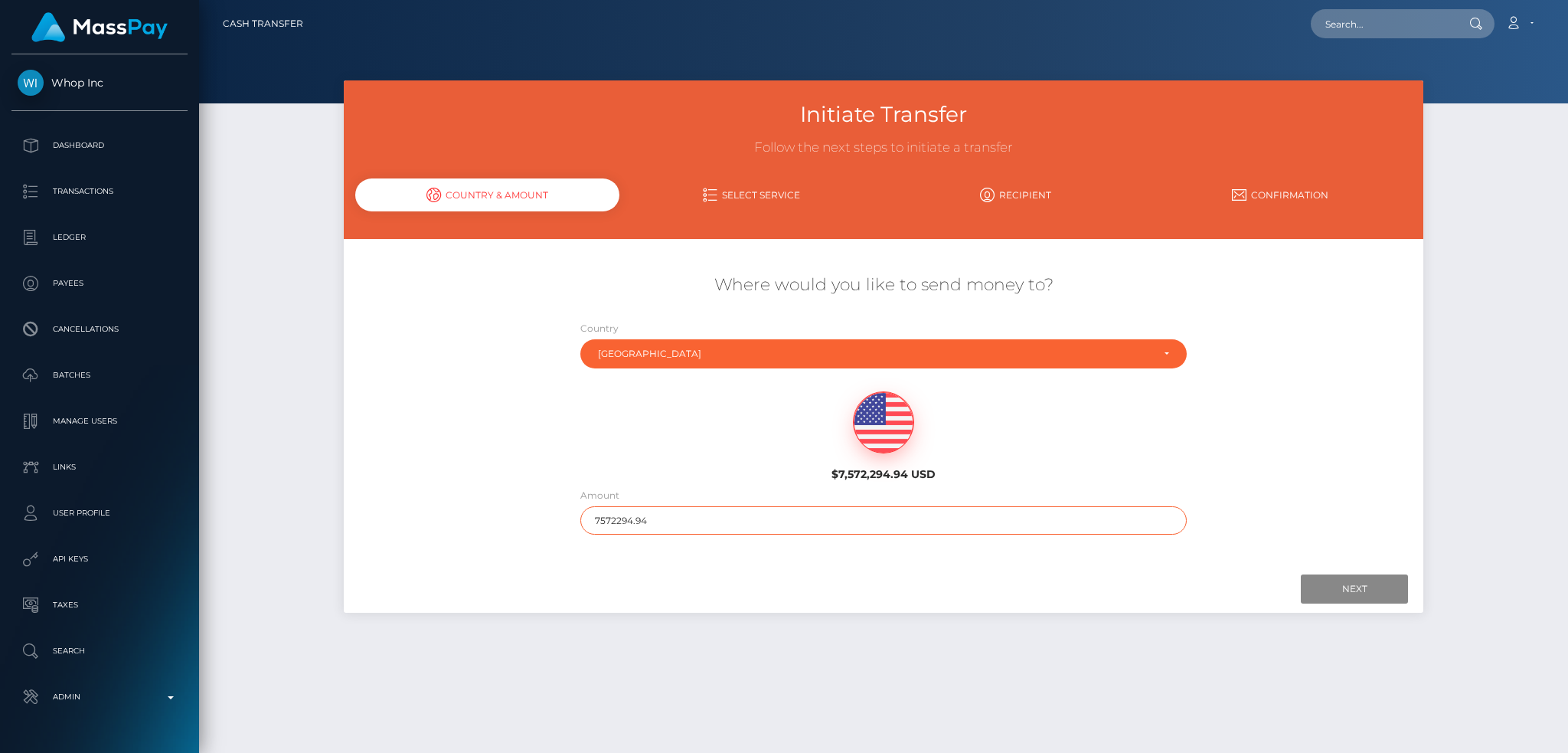
drag, startPoint x: 650, startPoint y: 518, endPoint x: 557, endPoint y: 518, distance: 93.0
click at [557, 518] on div "Where would you like to send money to? Country Abkhazia Afghanistan Albania Alg…" at bounding box center [884, 403] width 1080 height 276
type input "200"
click at [1342, 585] on input "Next" at bounding box center [1354, 589] width 107 height 29
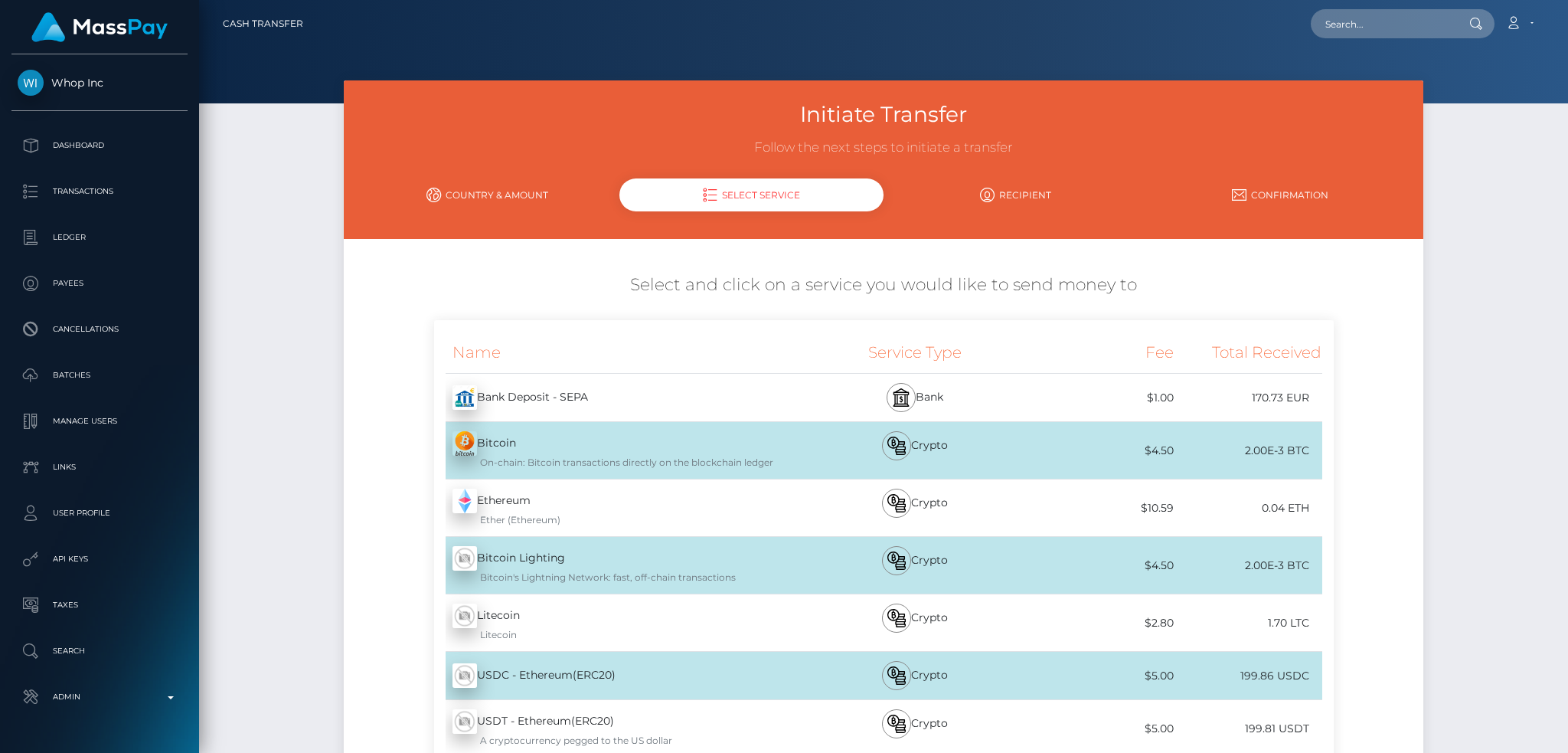
scroll to position [266, 0]
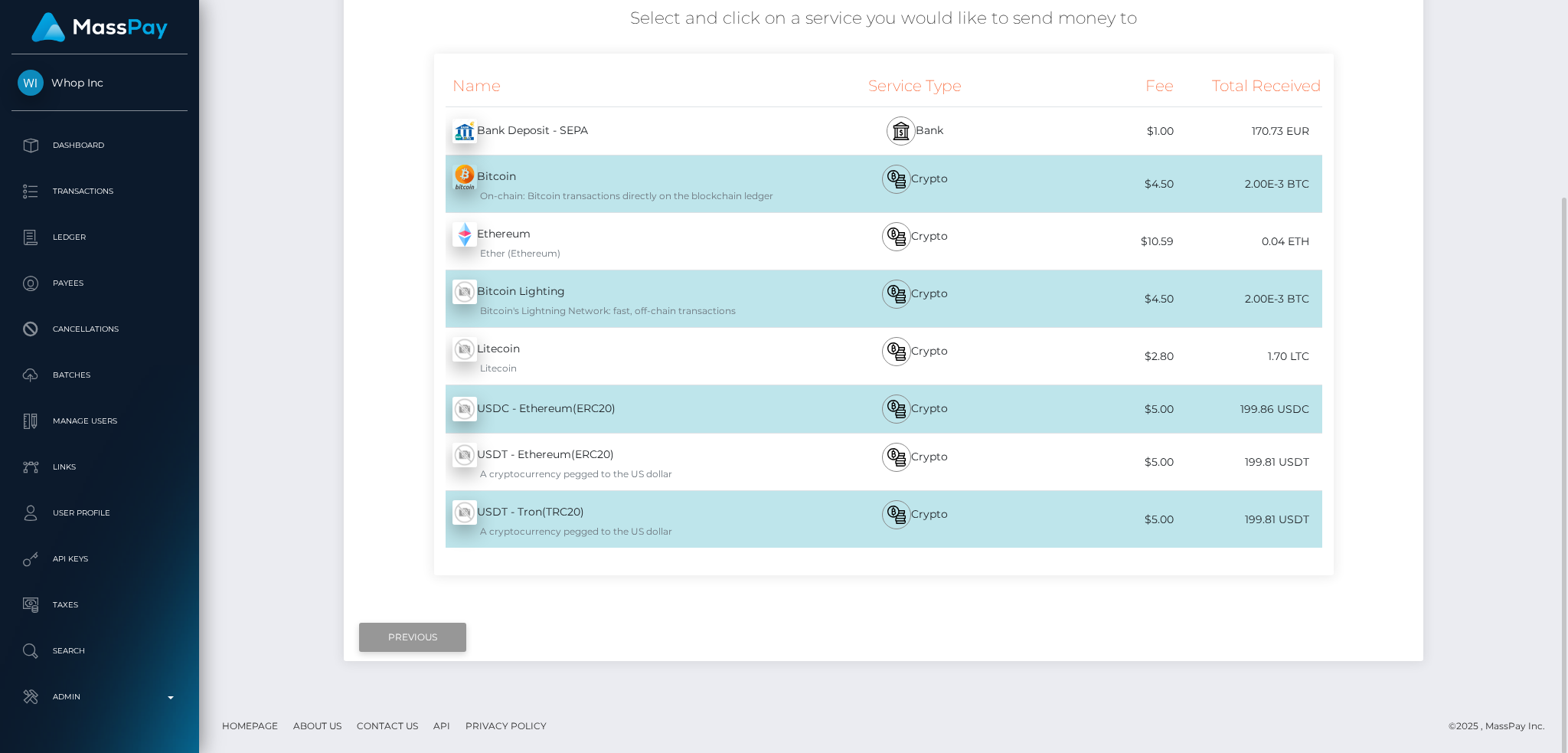
click at [425, 642] on input "Previous" at bounding box center [412, 637] width 107 height 29
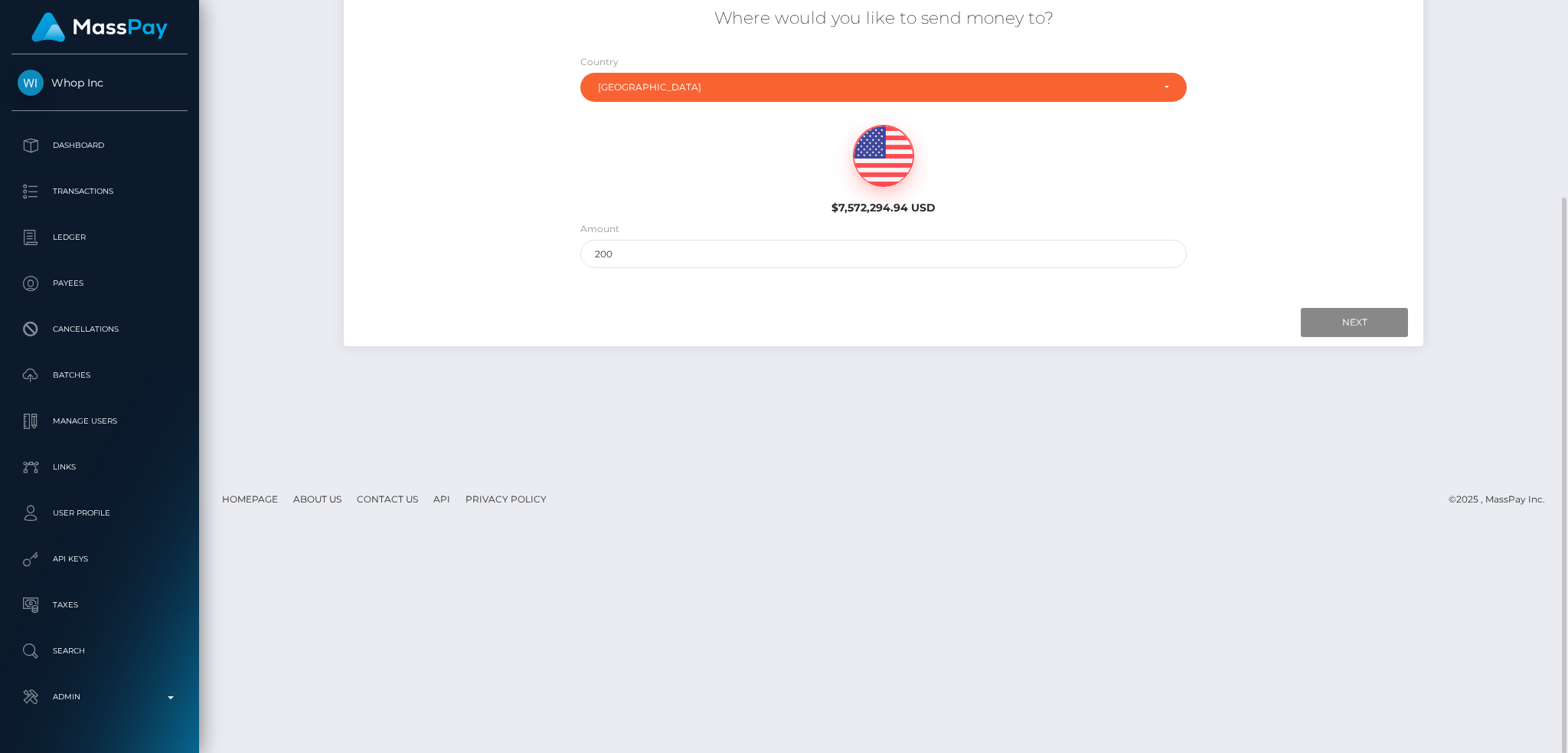
scroll to position [0, 0]
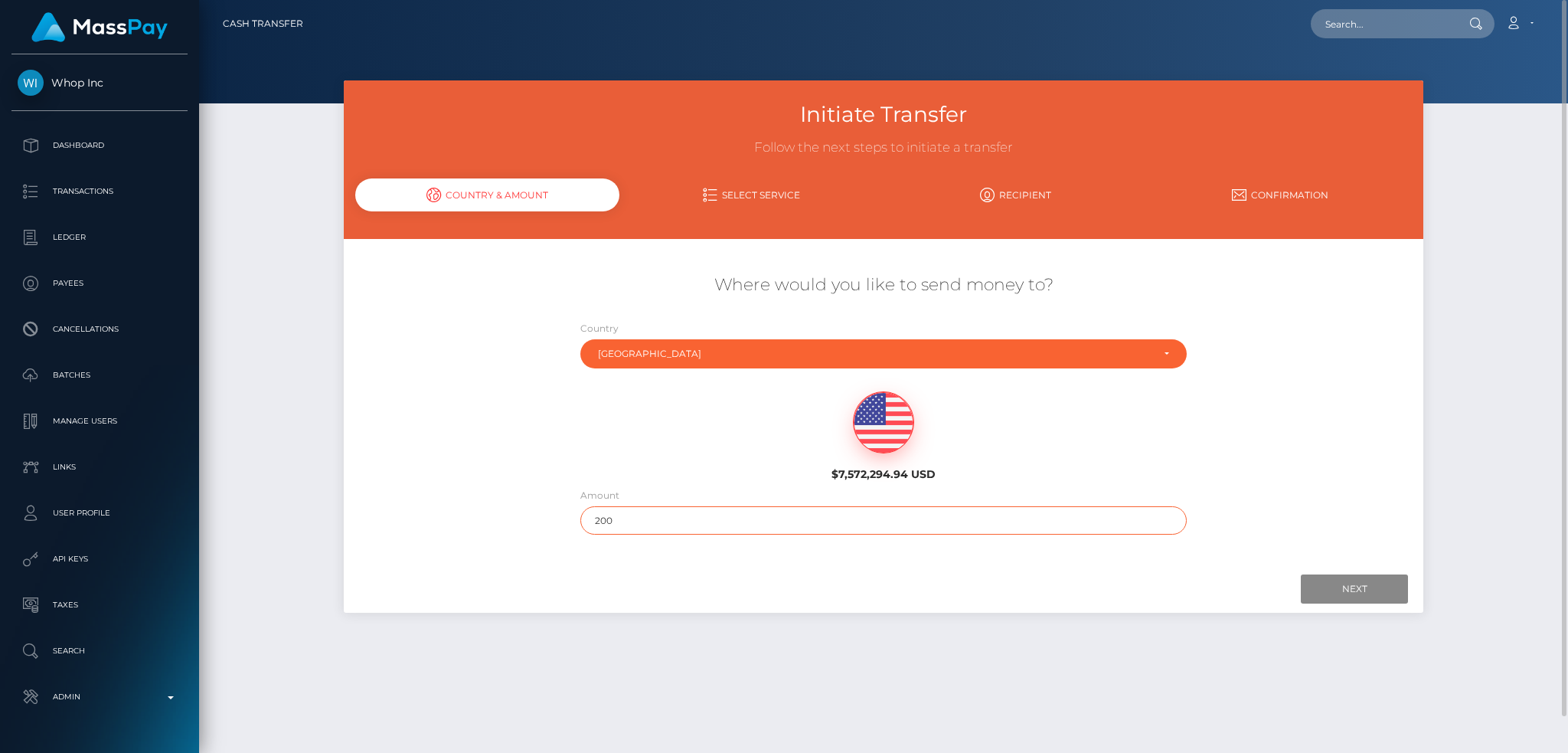
drag, startPoint x: 607, startPoint y: 528, endPoint x: 557, endPoint y: 529, distance: 50.0
click at [557, 529] on div "Where would you like to send money to? Country Abkhazia Afghanistan Albania Alg…" at bounding box center [884, 403] width 1080 height 276
click at [1311, 579] on input "Next" at bounding box center [1354, 589] width 107 height 29
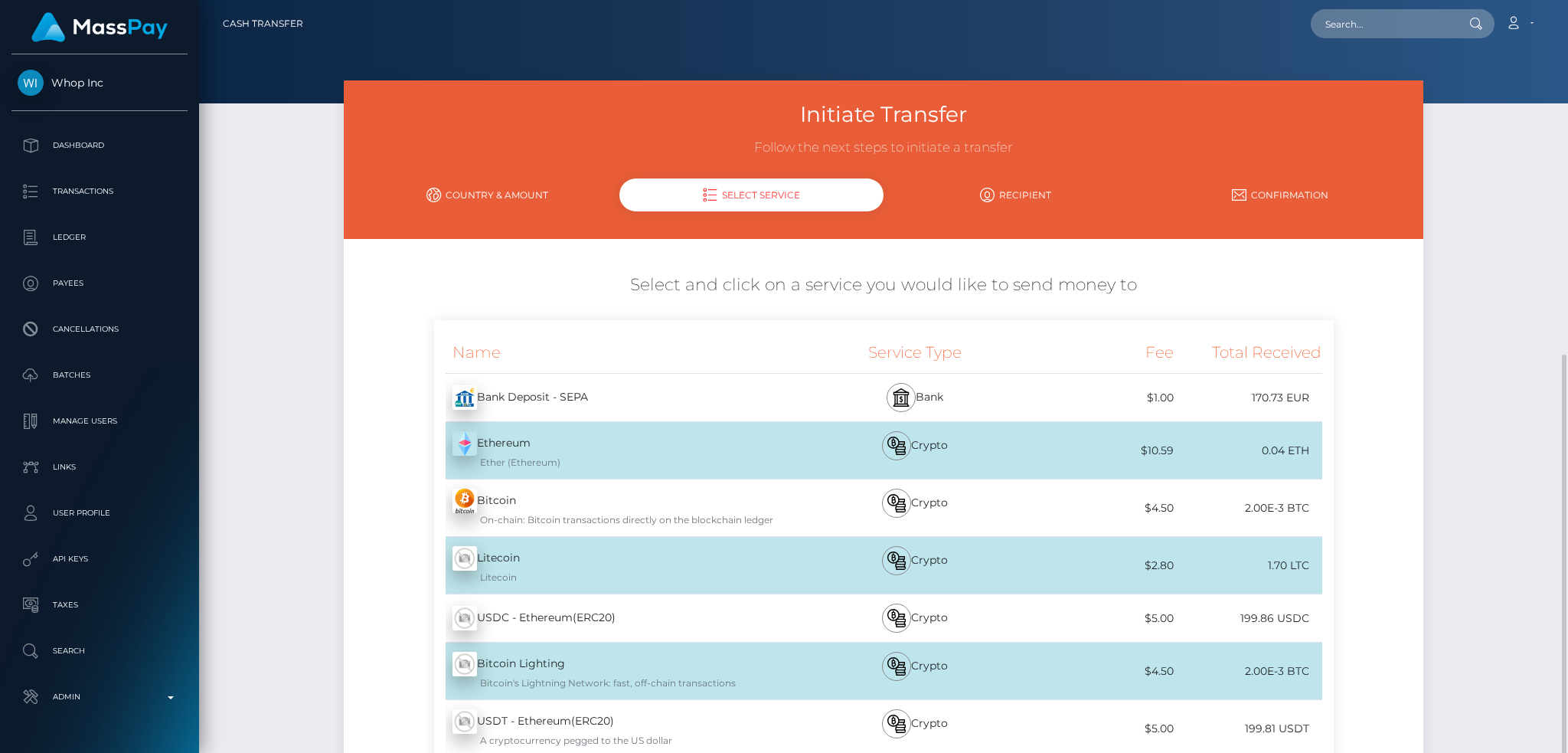
scroll to position [204, 0]
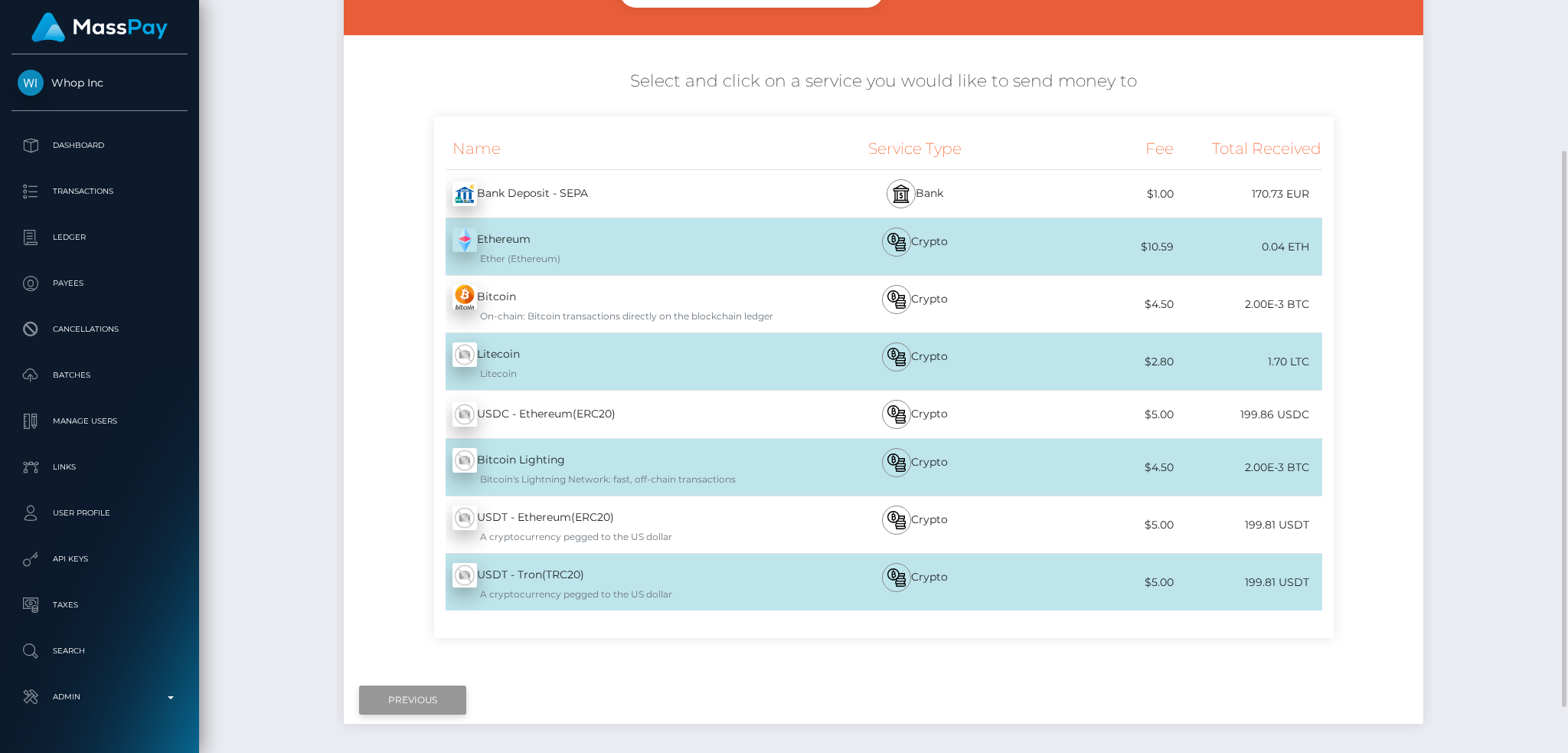
click at [421, 698] on input "Previous" at bounding box center [412, 700] width 107 height 29
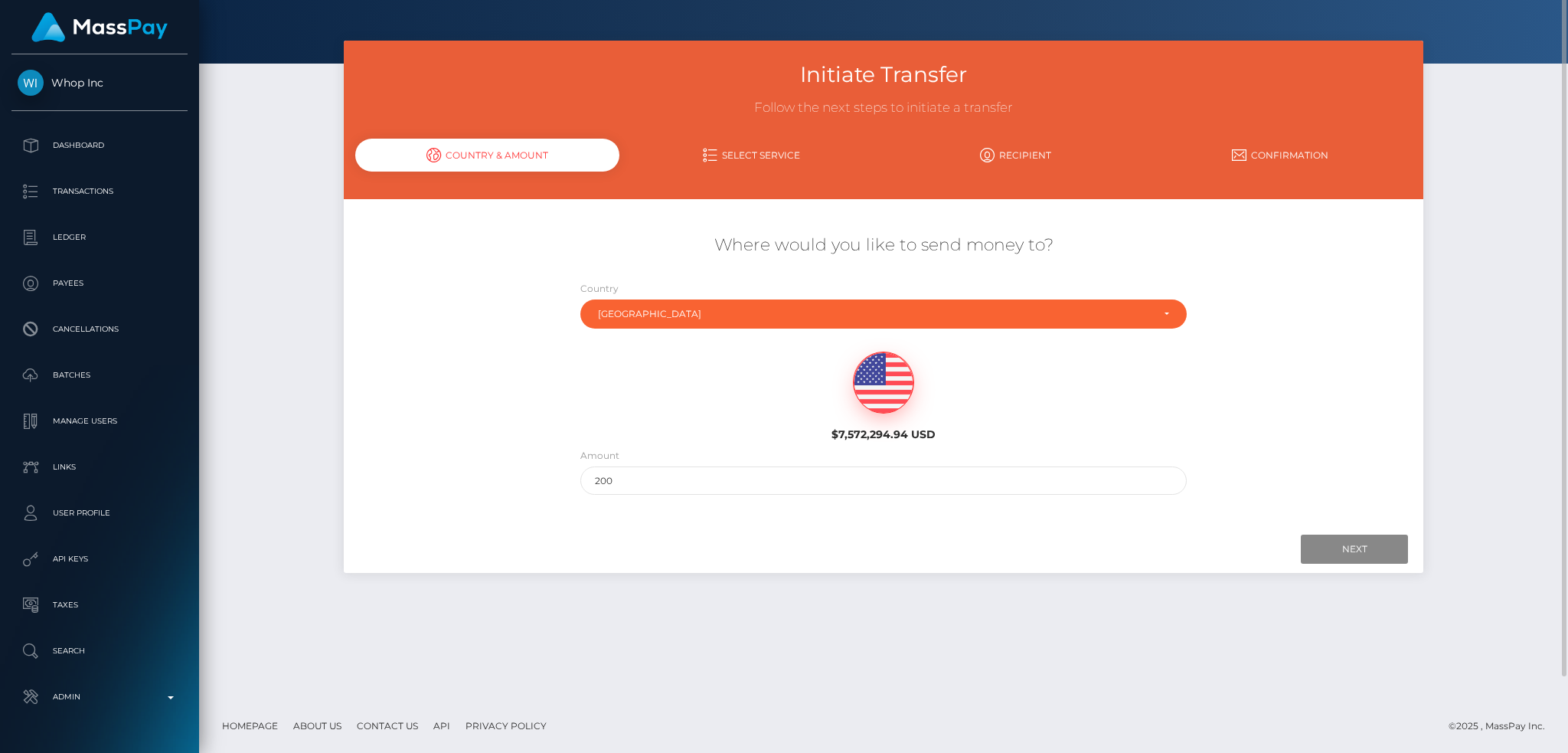
scroll to position [0, 0]
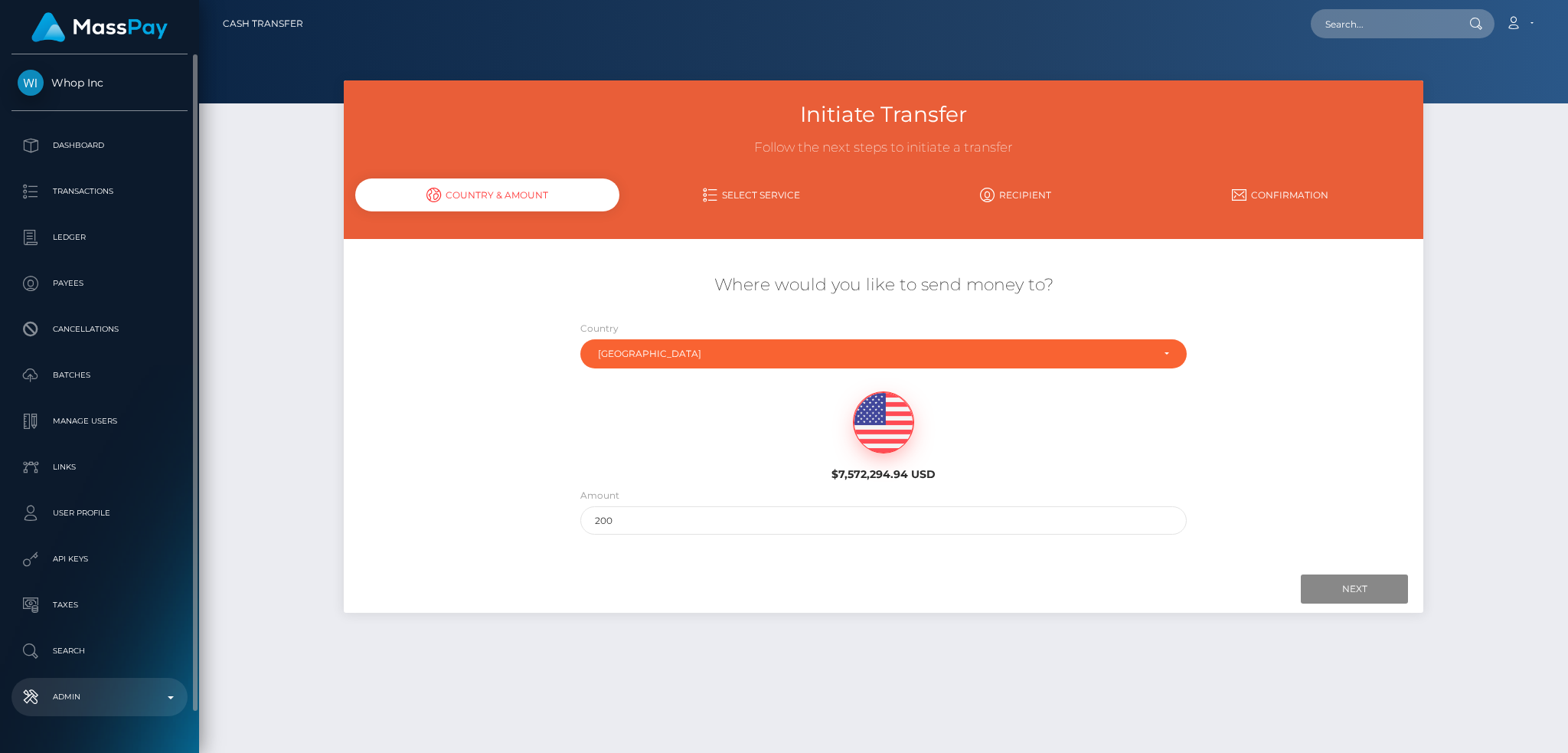
click at [126, 699] on p "Admin" at bounding box center [99, 697] width 164 height 23
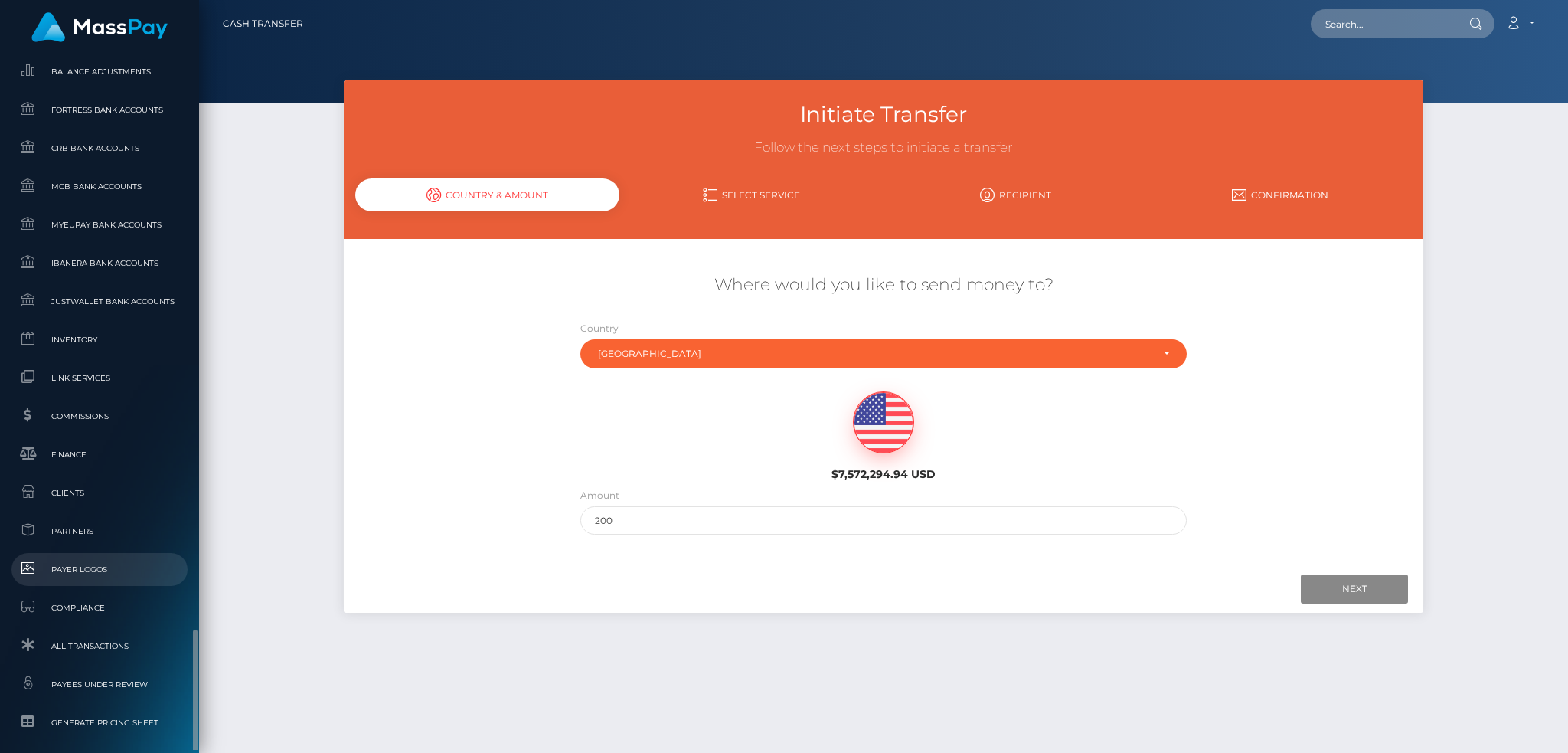
scroll to position [897, 0]
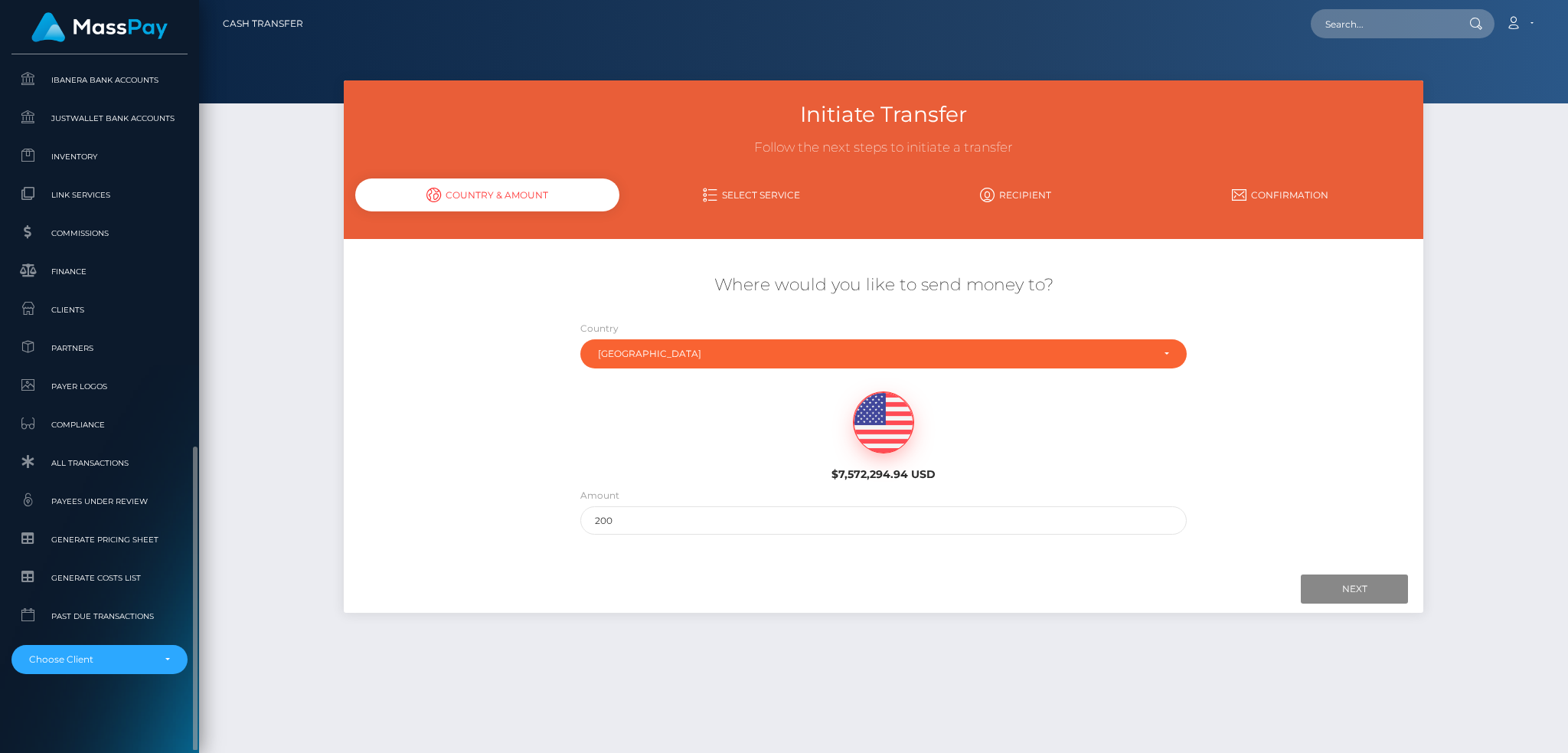
click at [130, 675] on div "Whop Inc Dashboard Transactions Ledger Payees Cancellations" at bounding box center [99, 402] width 199 height 695
click at [126, 654] on div "Choose Client" at bounding box center [91, 660] width 124 height 13
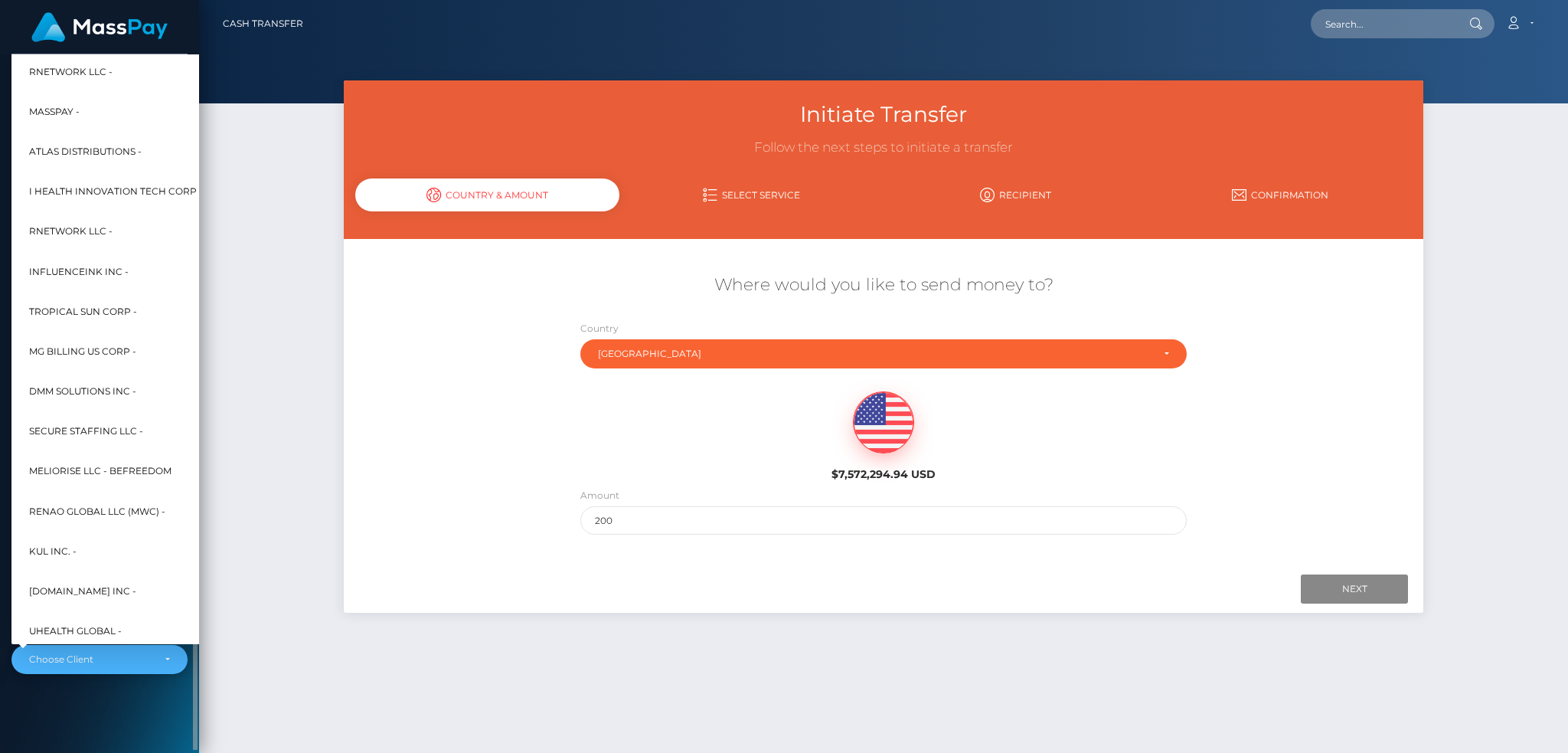
scroll to position [735, 0]
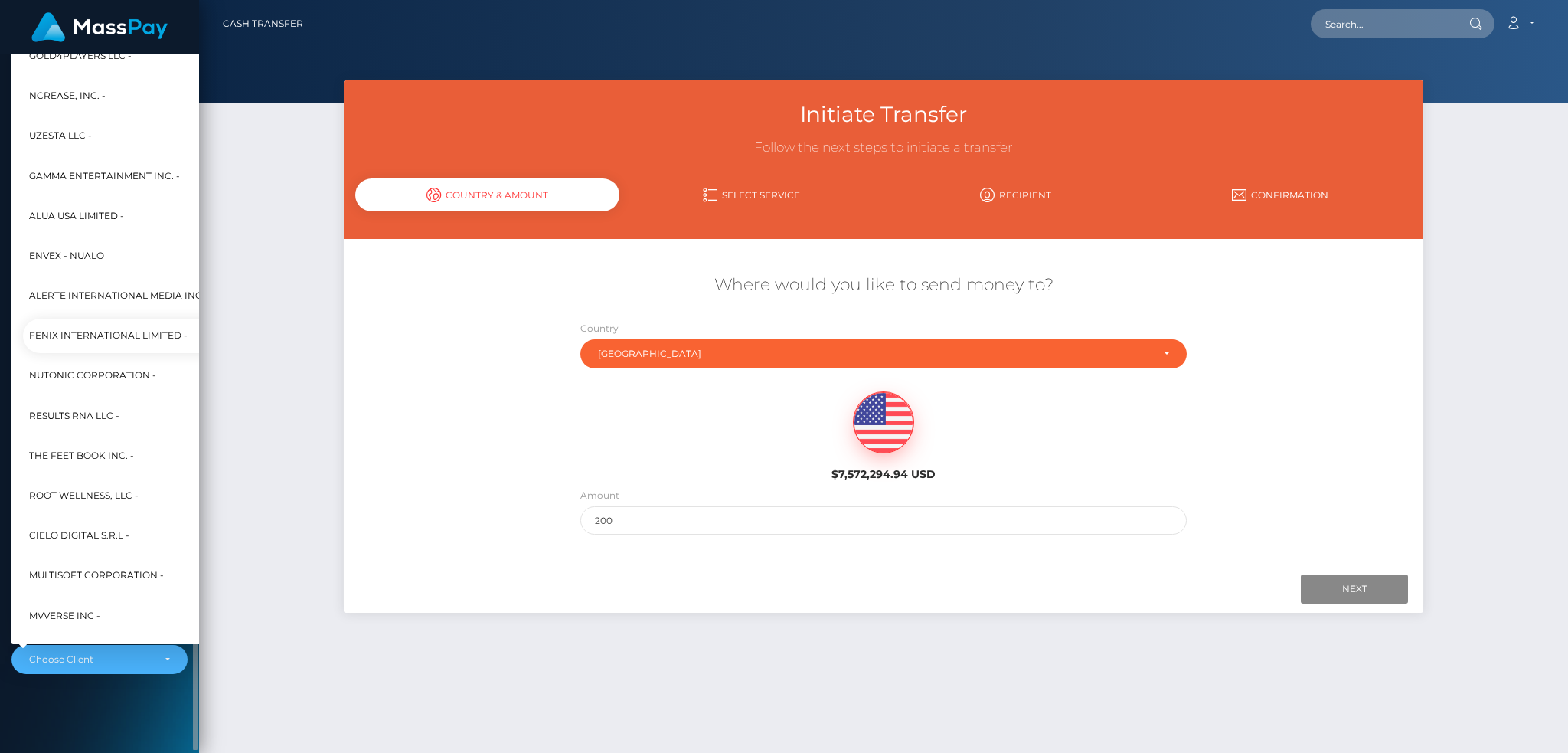
click at [110, 331] on span "Fenix International Limited -" at bounding box center [108, 336] width 159 height 20
select select "26"
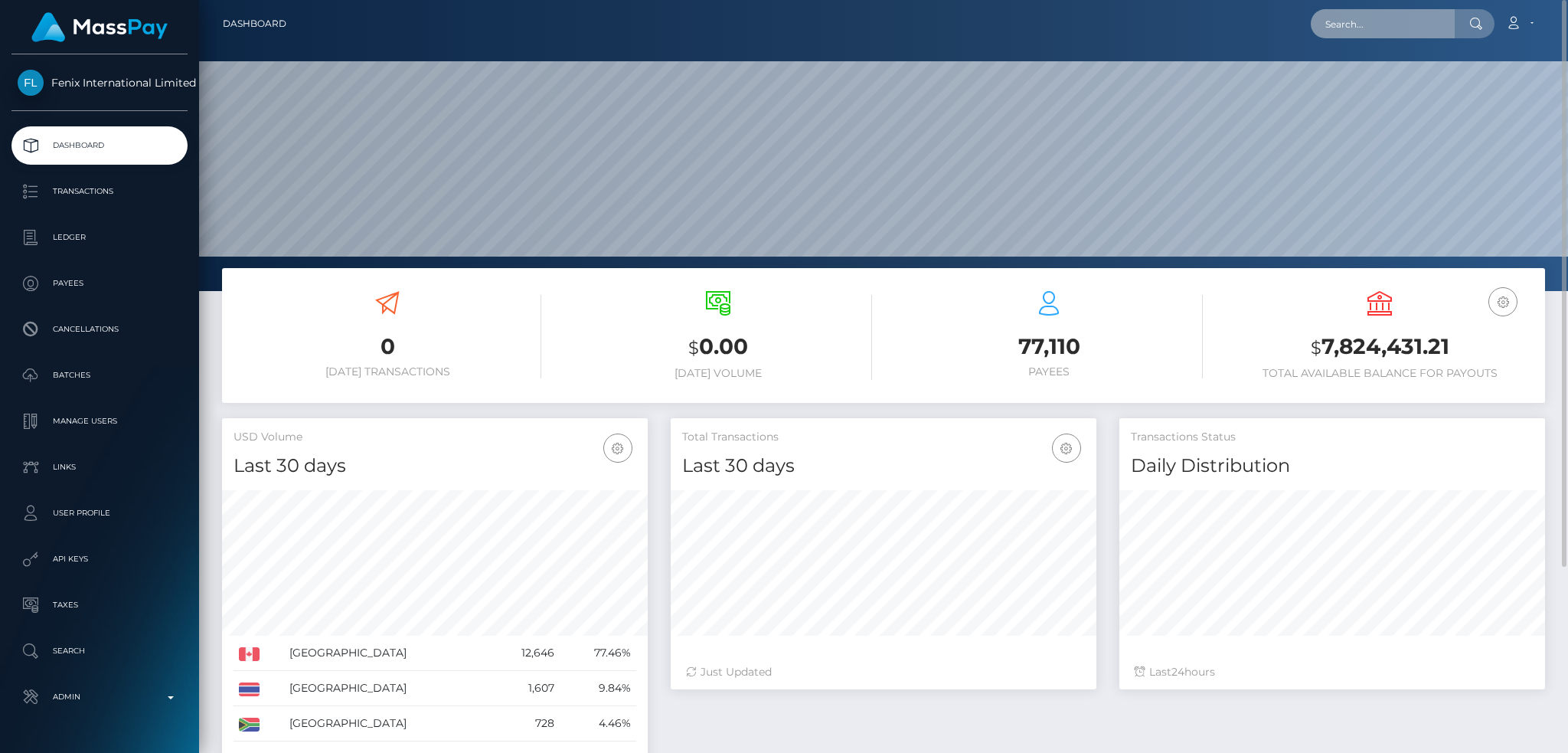
click at [1379, 23] on input "text" at bounding box center [1383, 23] width 144 height 29
paste input "91a3210f-d250-4a47-95ad-df6a99d6b9e3"
type input "91a3210f-d250-4a47-95ad-df6a99d6b9e3"
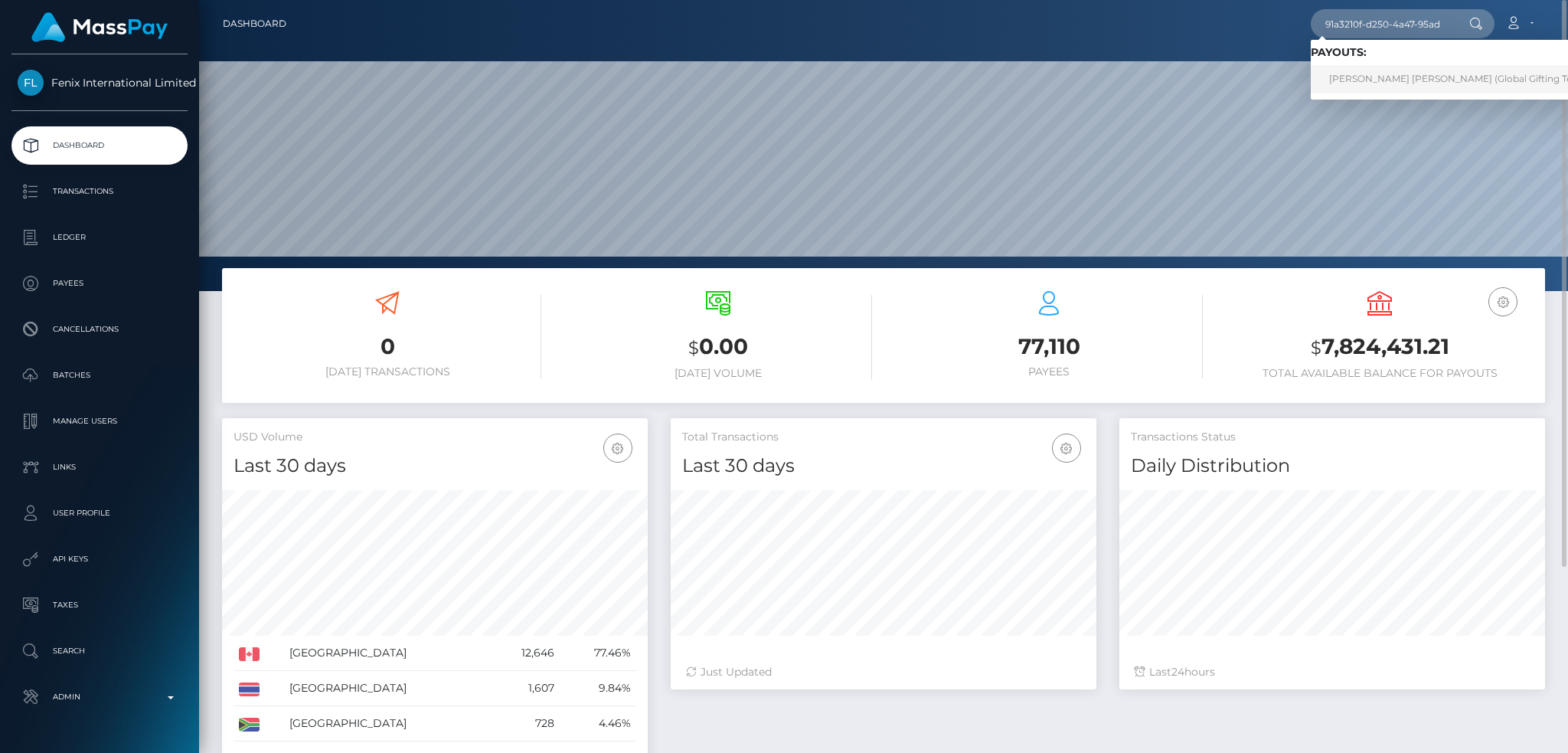
click at [1380, 84] on link "[PERSON_NAME] [PERSON_NAME] (Global Gifting Technologies Inc - Throne)" at bounding box center [1506, 79] width 391 height 28
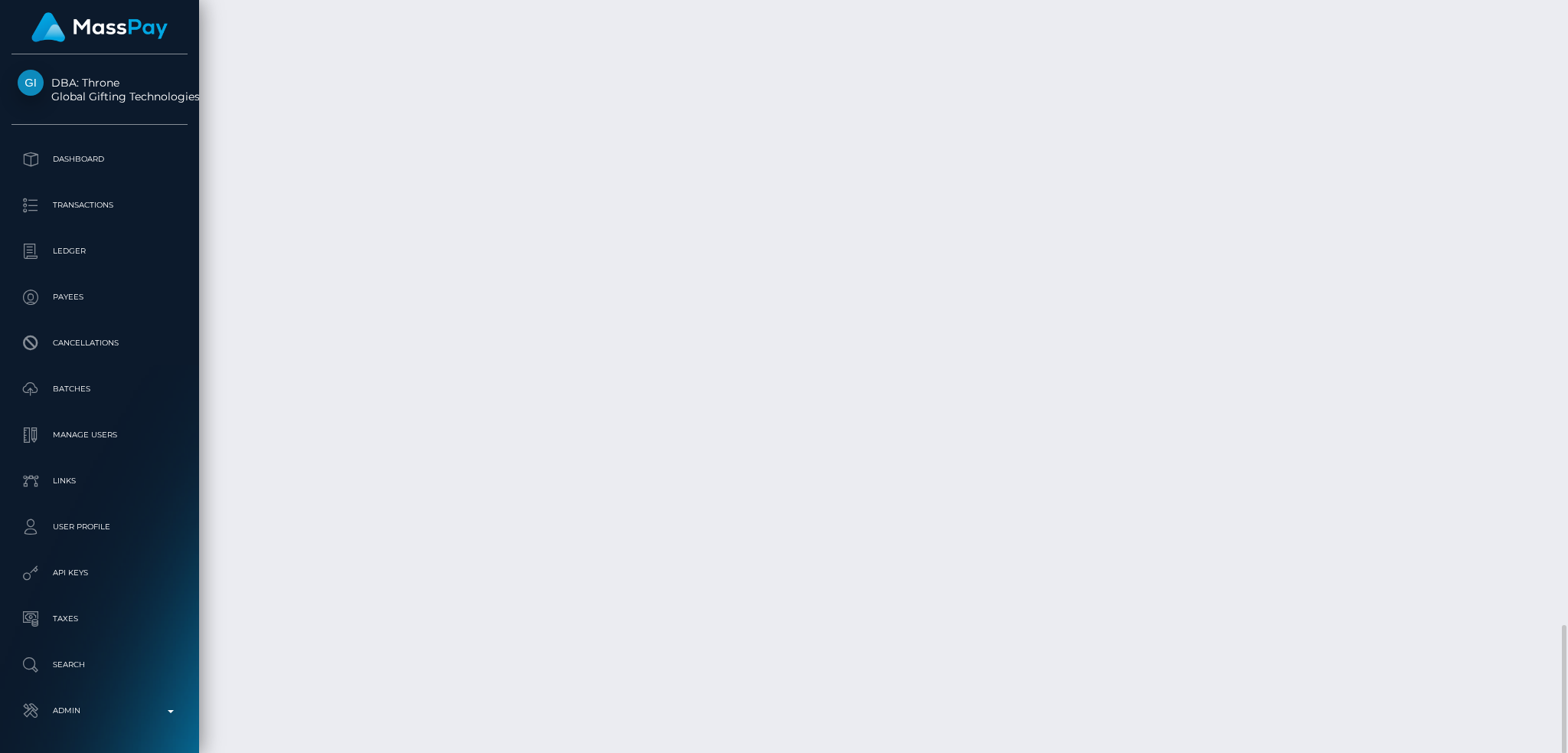
scroll to position [184, 425]
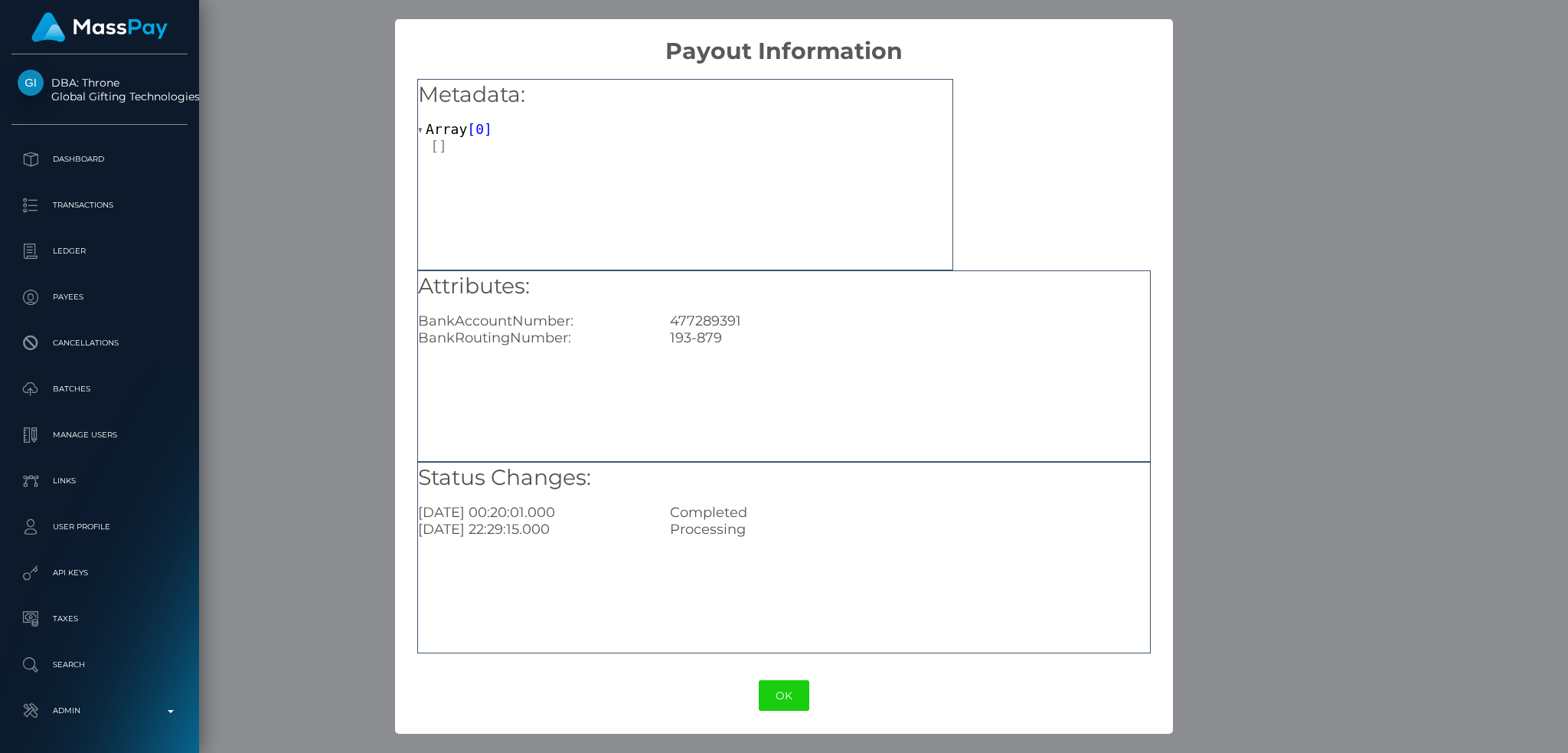
click at [721, 319] on div "477289391" at bounding box center [910, 321] width 503 height 17
copy div "477289391"
click at [1274, 214] on div "× Payout Information Metadata: Array [ 0 ] Attributes: BankAccountNumber: 47728…" at bounding box center [784, 376] width 1568 height 753
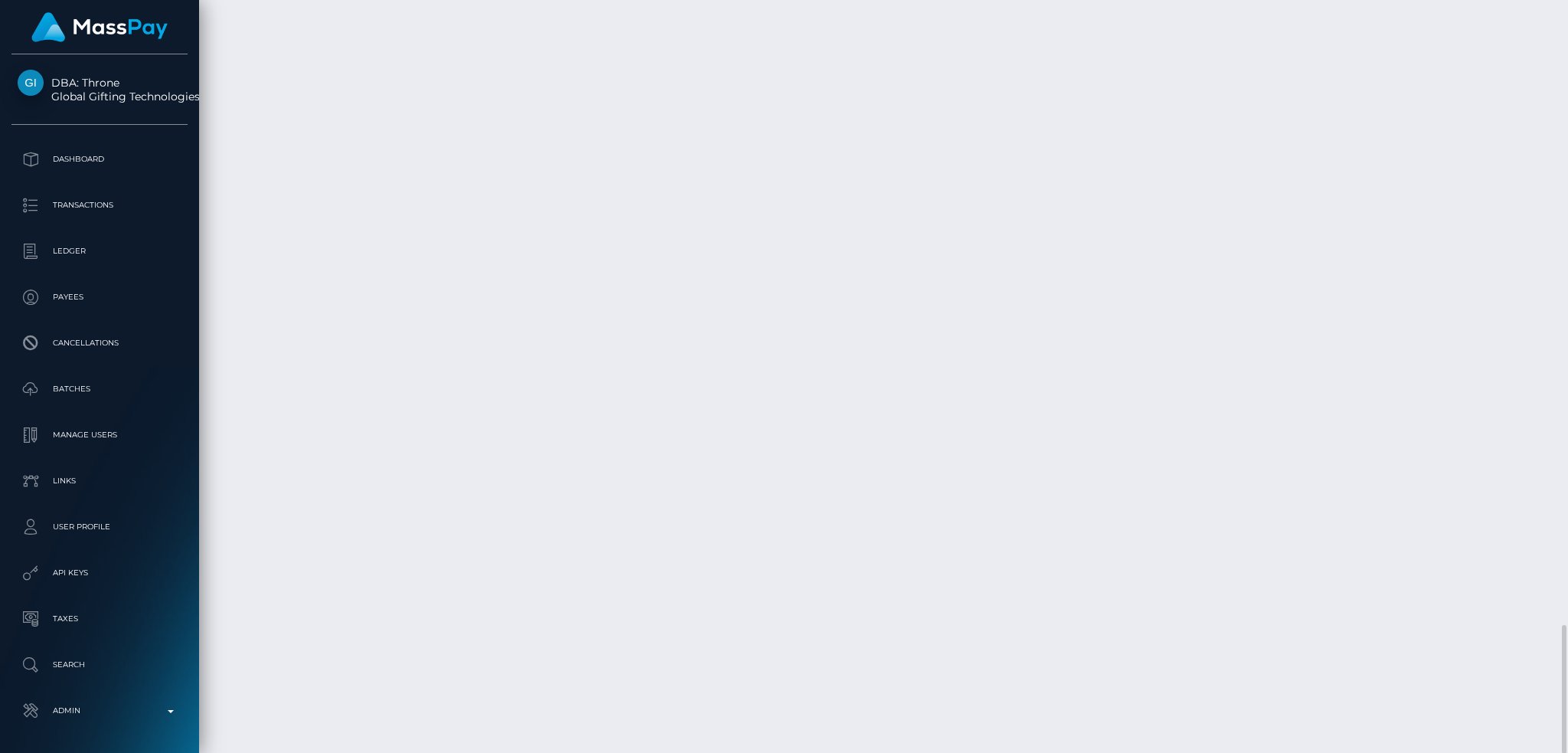
drag, startPoint x: 571, startPoint y: 380, endPoint x: 789, endPoint y: 378, distance: 218.0
copy td "91a3210f-d250-4a47-95ad-df6a99d6b9e3"
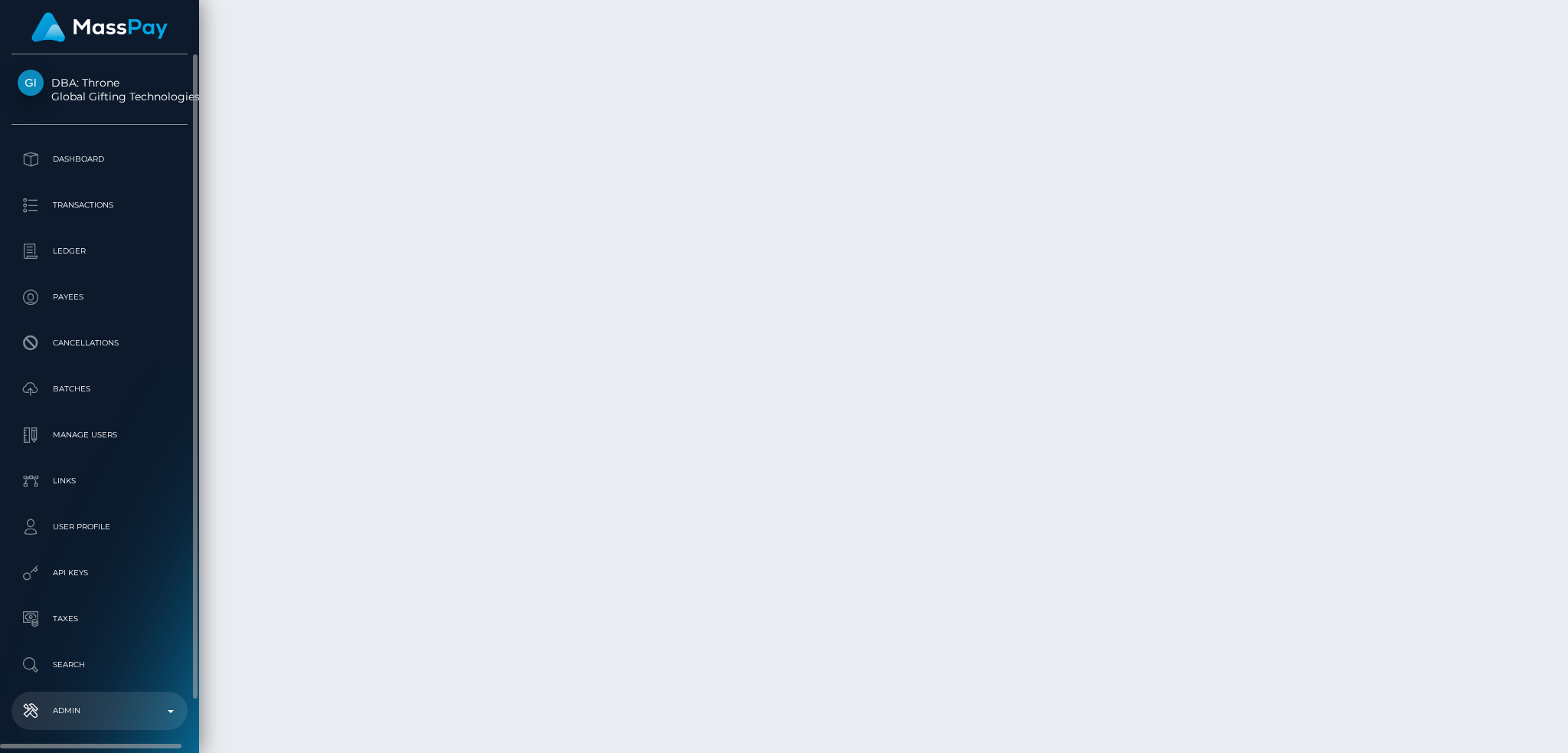
click at [102, 709] on p "Admin" at bounding box center [99, 711] width 164 height 23
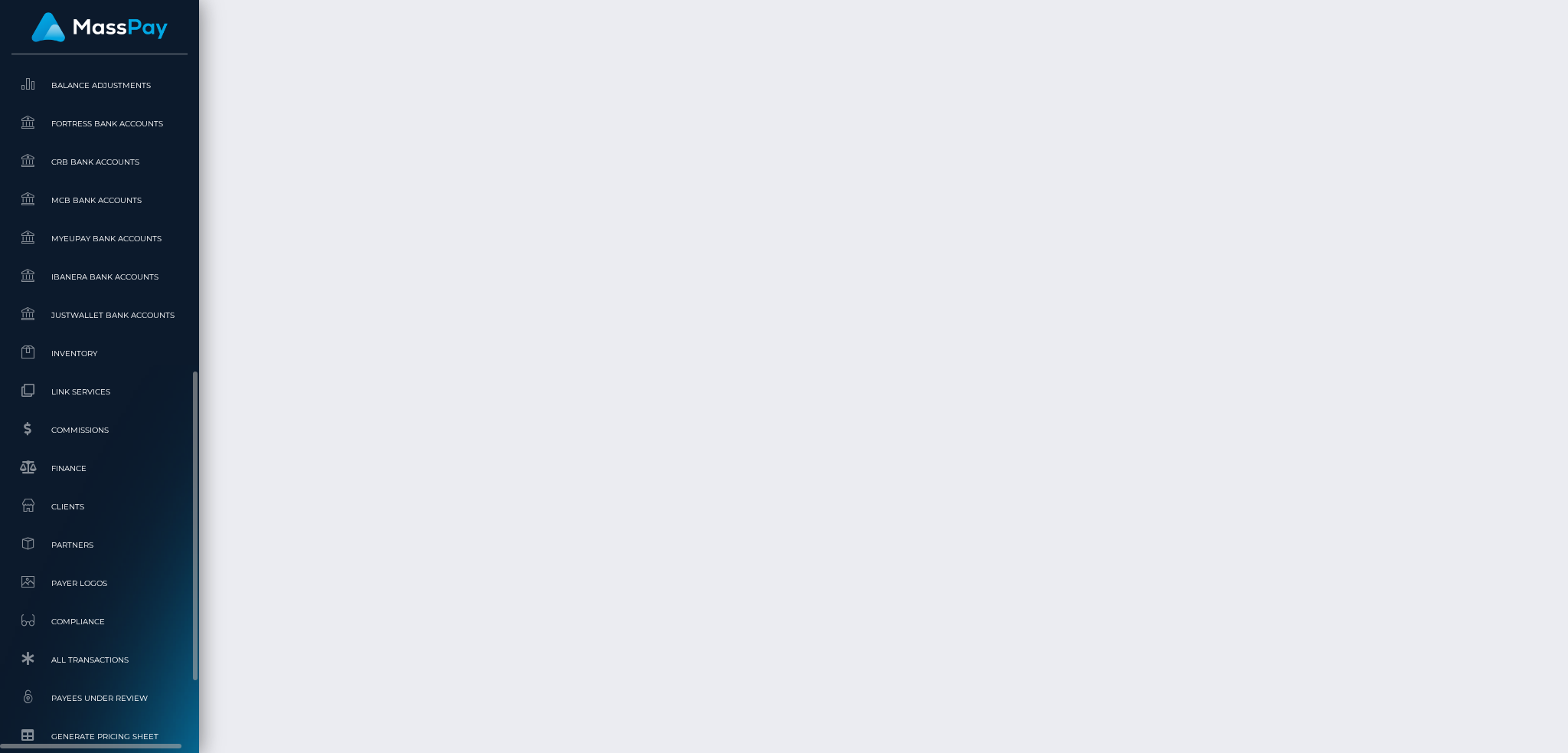
scroll to position [912, 0]
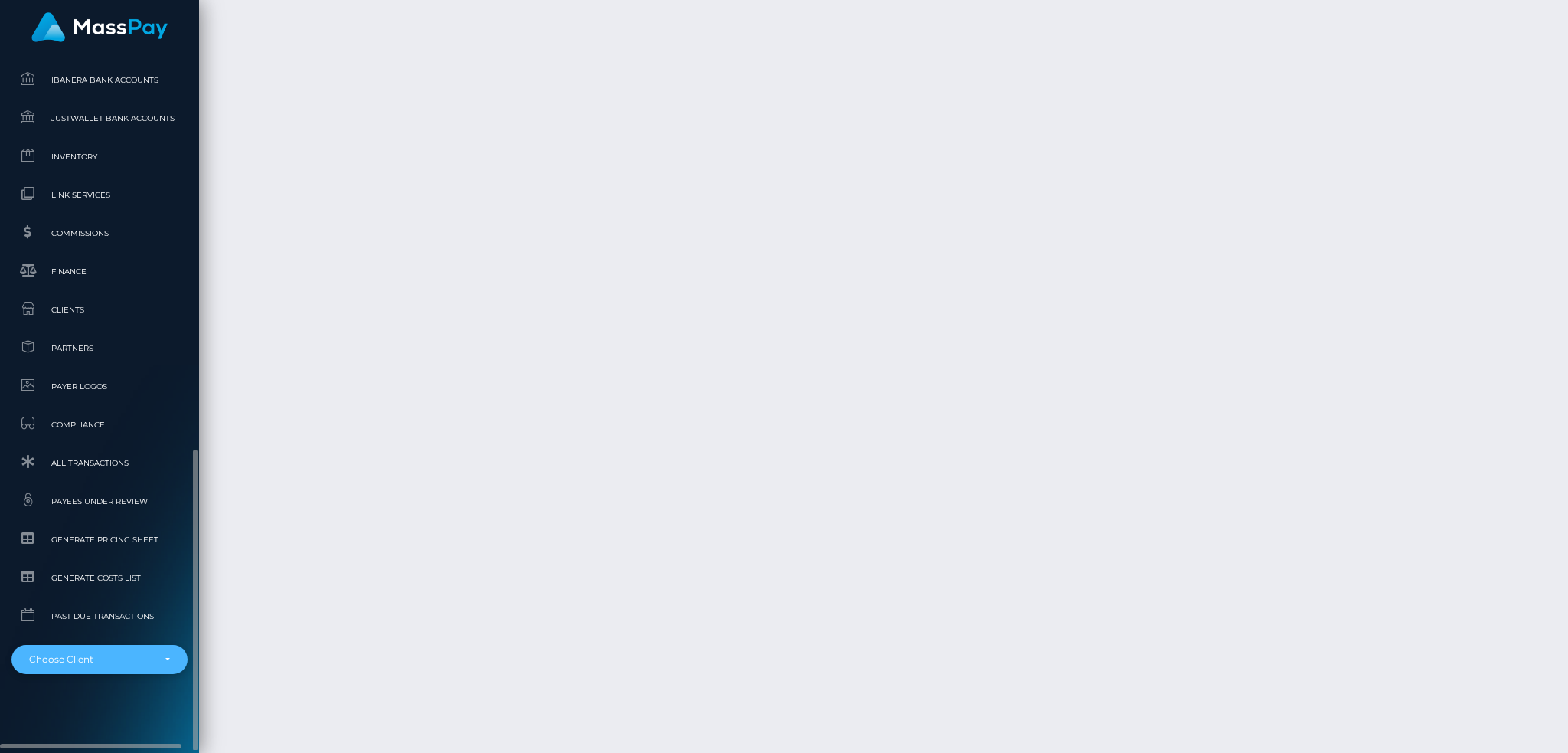
click at [107, 652] on div "Choose Client" at bounding box center [99, 659] width 176 height 29
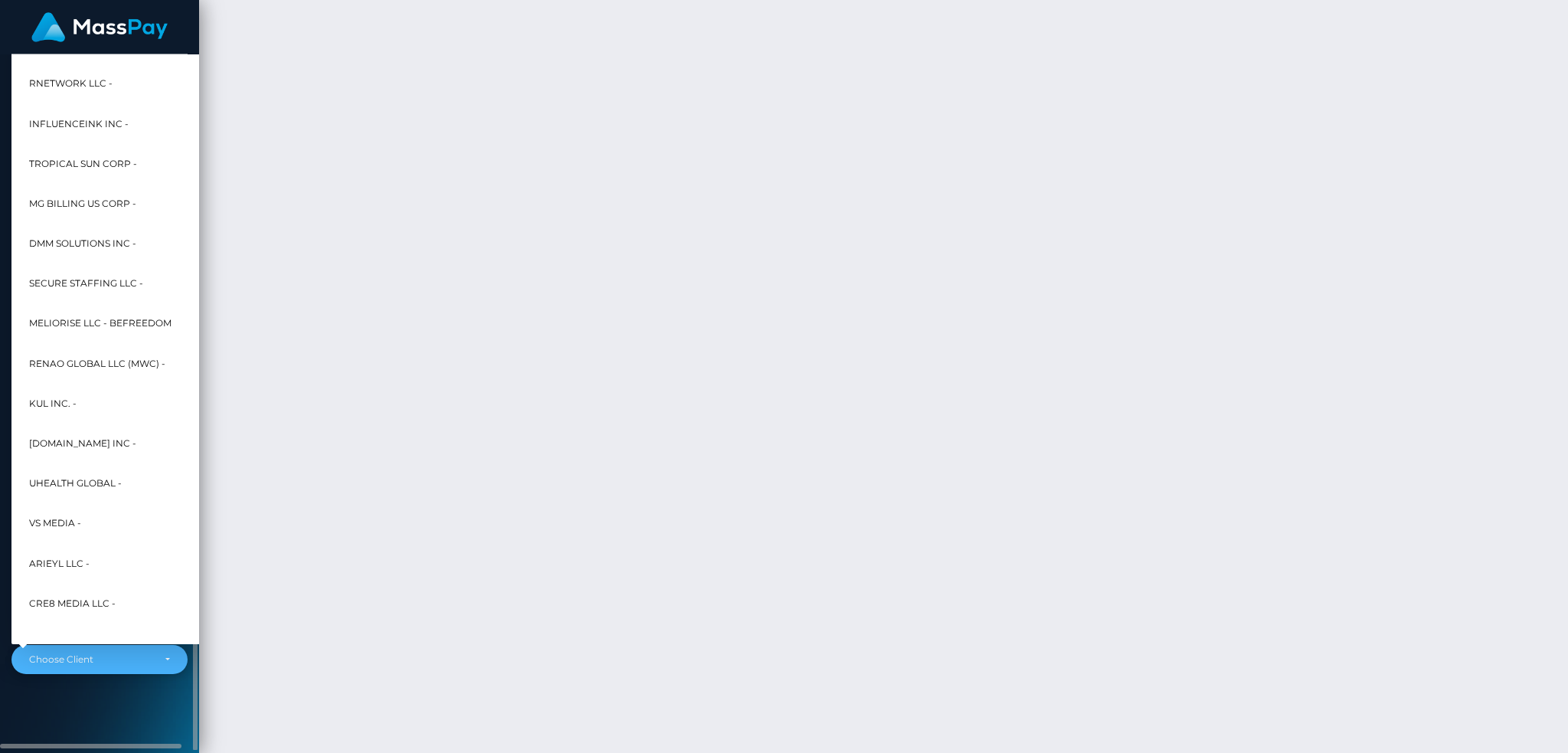
scroll to position [487, 0]
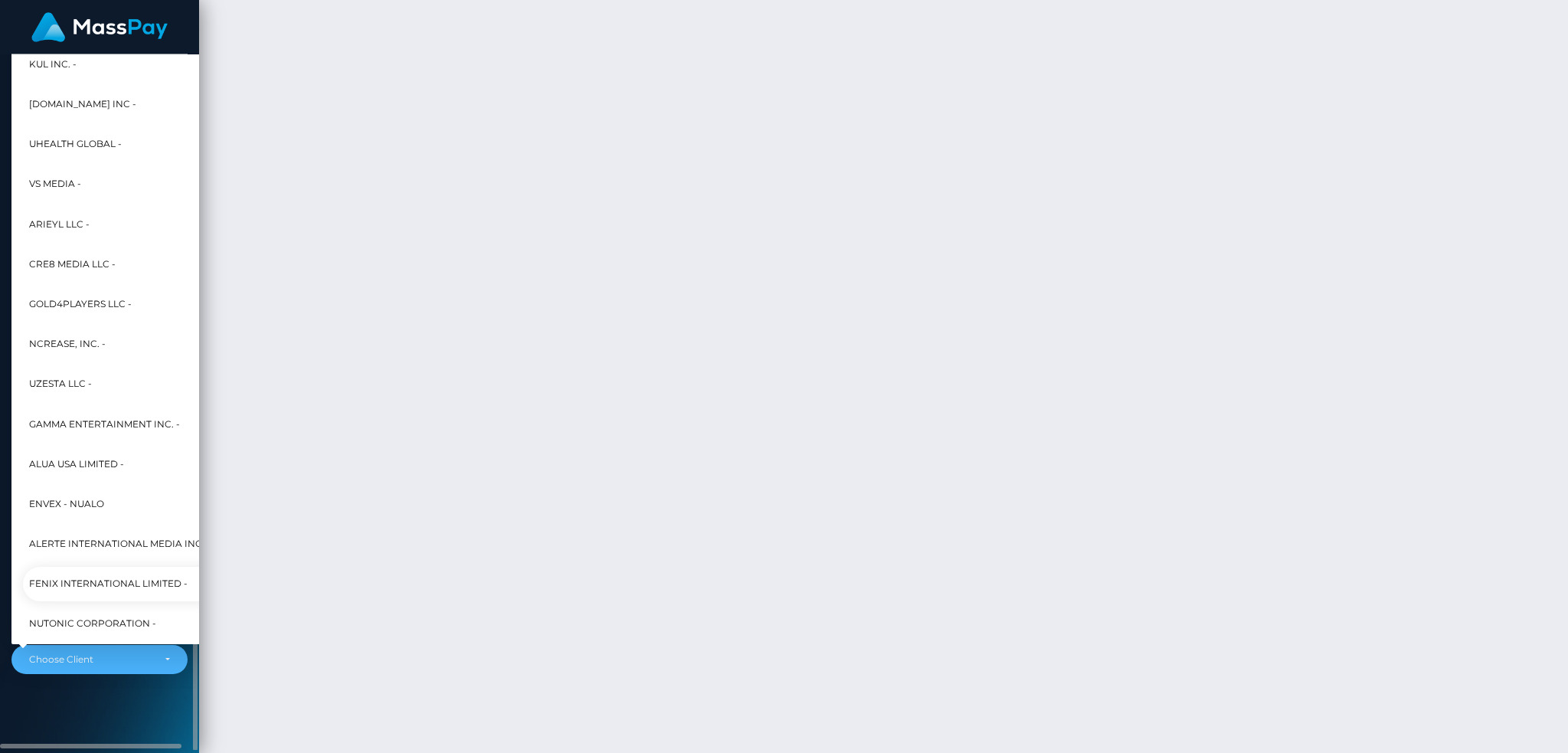
click at [106, 576] on span "Fenix International Limited -" at bounding box center [108, 584] width 159 height 20
select select "26"
